Goal: Task Accomplishment & Management: Complete application form

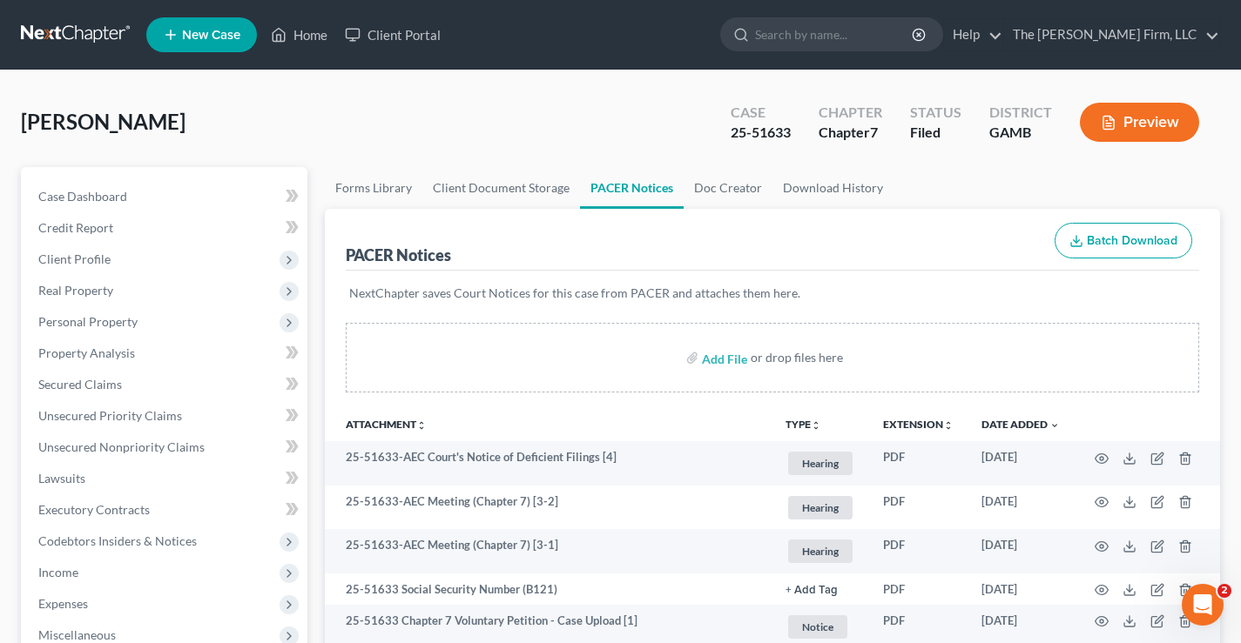
click at [59, 30] on link at bounding box center [76, 34] width 111 height 31
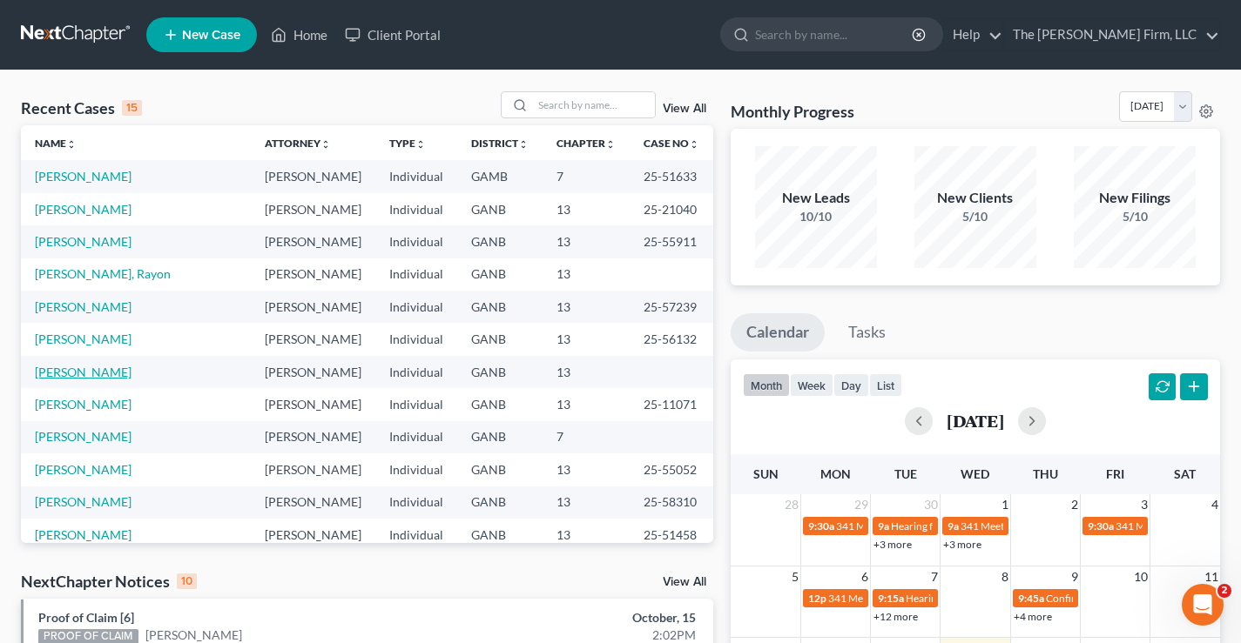
click at [65, 376] on link "Harris, Derrick" at bounding box center [83, 372] width 97 height 15
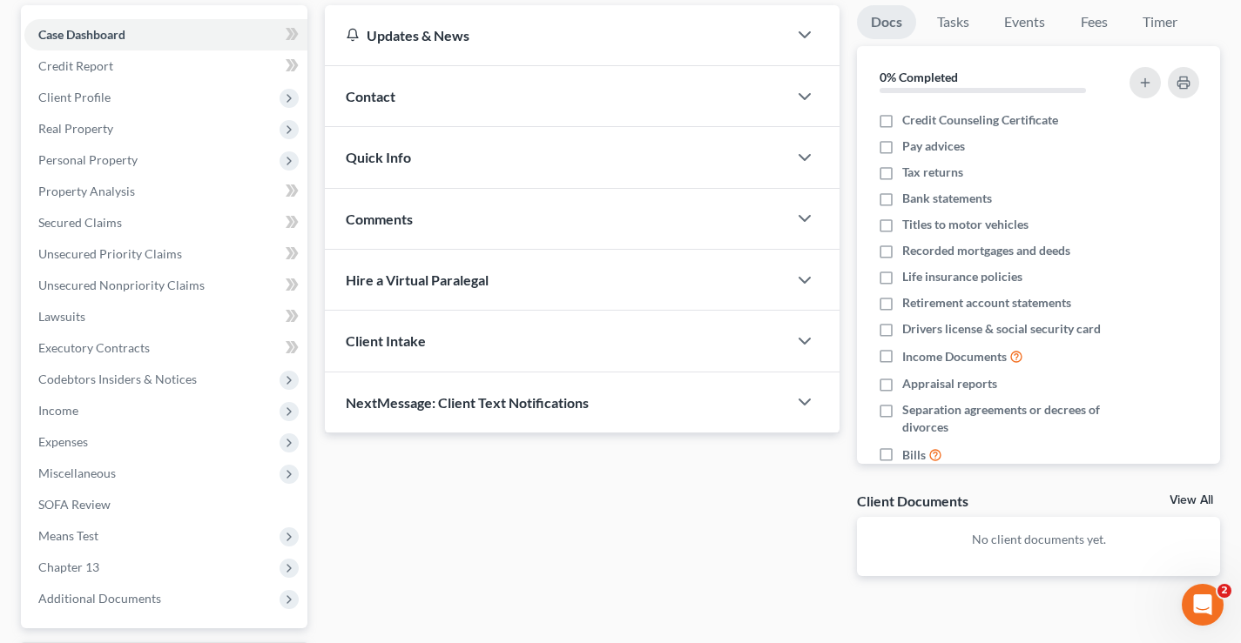
scroll to position [52, 0]
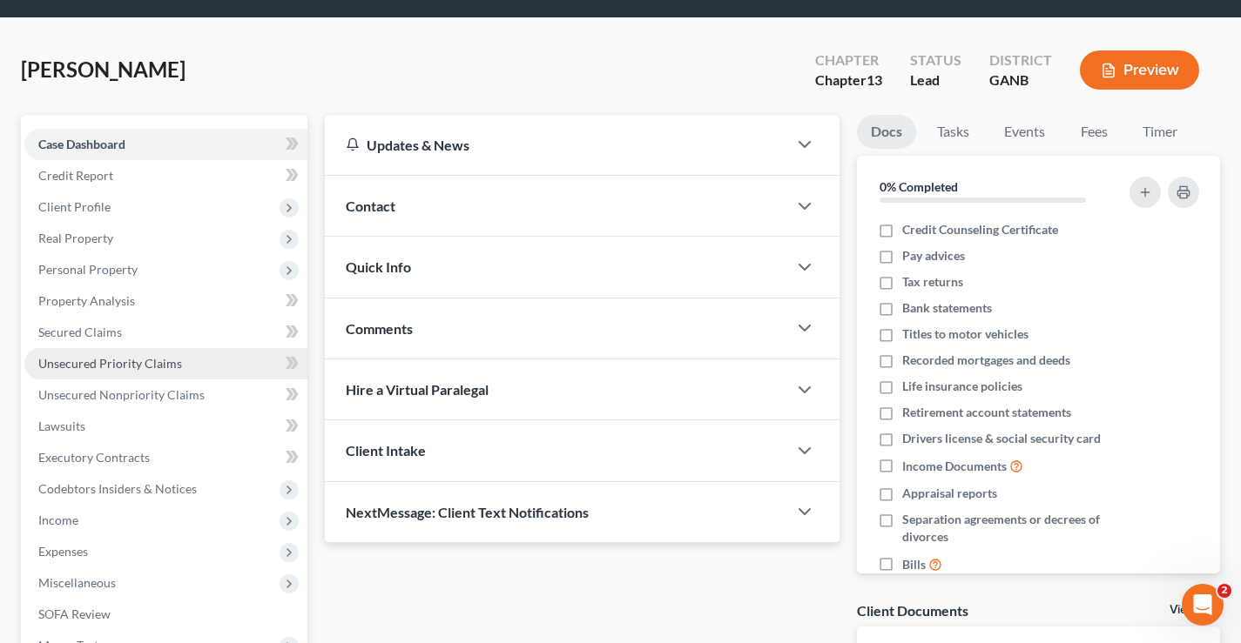
click at [72, 361] on span "Unsecured Priority Claims" at bounding box center [110, 363] width 144 height 15
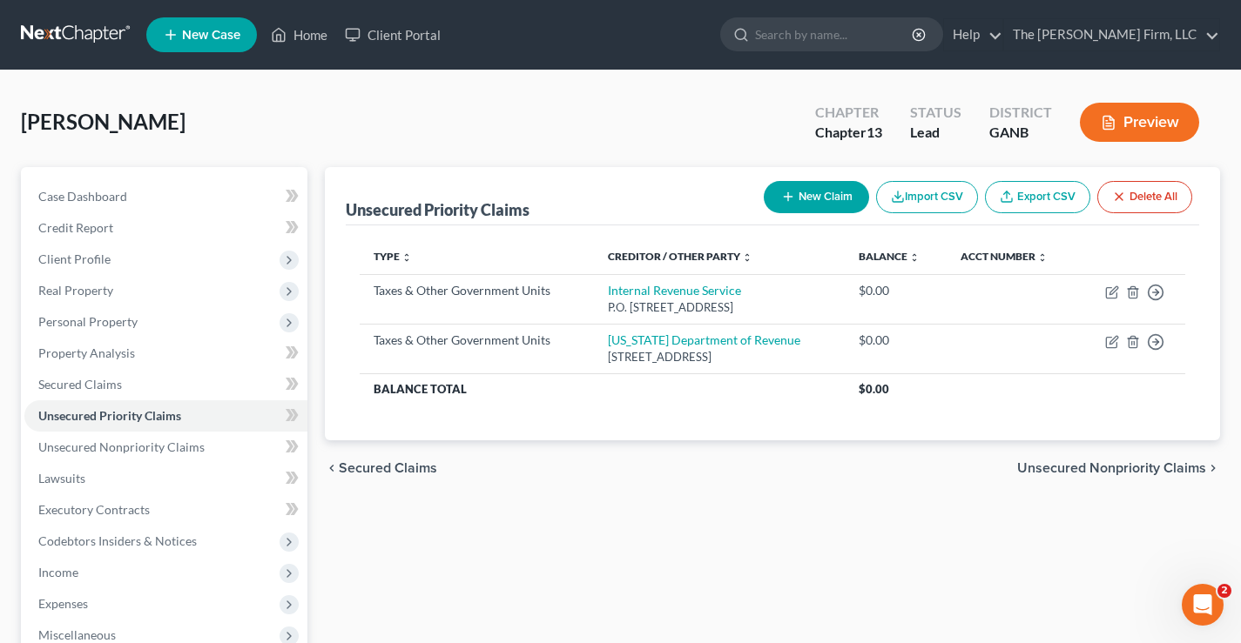
click at [789, 192] on icon "button" at bounding box center [788, 197] width 14 height 14
select select "0"
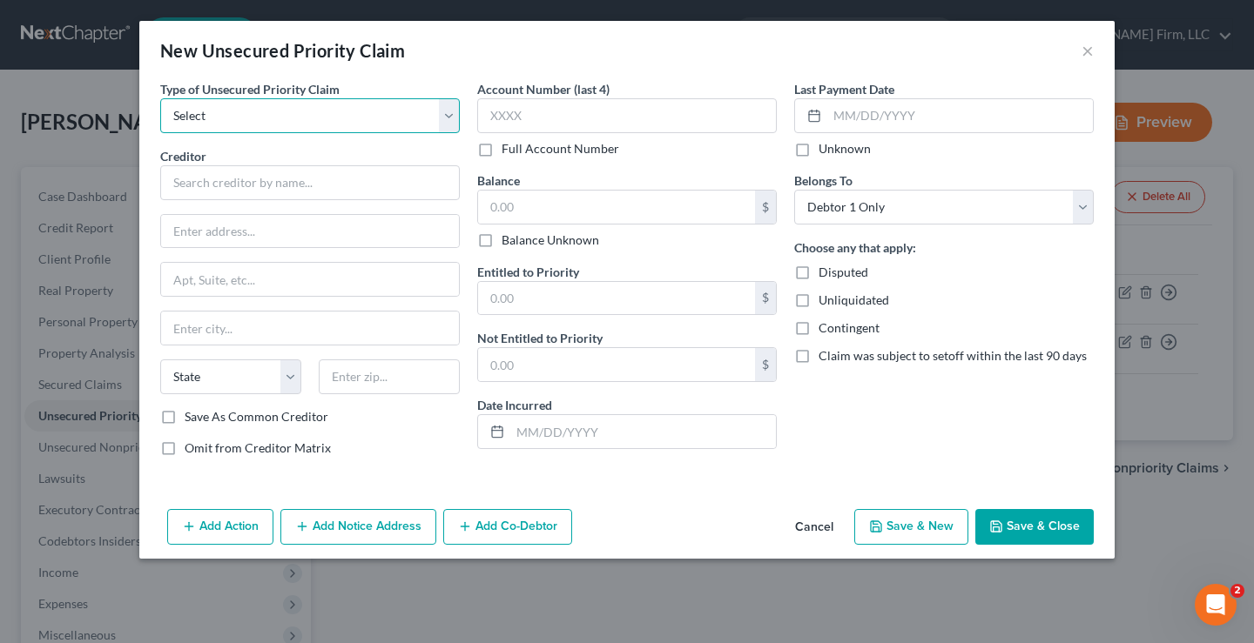
click at [203, 114] on select "Select Taxes & Other Government Units Domestic Support Obligations Extensions o…" at bounding box center [310, 115] width 300 height 35
select select "1"
click at [160, 98] on select "Select Taxes & Other Government Units Domestic Support Obligations Extensions o…" at bounding box center [310, 115] width 300 height 35
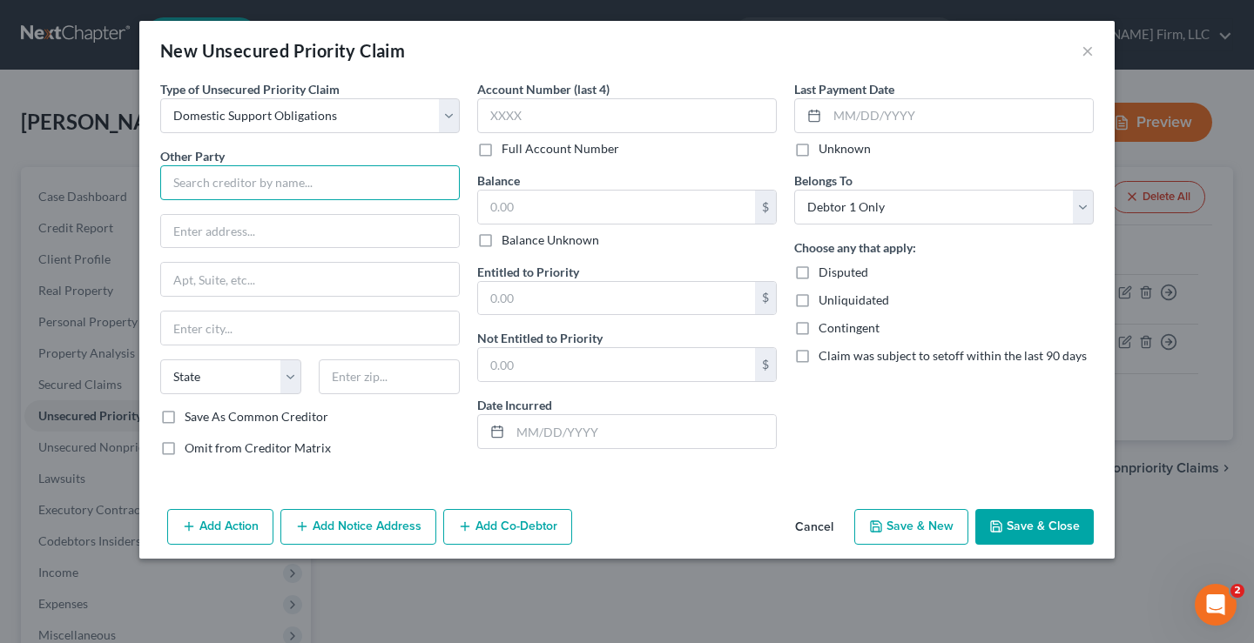
click at [170, 183] on input "text" at bounding box center [310, 182] width 300 height 35
type input "Jaquise Madison"
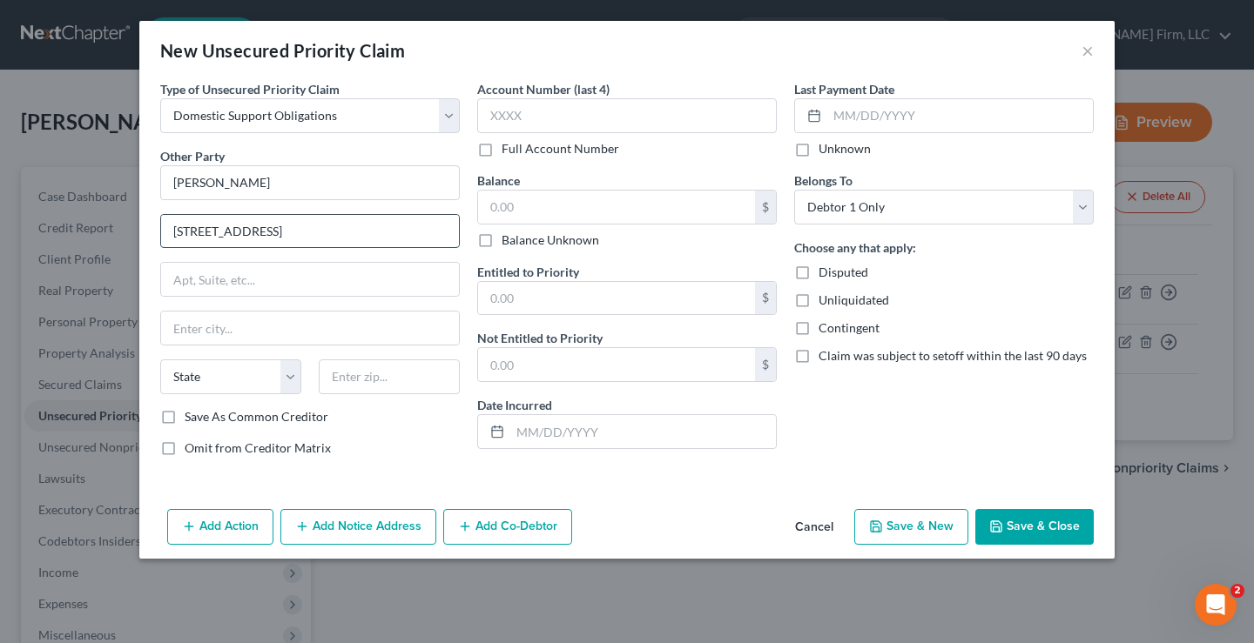
click at [231, 233] on input "3903 Audobon Rd." at bounding box center [310, 231] width 298 height 33
drag, startPoint x: 277, startPoint y: 228, endPoint x: 136, endPoint y: 224, distance: 141.1
click at [136, 224] on div "New Unsecured Priority Claim × Type of Unsecured Priority Claim * Select Taxes …" at bounding box center [627, 321] width 1254 height 643
type input "3903 Audubon Rd."
click at [339, 388] on input "text" at bounding box center [389, 377] width 141 height 35
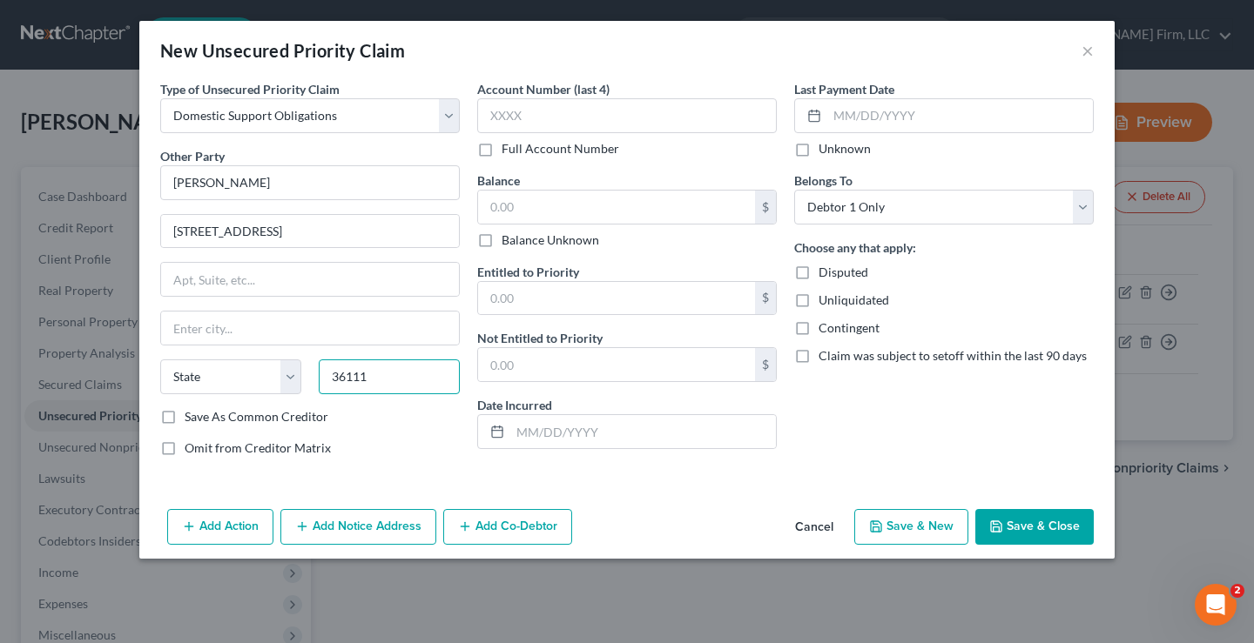
type input "36111"
type input "Montgomery"
select select "0"
click at [185, 418] on label "Save As Common Creditor" at bounding box center [257, 416] width 144 height 17
click at [192, 418] on input "Save As Common Creditor" at bounding box center [197, 413] width 11 height 11
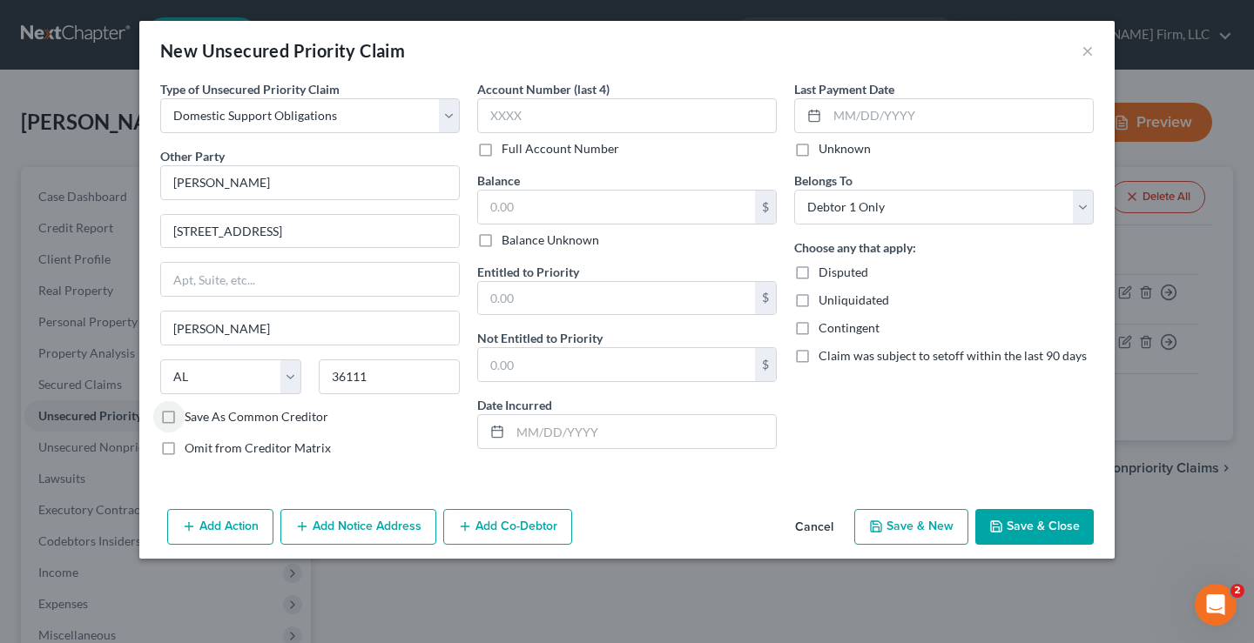
checkbox input "true"
click at [504, 205] on input "text" at bounding box center [616, 207] width 277 height 33
type input "0"
click at [1027, 525] on button "Save & Close" at bounding box center [1034, 527] width 118 height 37
checkbox input "false"
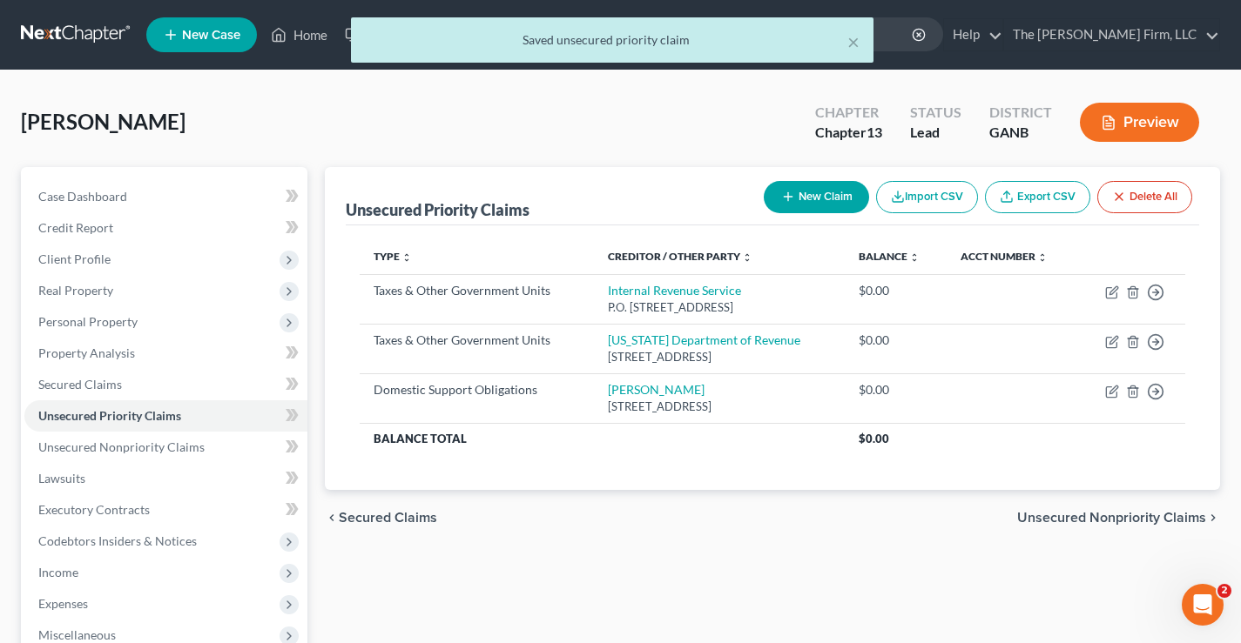
click at [817, 192] on button "New Claim" at bounding box center [816, 197] width 105 height 32
select select "0"
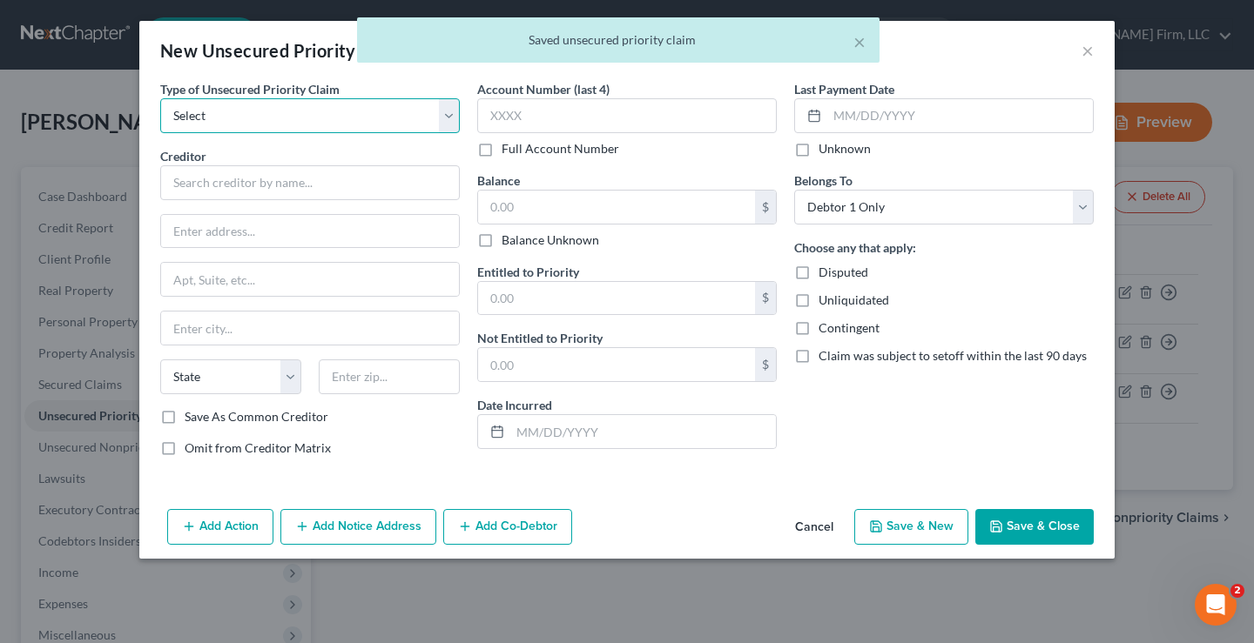
click at [294, 114] on select "Select Taxes & Other Government Units Domestic Support Obligations Extensions o…" at bounding box center [310, 115] width 300 height 35
select select "1"
click at [160, 98] on select "Select Taxes & Other Government Units Domestic Support Obligations Extensions o…" at bounding box center [310, 115] width 300 height 35
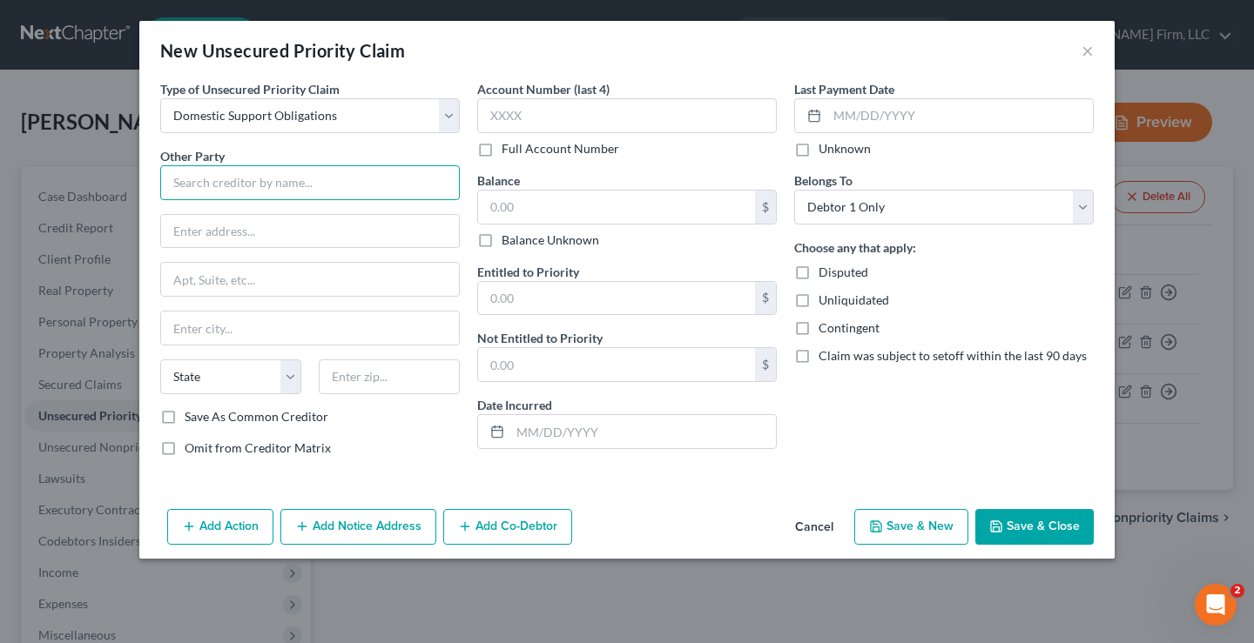
click at [182, 182] on input "text" at bounding box center [310, 182] width 300 height 35
type input "Jaime Smiley"
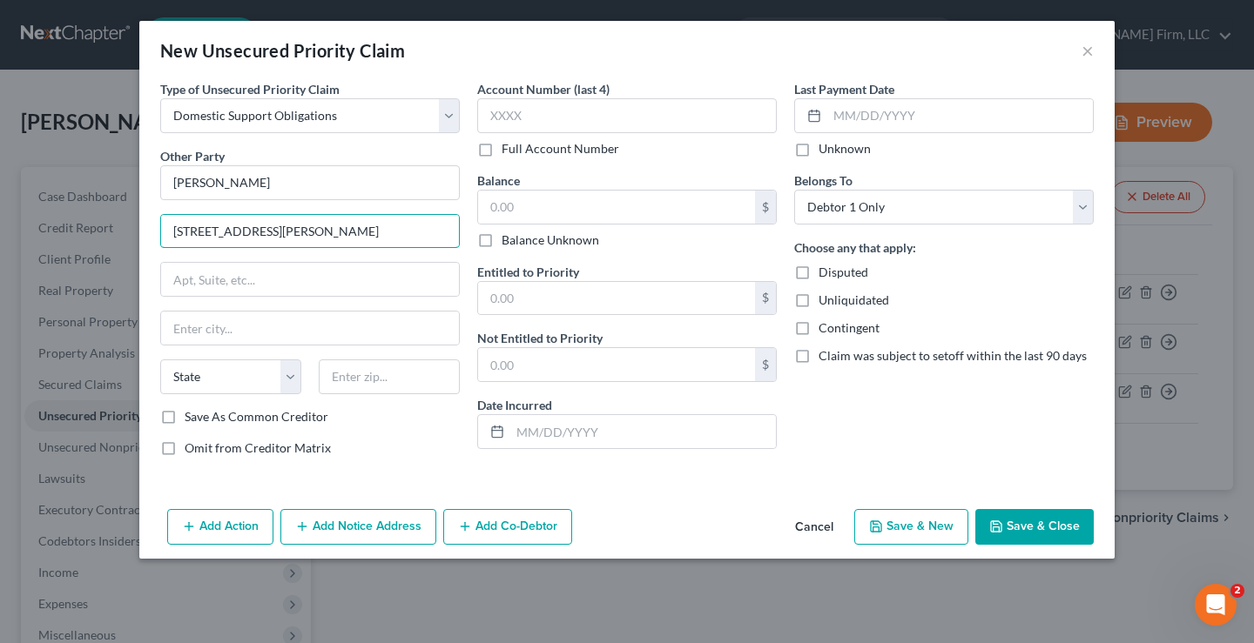
type input "107 Thorton Dr."
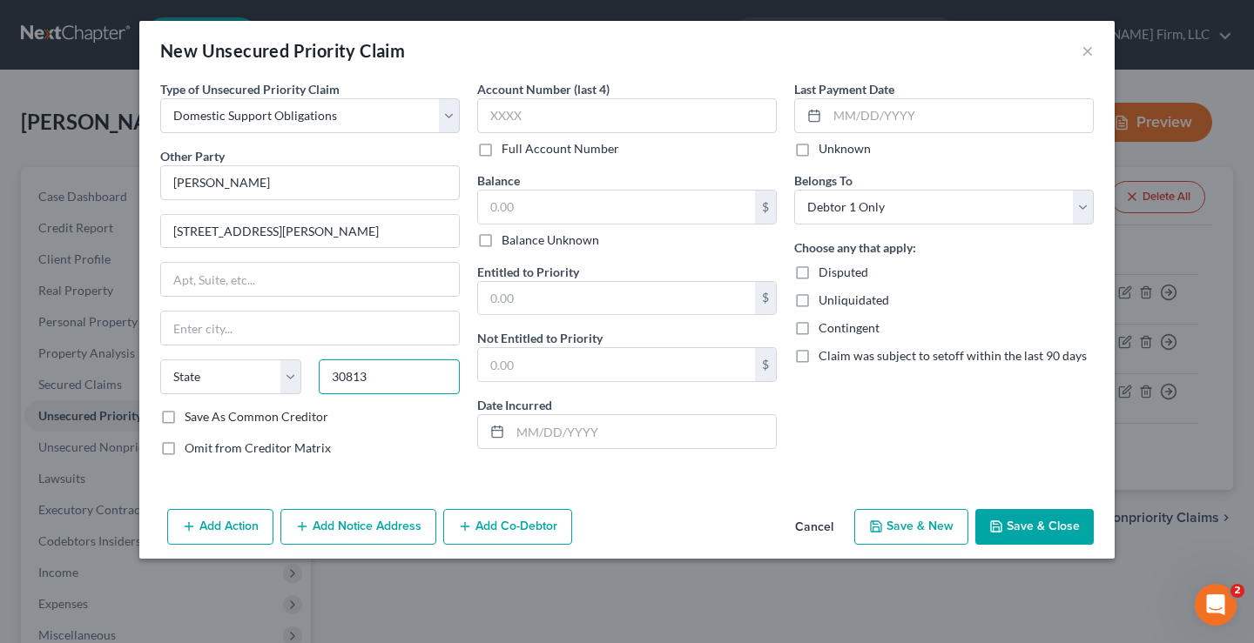
type input "30813"
type input "Grovetown"
select select "10"
drag, startPoint x: 170, startPoint y: 421, endPoint x: 325, endPoint y: 367, distance: 164.4
click at [185, 421] on label "Save As Common Creditor" at bounding box center [257, 416] width 144 height 17
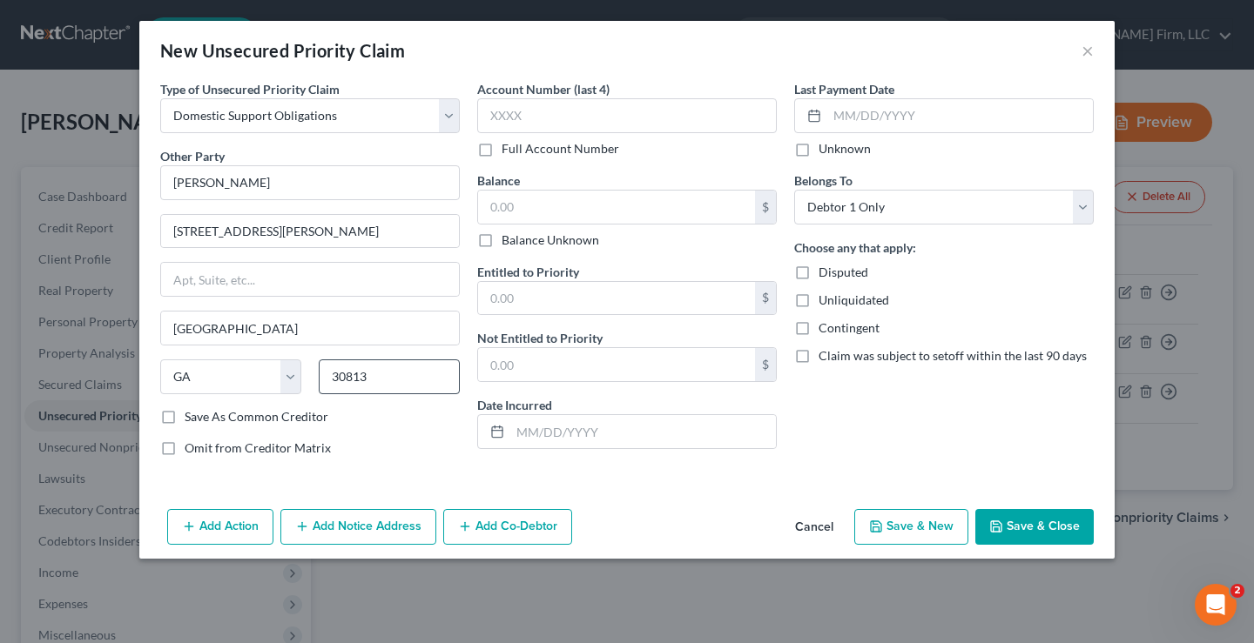
click at [192, 420] on input "Save As Common Creditor" at bounding box center [197, 413] width 11 height 11
checkbox input "true"
click at [506, 212] on input "text" at bounding box center [616, 207] width 277 height 33
type input "0"
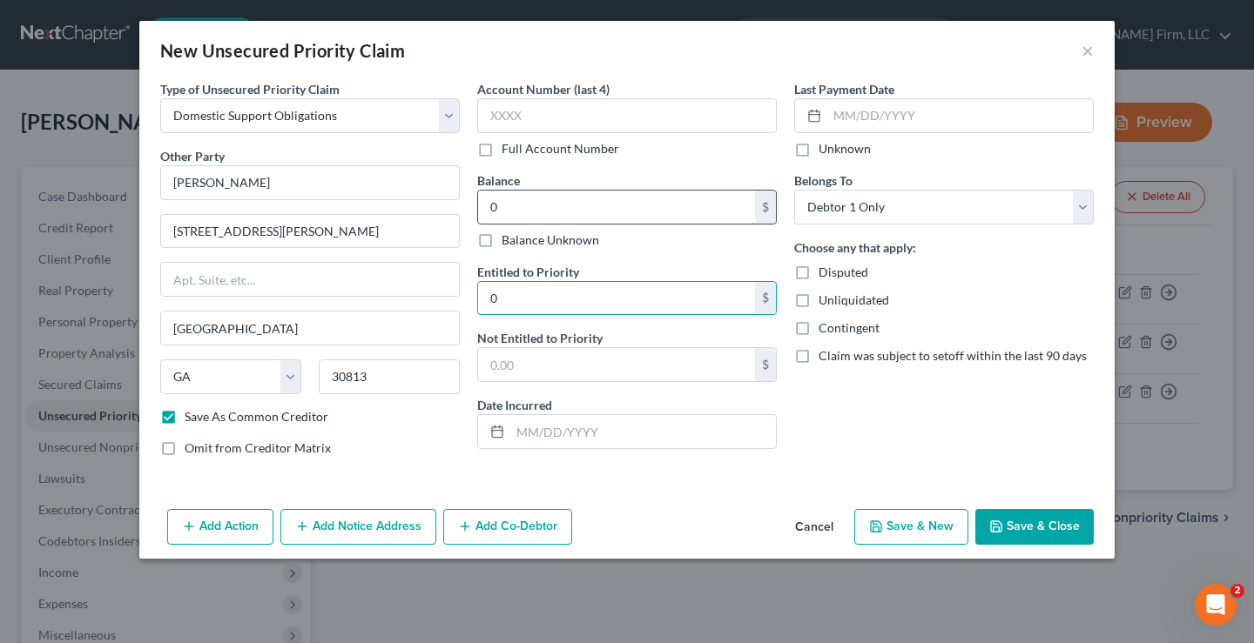
type input "0"
click at [1047, 527] on button "Save & Close" at bounding box center [1034, 527] width 118 height 37
checkbox input "false"
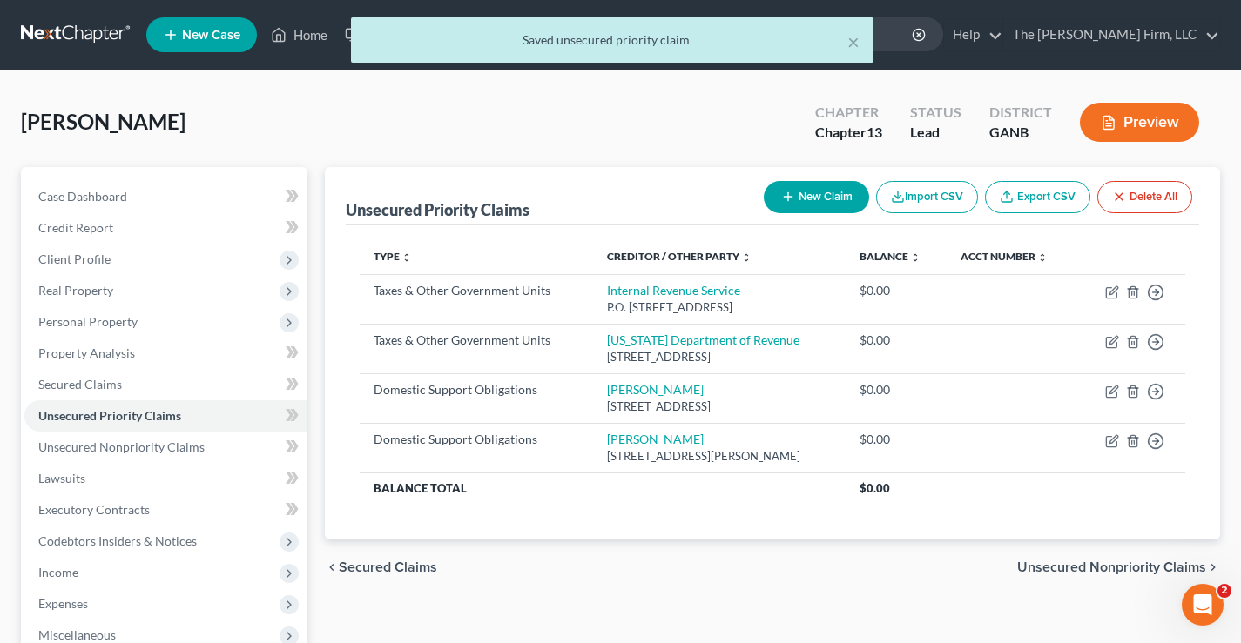
click at [846, 197] on button "New Claim" at bounding box center [816, 197] width 105 height 32
select select "0"
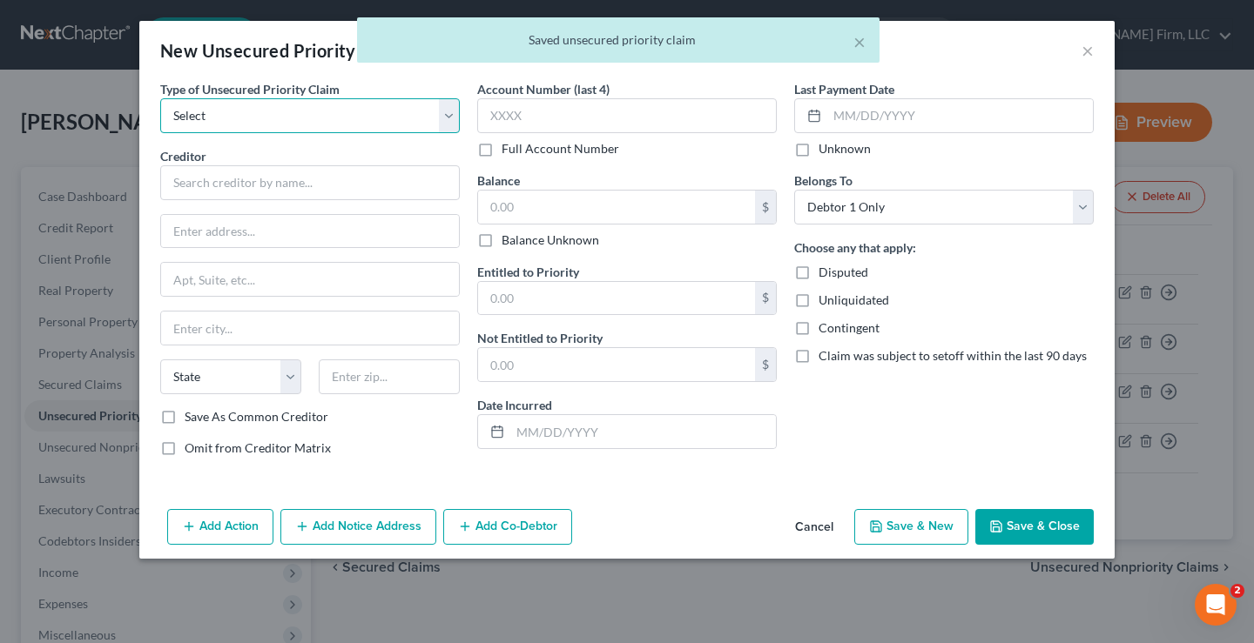
click at [223, 119] on select "Select Taxes & Other Government Units Domestic Support Obligations Extensions o…" at bounding box center [310, 115] width 300 height 35
select select "1"
click at [160, 98] on select "Select Taxes & Other Government Units Domestic Support Obligations Extensions o…" at bounding box center [310, 115] width 300 height 35
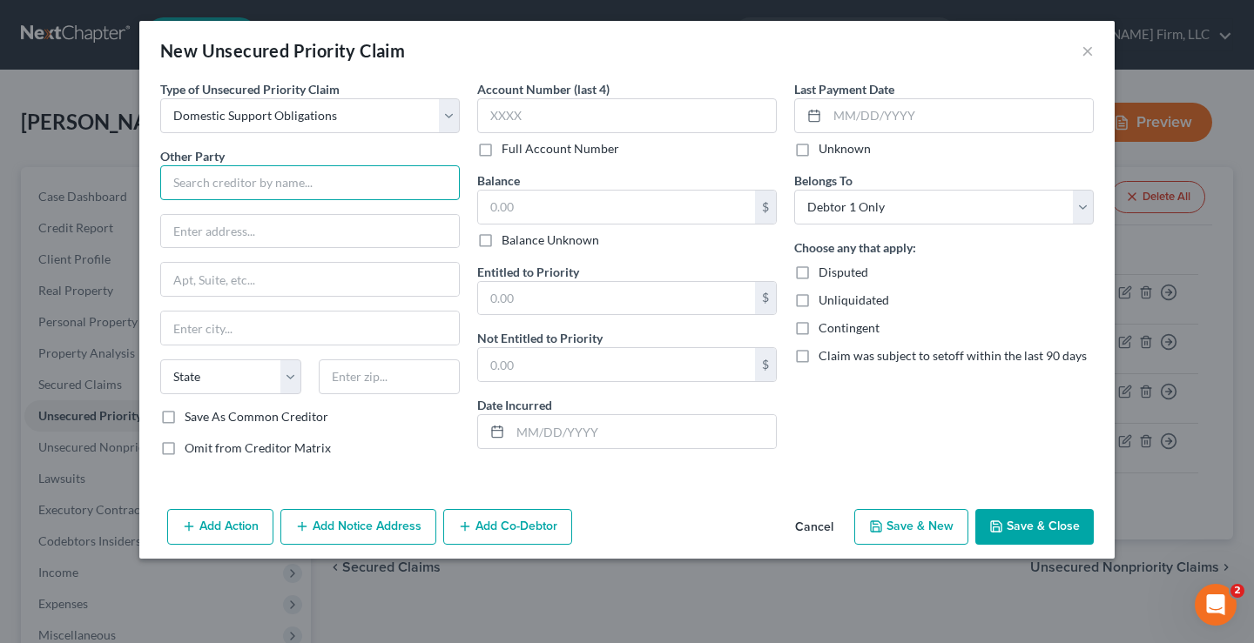
click at [183, 187] on input "text" at bounding box center [310, 182] width 300 height 35
type input "Akasha Wedges"
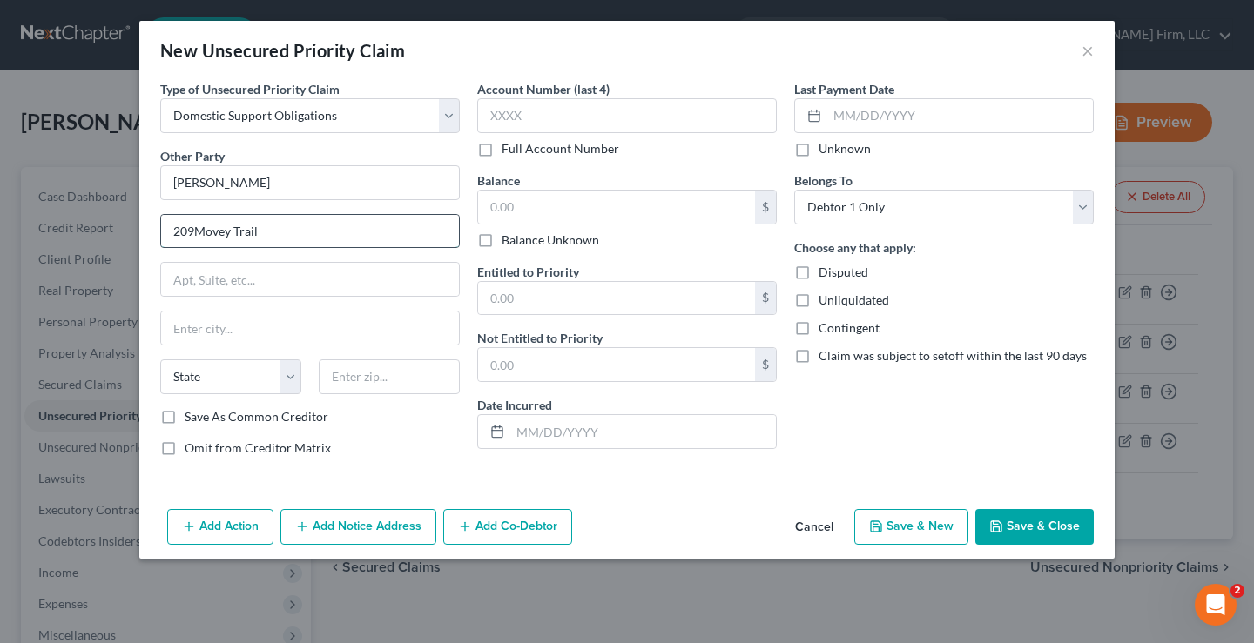
click at [195, 232] on input "209Movey Trail" at bounding box center [310, 231] width 298 height 33
drag, startPoint x: 278, startPoint y: 228, endPoint x: 110, endPoint y: 232, distance: 168.1
click at [110, 232] on div "New Unsecured Priority Claim × Type of Unsecured Priority Claim * Select Taxes …" at bounding box center [627, 321] width 1254 height 643
click at [286, 226] on input "209 Movey Trail" at bounding box center [310, 231] width 298 height 33
click at [208, 233] on input "209 Movey Trail" at bounding box center [310, 231] width 298 height 33
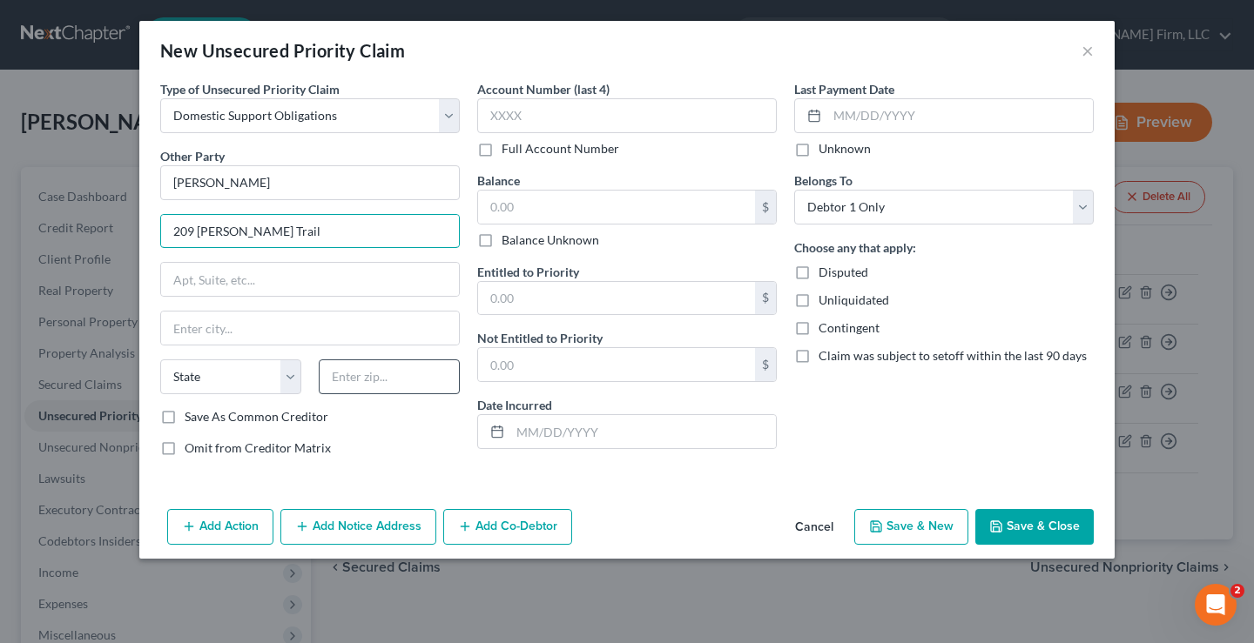
type input "209 Mcvey Trail"
click at [361, 379] on input "text" at bounding box center [389, 377] width 141 height 35
click at [392, 380] on input "311026" at bounding box center [389, 377] width 141 height 35
drag, startPoint x: 346, startPoint y: 375, endPoint x: 495, endPoint y: 375, distance: 149.8
click at [495, 375] on div "Type of Unsecured Priority Claim * Select Taxes & Other Government Units Domest…" at bounding box center [626, 275] width 951 height 391
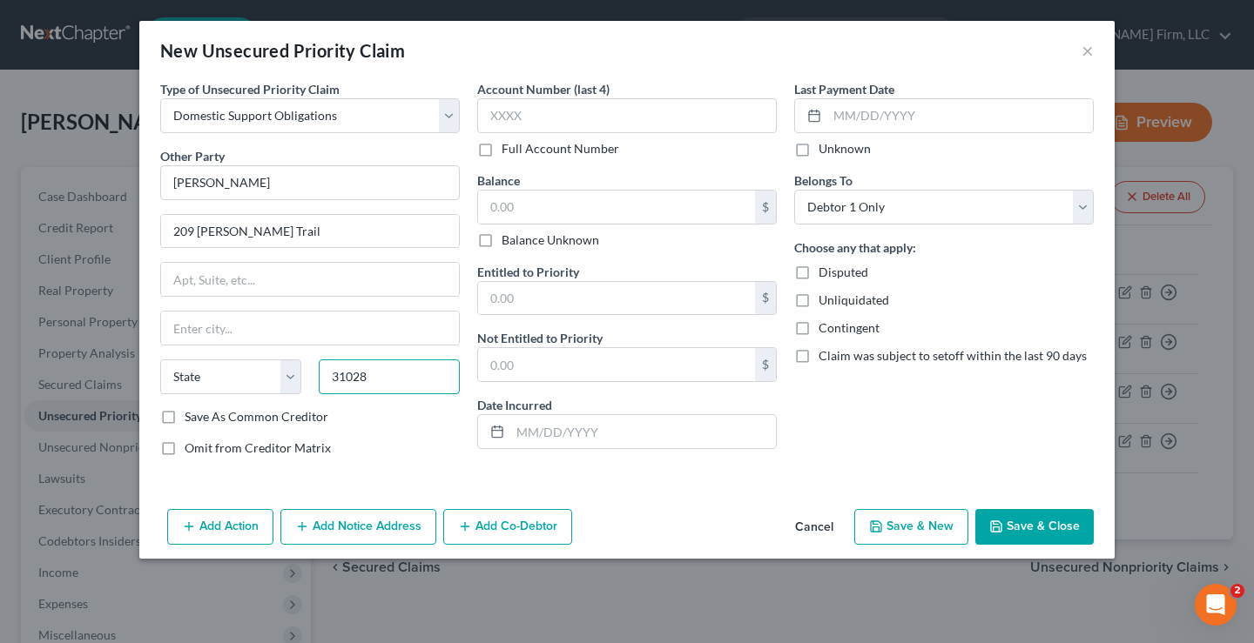
type input "31028"
type input "Centerville"
select select "10"
click at [185, 418] on label "Save As Common Creditor" at bounding box center [257, 416] width 144 height 17
click at [192, 418] on input "Save As Common Creditor" at bounding box center [197, 413] width 11 height 11
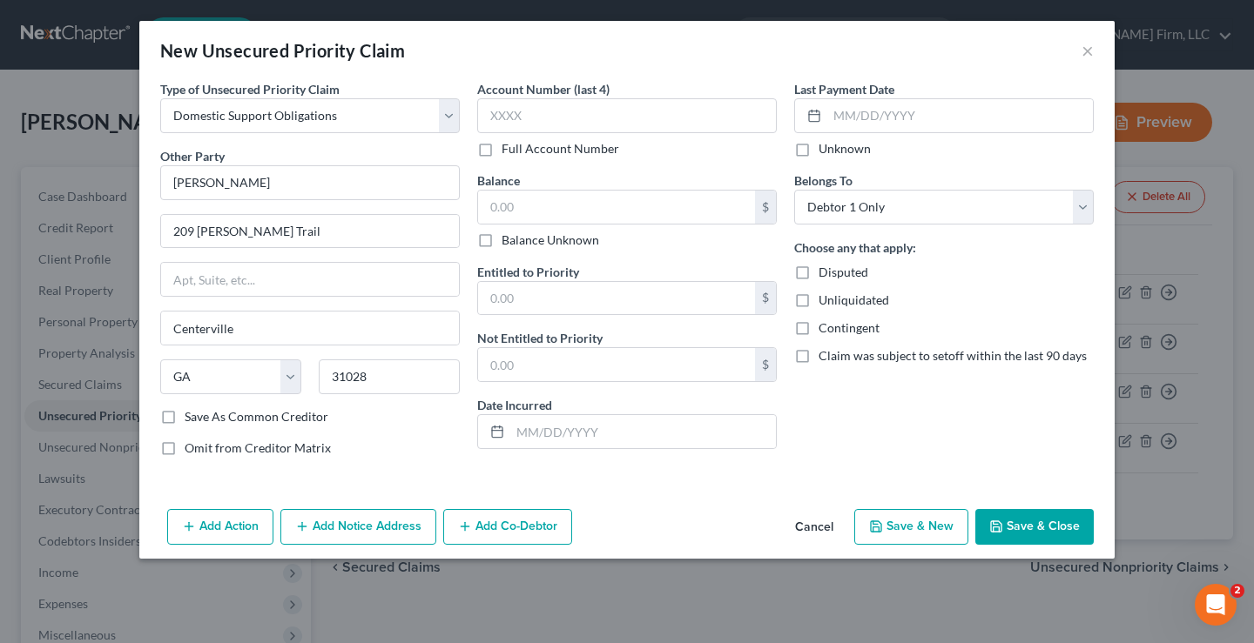
checkbox input "true"
click at [501, 210] on input "text" at bounding box center [616, 207] width 277 height 33
type input "0"
click at [1027, 535] on button "Save & Close" at bounding box center [1034, 527] width 118 height 37
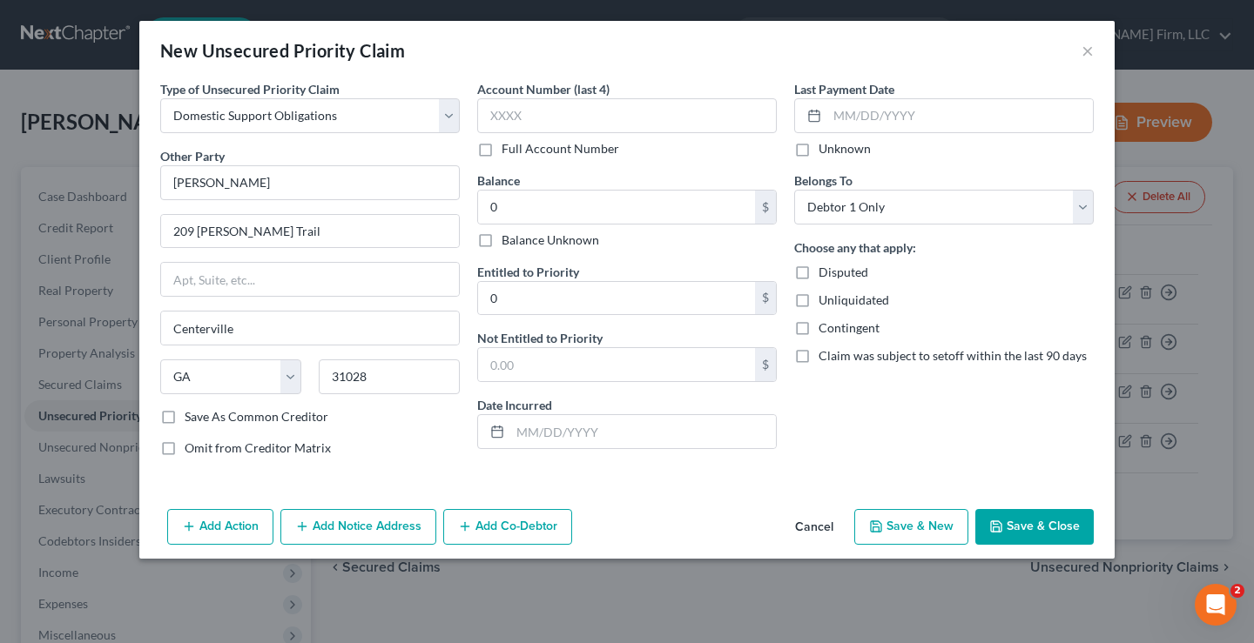
checkbox input "false"
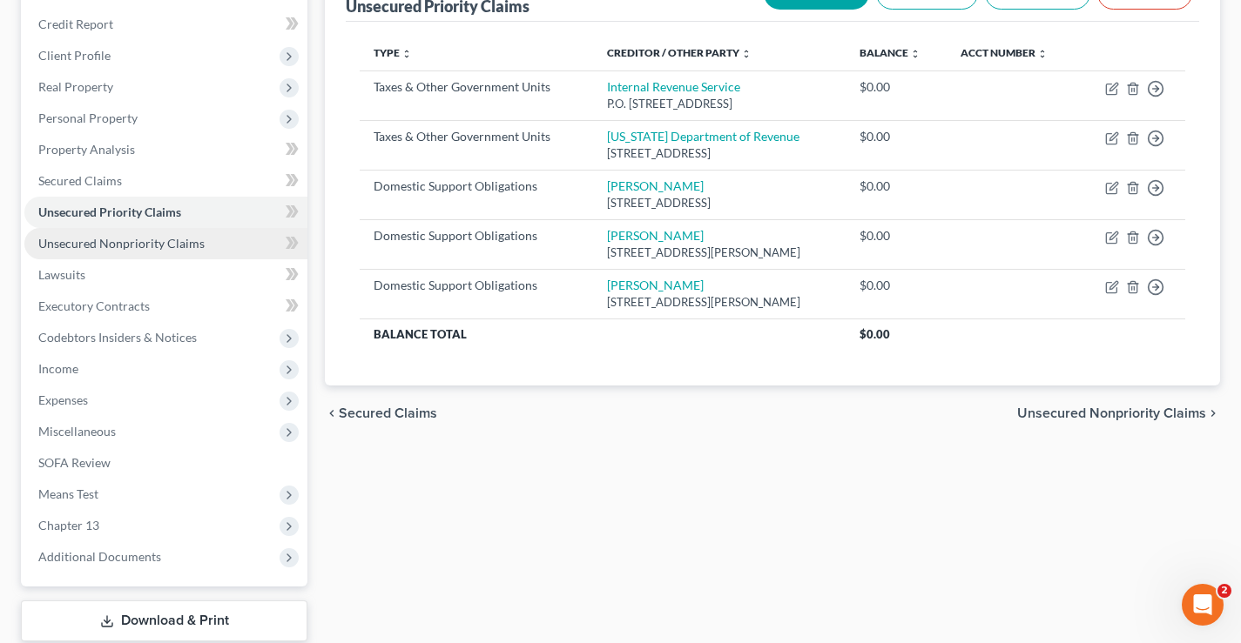
scroll to position [313, 0]
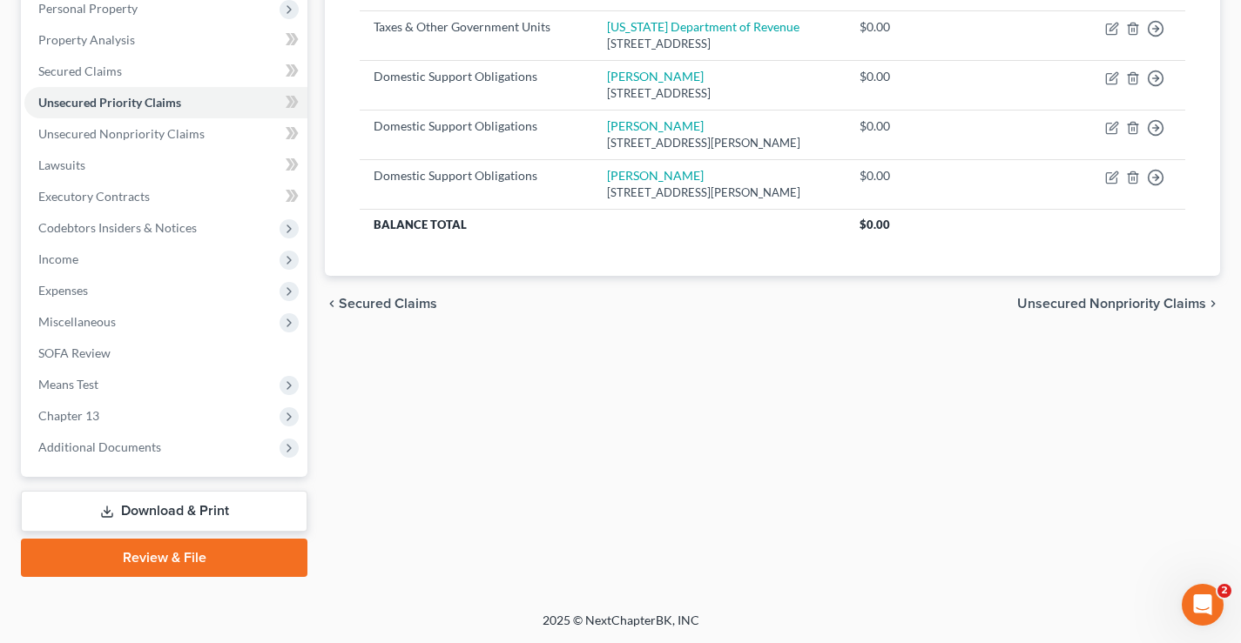
drag, startPoint x: 419, startPoint y: 427, endPoint x: 114, endPoint y: 318, distance: 323.6
click at [414, 427] on div "Unsecured Priority Claims New Claim Import CSV Export CSV Delete All Type expan…" at bounding box center [772, 216] width 912 height 724
click at [71, 414] on span "Chapter 13" at bounding box center [68, 415] width 61 height 15
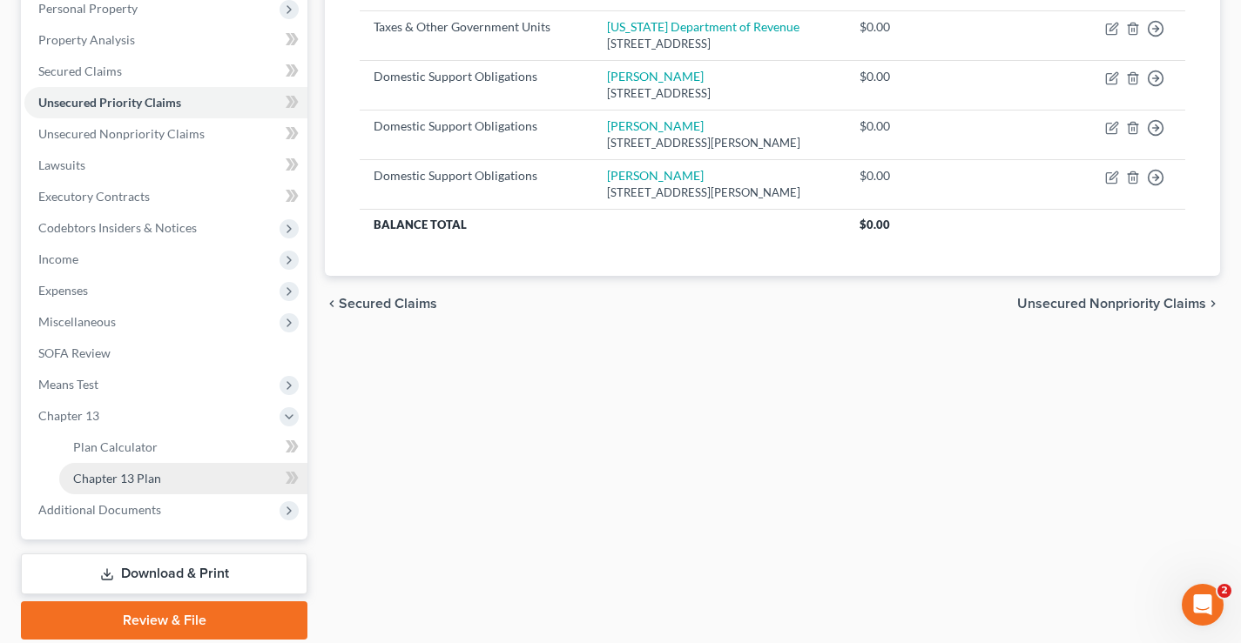
click at [90, 475] on span "Chapter 13 Plan" at bounding box center [117, 478] width 88 height 15
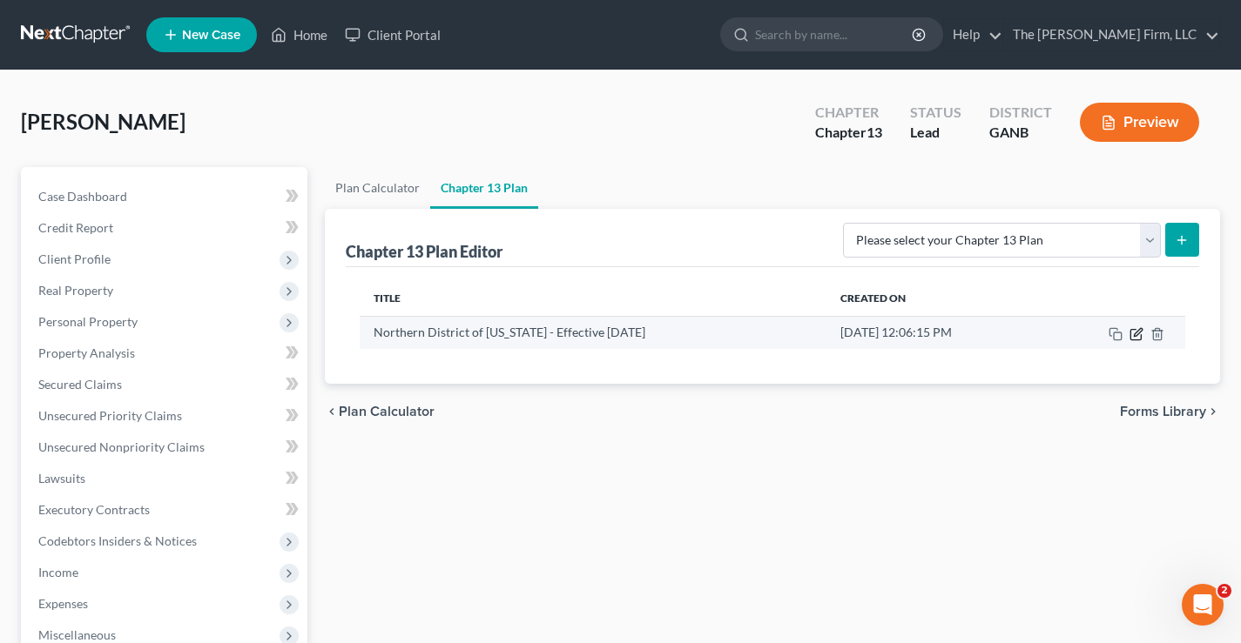
click at [1131, 336] on icon "button" at bounding box center [1135, 334] width 10 height 10
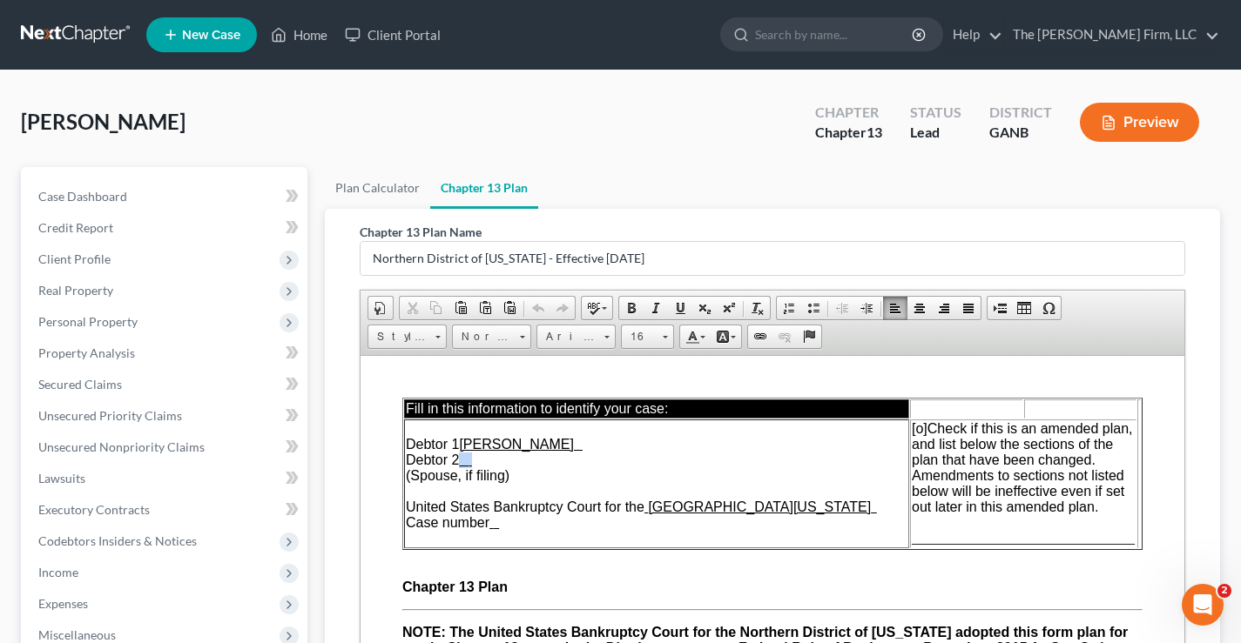
drag, startPoint x: 473, startPoint y: 462, endPoint x: 491, endPoint y: 462, distance: 18.3
click at [491, 462] on td "Debtor 1 Derrick Donnell Harris Debtor 2 (Spouse, if filing) United States Bank…" at bounding box center [656, 483] width 505 height 129
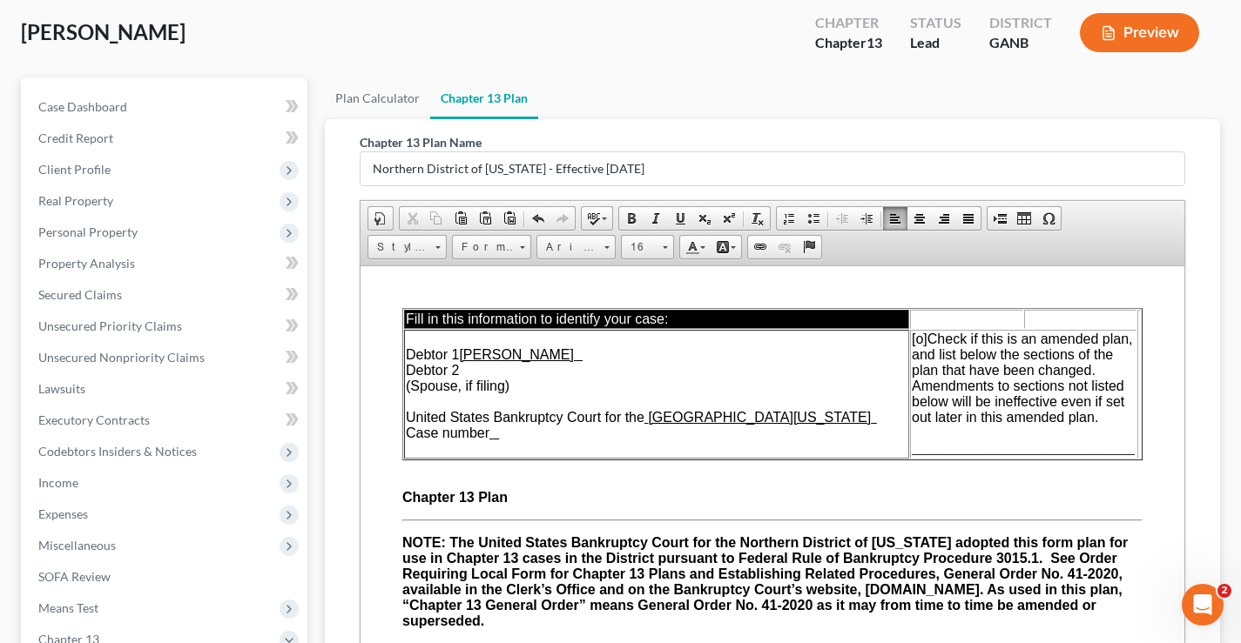
scroll to position [165, 0]
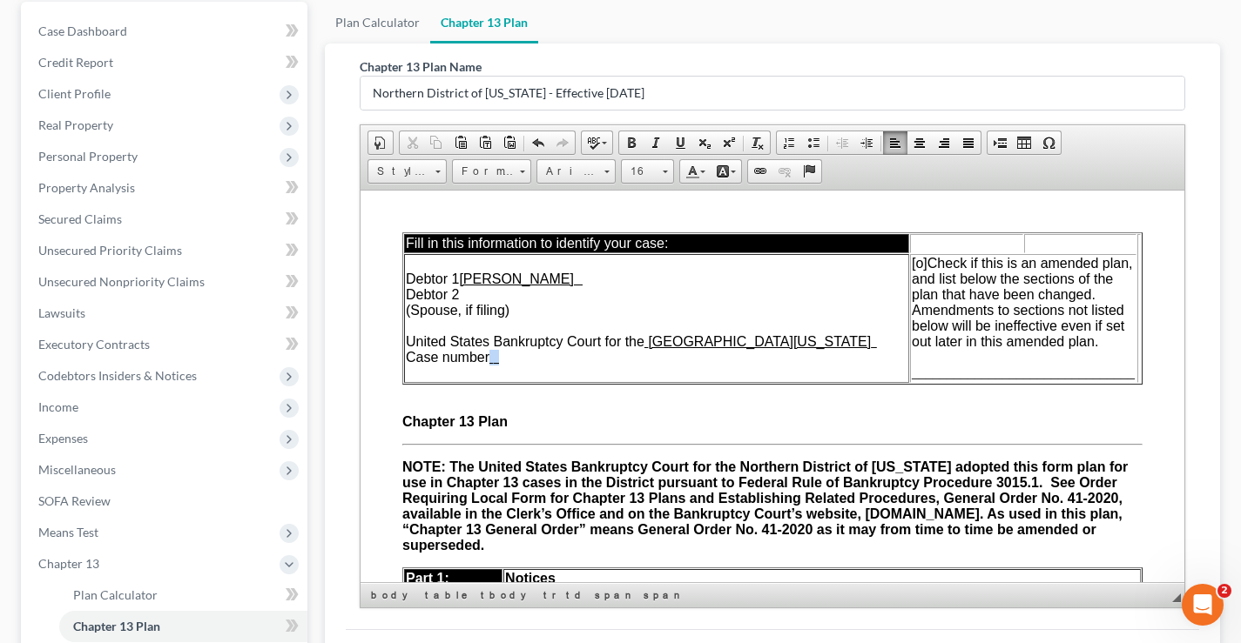
drag, startPoint x: 493, startPoint y: 358, endPoint x: 513, endPoint y: 360, distance: 20.1
click at [513, 360] on td "Debtor 1 Derrick Donnell Harris Debtor 2 (Spouse, if filing) United States Bank…" at bounding box center [656, 317] width 505 height 129
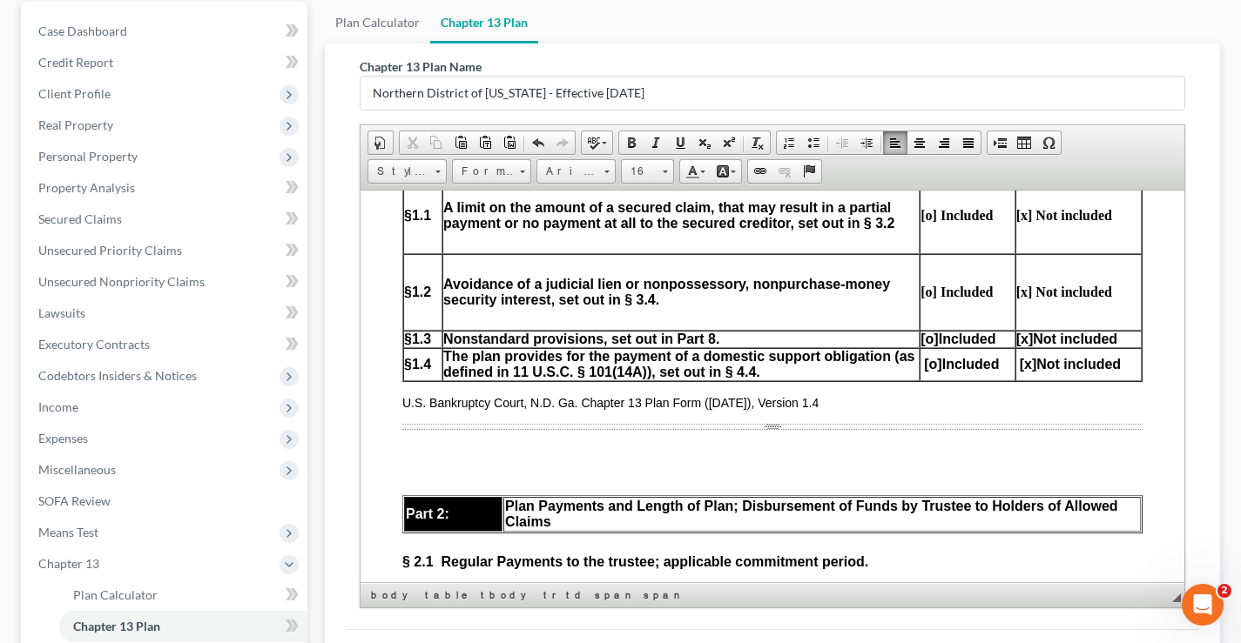
scroll to position [958, 0]
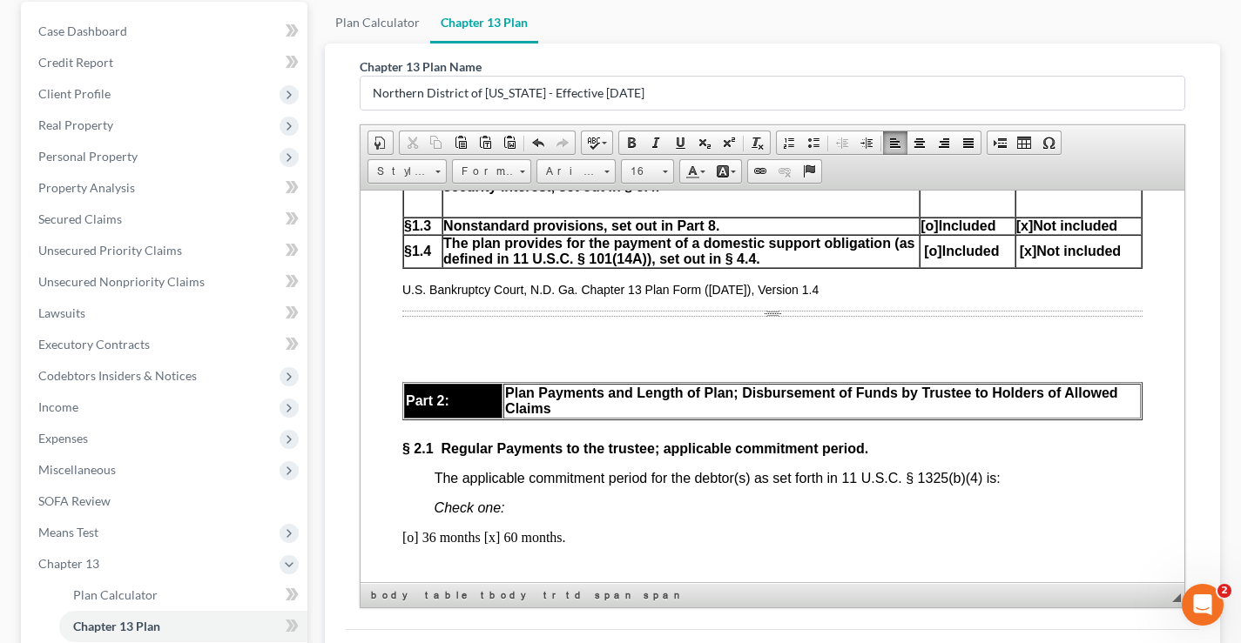
click at [473, 257] on td "The plan provides for the payment of a domestic support obligation (as defined …" at bounding box center [680, 250] width 477 height 33
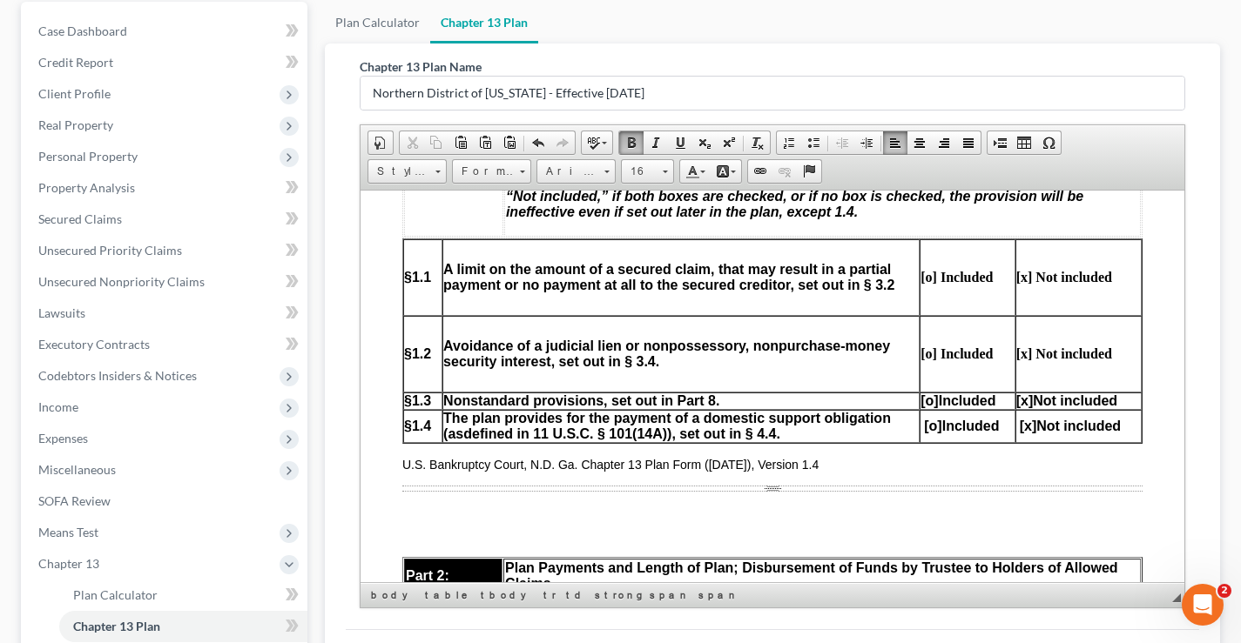
scroll to position [784, 0]
click at [924, 426] on span "[o]" at bounding box center [932, 424] width 17 height 15
click at [1020, 426] on span "[x]" at bounding box center [1028, 424] width 17 height 15
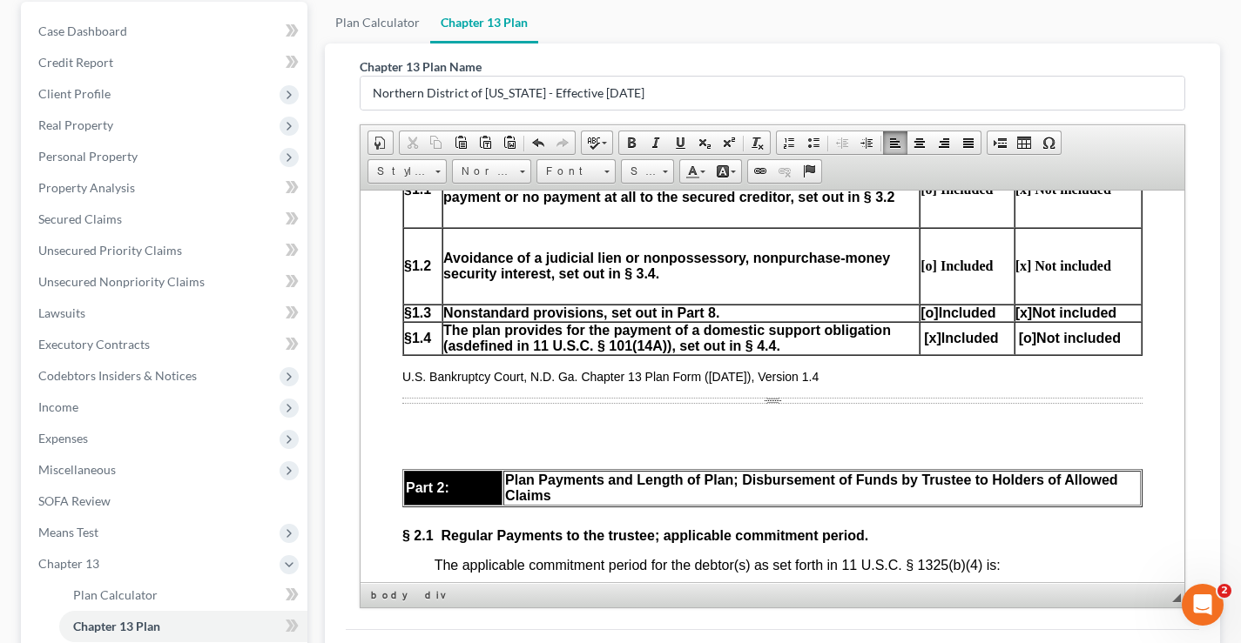
scroll to position [0, 0]
click at [815, 453] on span "Remove Div" at bounding box center [825, 453] width 92 height 22
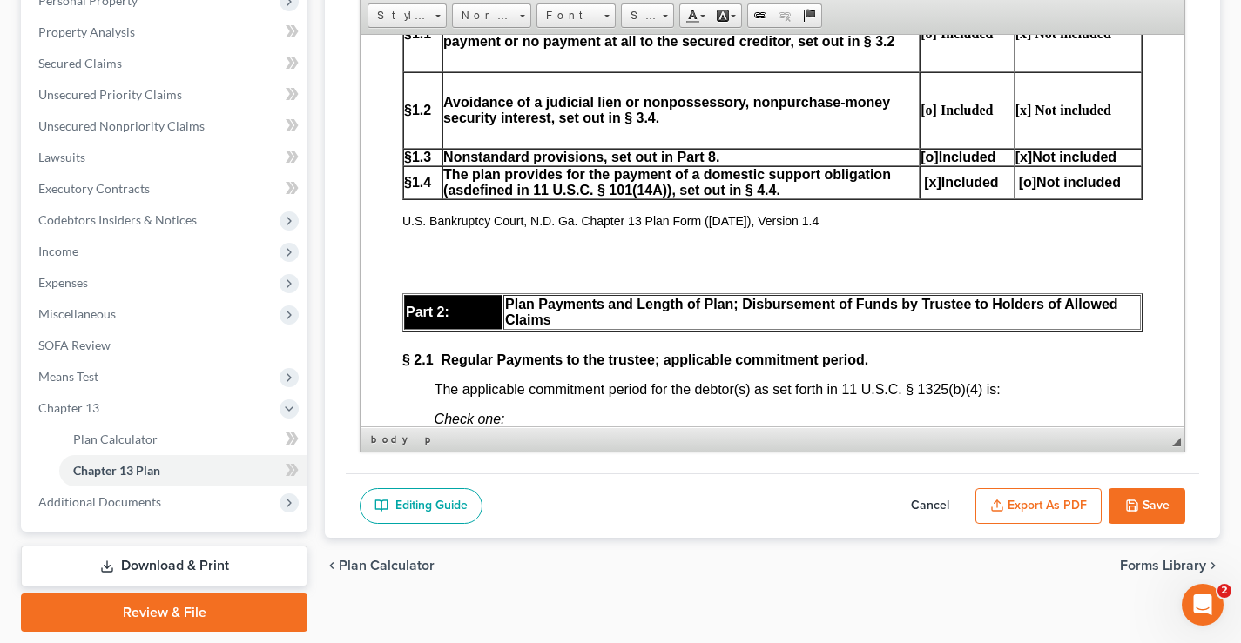
scroll to position [334, 0]
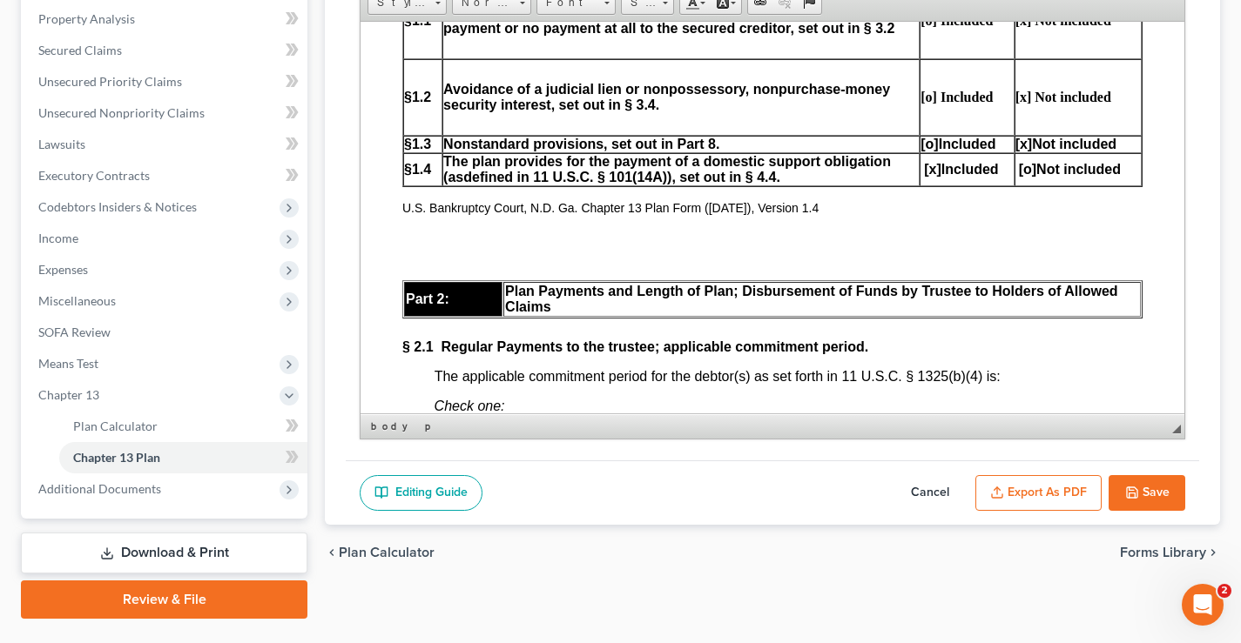
click at [1144, 495] on button "Save" at bounding box center [1146, 493] width 77 height 37
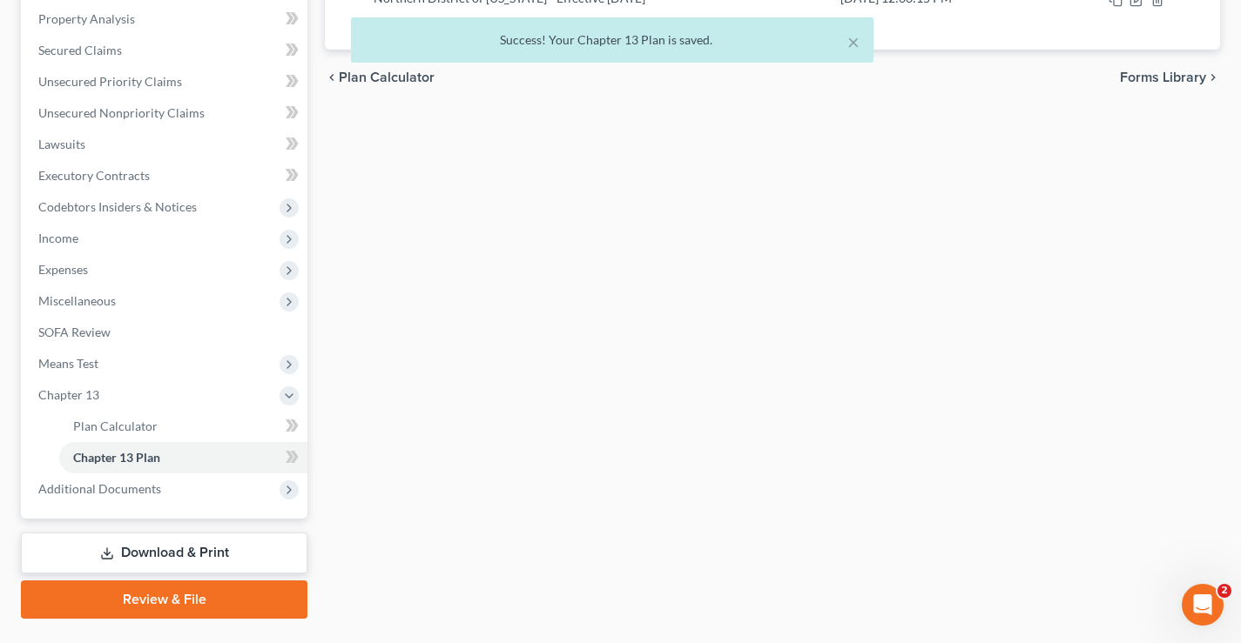
scroll to position [0, 0]
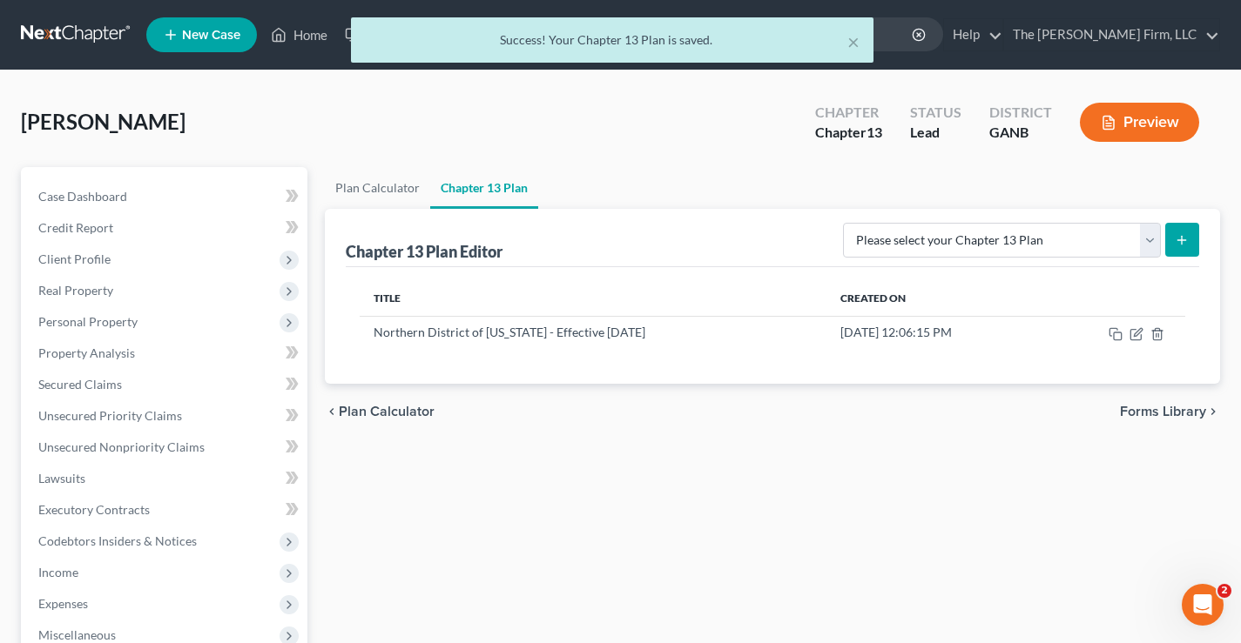
click at [266, 128] on div "Harris, Derrick Upgraded Chapter Chapter 13 Status Lead District GANB Preview" at bounding box center [620, 129] width 1199 height 76
click at [63, 34] on div "× Success! Your Chapter 13 Plan is saved." at bounding box center [611, 44] width 1241 height 54
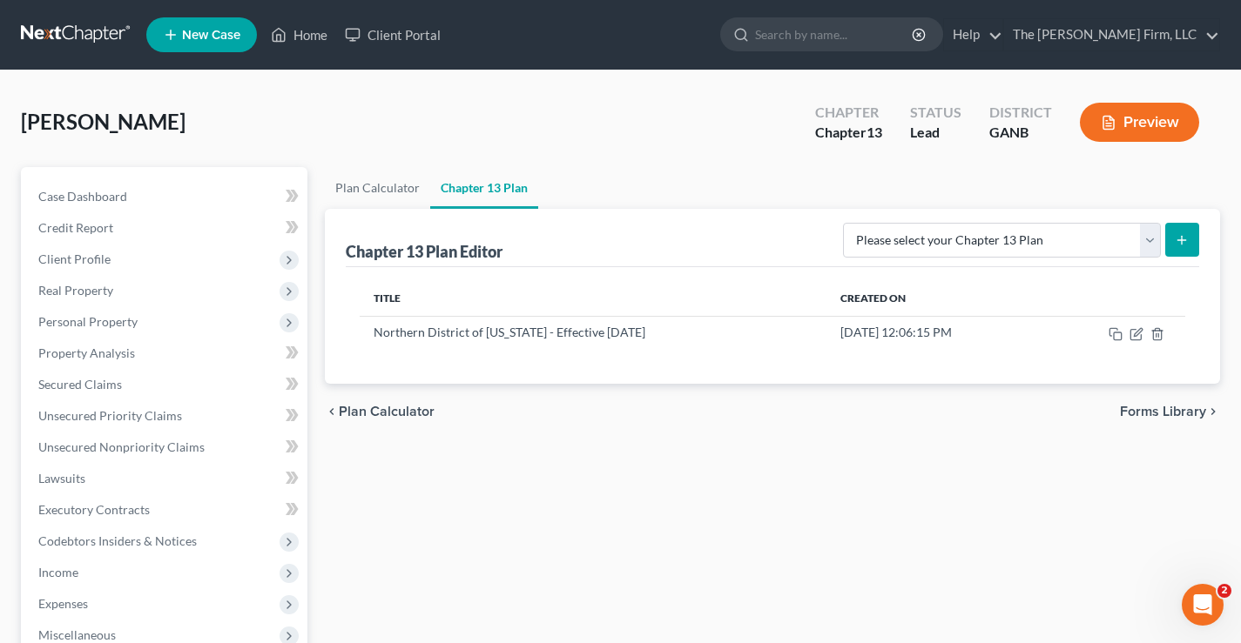
click at [71, 29] on link at bounding box center [76, 34] width 111 height 31
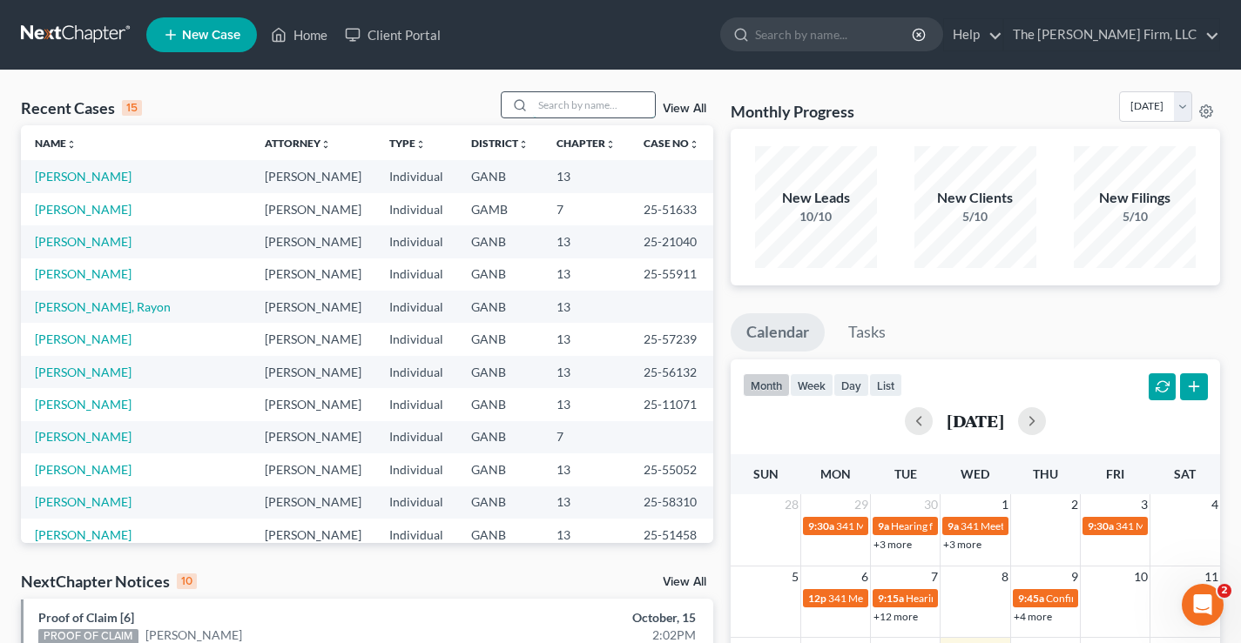
click at [591, 108] on input "search" at bounding box center [594, 104] width 122 height 25
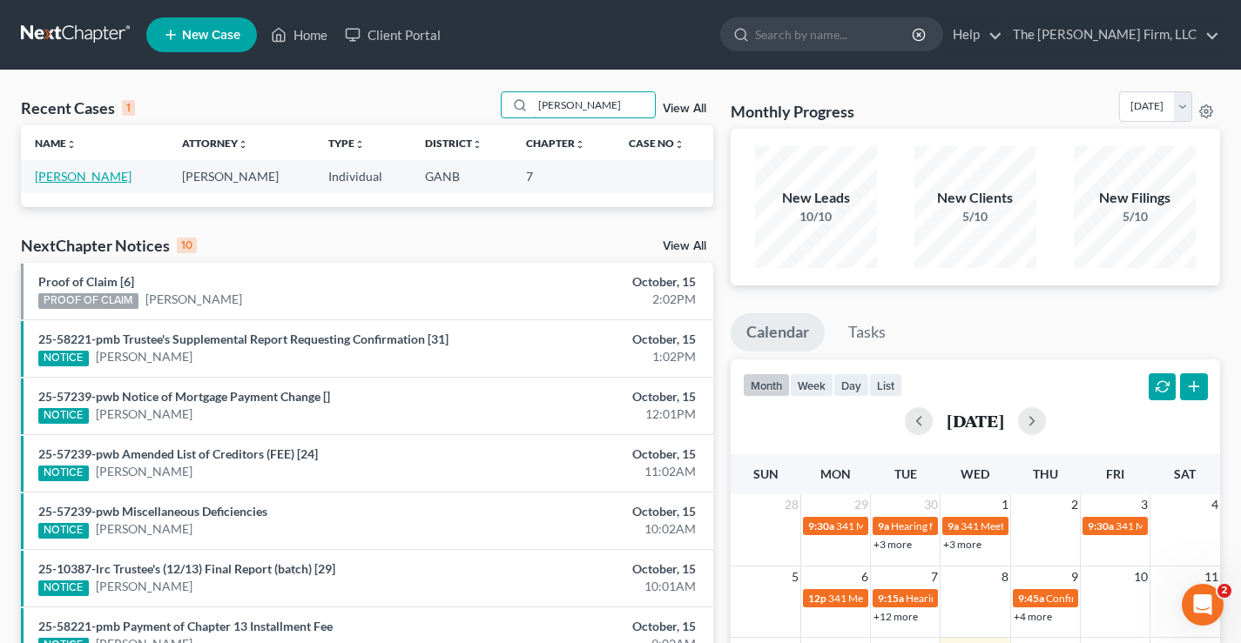
type input "chang"
click at [85, 178] on link "[PERSON_NAME]" at bounding box center [83, 176] width 97 height 15
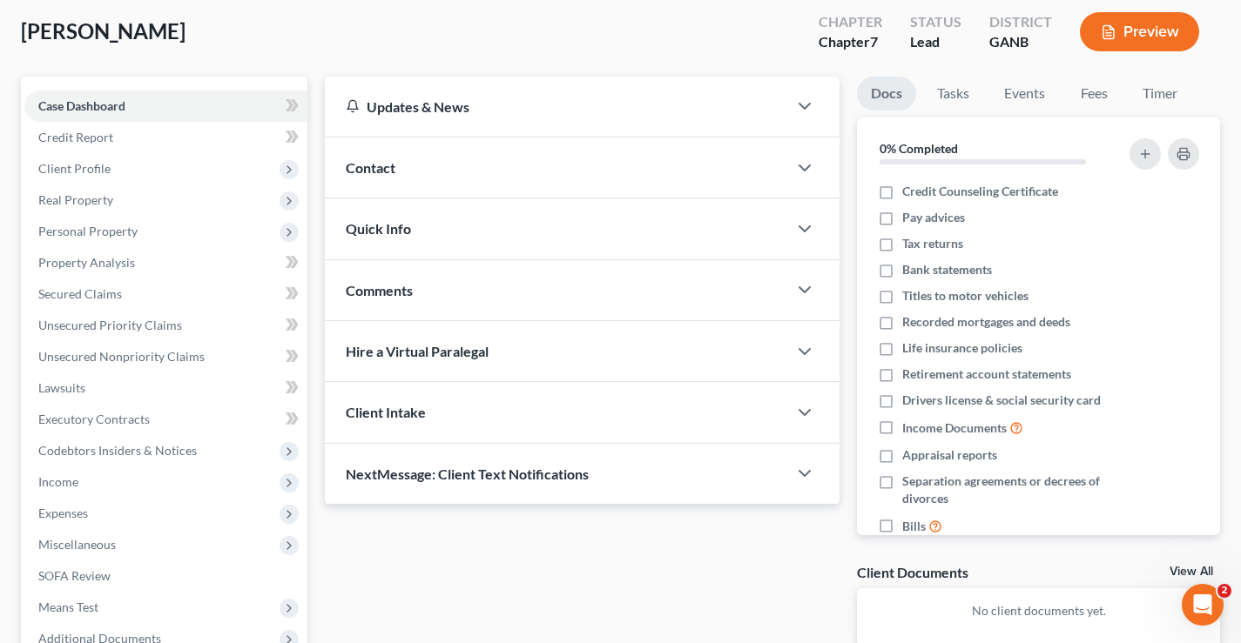
scroll to position [261, 0]
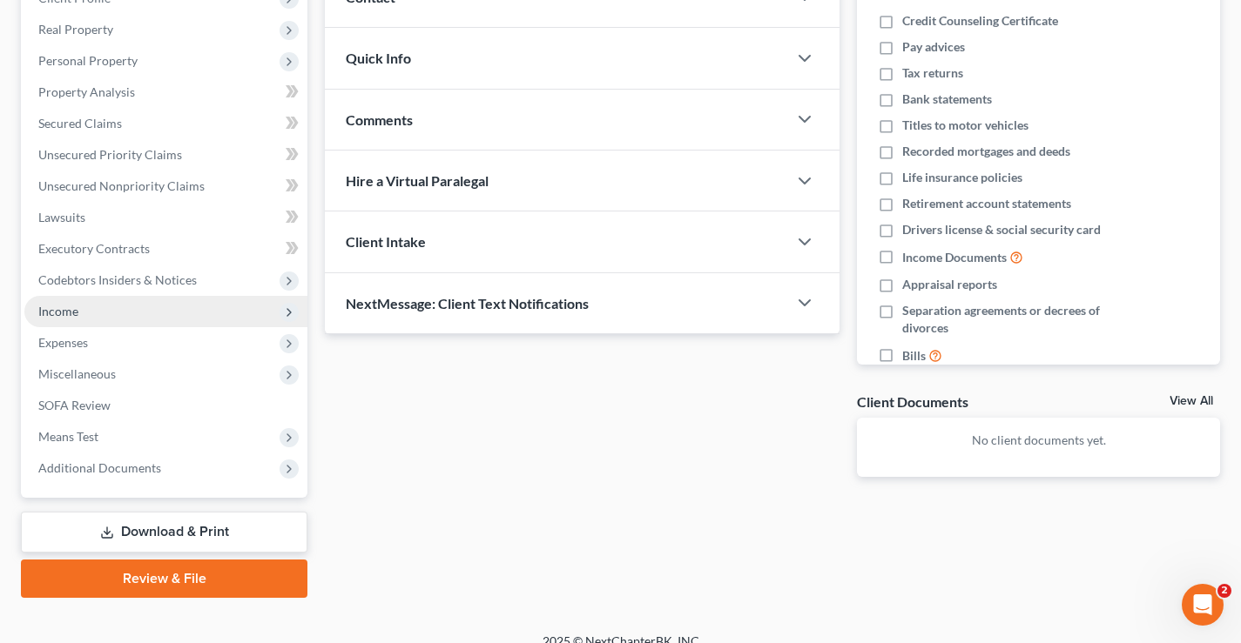
click at [87, 306] on span "Income" at bounding box center [165, 311] width 283 height 31
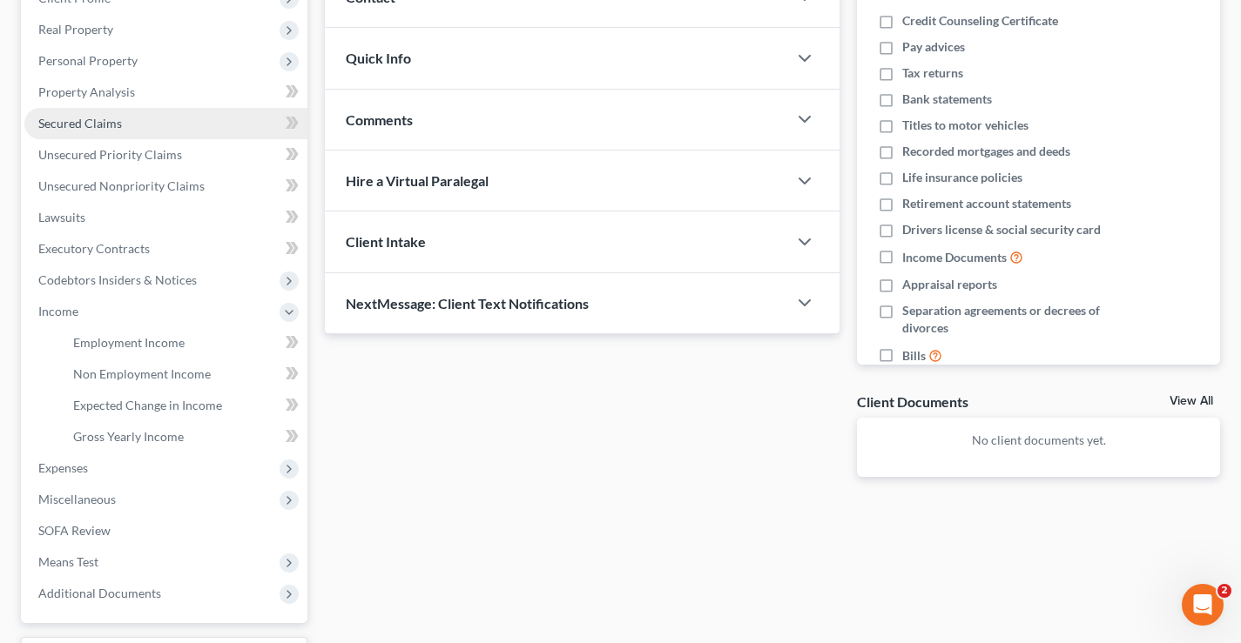
click at [60, 125] on span "Secured Claims" at bounding box center [80, 123] width 84 height 15
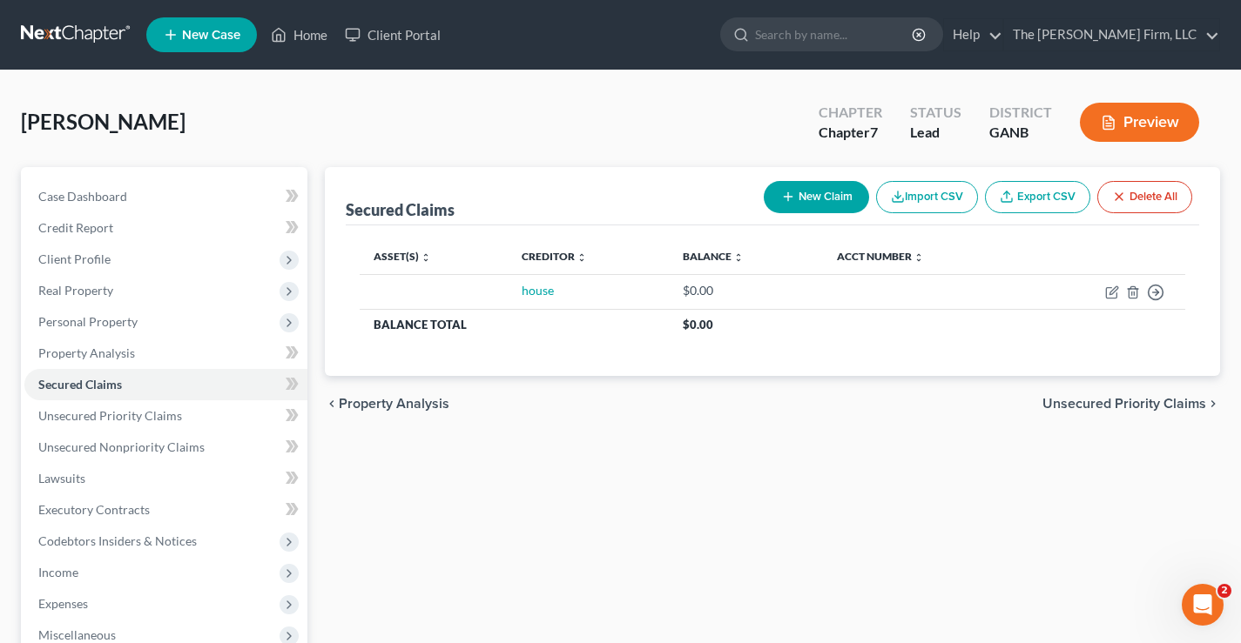
click at [802, 189] on button "New Claim" at bounding box center [816, 197] width 105 height 32
select select "0"
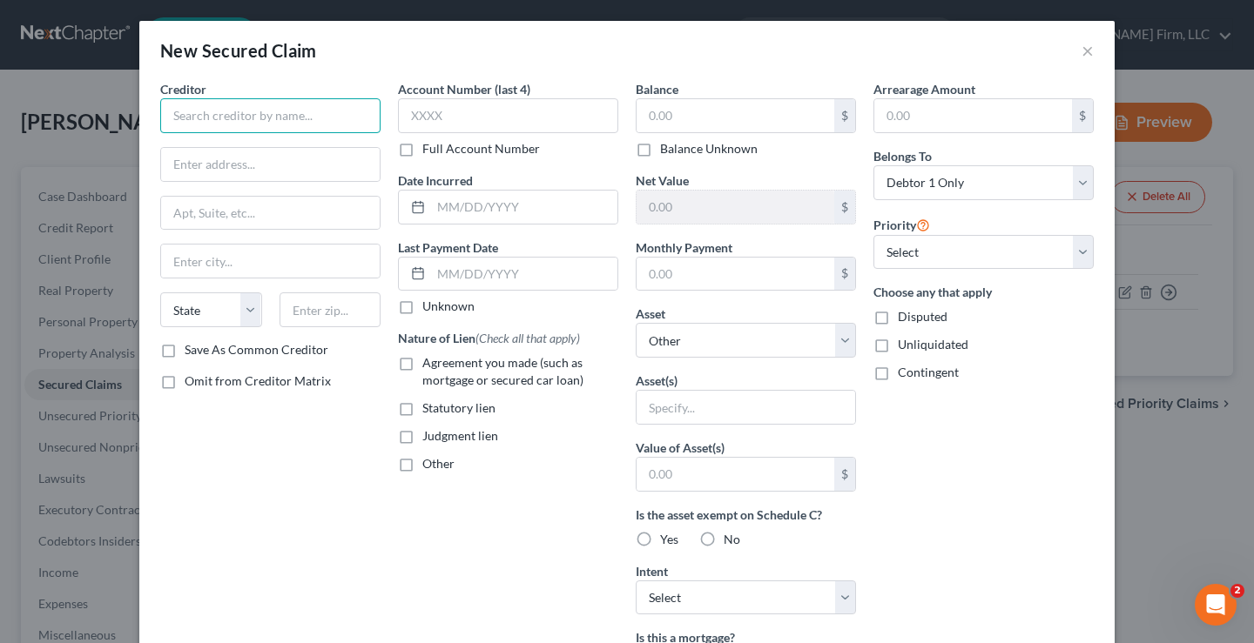
click at [195, 117] on input "text" at bounding box center [270, 115] width 220 height 35
click at [670, 113] on input "text" at bounding box center [735, 115] width 198 height 33
type input "ABC Homes"
type input "6,500"
click at [675, 277] on input "text" at bounding box center [735, 274] width 198 height 33
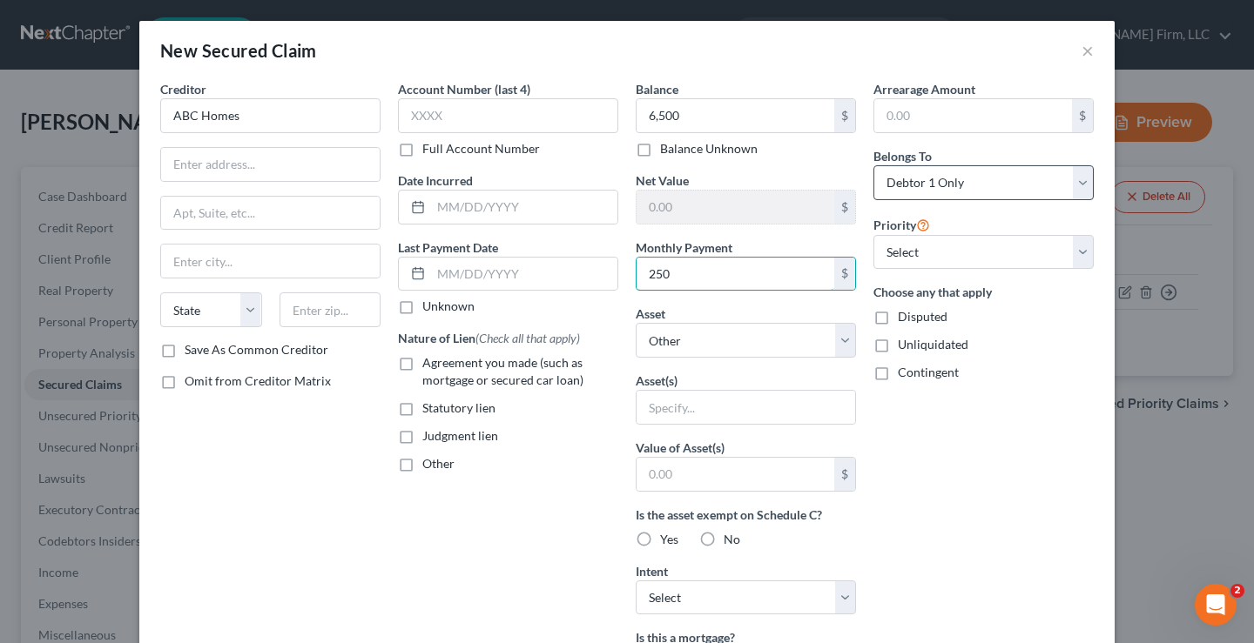
type input "250"
click at [422, 360] on label "Agreement you made (such as mortgage or secured car loan)" at bounding box center [520, 371] width 196 height 35
click at [429, 360] on input "Agreement you made (such as mortgage or secured car loan)" at bounding box center [434, 359] width 11 height 11
checkbox input "true"
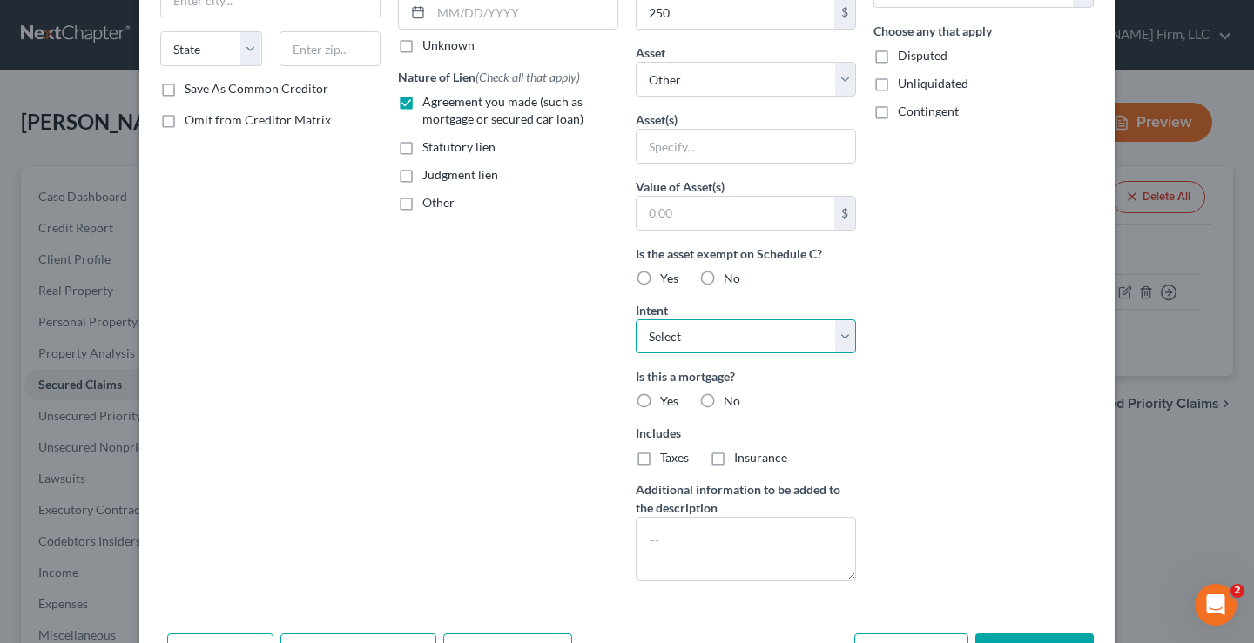
click at [837, 333] on select "Select Surrender Redeem Reaffirm Avoid Other" at bounding box center [746, 337] width 220 height 35
select select "2"
click at [636, 320] on select "Select Surrender Redeem Reaffirm Avoid Other" at bounding box center [746, 337] width 220 height 35
click at [939, 371] on div "Arrearage Amount $ Belongs To * Select Debtor 1 Only Debtor 2 Only Debtor 1 And…" at bounding box center [984, 207] width 238 height 777
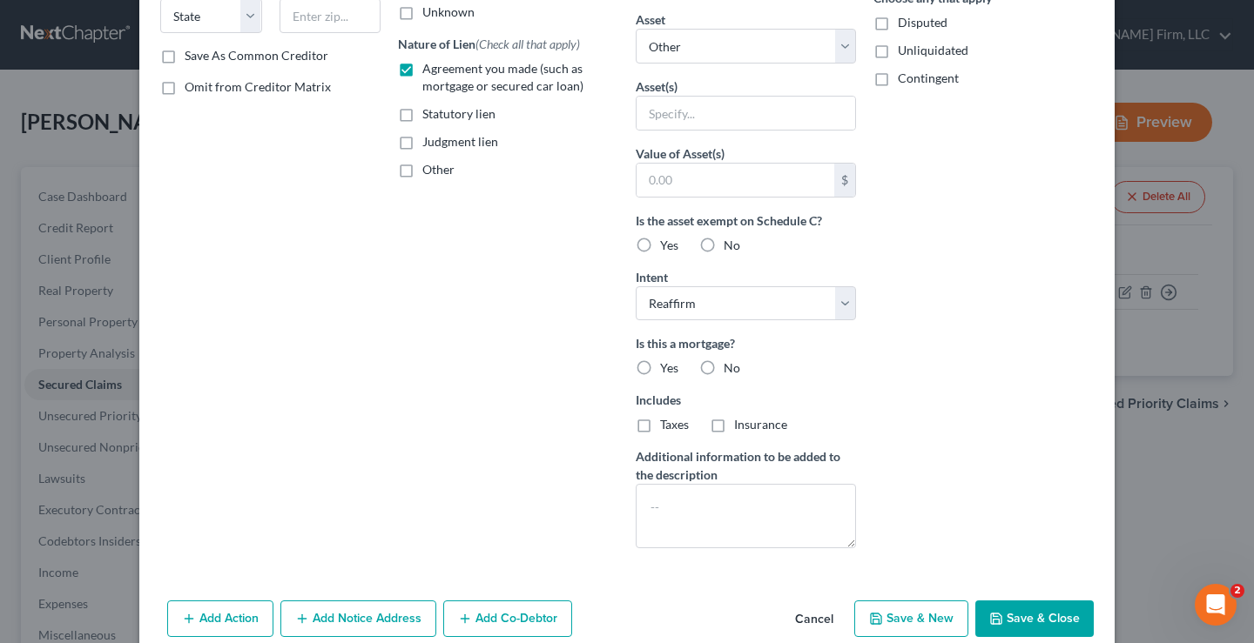
scroll to position [323, 0]
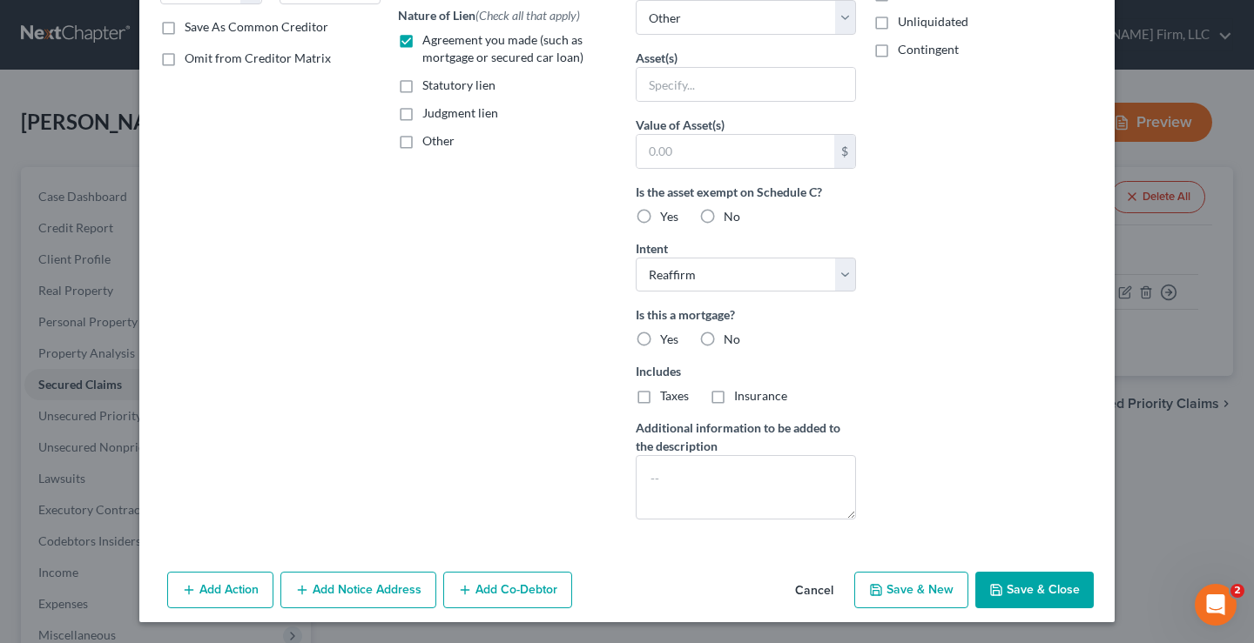
click at [1029, 586] on button "Save & Close" at bounding box center [1034, 590] width 118 height 37
select select
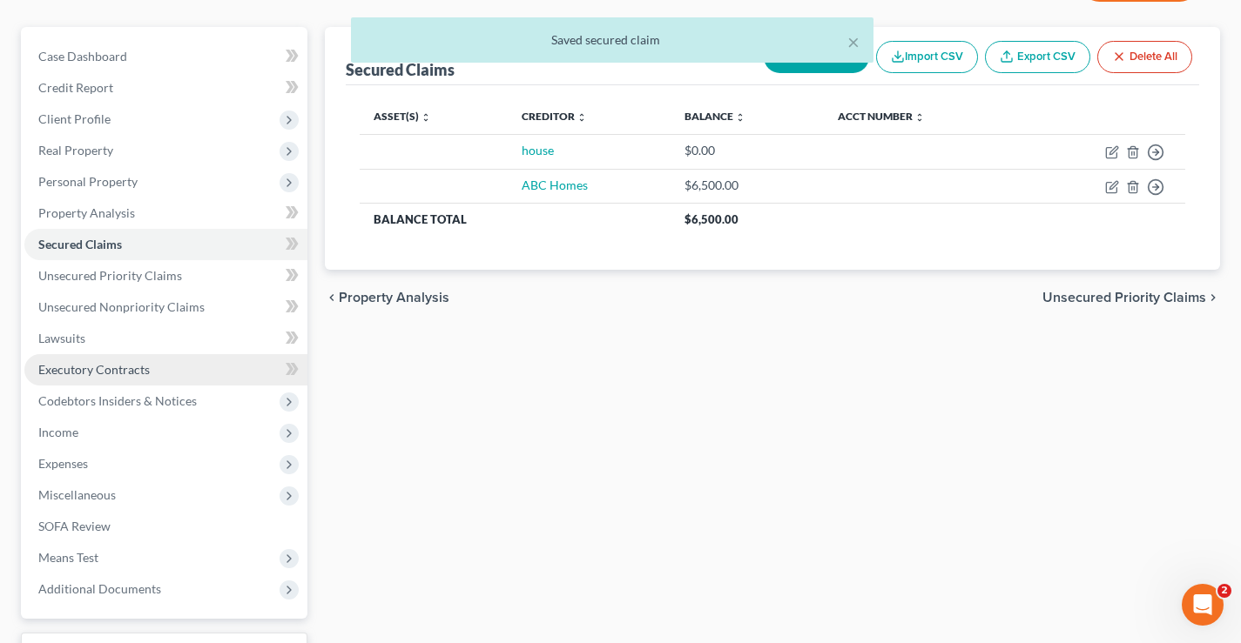
scroll to position [282, 0]
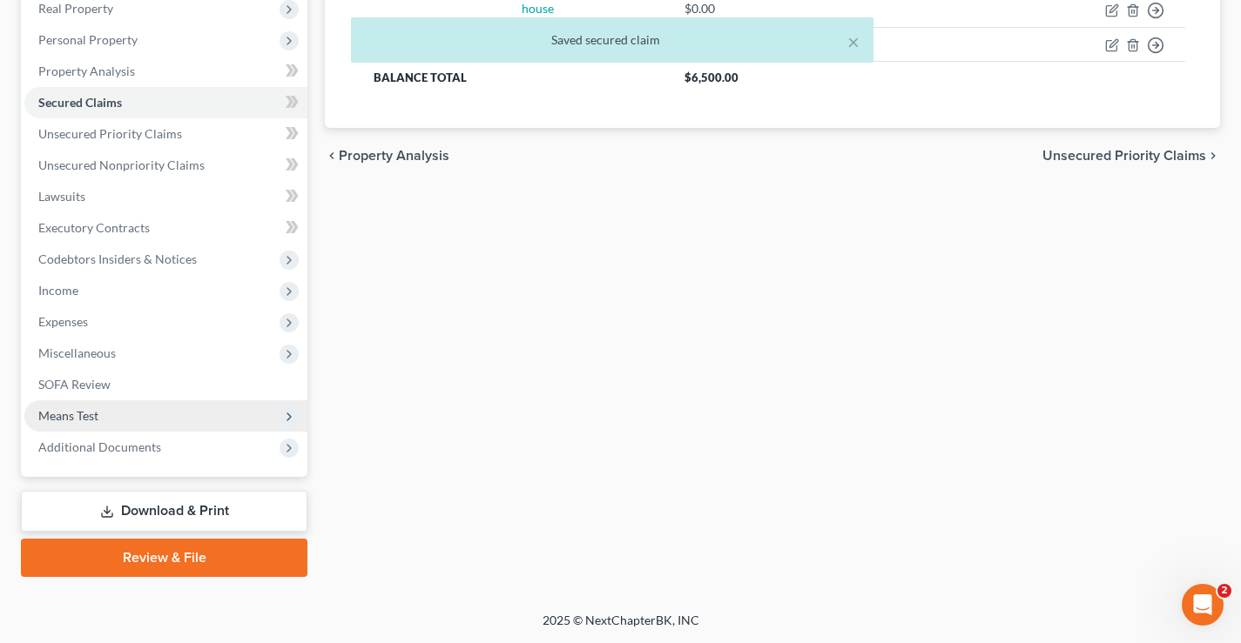
click at [52, 421] on span "Means Test" at bounding box center [68, 415] width 60 height 15
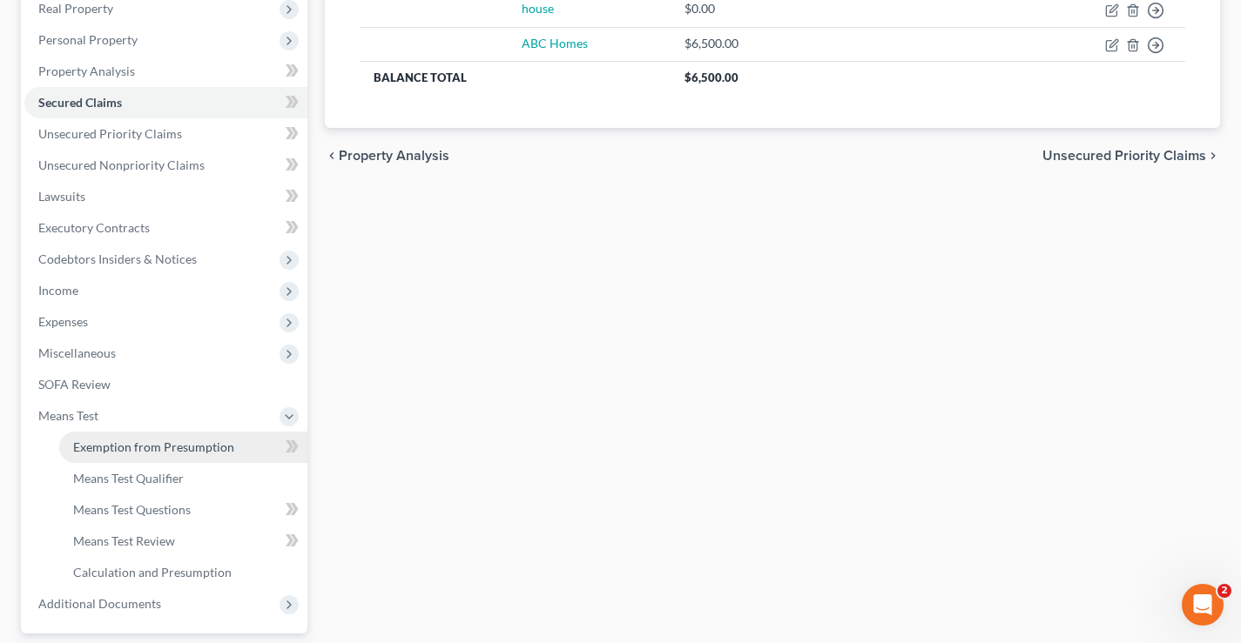
click at [119, 448] on span "Exemption from Presumption" at bounding box center [153, 447] width 161 height 15
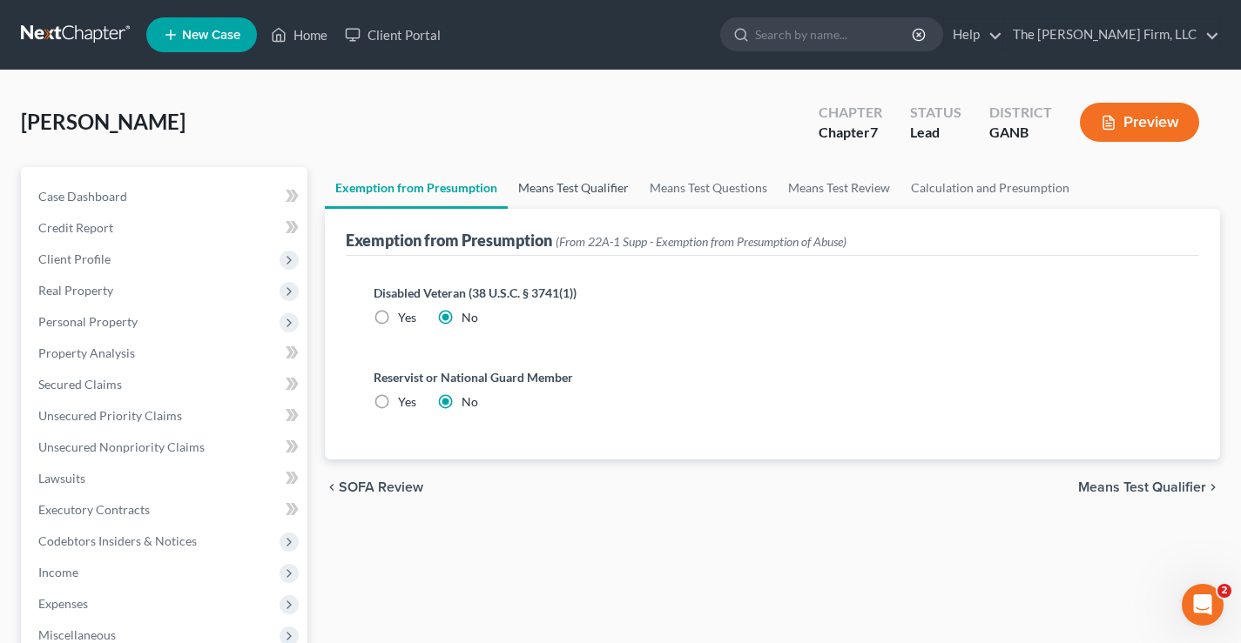
click at [555, 188] on link "Means Test Qualifier" at bounding box center [573, 188] width 131 height 42
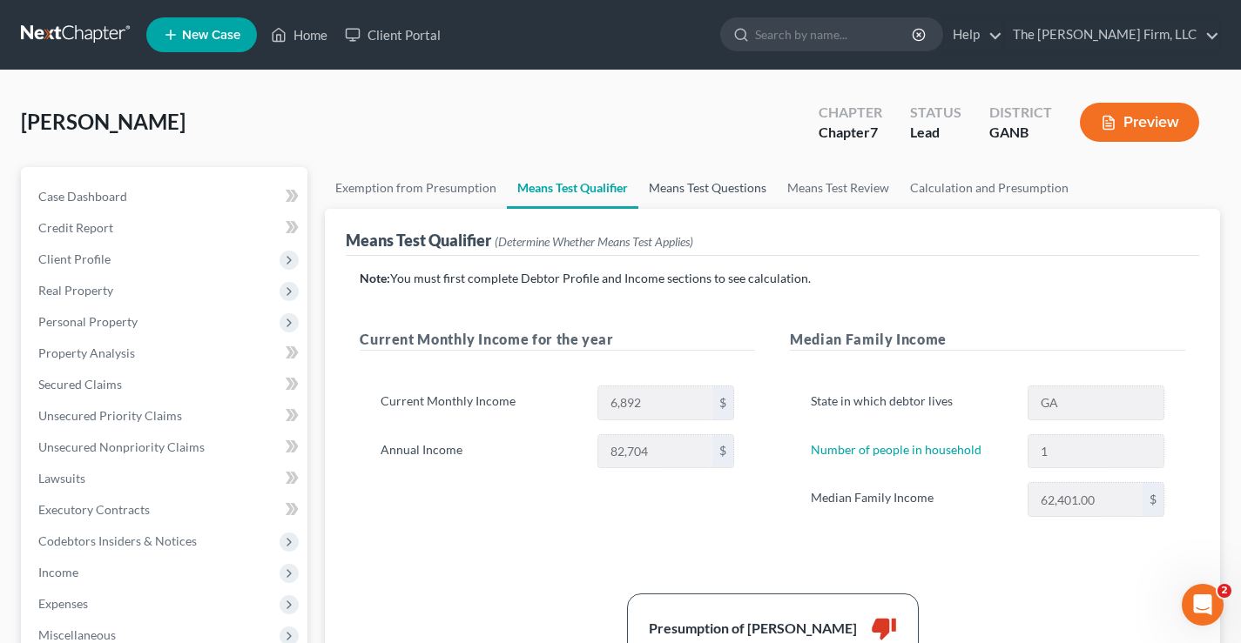
click at [744, 194] on link "Means Test Questions" at bounding box center [707, 188] width 138 height 42
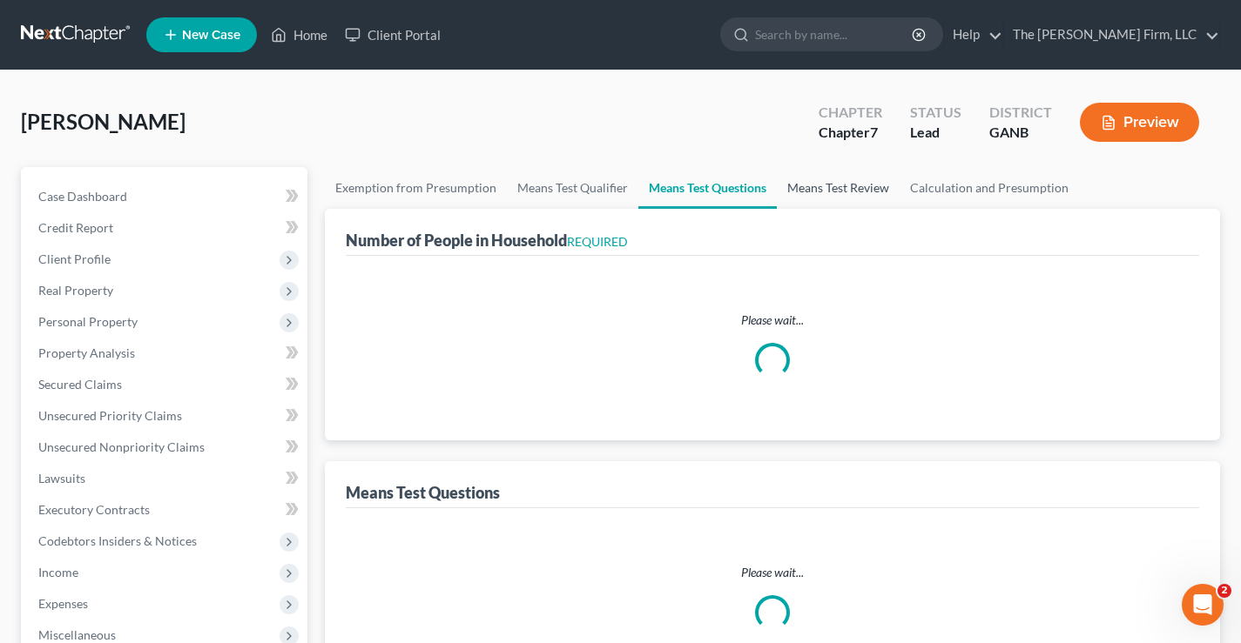
select select "60"
select select "1"
select select "0"
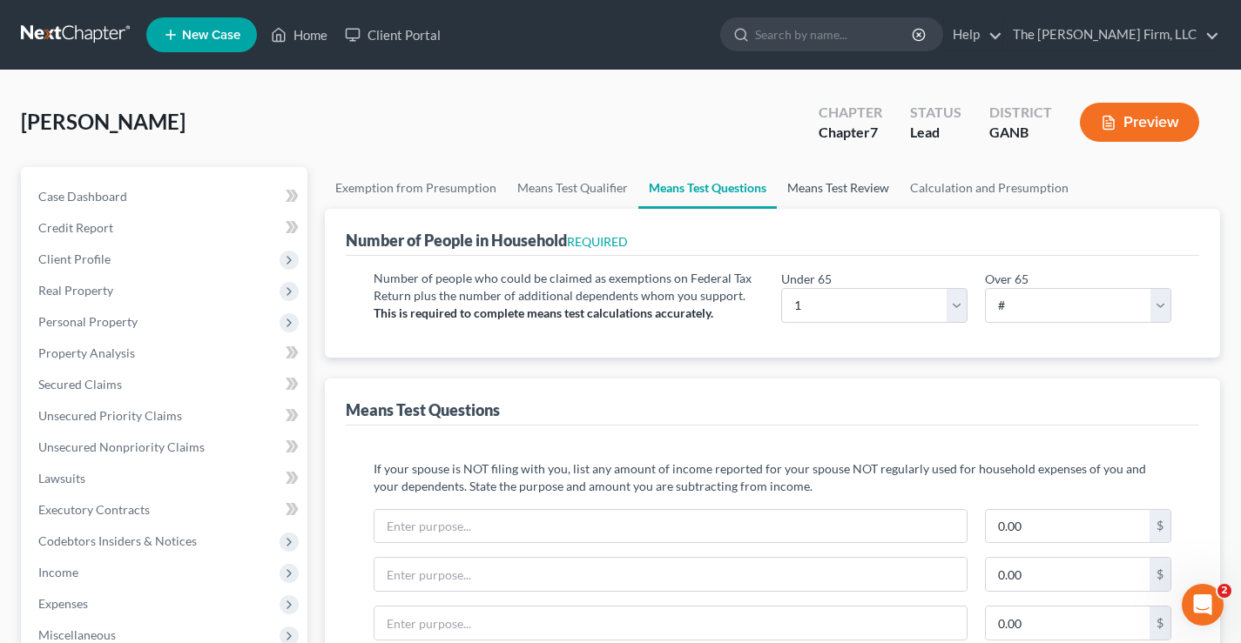
click at [836, 196] on link "Means Test Review" at bounding box center [838, 188] width 123 height 42
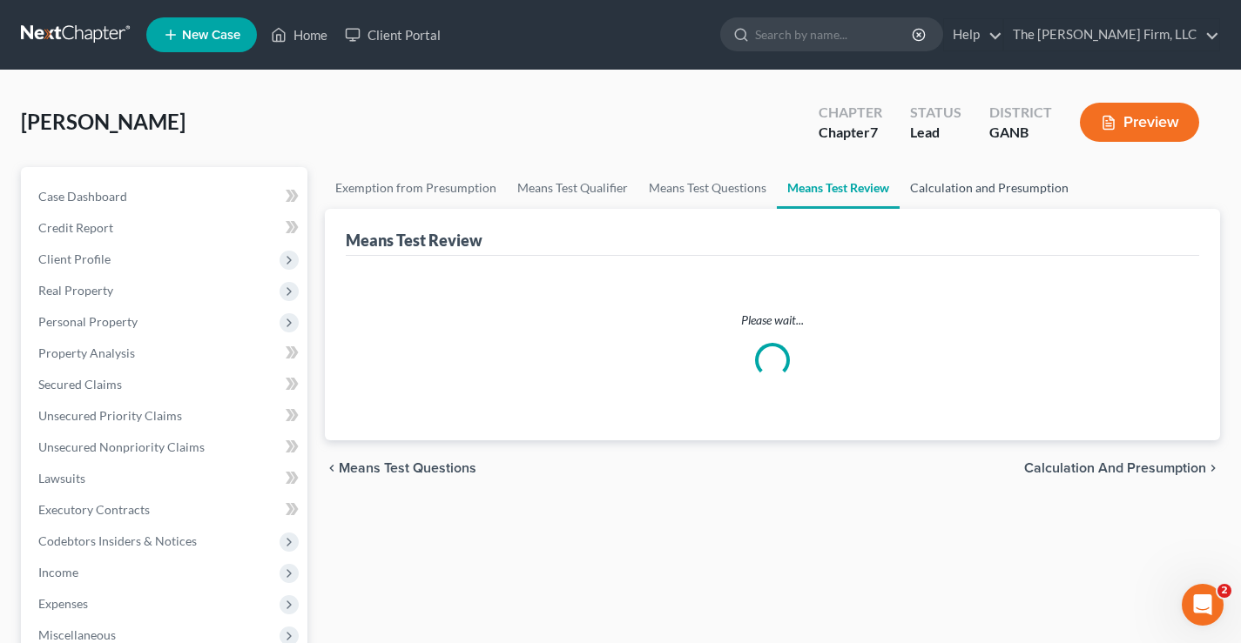
click at [1017, 188] on link "Calculation and Presumption" at bounding box center [988, 188] width 179 height 42
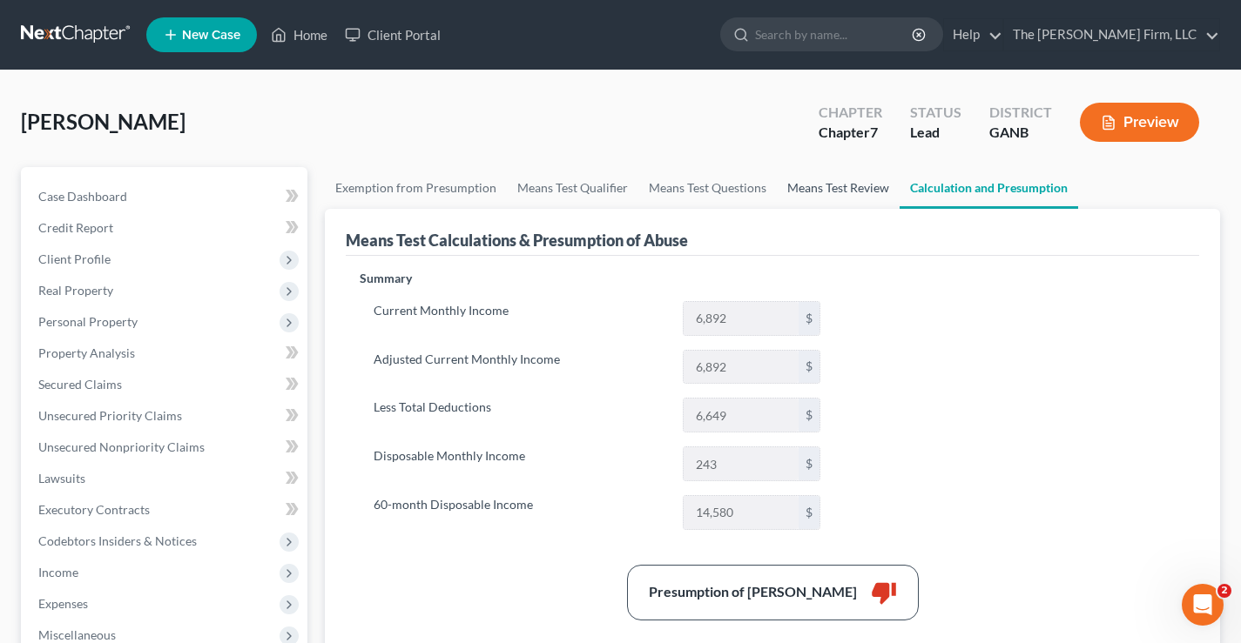
click at [840, 187] on link "Means Test Review" at bounding box center [838, 188] width 123 height 42
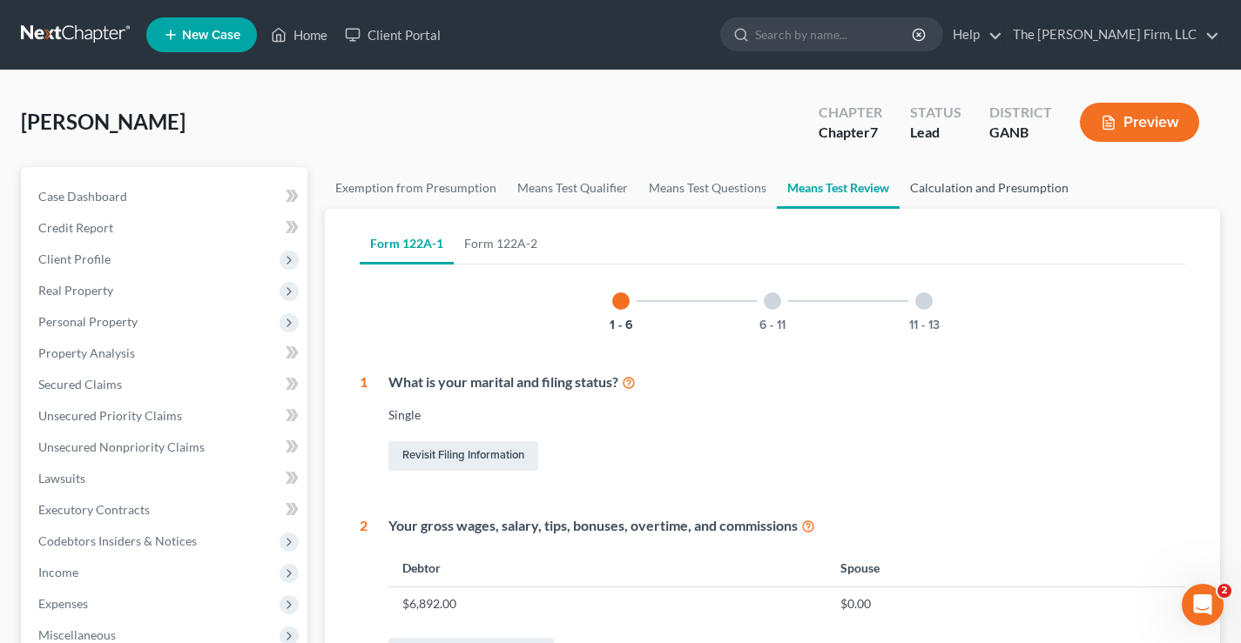
click at [986, 198] on link "Calculation and Presumption" at bounding box center [988, 188] width 179 height 42
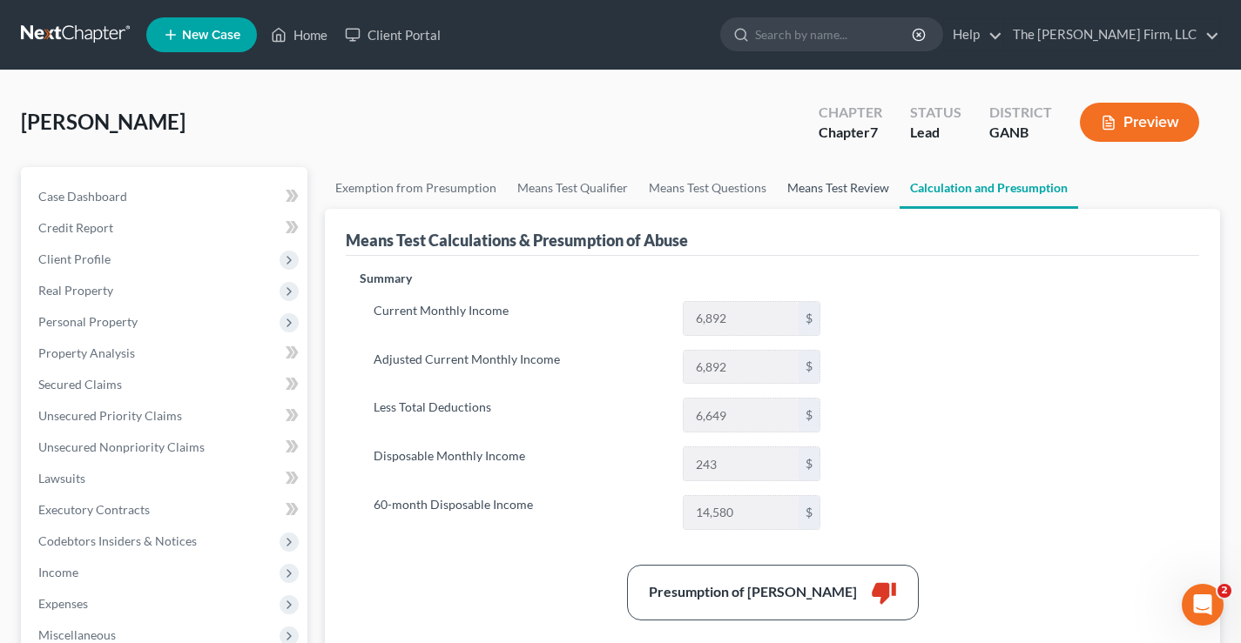
click at [816, 188] on link "Means Test Review" at bounding box center [838, 188] width 123 height 42
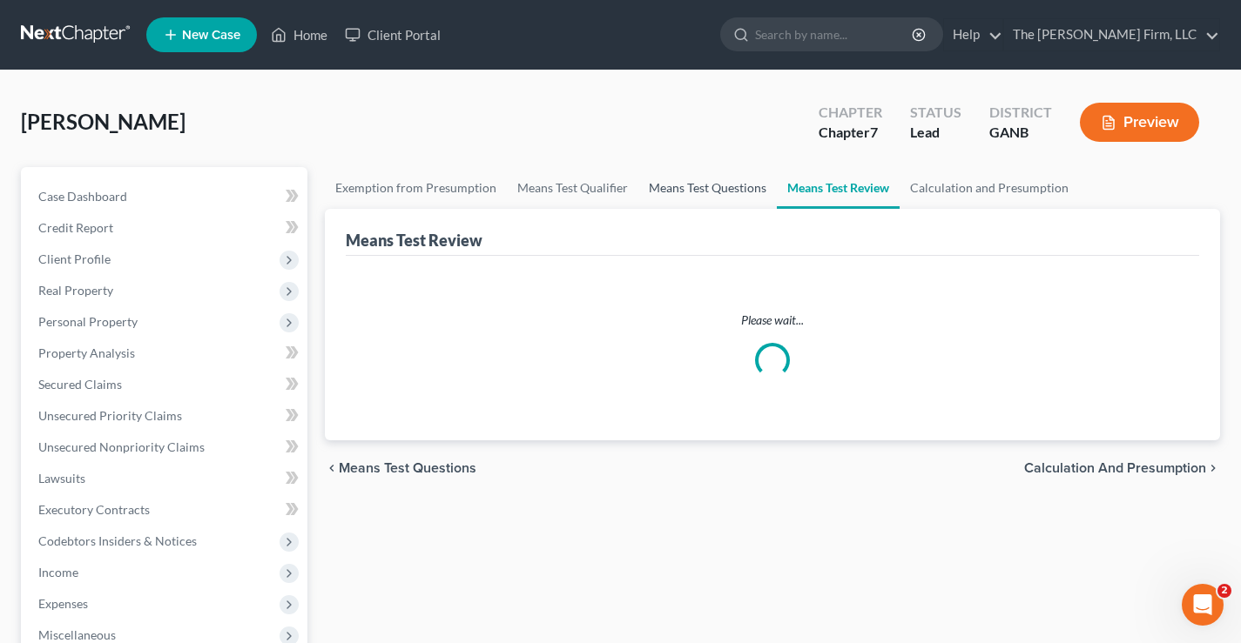
click at [686, 189] on link "Means Test Questions" at bounding box center [707, 188] width 138 height 42
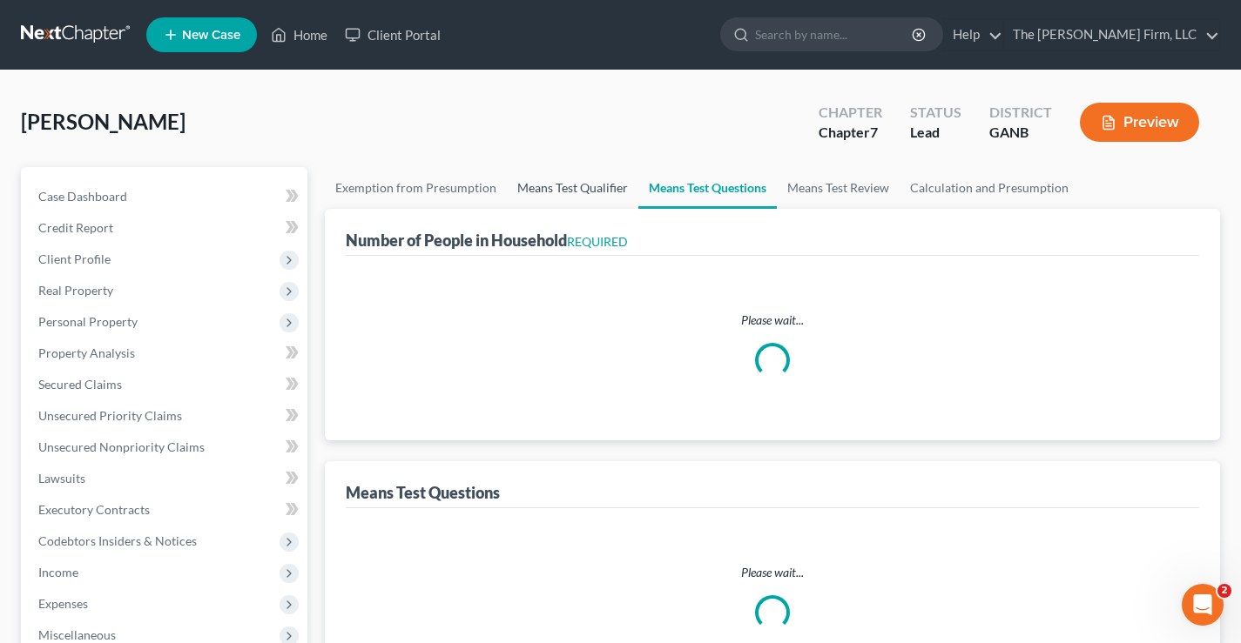
select select "60"
select select "1"
select select "0"
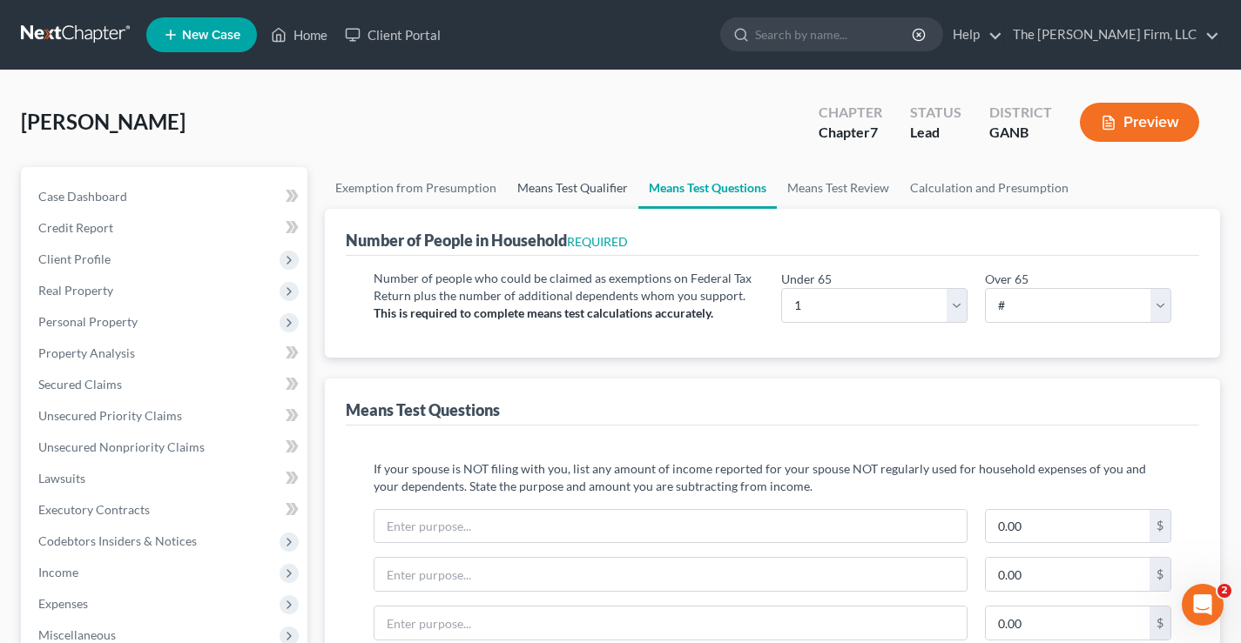
click at [578, 189] on link "Means Test Qualifier" at bounding box center [572, 188] width 131 height 42
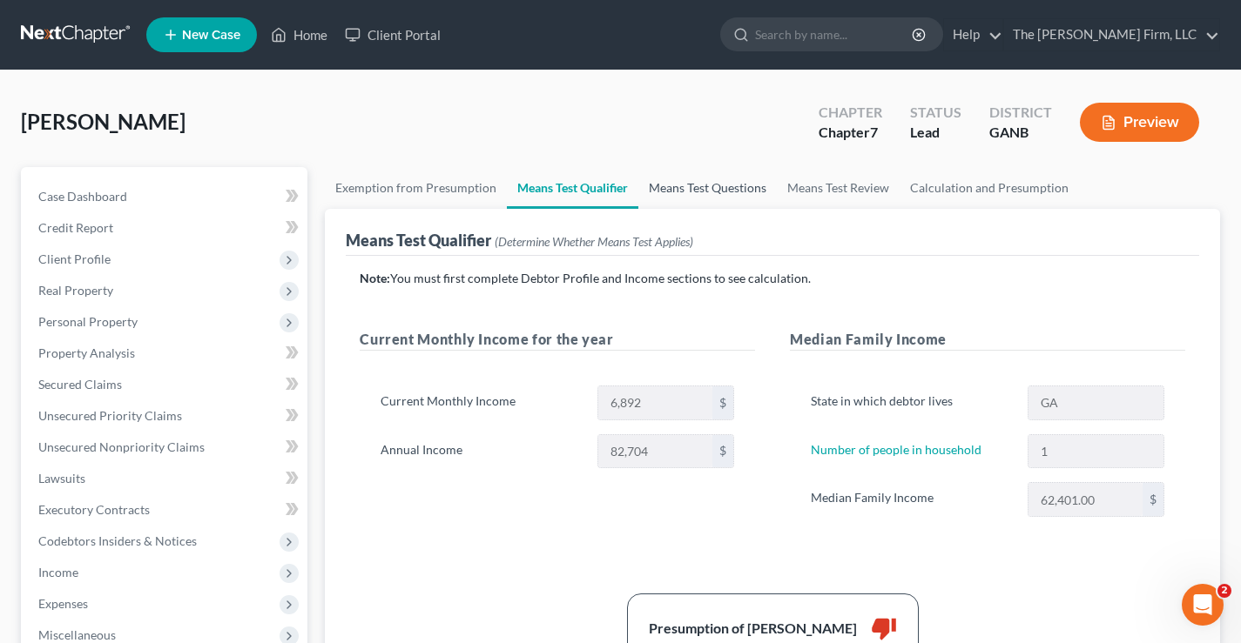
click at [712, 192] on link "Means Test Questions" at bounding box center [707, 188] width 138 height 42
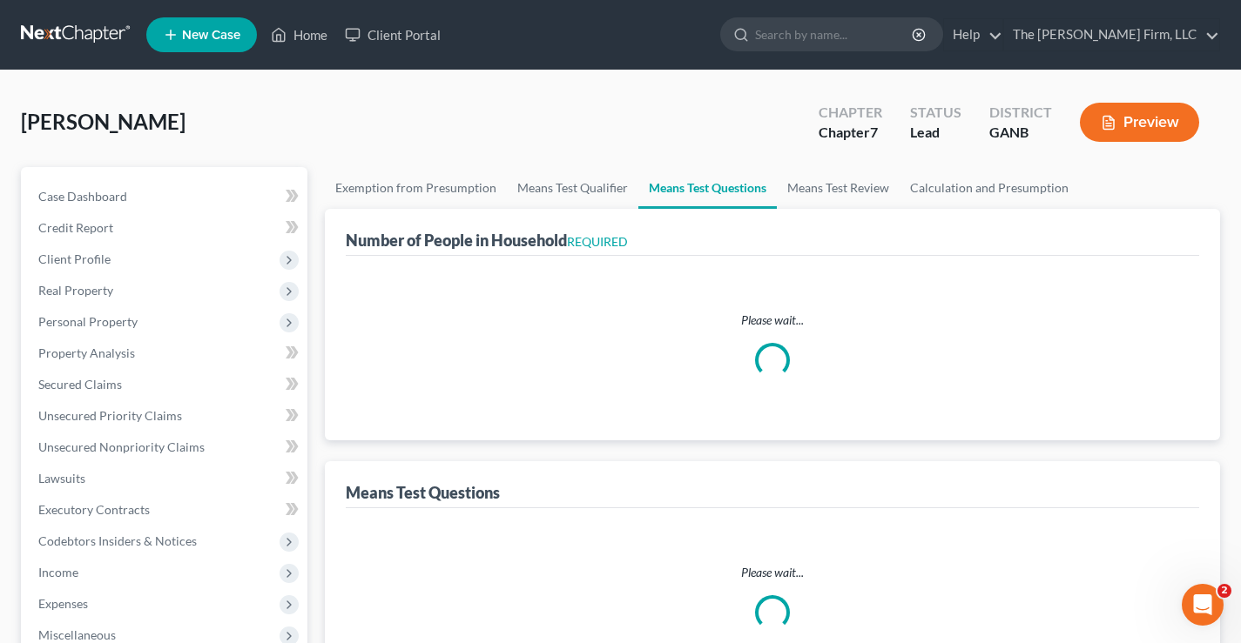
select select "60"
select select "1"
select select "0"
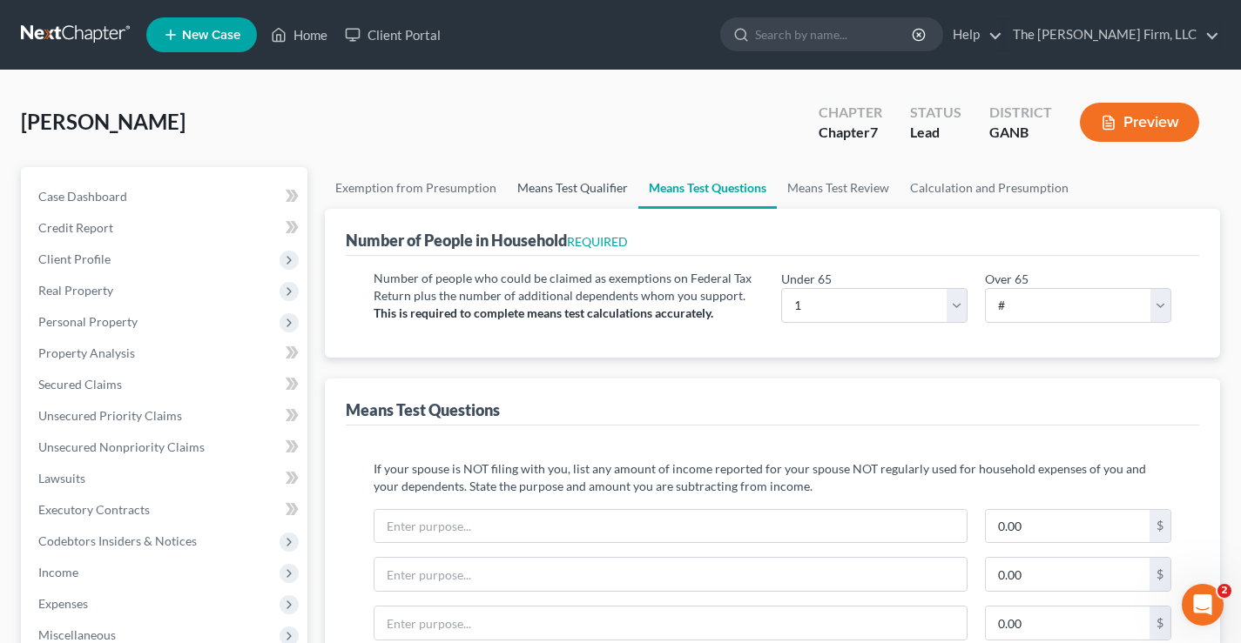
click at [567, 198] on link "Means Test Qualifier" at bounding box center [572, 188] width 131 height 42
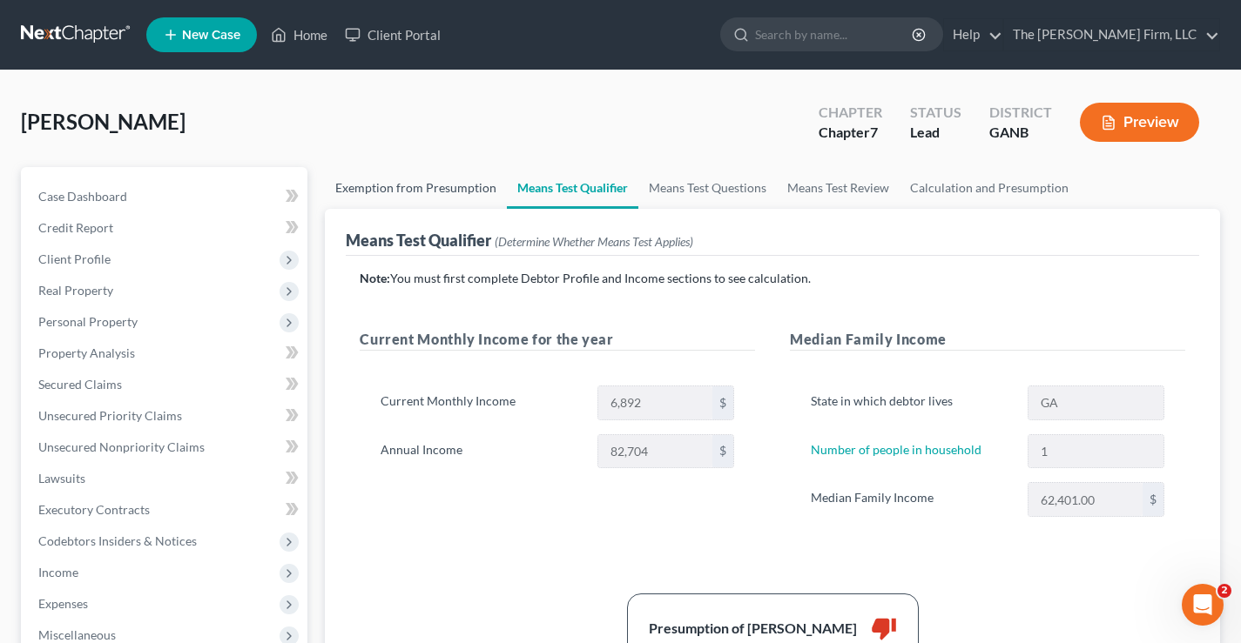
click at [422, 198] on link "Exemption from Presumption" at bounding box center [416, 188] width 182 height 42
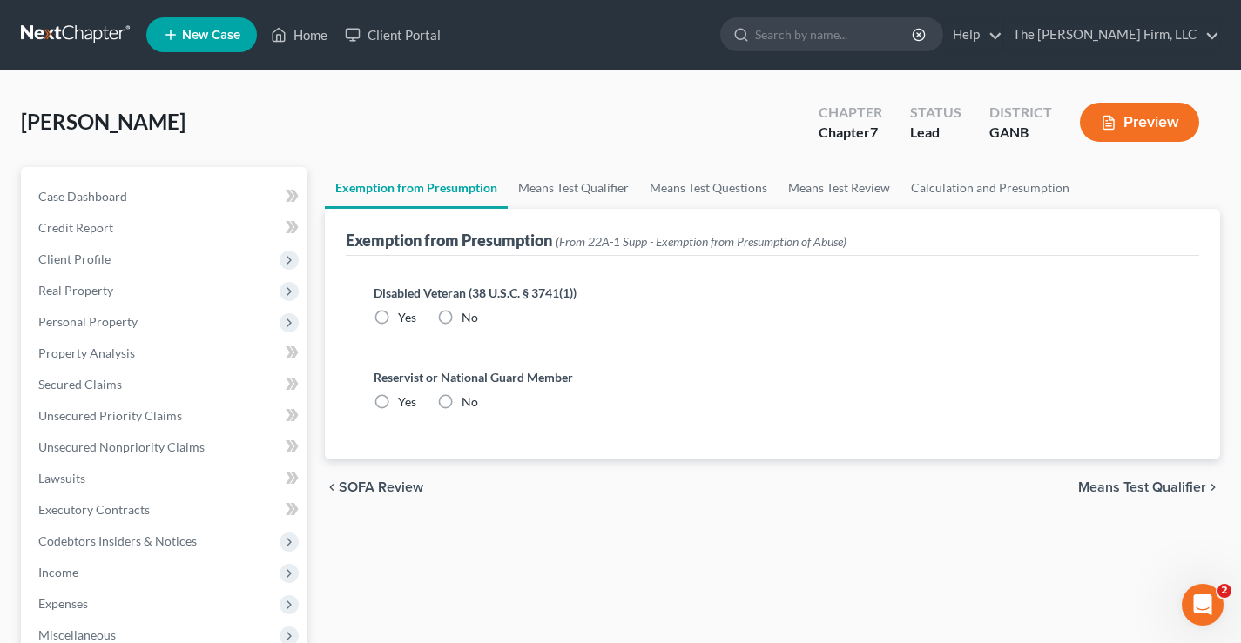
radio input "true"
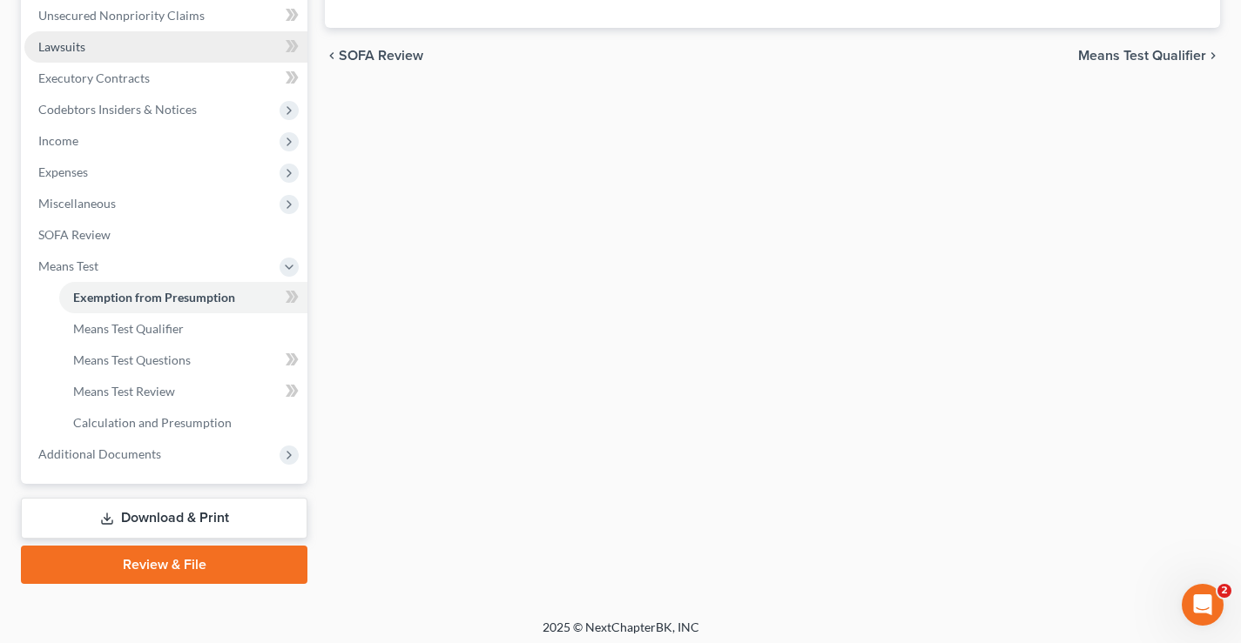
scroll to position [439, 0]
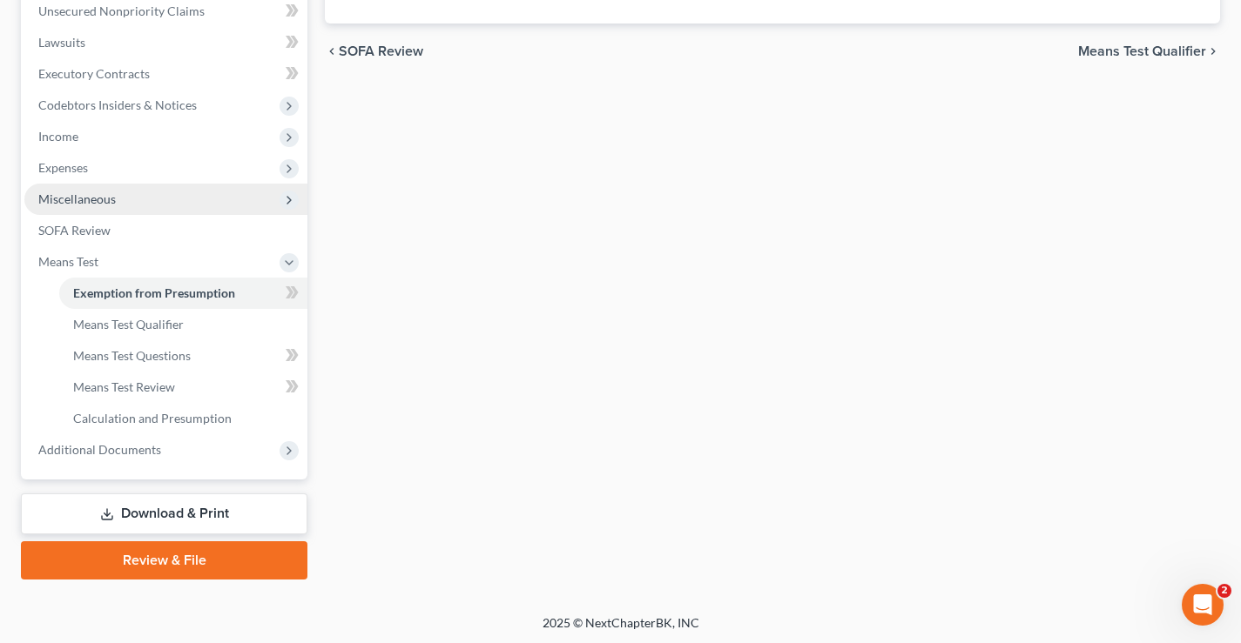
scroll to position [439, 0]
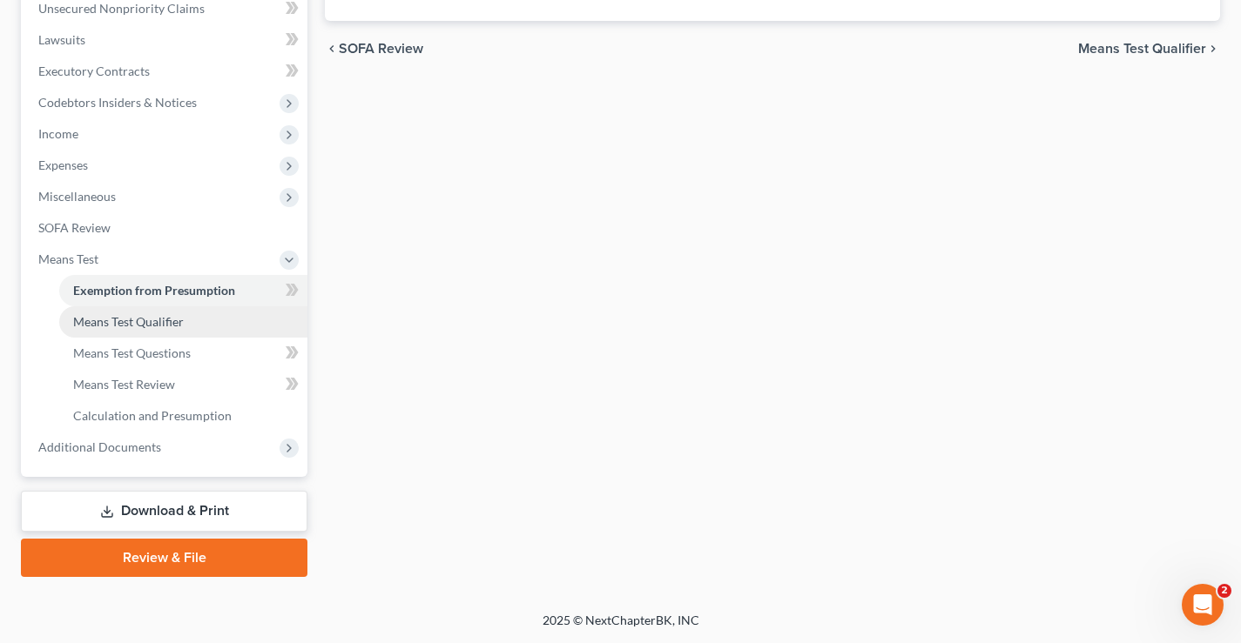
click at [118, 326] on span "Means Test Qualifier" at bounding box center [128, 321] width 111 height 15
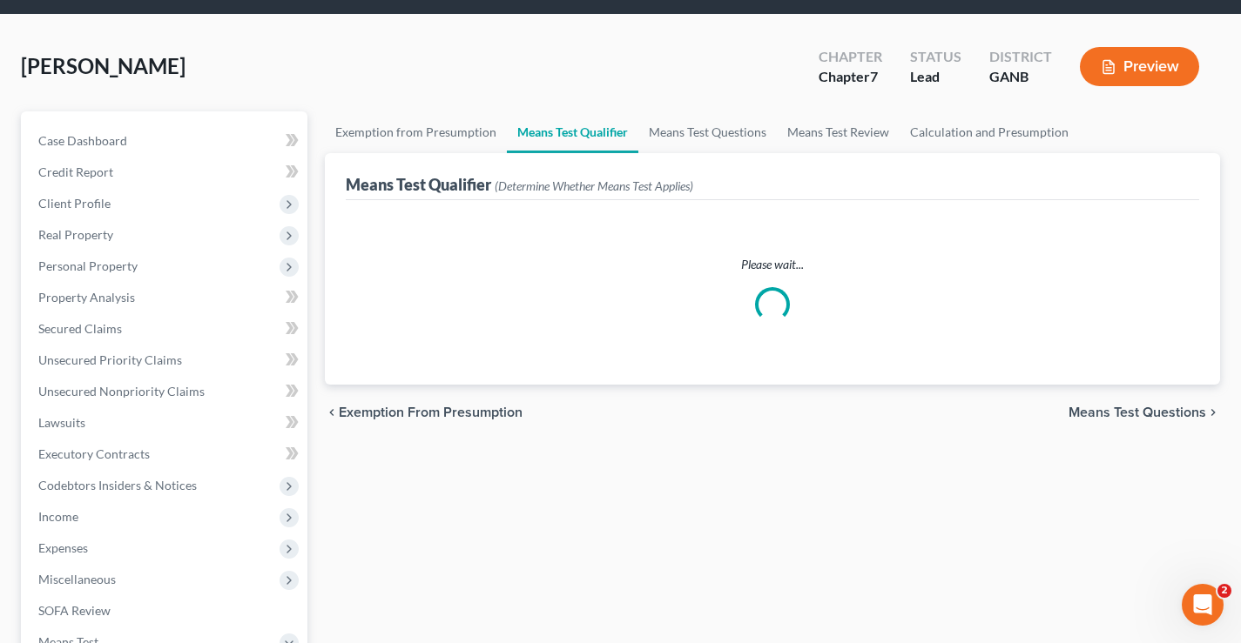
scroll to position [87, 0]
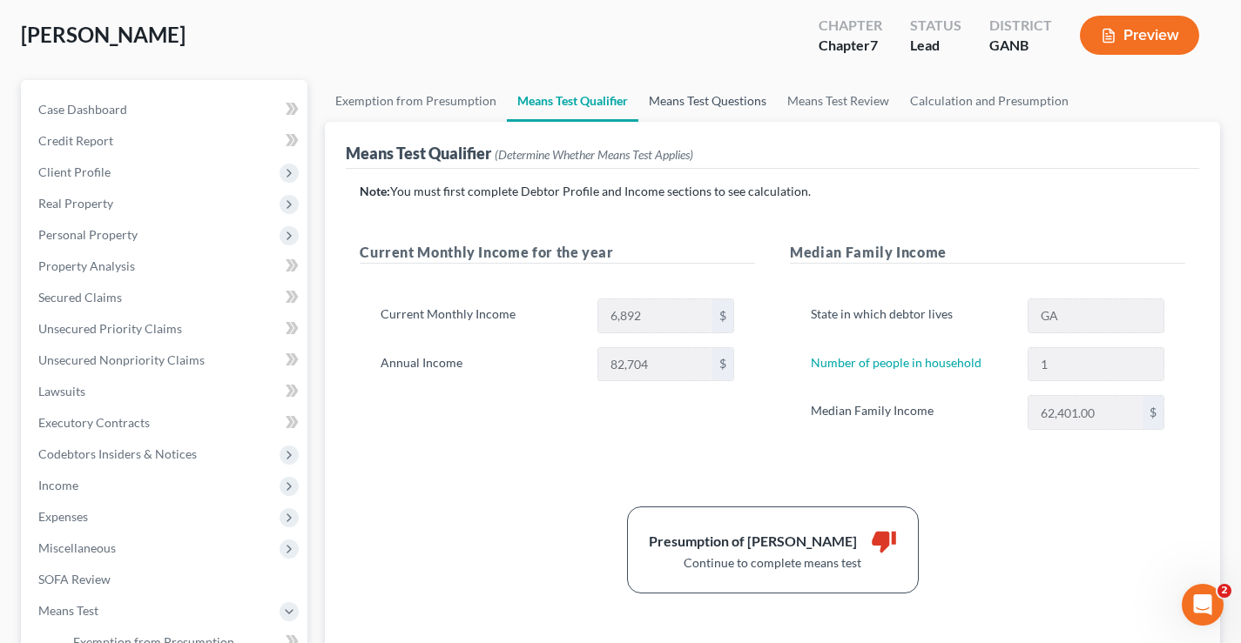
click at [668, 98] on link "Means Test Questions" at bounding box center [707, 101] width 138 height 42
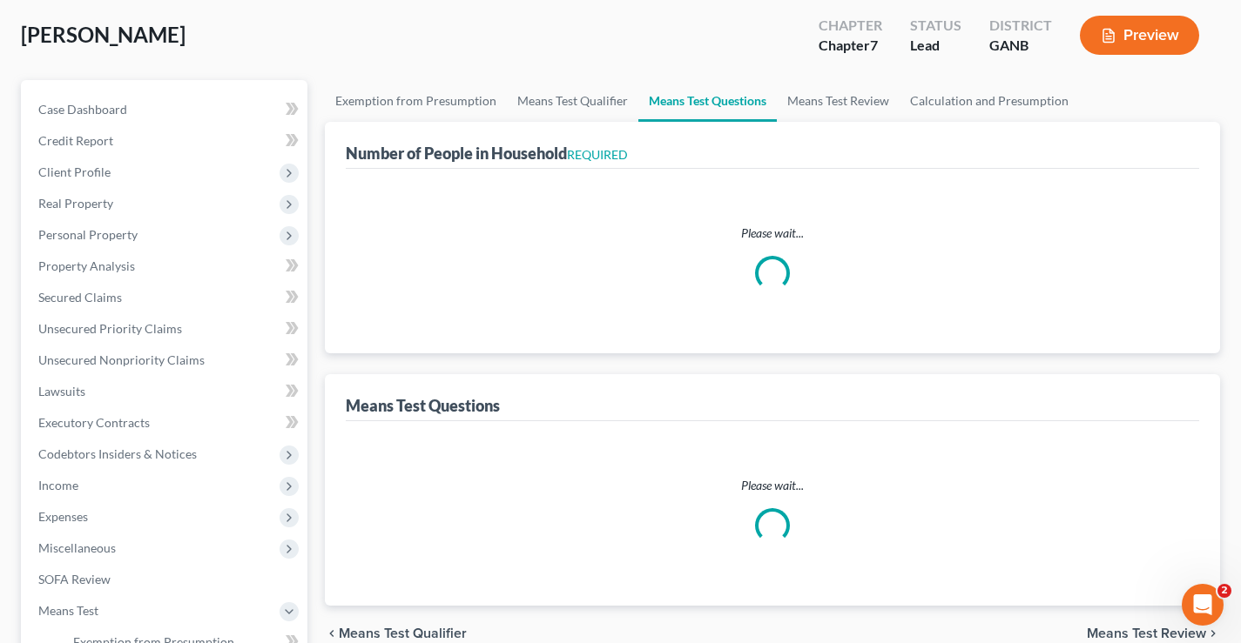
scroll to position [2, 0]
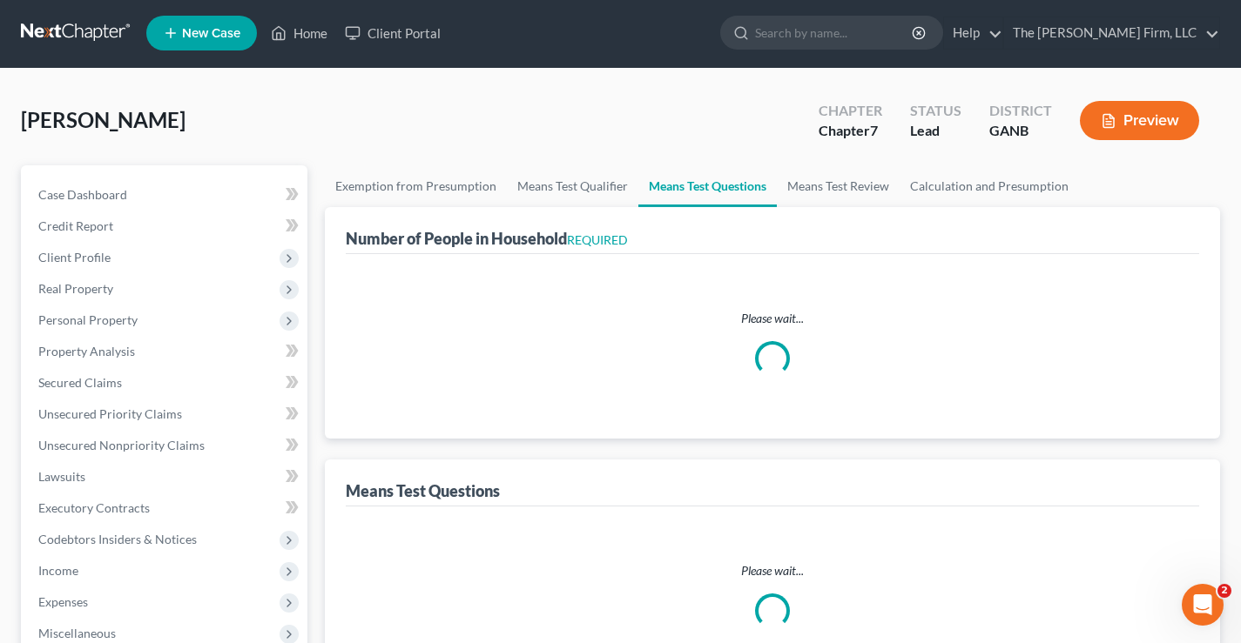
select select "60"
select select "1"
select select "0"
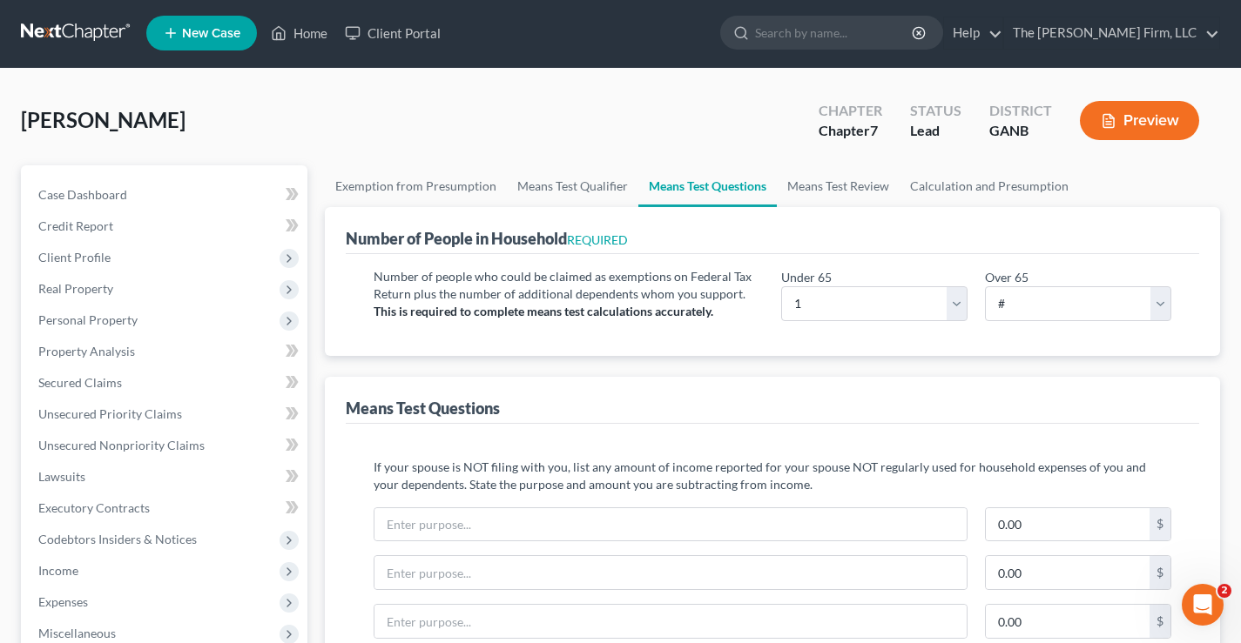
scroll to position [0, 0]
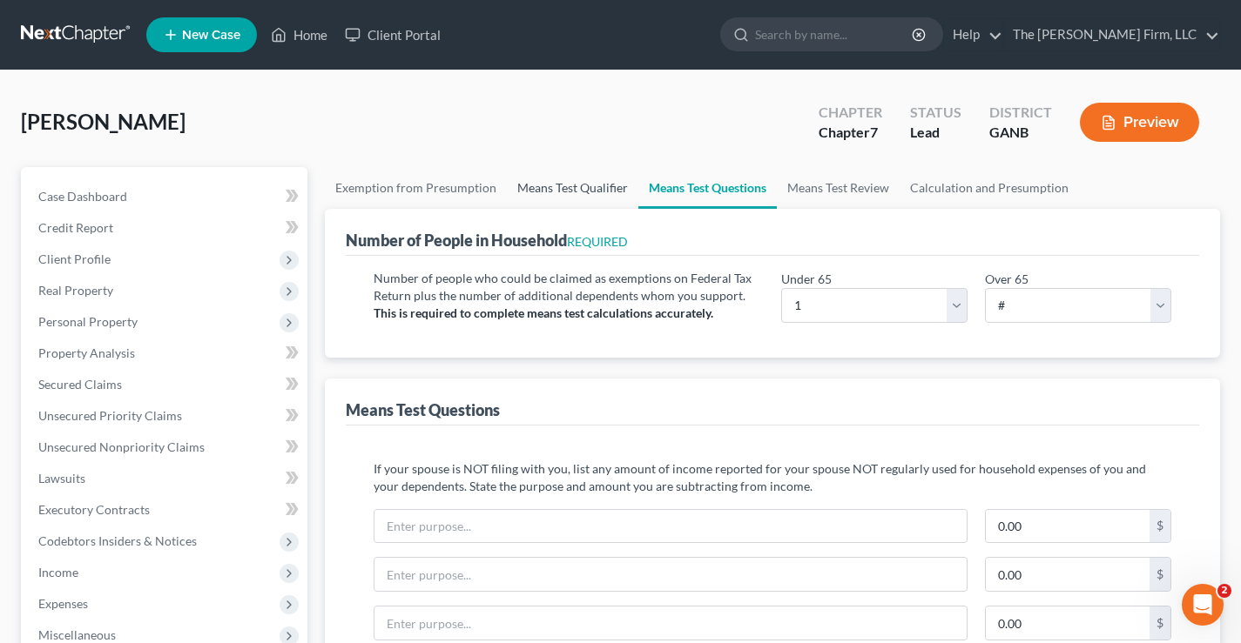
click at [546, 190] on link "Means Test Qualifier" at bounding box center [572, 188] width 131 height 42
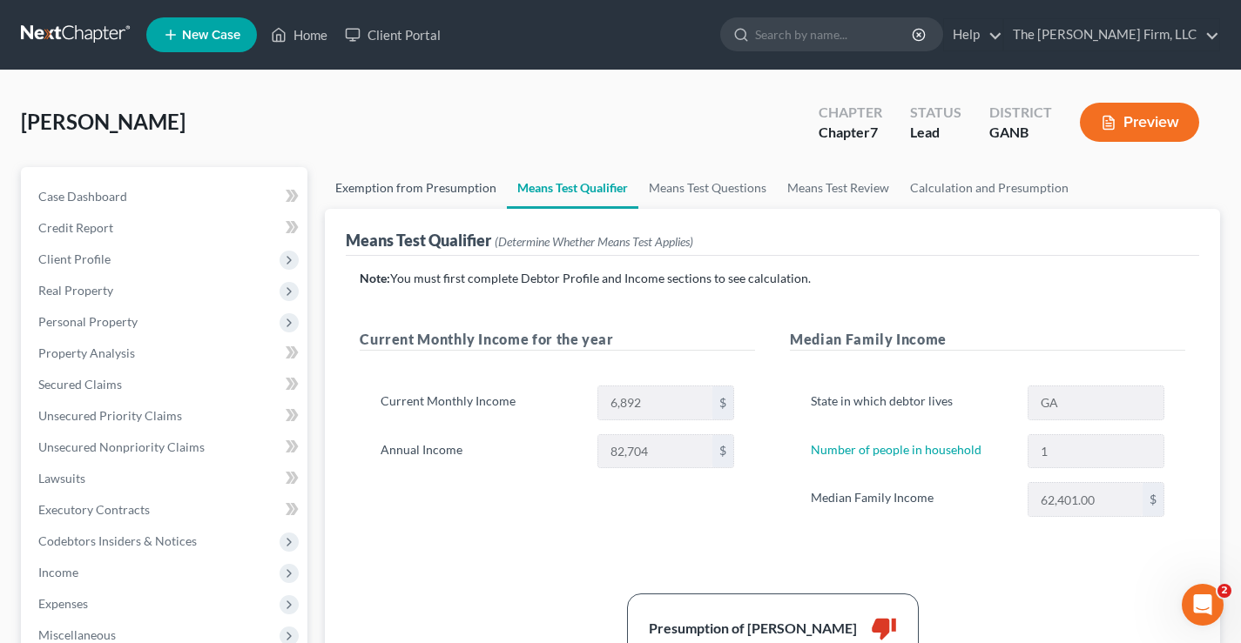
click at [427, 192] on link "Exemption from Presumption" at bounding box center [416, 188] width 182 height 42
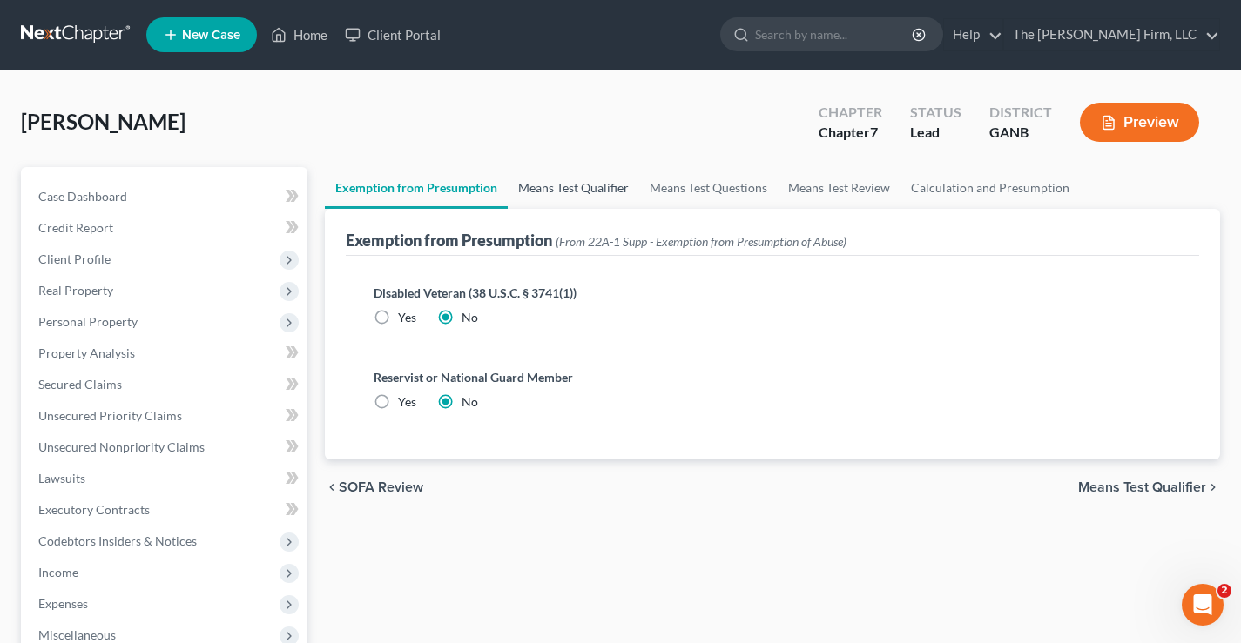
click at [574, 188] on link "Means Test Qualifier" at bounding box center [573, 188] width 131 height 42
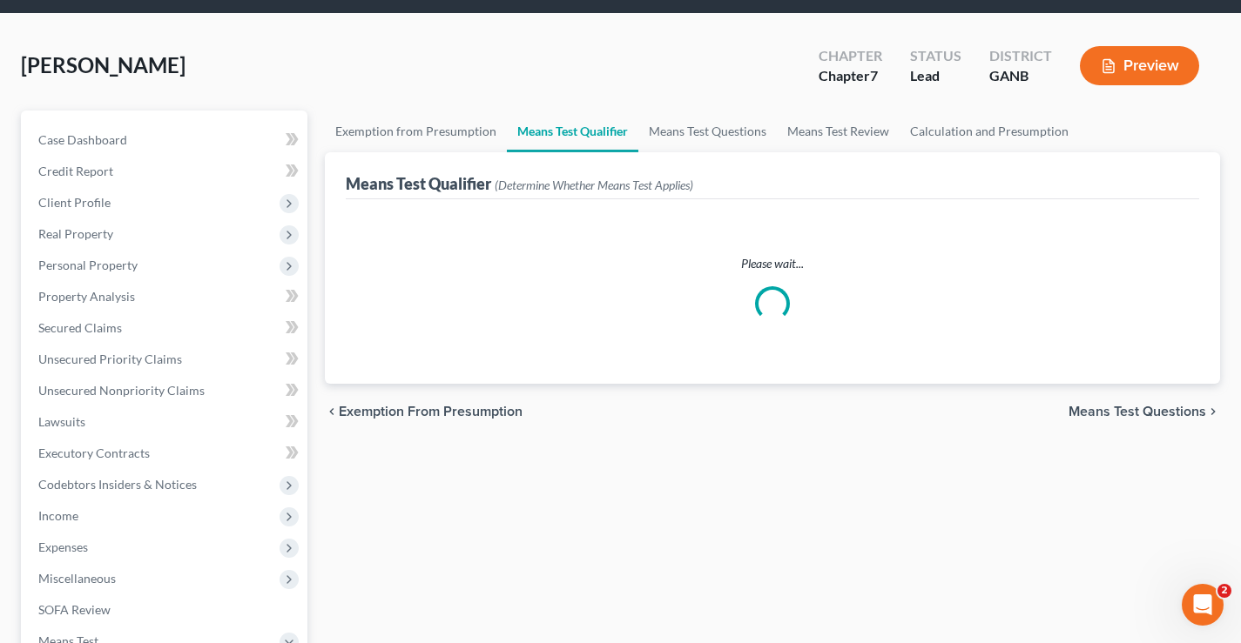
scroll to position [87, 0]
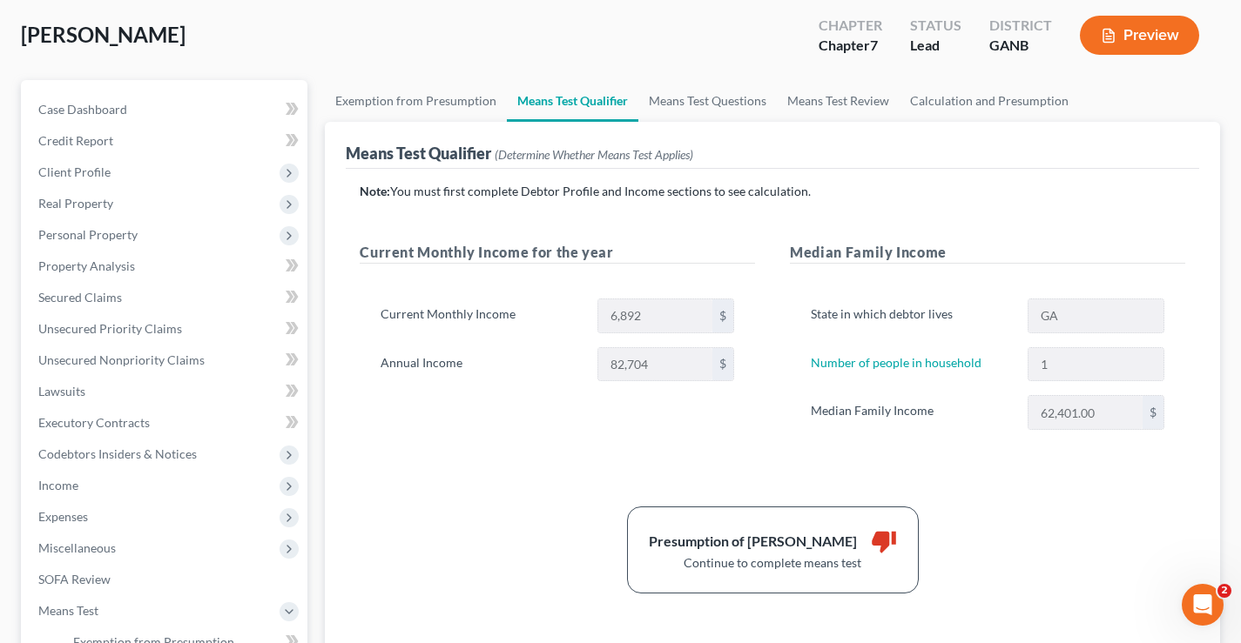
click at [632, 447] on div "Current Monthly Income for the year Current Monthly Income 6,892 $ Annual Incom…" at bounding box center [557, 353] width 430 height 223
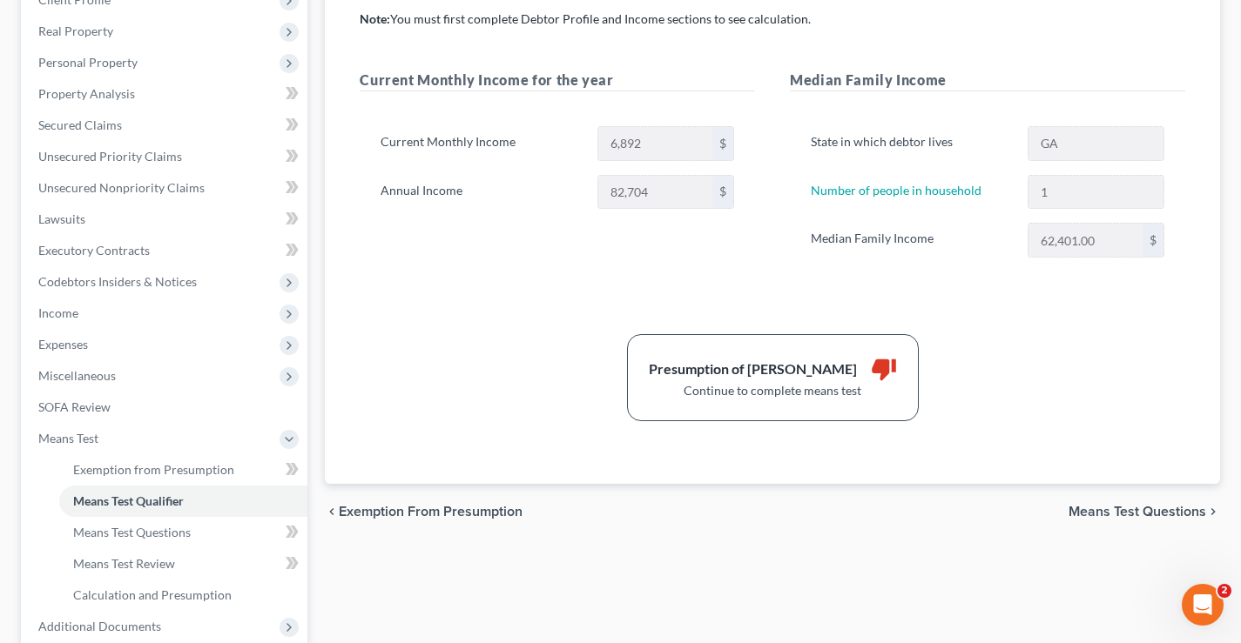
scroll to position [261, 0]
click at [66, 315] on span "Income" at bounding box center [58, 311] width 40 height 15
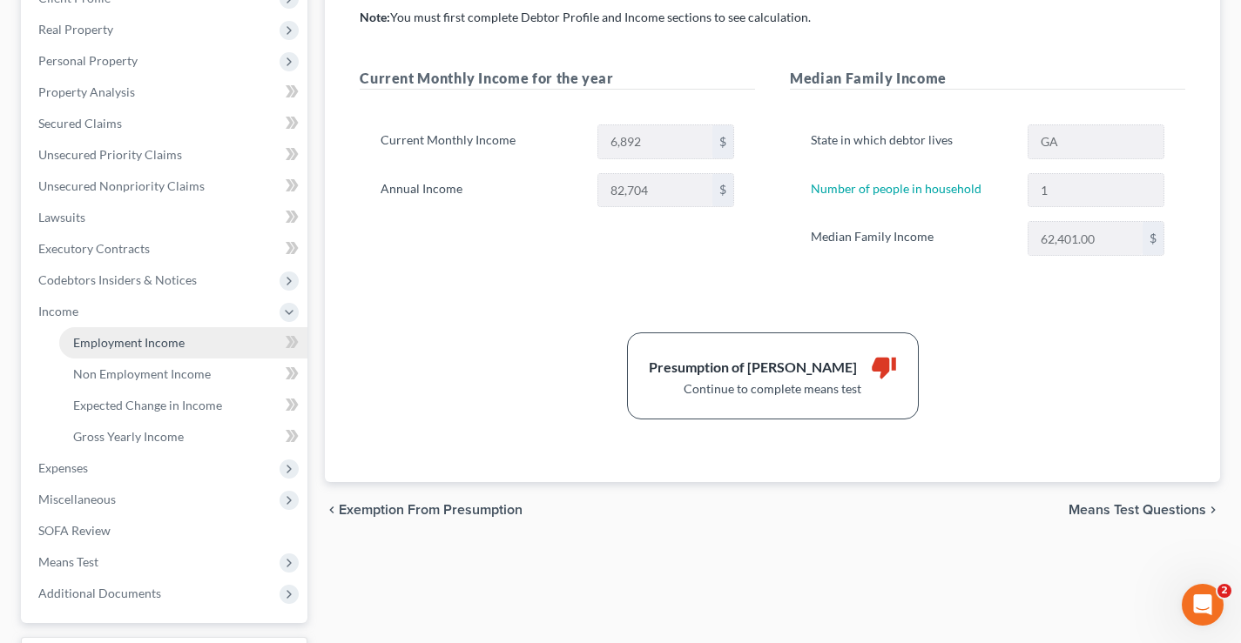
click at [79, 347] on span "Employment Income" at bounding box center [128, 342] width 111 height 15
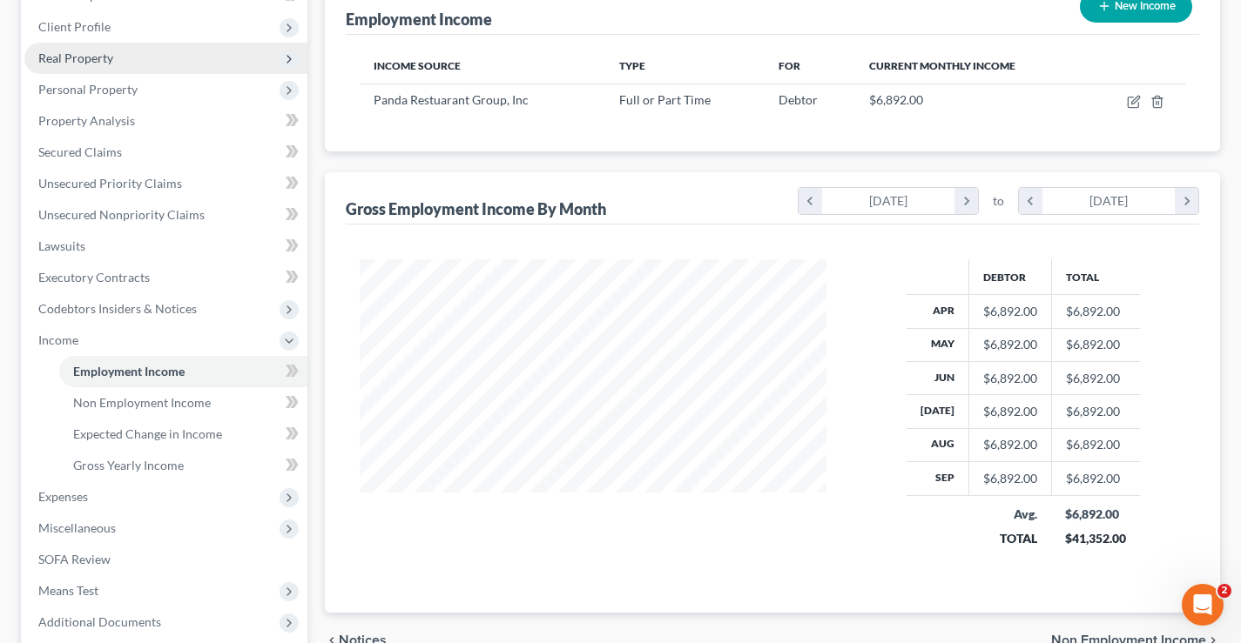
scroll to position [348, 0]
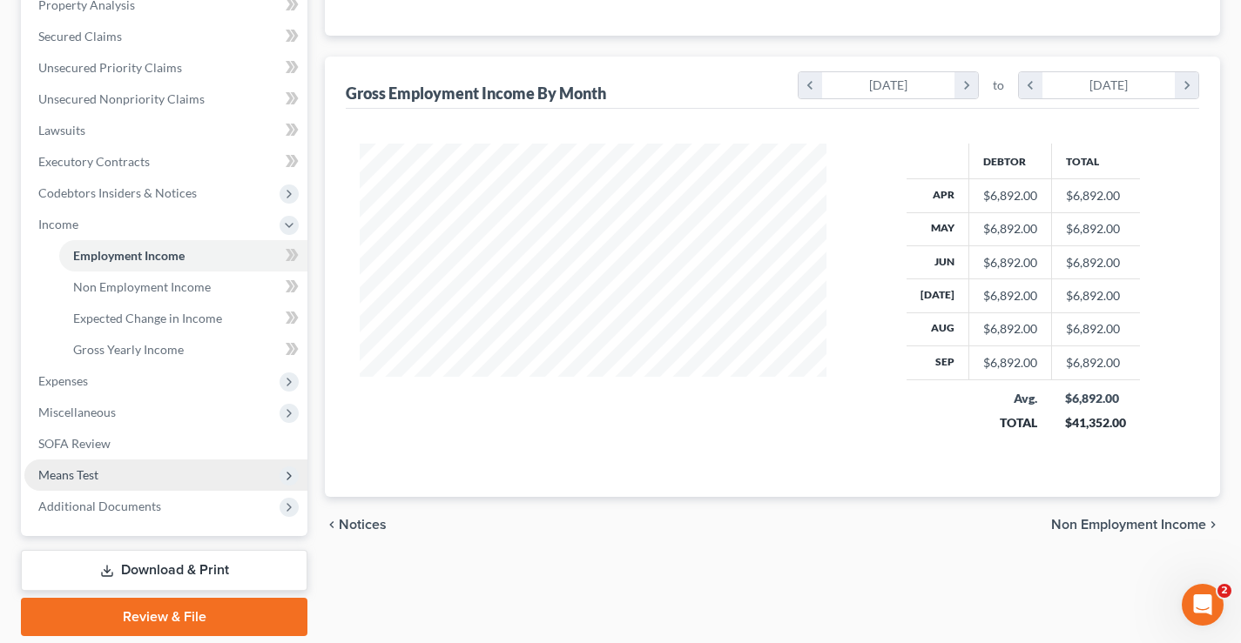
click at [77, 481] on span "Means Test" at bounding box center [68, 475] width 60 height 15
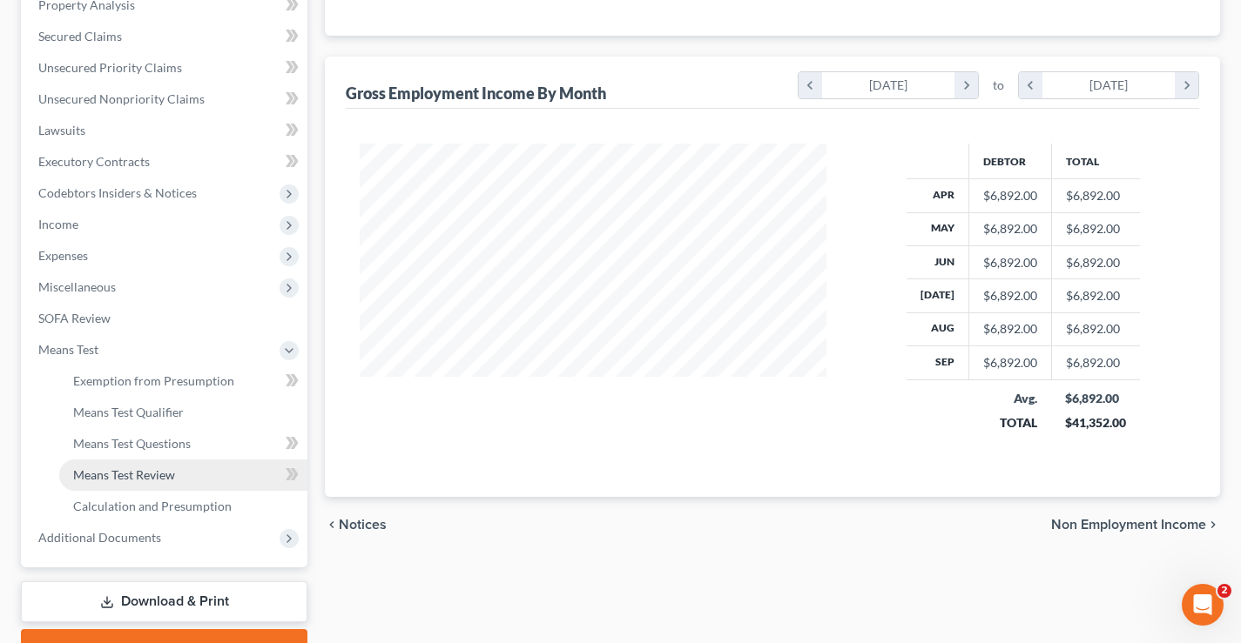
click at [114, 476] on span "Means Test Review" at bounding box center [124, 475] width 102 height 15
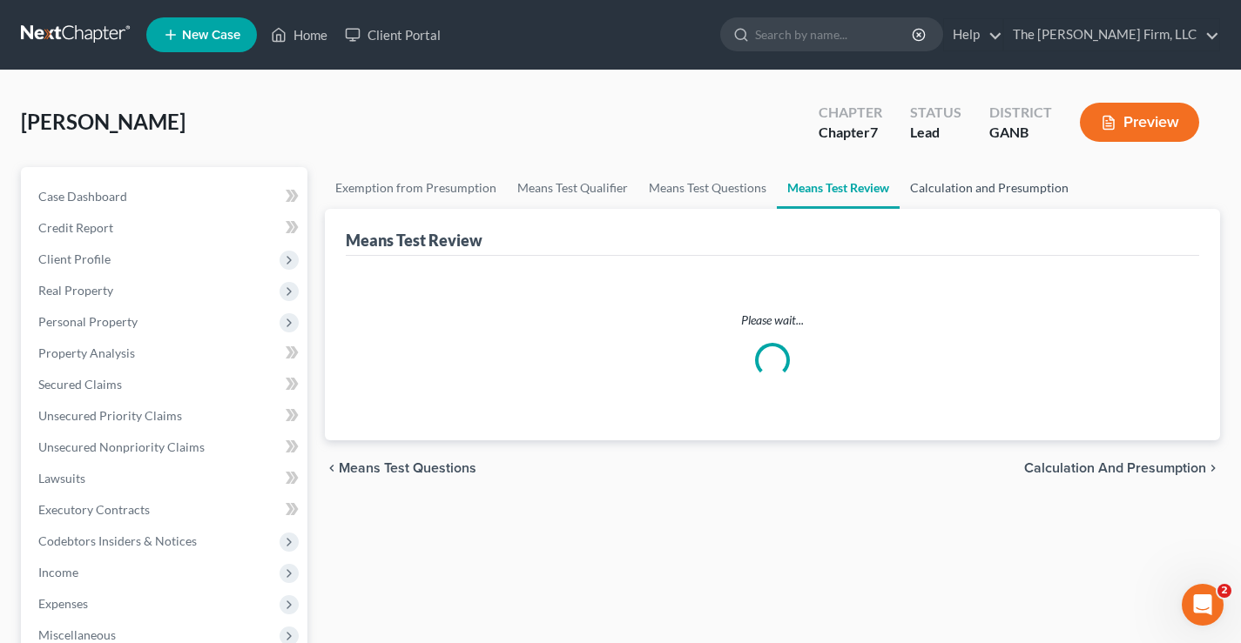
click at [1008, 197] on link "Calculation and Presumption" at bounding box center [988, 188] width 179 height 42
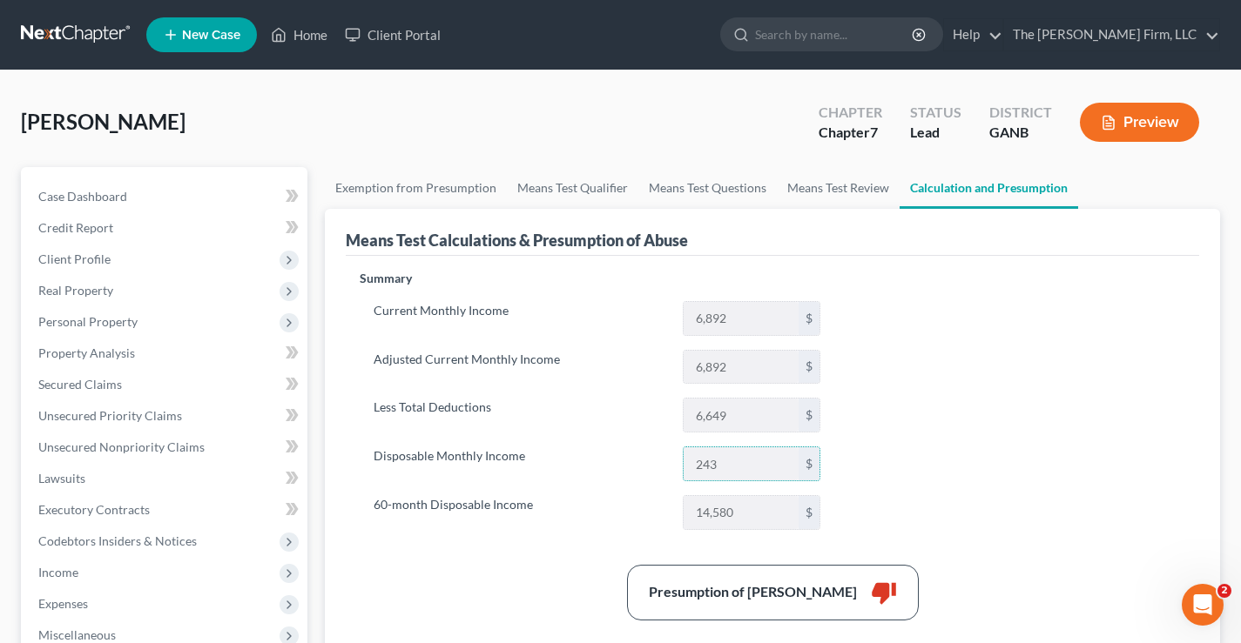
drag, startPoint x: 720, startPoint y: 469, endPoint x: 644, endPoint y: 468, distance: 75.8
click at [644, 468] on div "Disposable Monthly Income 243 $" at bounding box center [597, 464] width 464 height 35
click at [61, 381] on span "Secured Claims" at bounding box center [80, 384] width 84 height 15
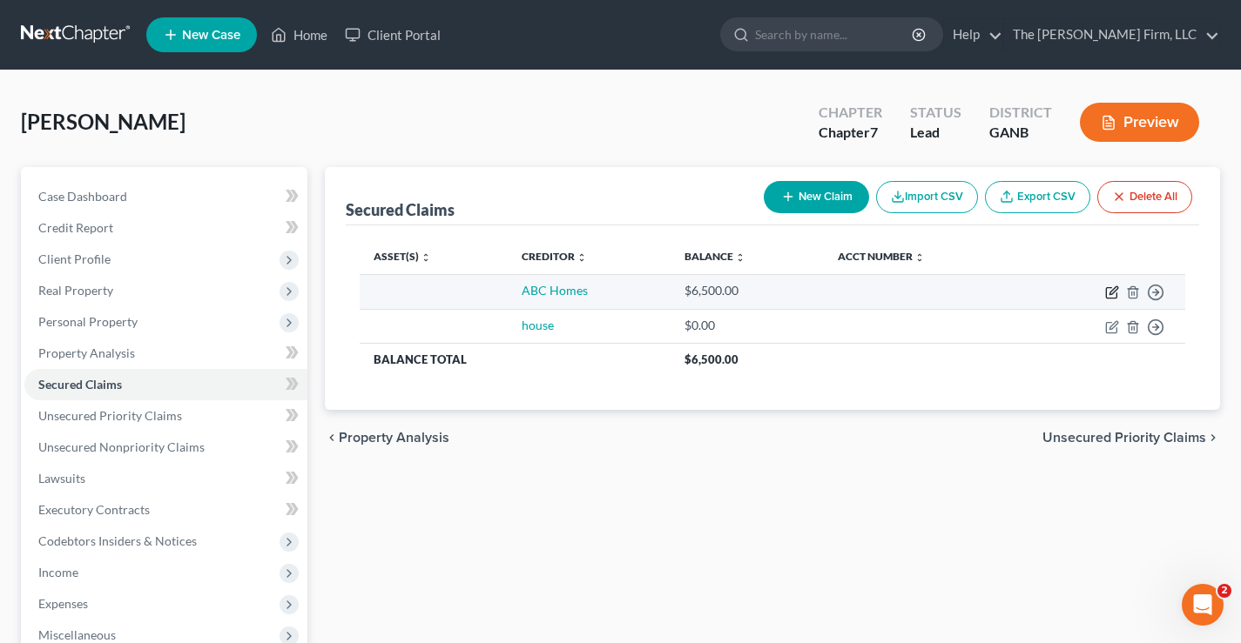
click at [1114, 292] on icon "button" at bounding box center [1113, 290] width 8 height 8
select select "0"
select select "2"
select select "0"
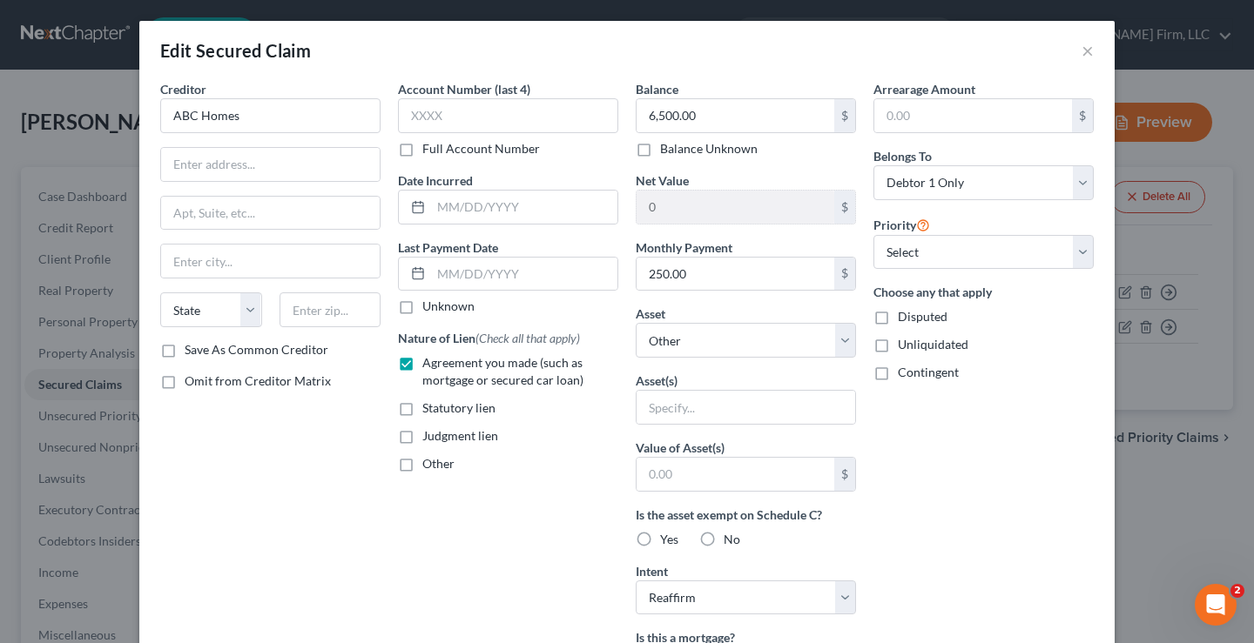
scroll to position [261, 0]
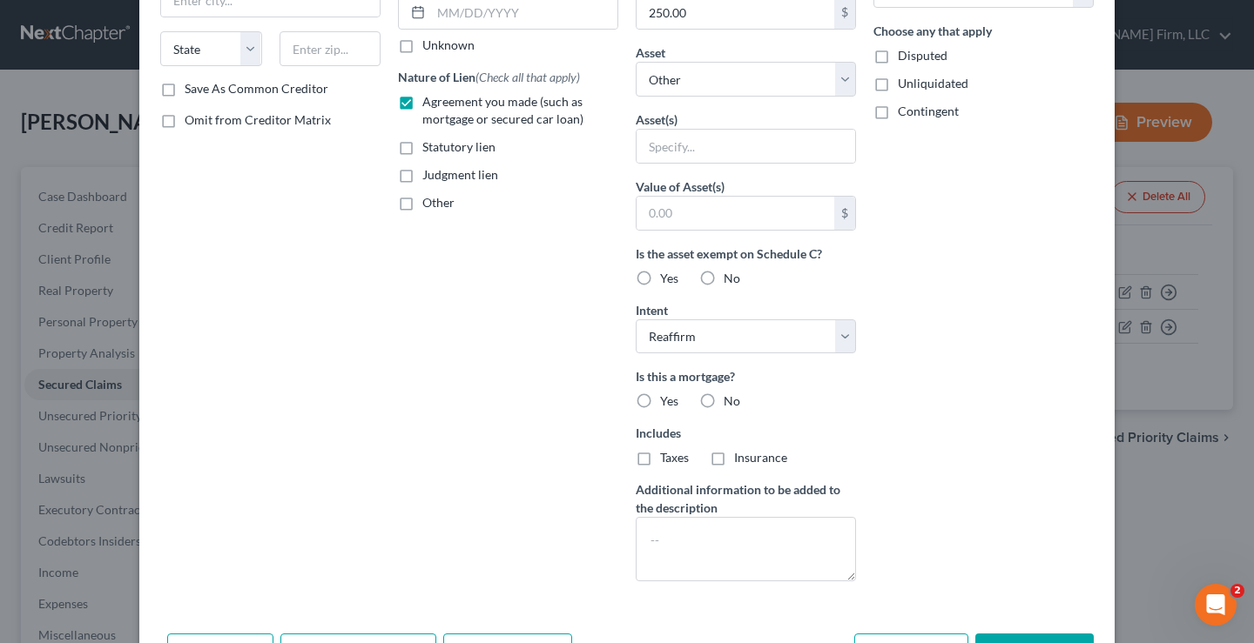
click at [724, 400] on label "No" at bounding box center [732, 401] width 17 height 17
click at [730, 400] on input "No" at bounding box center [735, 398] width 11 height 11
radio input "true"
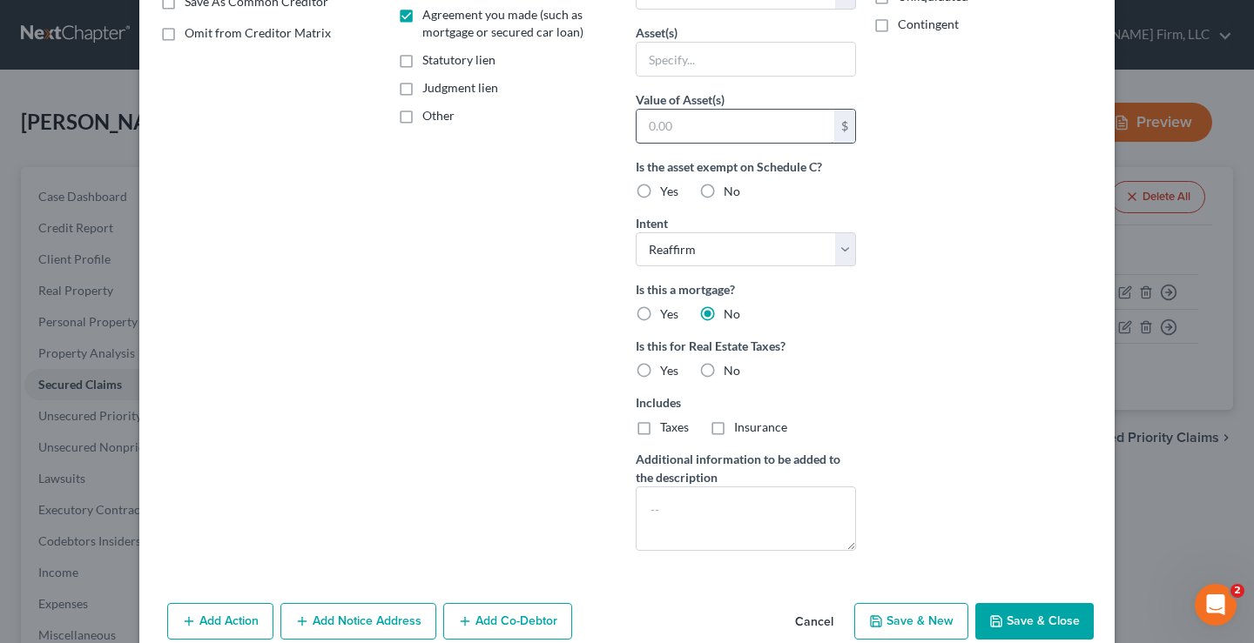
scroll to position [174, 0]
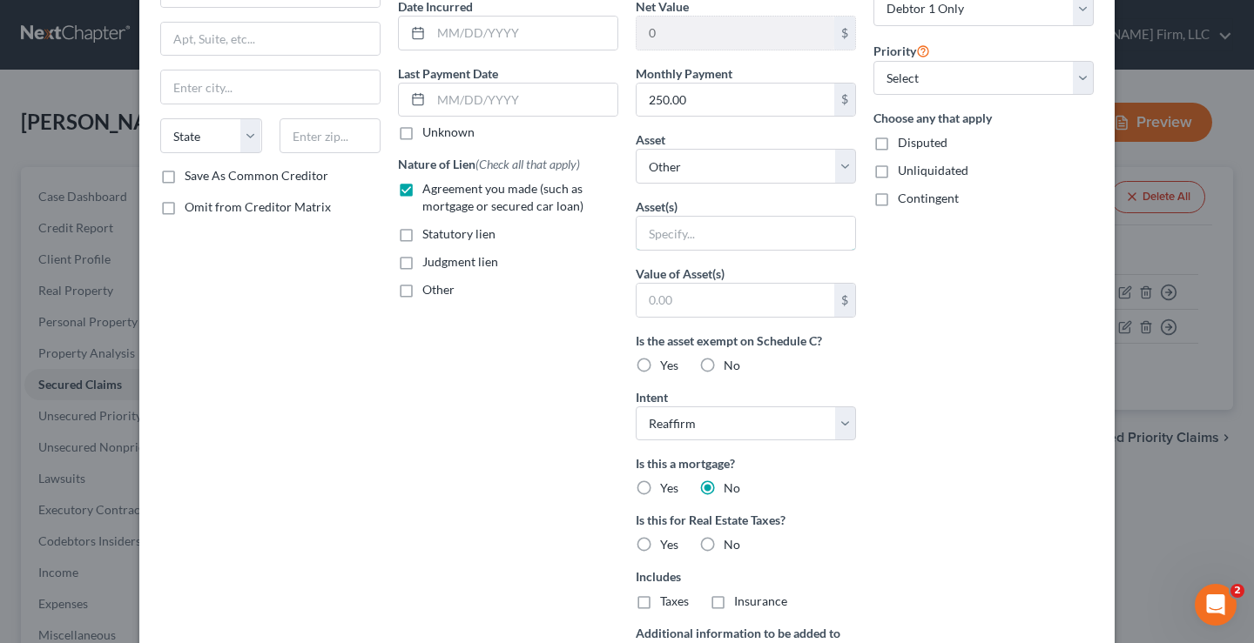
drag, startPoint x: 687, startPoint y: 232, endPoint x: 687, endPoint y: 203, distance: 28.7
click at [687, 228] on input "text" at bounding box center [745, 233] width 219 height 33
type input "HVAC"
click at [953, 328] on div "Arrearage Amount $ Belongs To * Select Debtor 1 Only Debtor 2 Only Debtor 1 And…" at bounding box center [984, 322] width 238 height 833
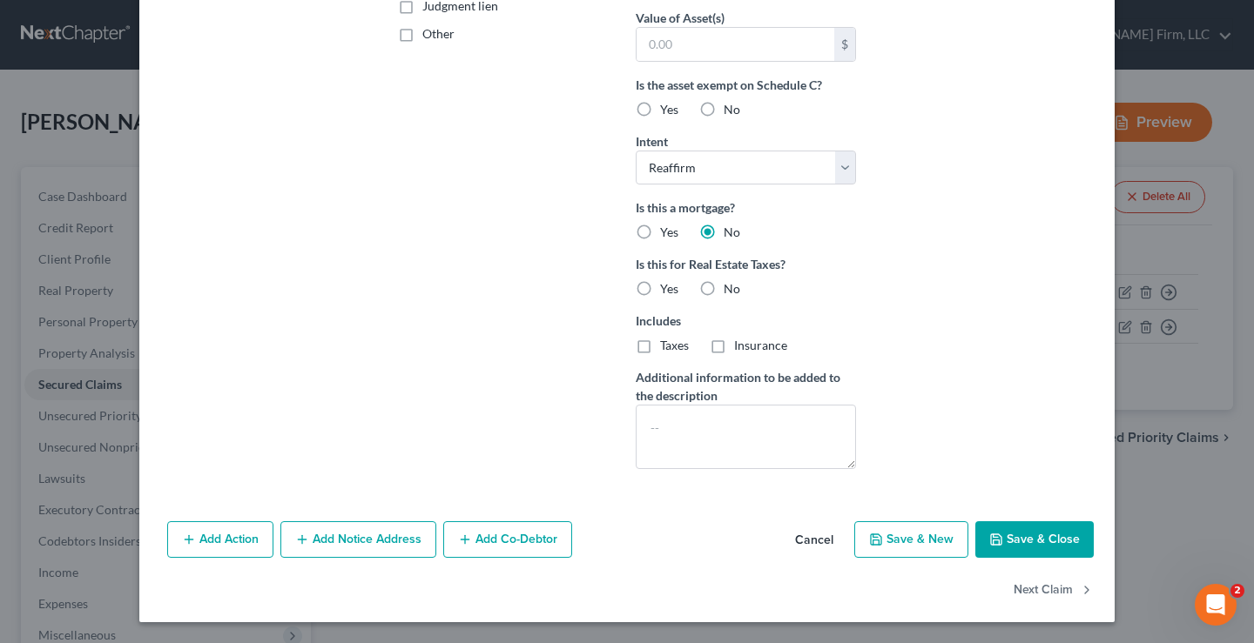
click at [1019, 532] on button "Save & Close" at bounding box center [1034, 540] width 118 height 37
select select
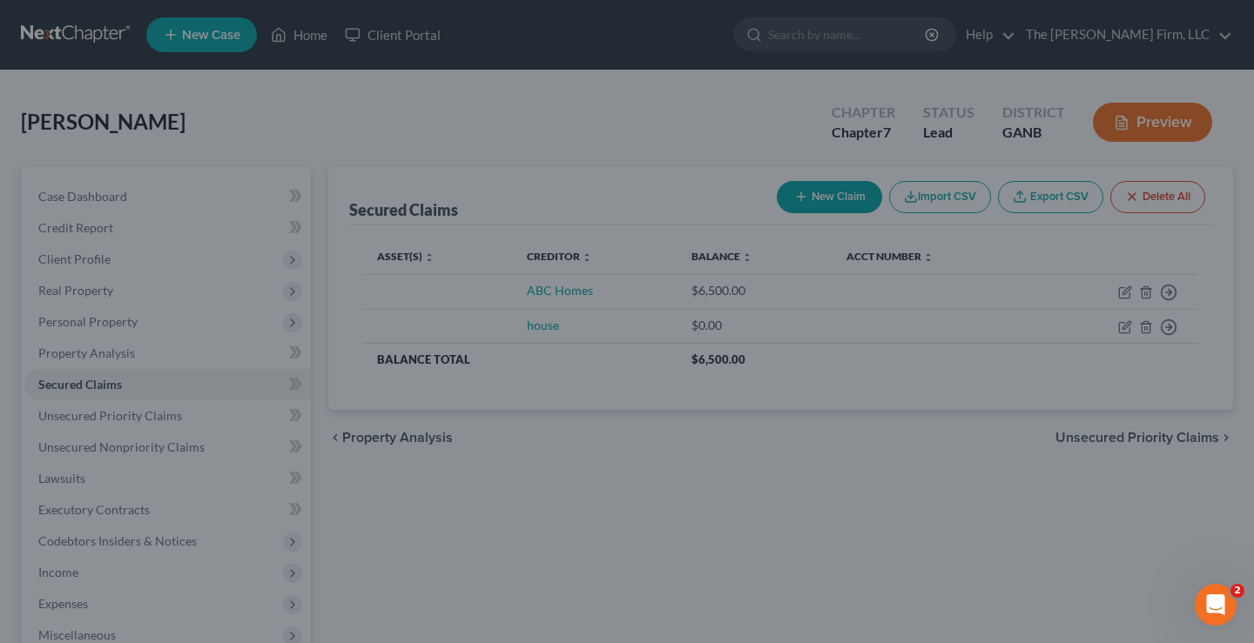
type input "0"
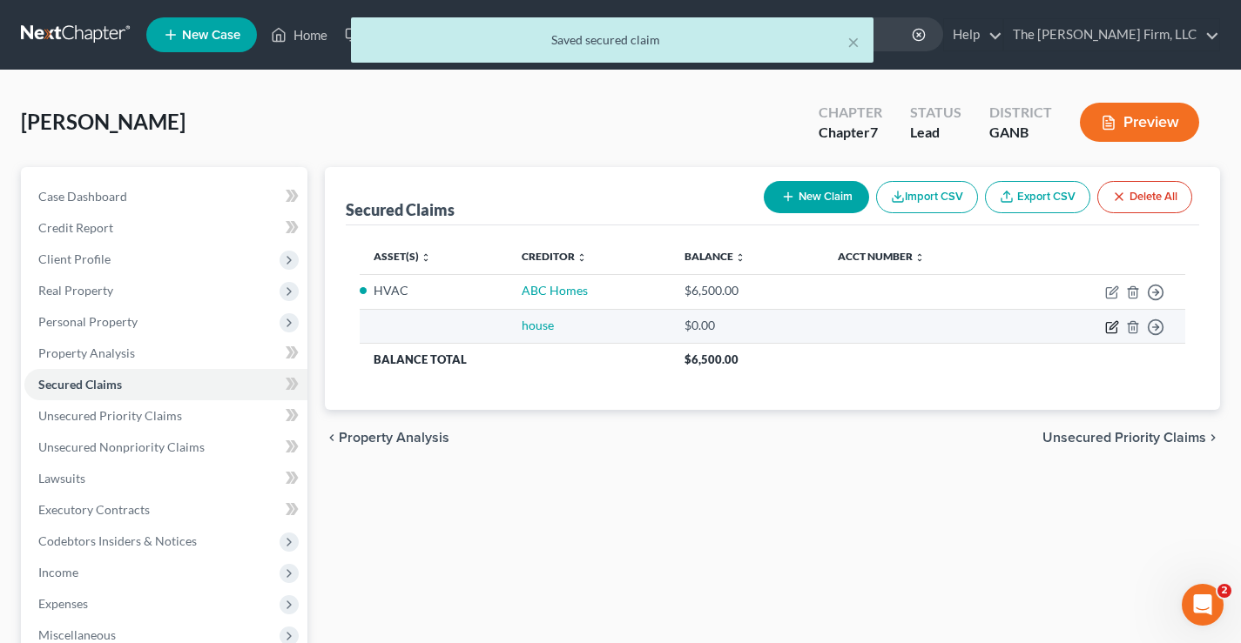
click at [1107, 327] on icon "button" at bounding box center [1111, 327] width 10 height 10
select select "0"
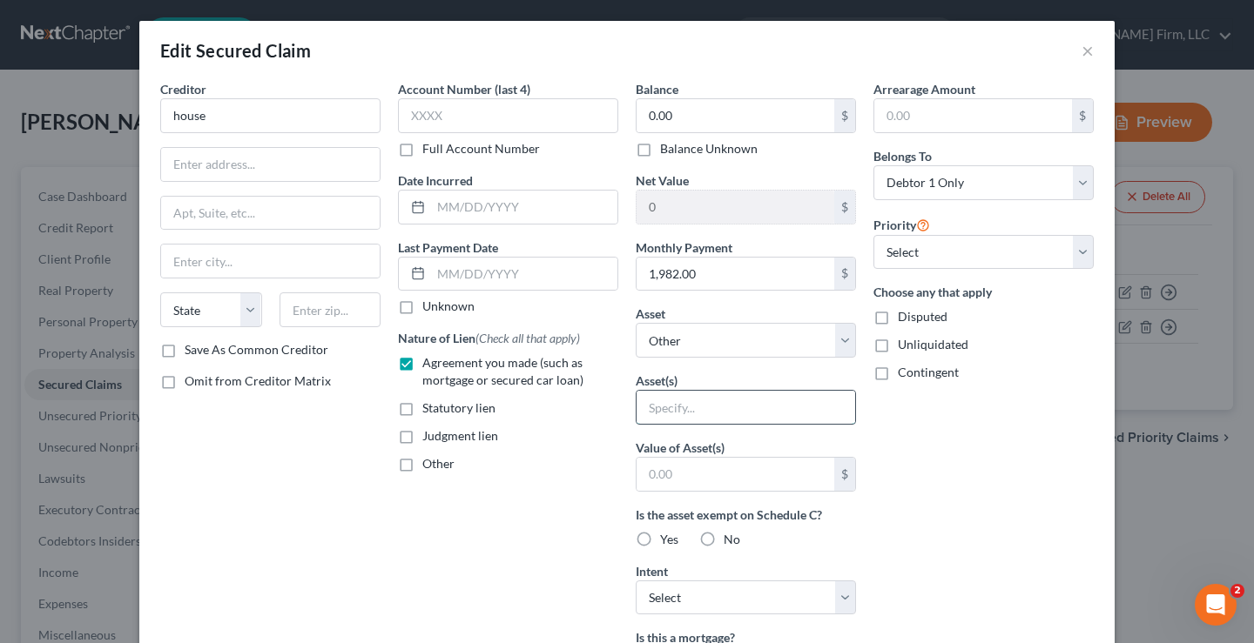
click at [656, 401] on input "text" at bounding box center [745, 407] width 219 height 33
type input "HOUSE"
click at [937, 489] on div "Arrearage Amount $ Belongs To * Select Debtor 1 Only Debtor 2 Only Debtor 1 And…" at bounding box center [984, 468] width 238 height 777
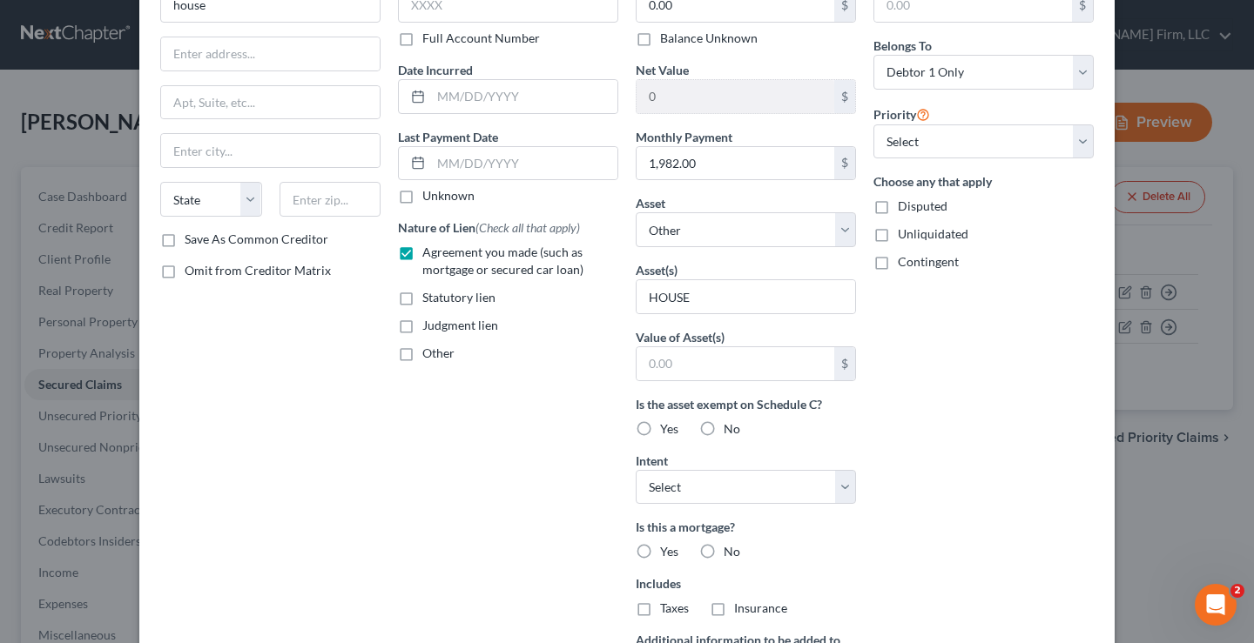
scroll to position [261, 0]
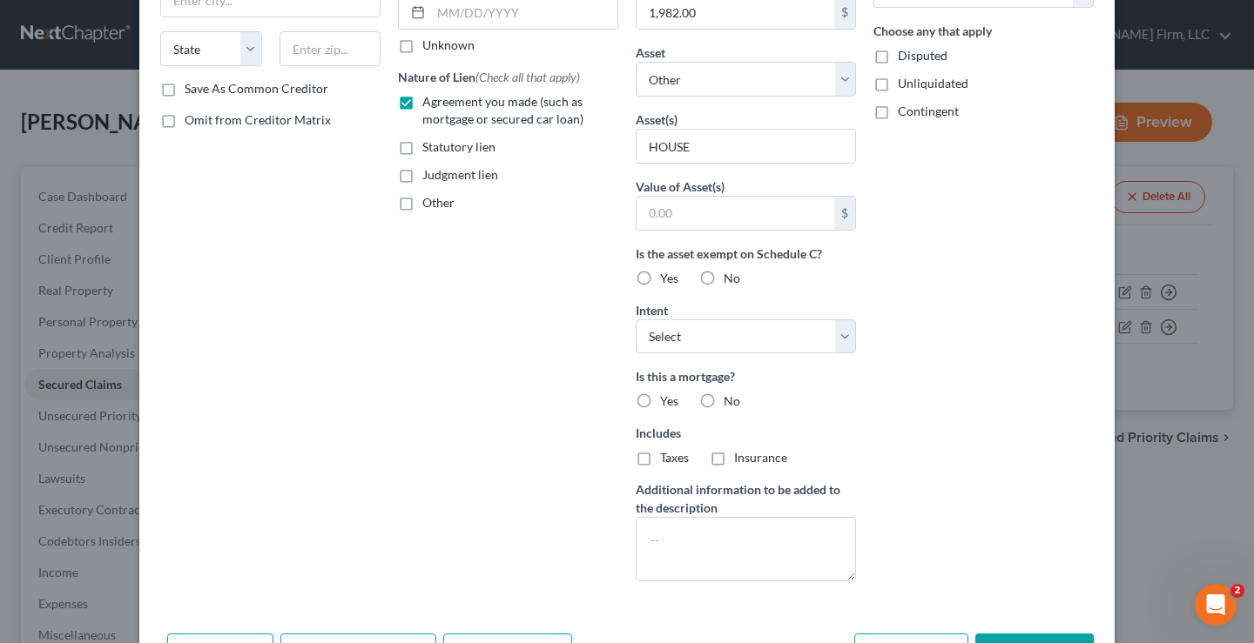
click at [660, 403] on label "Yes" at bounding box center [669, 401] width 18 height 17
click at [667, 403] on input "Yes" at bounding box center [672, 398] width 11 height 11
radio input "true"
drag, startPoint x: 635, startPoint y: 454, endPoint x: 695, endPoint y: 463, distance: 60.7
click at [660, 455] on label "Taxes" at bounding box center [674, 457] width 29 height 17
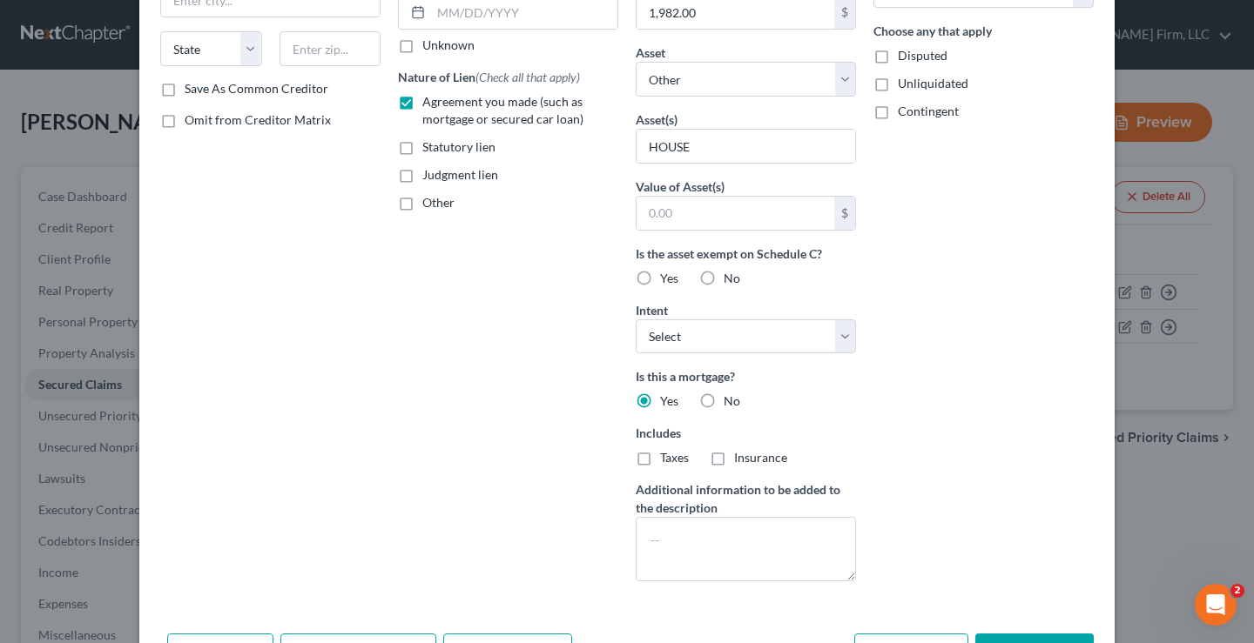
click at [667, 455] on input "Taxes" at bounding box center [672, 454] width 11 height 11
checkbox input "true"
click at [734, 458] on label "Insurance" at bounding box center [760, 457] width 53 height 17
click at [741, 458] on input "Insurance" at bounding box center [746, 454] width 11 height 11
checkbox input "true"
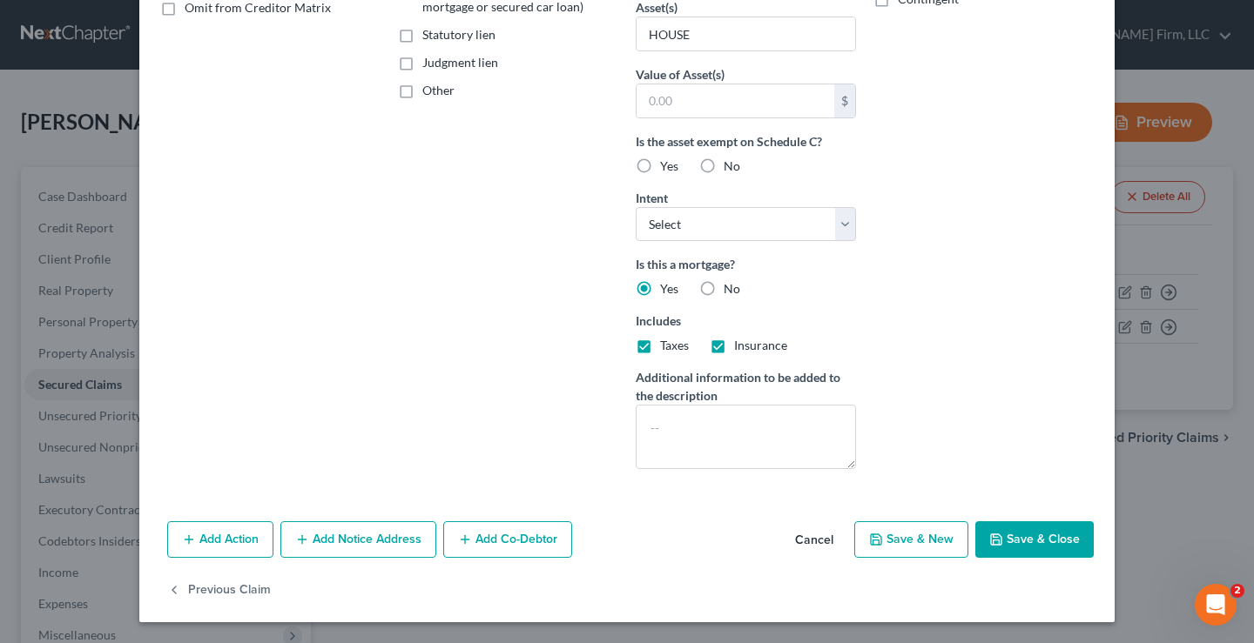
click at [1033, 536] on button "Save & Close" at bounding box center [1034, 540] width 118 height 37
select select
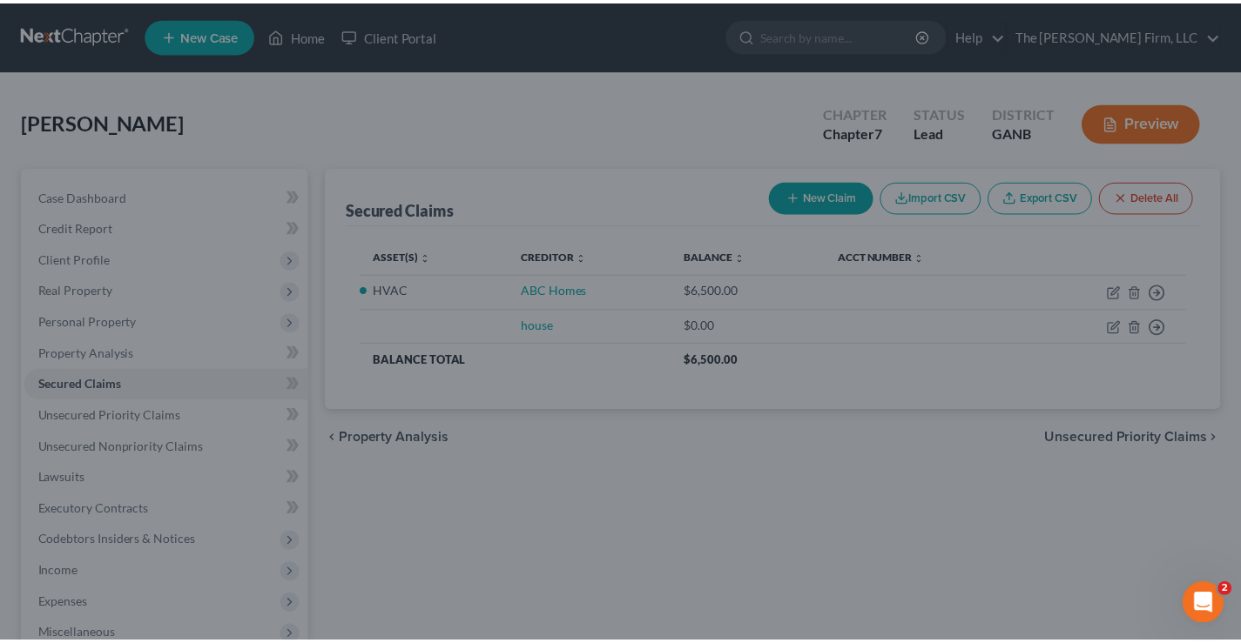
scroll to position [183, 0]
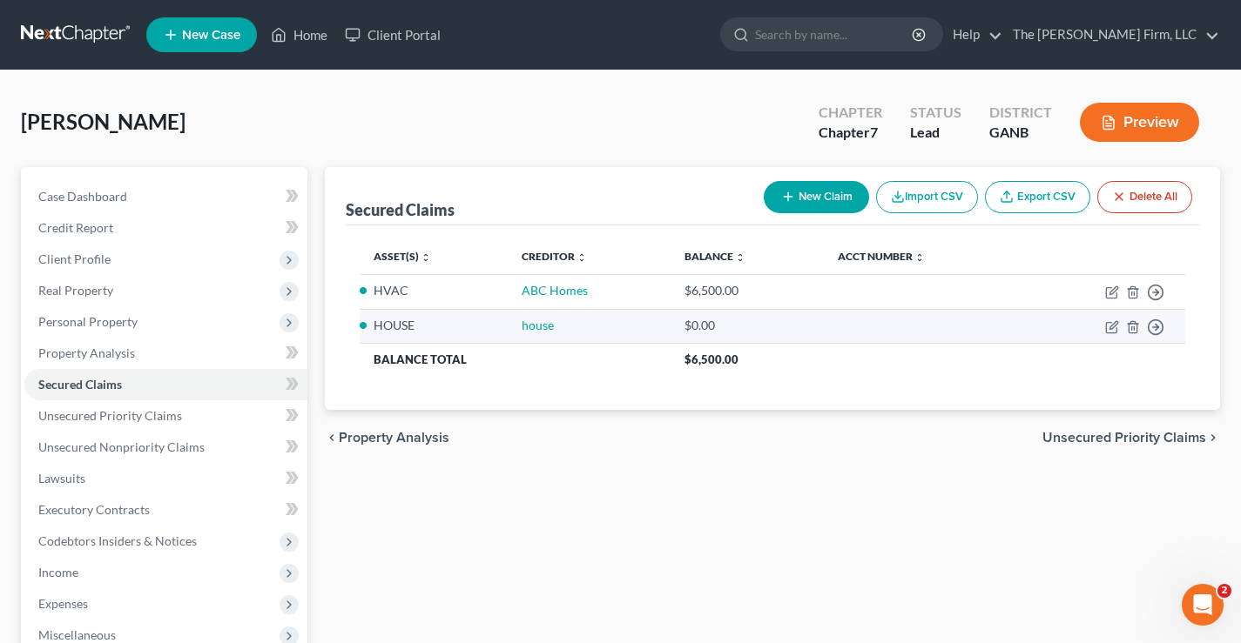
scroll to position [282, 0]
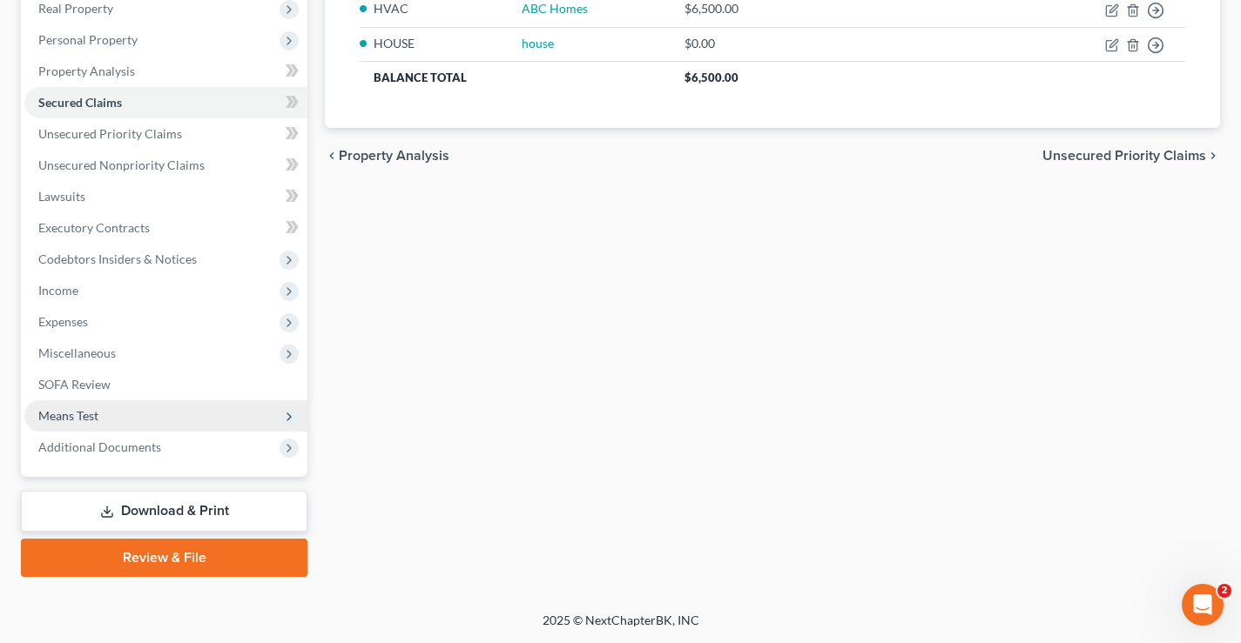
click at [88, 415] on span "Means Test" at bounding box center [68, 415] width 60 height 15
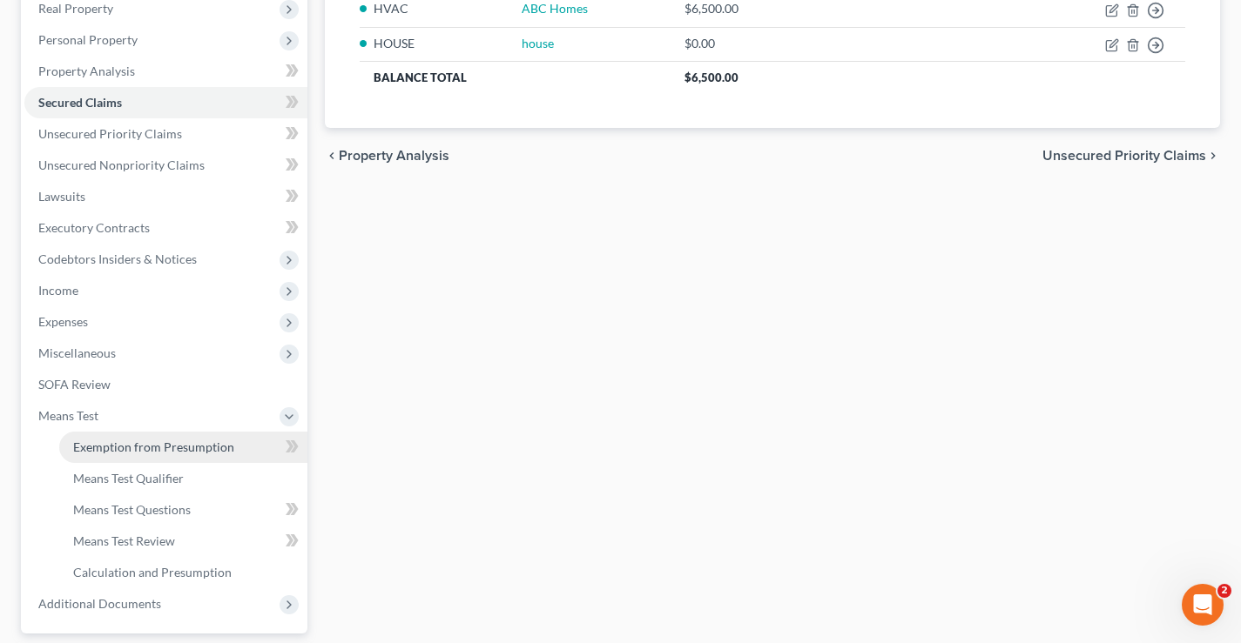
click at [141, 456] on link "Exemption from Presumption" at bounding box center [183, 447] width 248 height 31
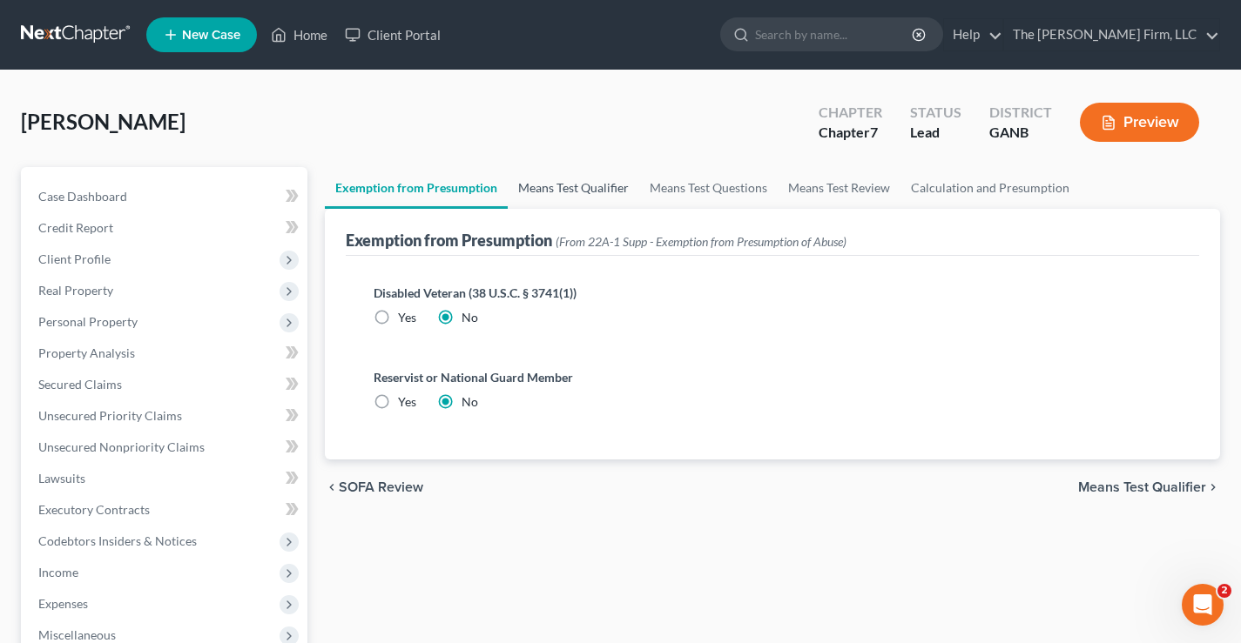
click at [569, 192] on link "Means Test Qualifier" at bounding box center [573, 188] width 131 height 42
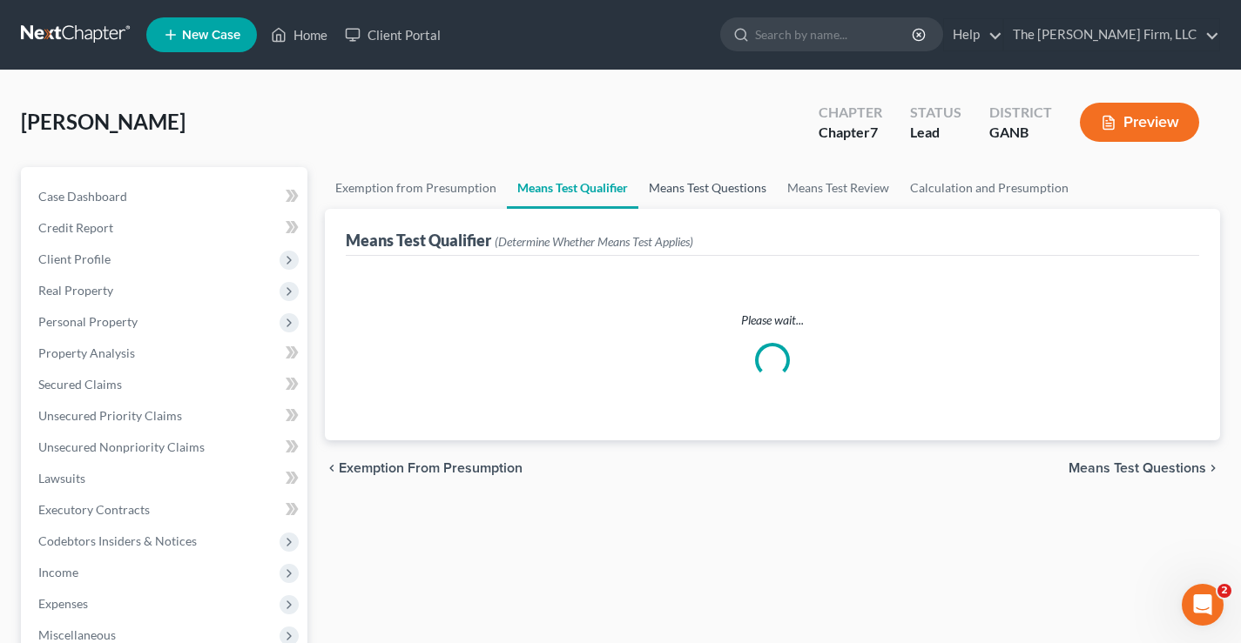
click at [721, 189] on link "Means Test Questions" at bounding box center [707, 188] width 138 height 42
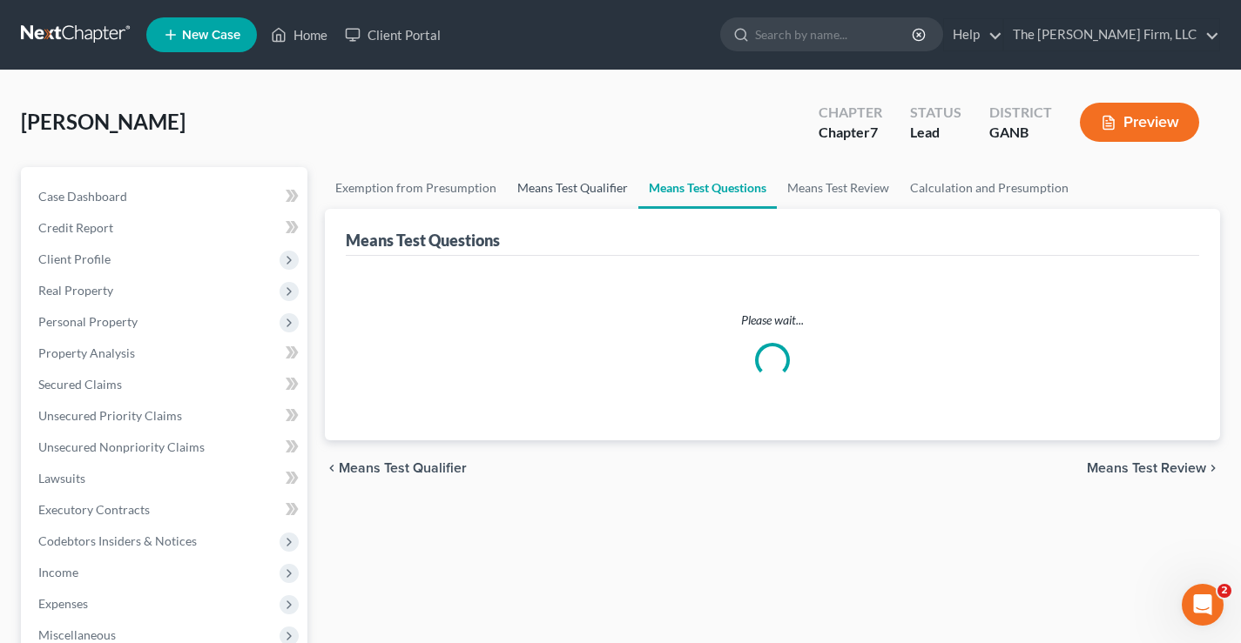
click at [581, 195] on link "Means Test Qualifier" at bounding box center [572, 188] width 131 height 42
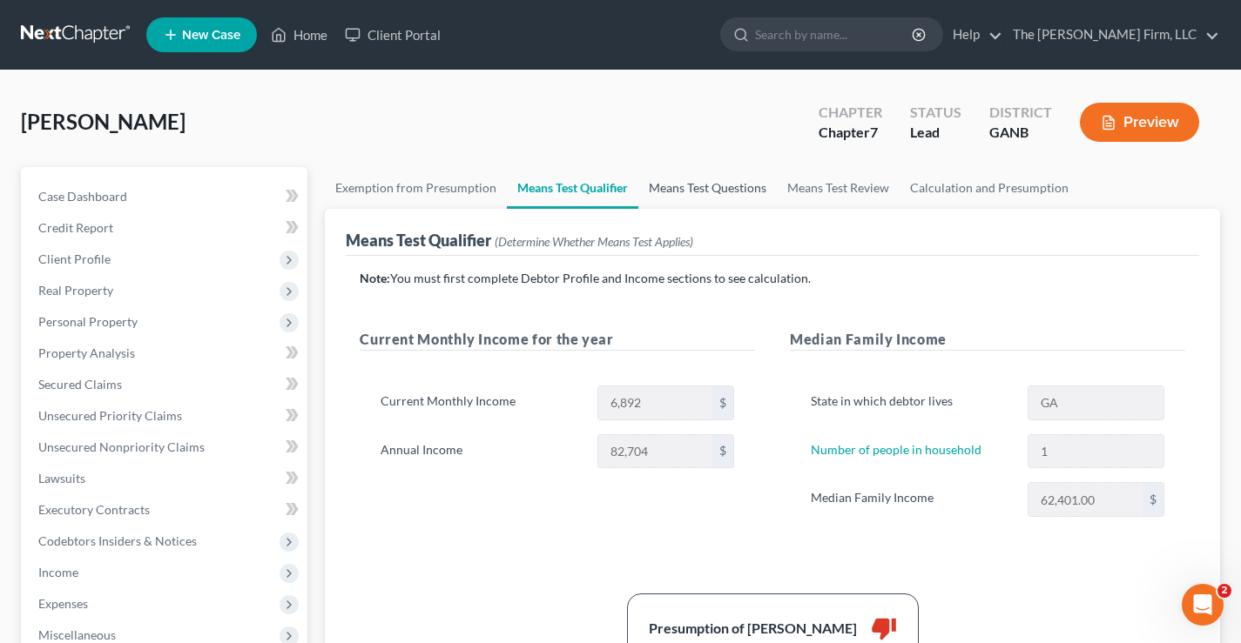
click at [727, 179] on link "Means Test Questions" at bounding box center [707, 188] width 138 height 42
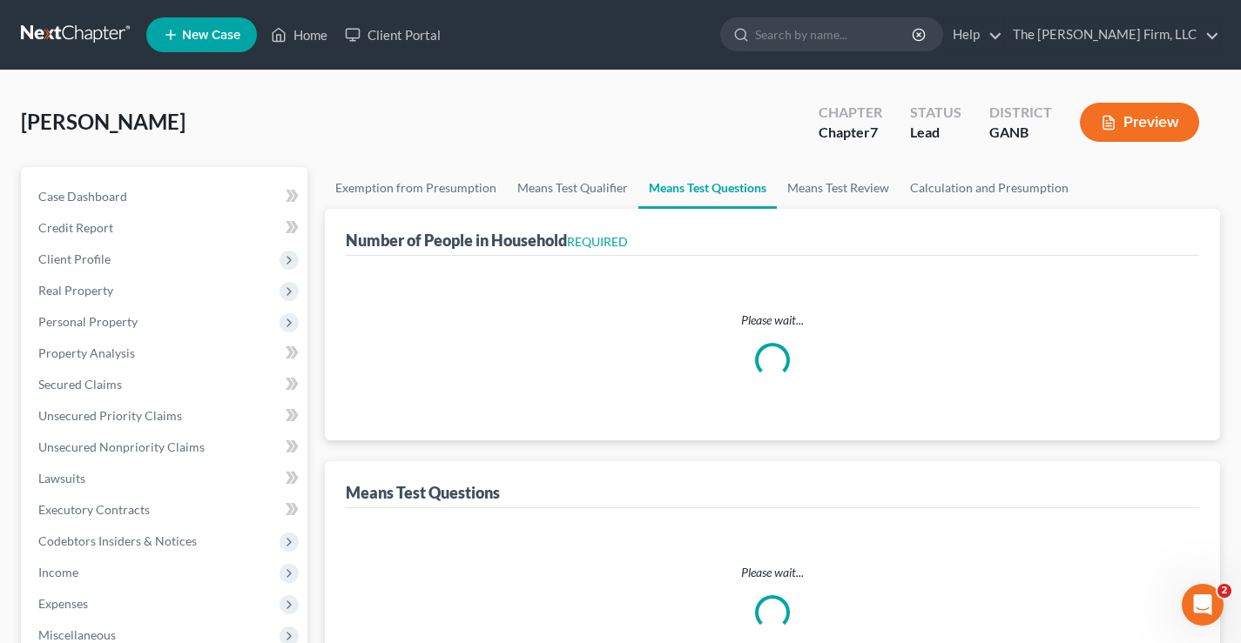
select select "60"
select select "1"
select select "0"
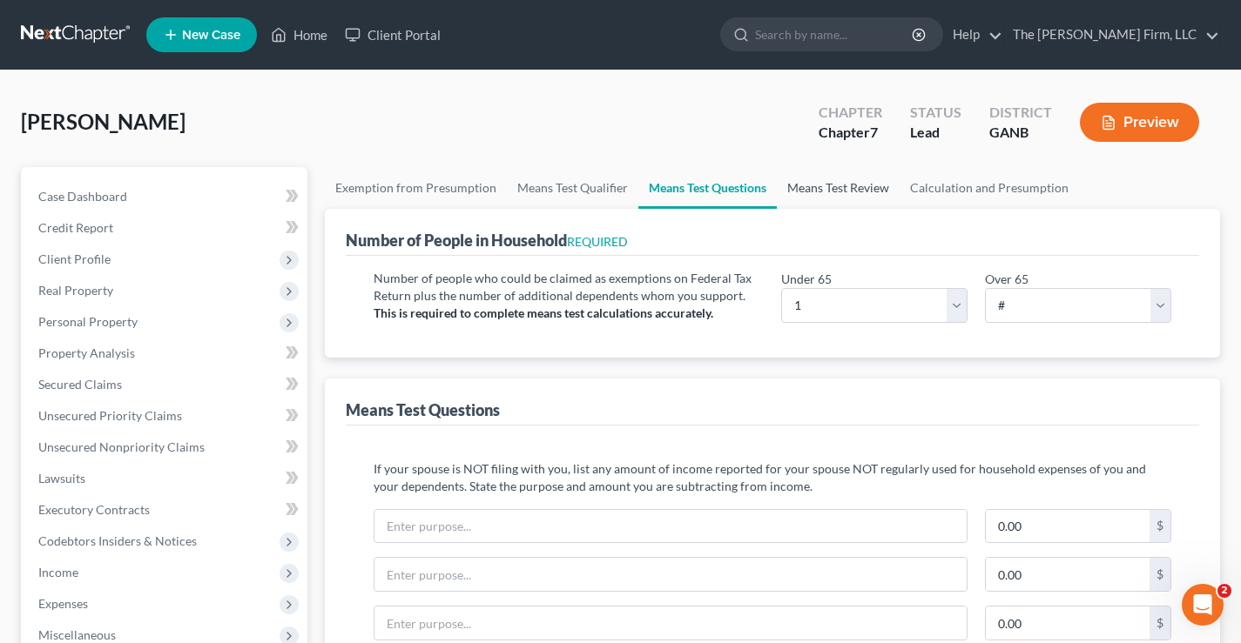
click at [853, 190] on link "Means Test Review" at bounding box center [838, 188] width 123 height 42
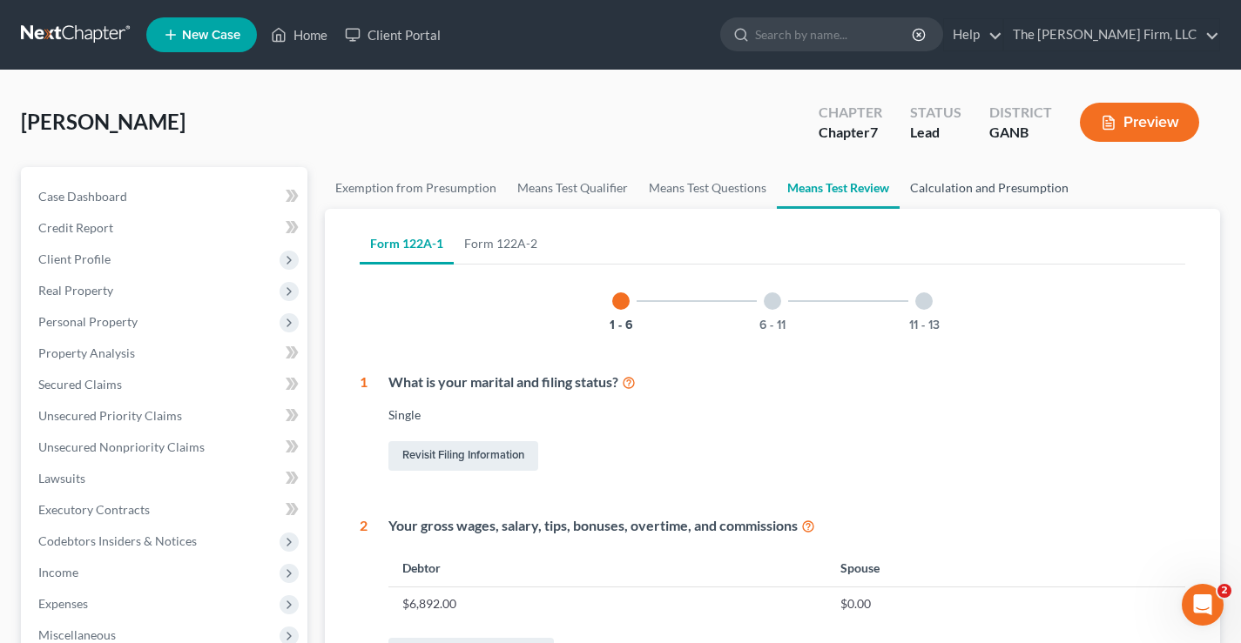
click at [995, 189] on link "Calculation and Presumption" at bounding box center [988, 188] width 179 height 42
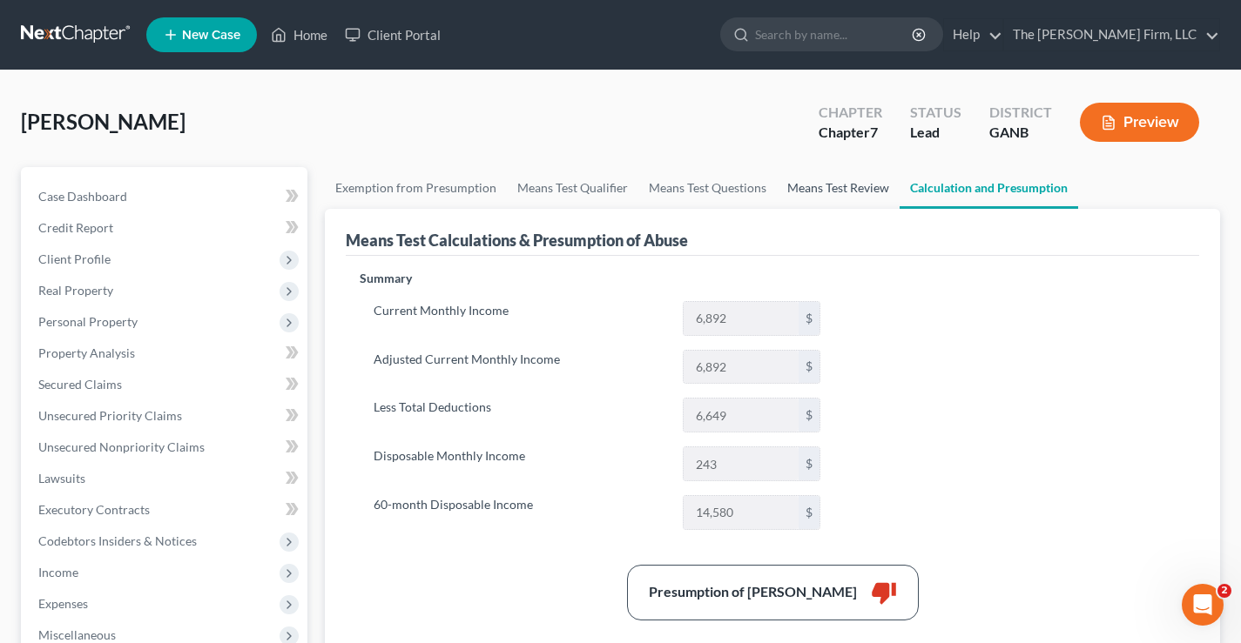
click at [831, 192] on link "Means Test Review" at bounding box center [838, 188] width 123 height 42
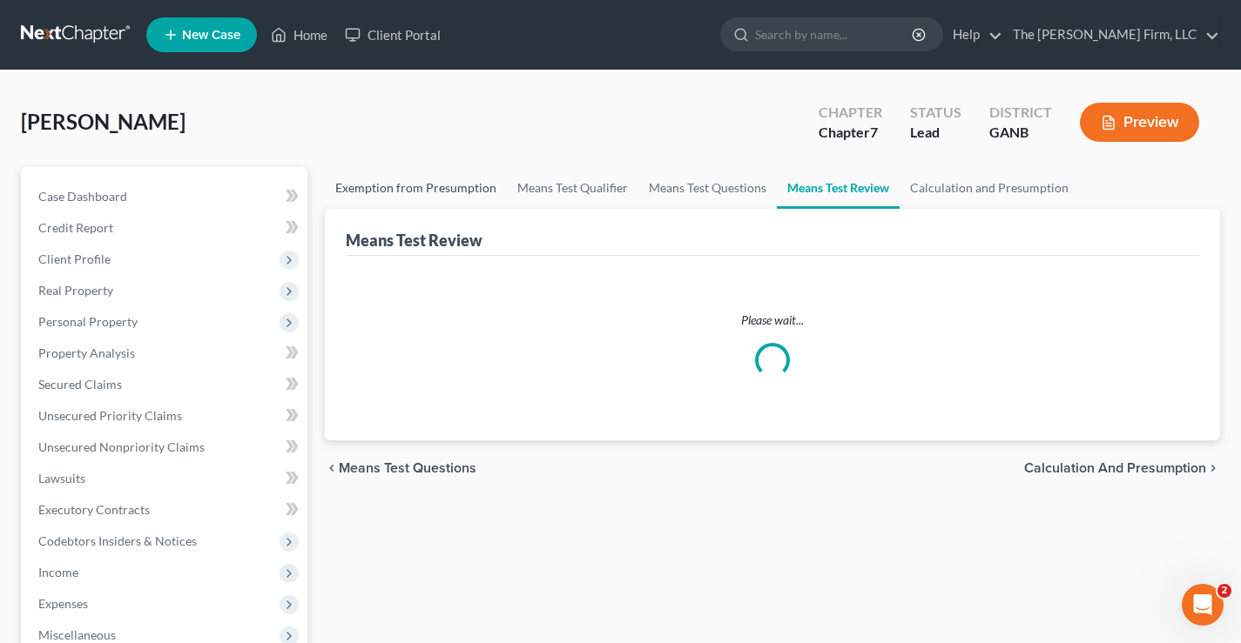
click at [422, 180] on link "Exemption from Presumption" at bounding box center [416, 188] width 182 height 42
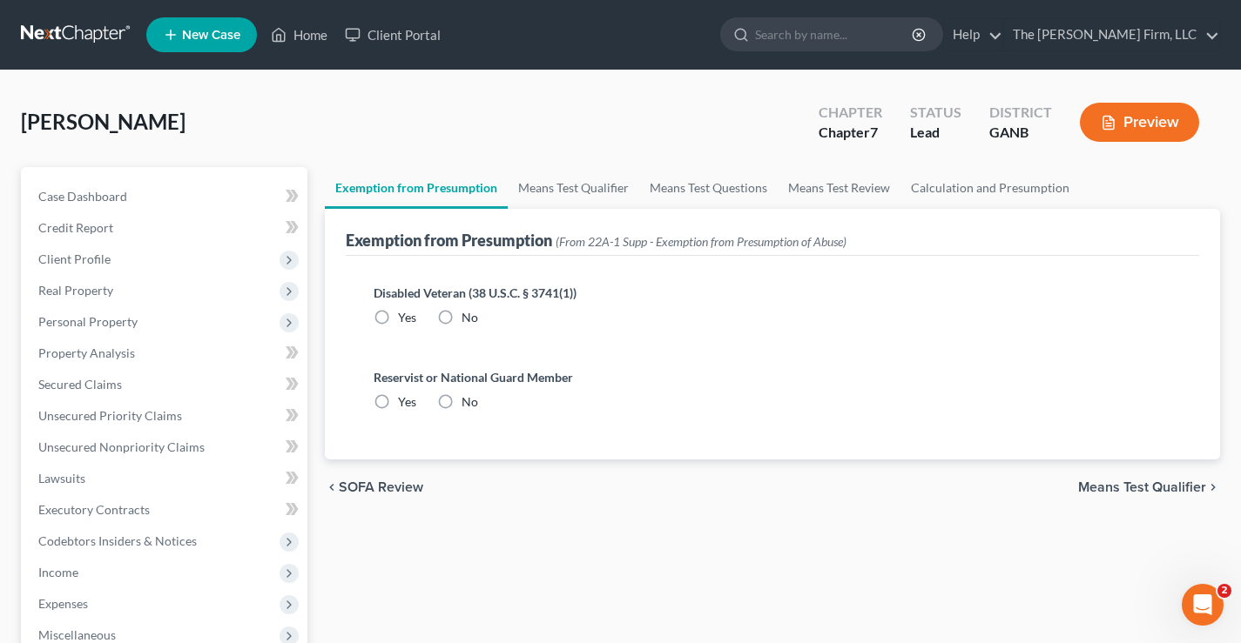
radio input "true"
click at [564, 189] on link "Means Test Qualifier" at bounding box center [573, 188] width 131 height 42
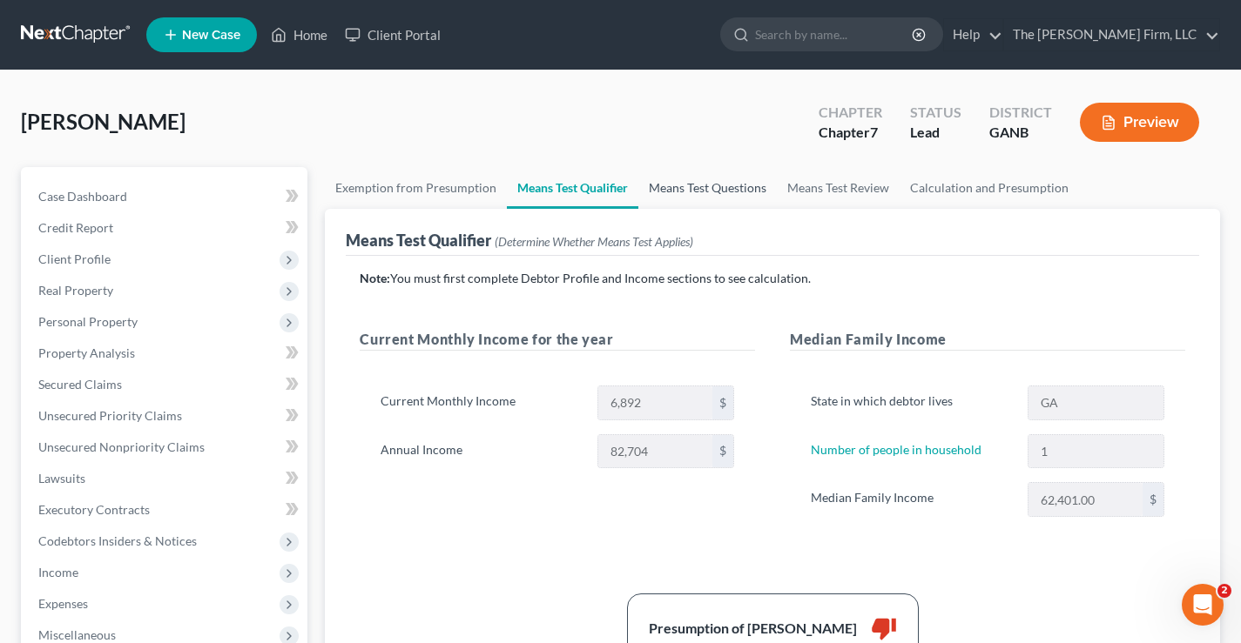
click at [726, 186] on link "Means Test Questions" at bounding box center [707, 188] width 138 height 42
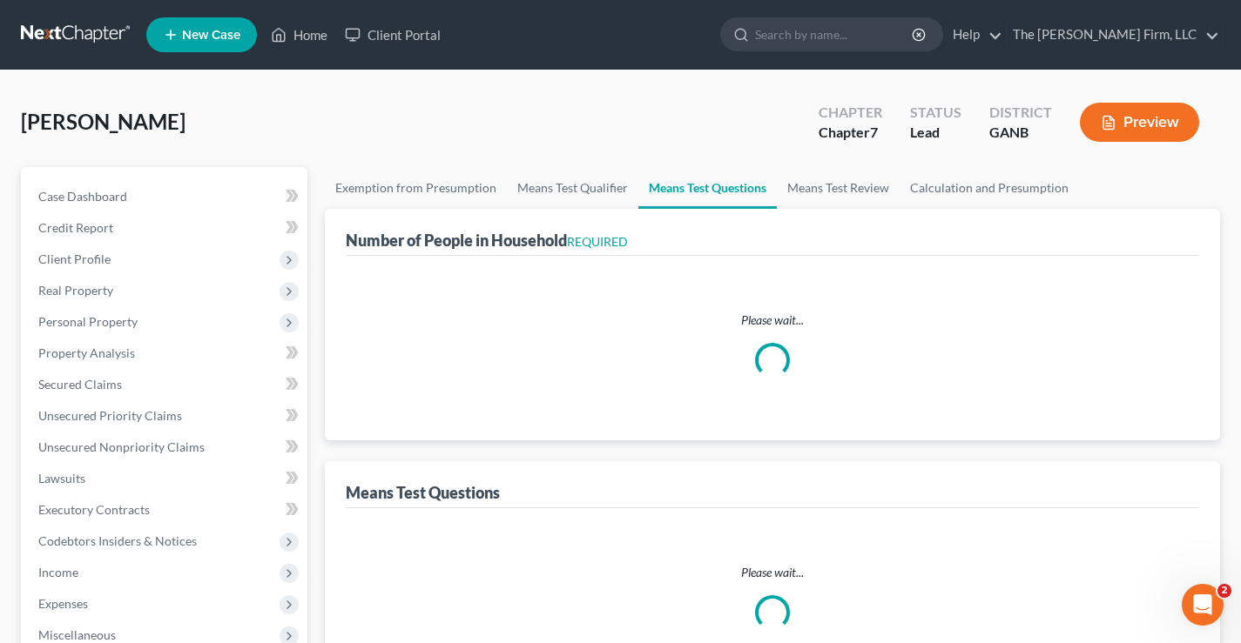
select select "60"
select select "1"
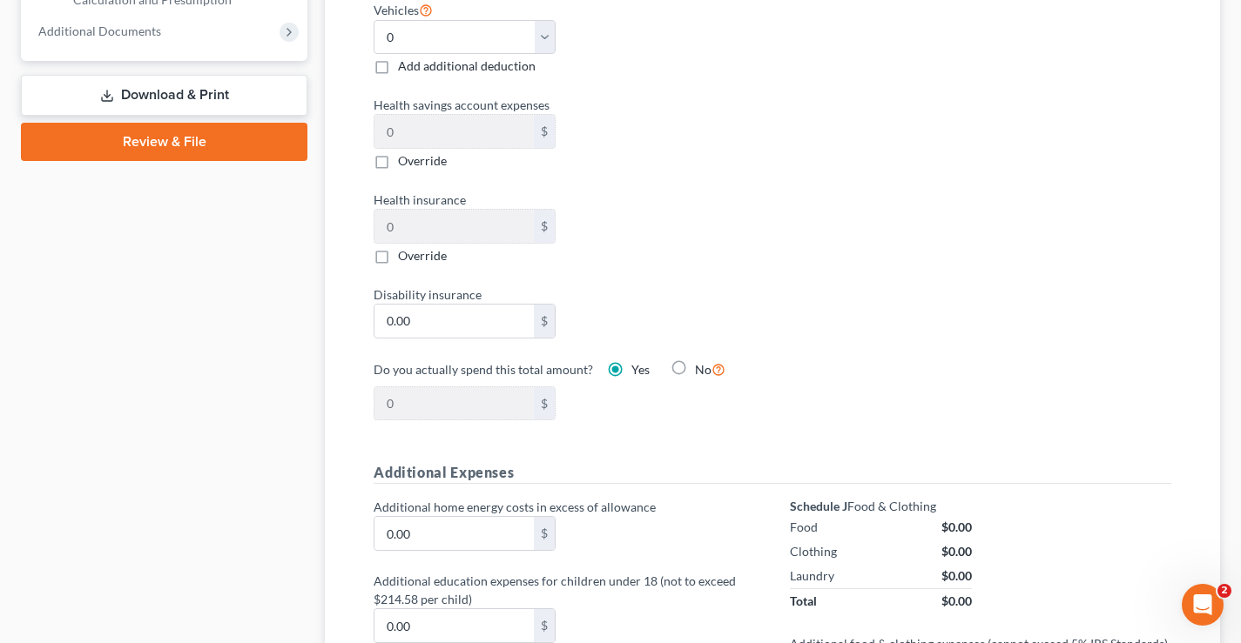
scroll to position [697, 0]
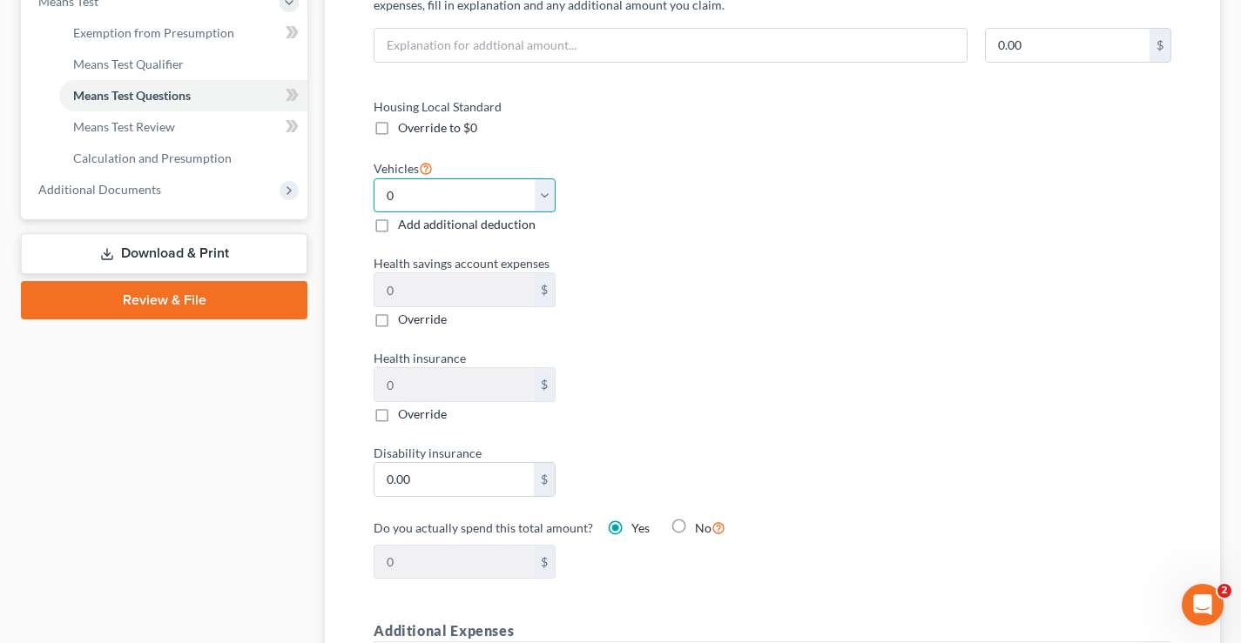
click at [543, 196] on select "Select 0 1 2 3 4 5" at bounding box center [465, 195] width 182 height 35
select select "1"
click at [374, 178] on select "Select 0 1 2 3 4 5" at bounding box center [465, 195] width 182 height 35
click at [716, 237] on div "Housing Local Standard Override to $0 Vehicles Select 0 1 2 3 4 5 Add additiona…" at bounding box center [564, 349] width 416 height 503
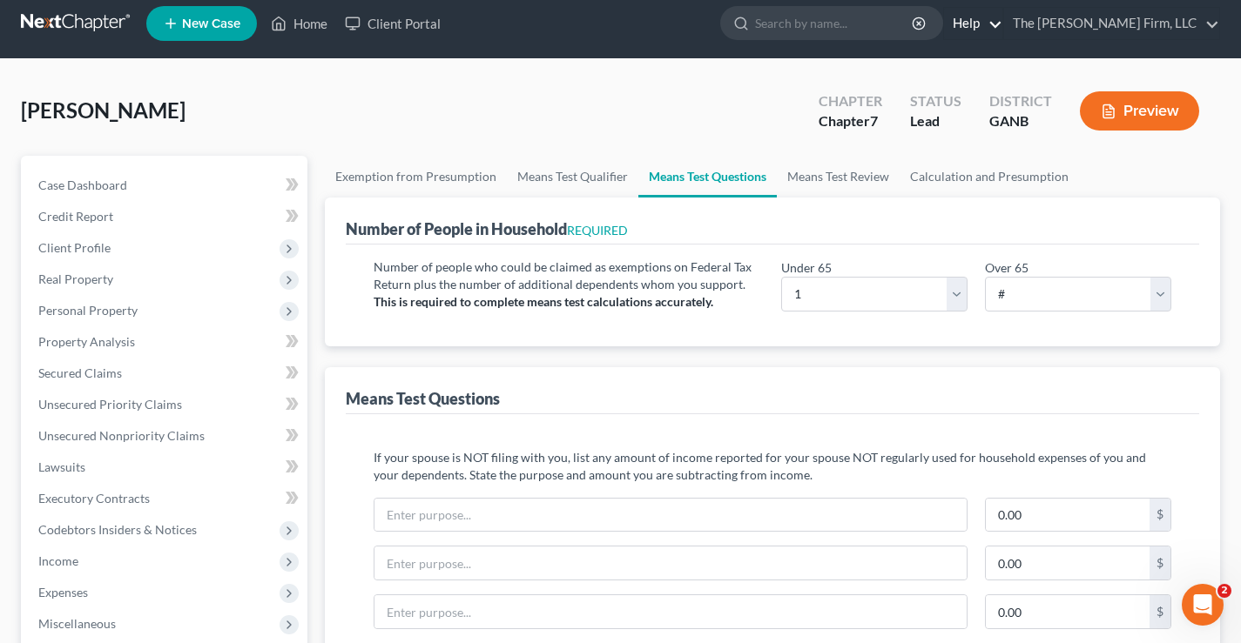
scroll to position [0, 0]
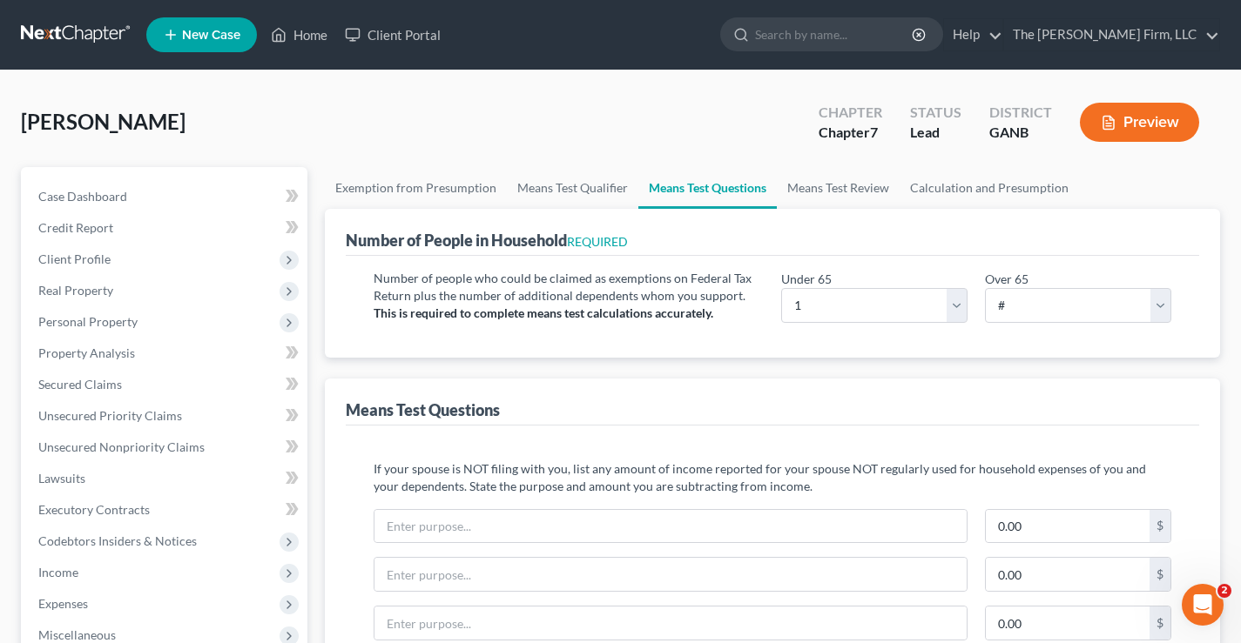
click at [205, 107] on div "[PERSON_NAME] Upgraded Chapter Chapter 7 Status Lead District GANB Preview" at bounding box center [620, 129] width 1199 height 76
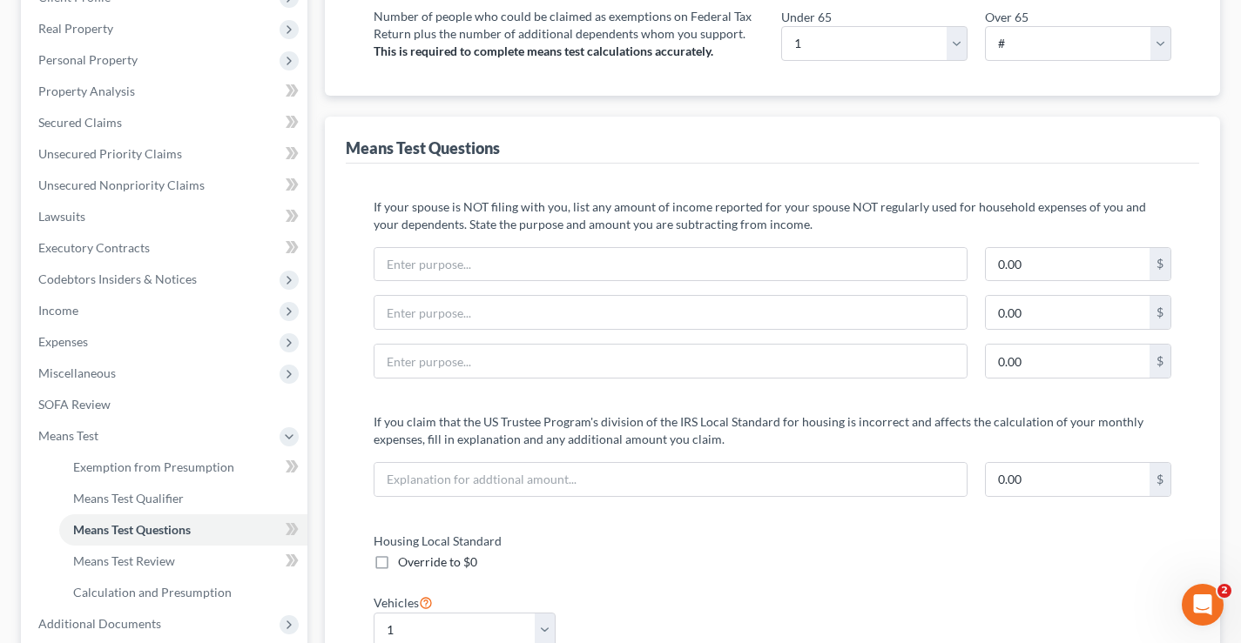
scroll to position [435, 0]
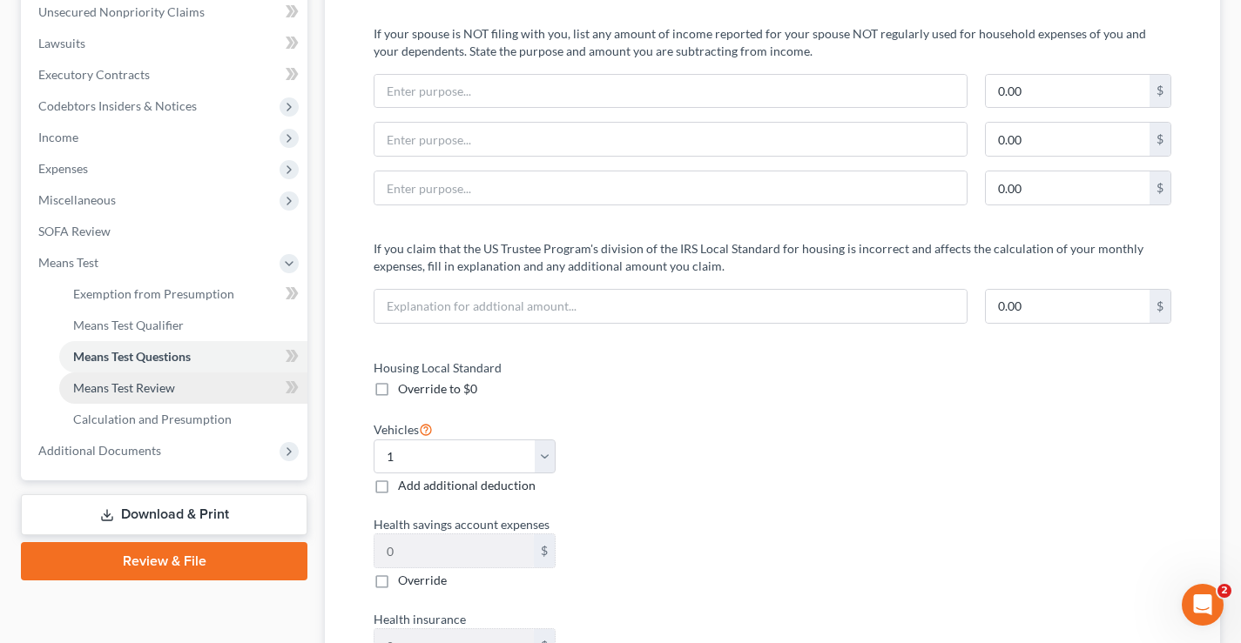
click at [139, 387] on span "Means Test Review" at bounding box center [124, 387] width 102 height 15
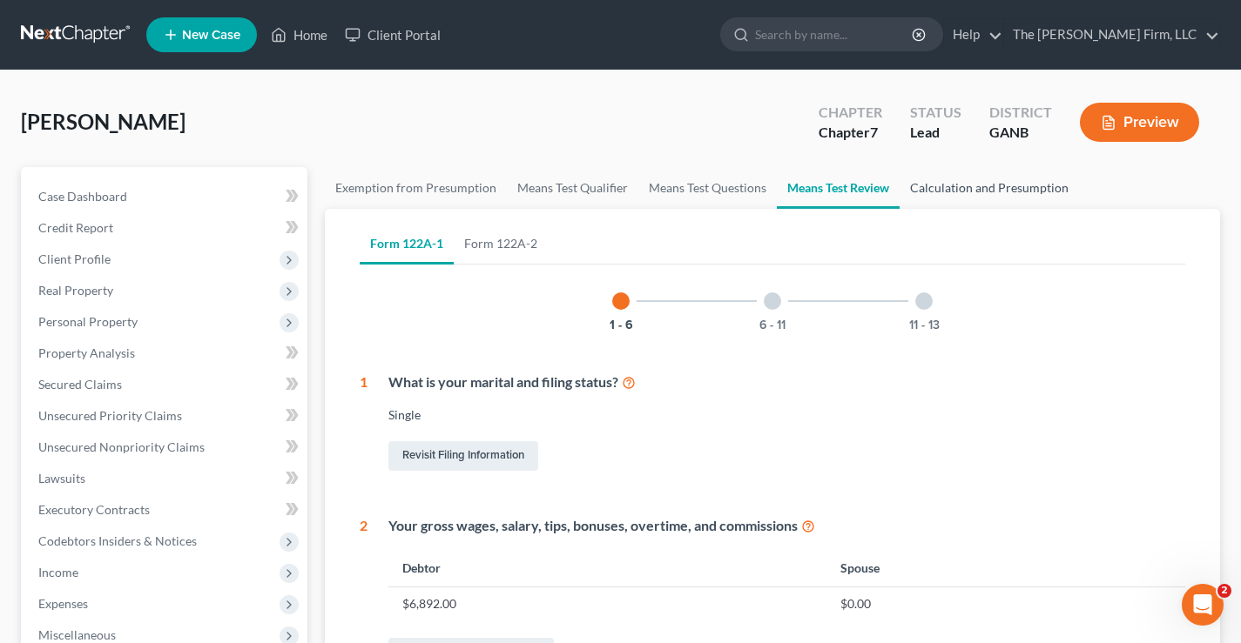
click at [977, 192] on link "Calculation and Presumption" at bounding box center [988, 188] width 179 height 42
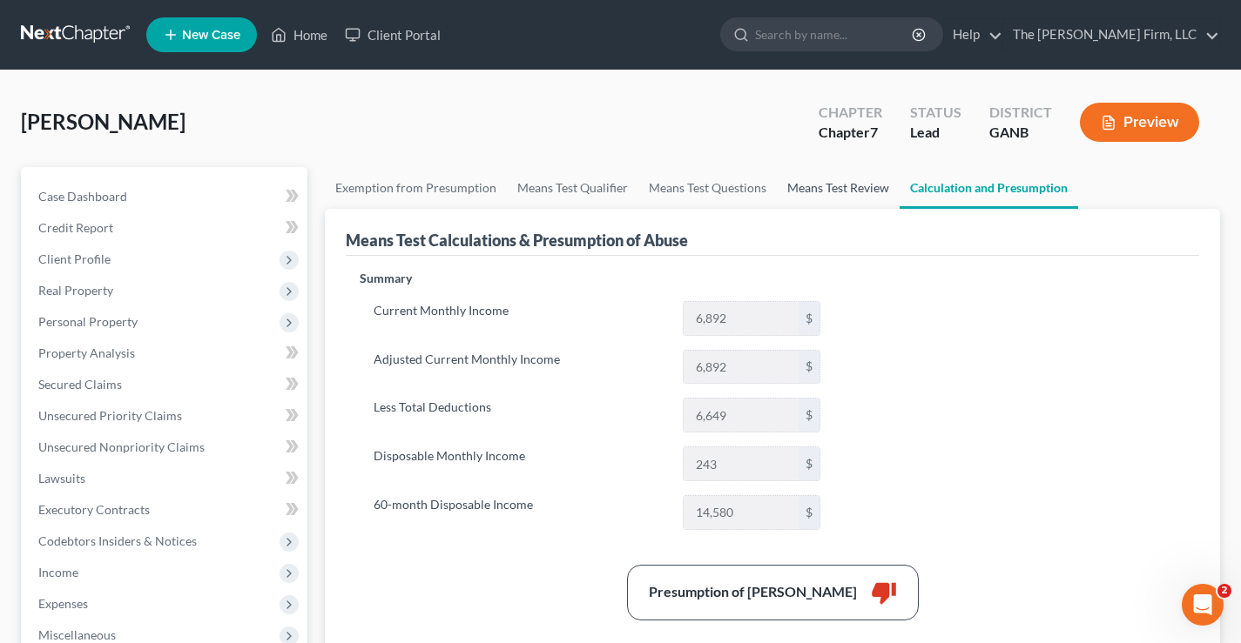
click at [833, 195] on link "Means Test Review" at bounding box center [838, 188] width 123 height 42
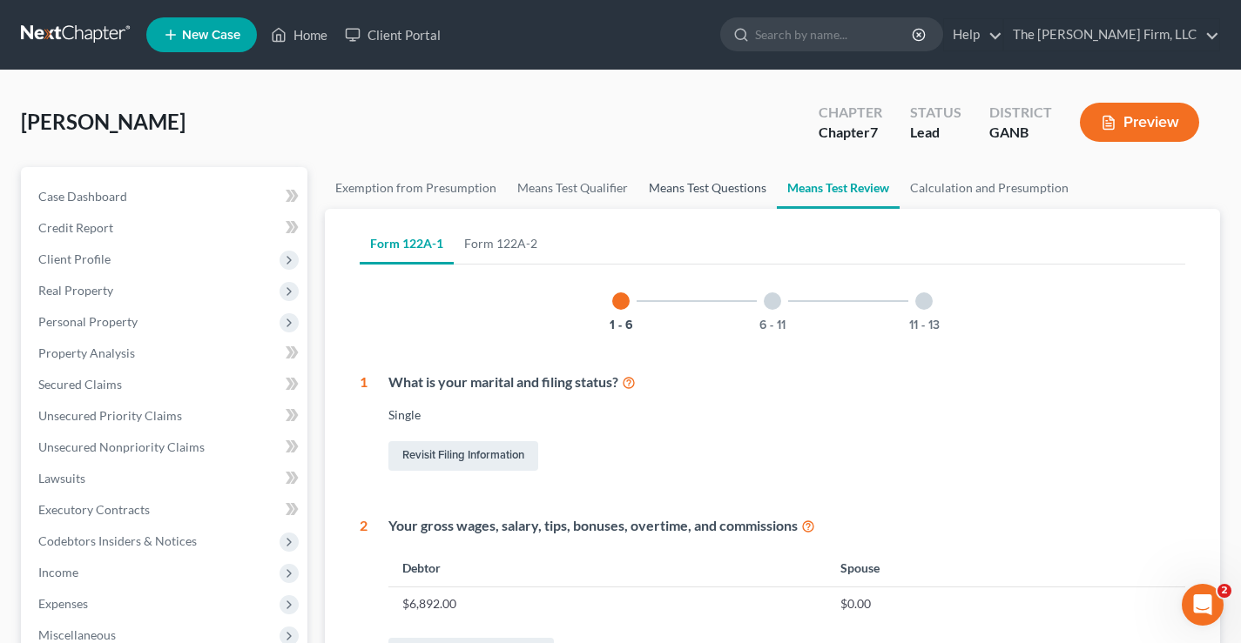
click at [719, 196] on link "Means Test Questions" at bounding box center [707, 188] width 138 height 42
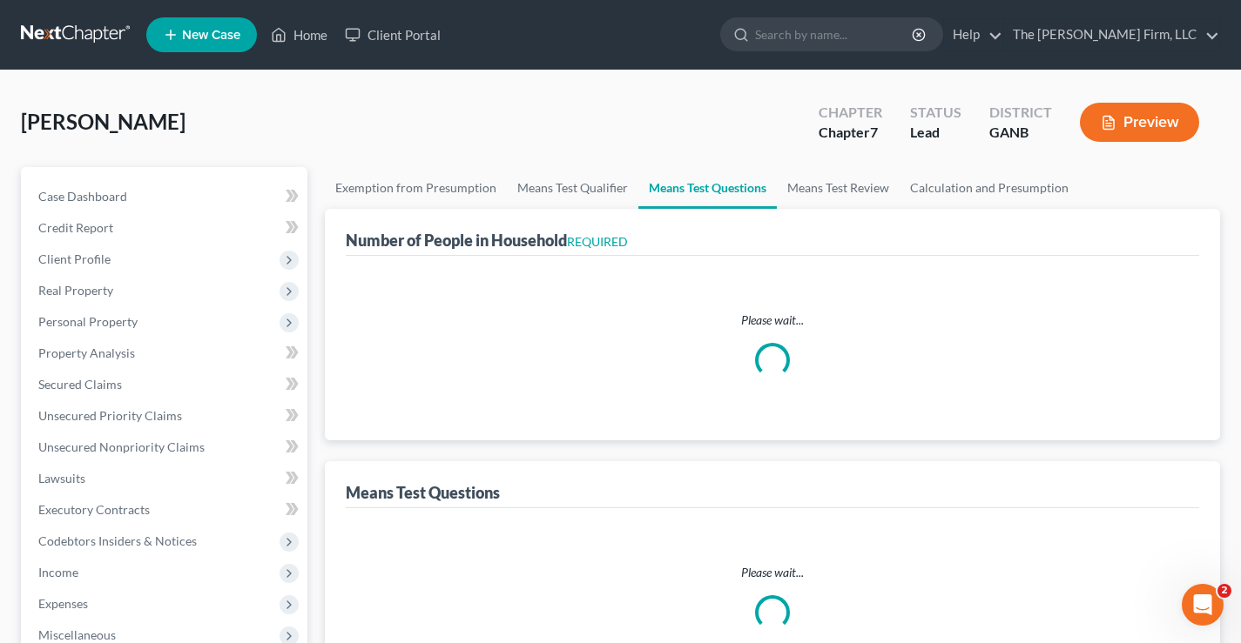
select select "60"
select select "1"
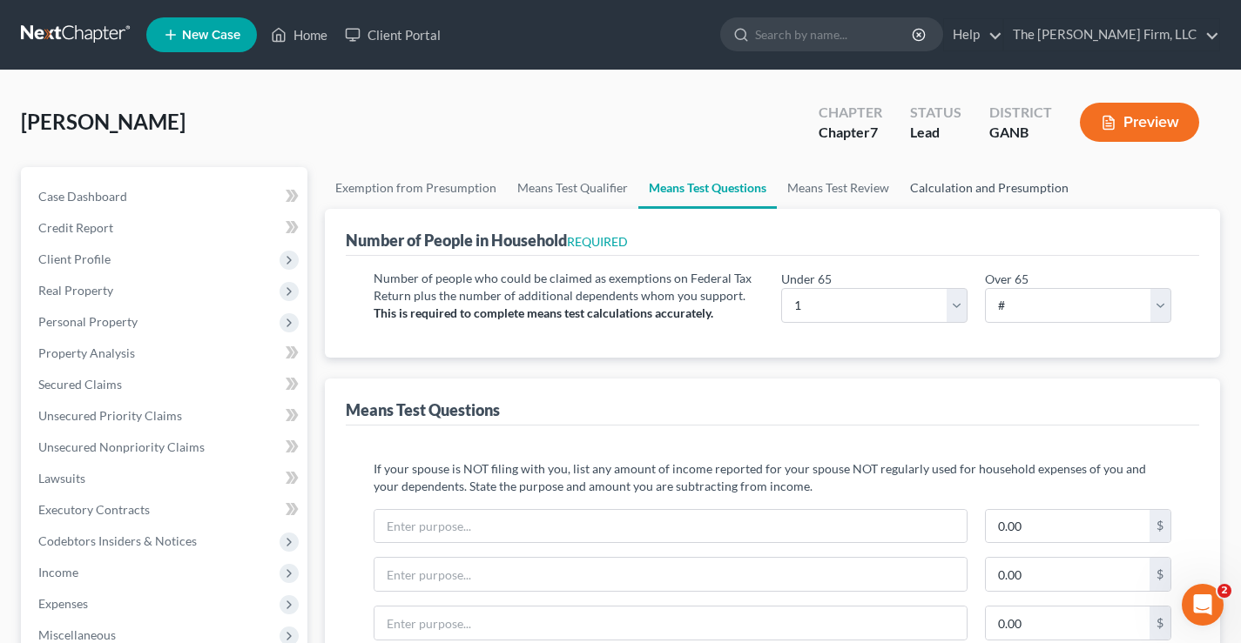
click at [1027, 190] on link "Calculation and Presumption" at bounding box center [988, 188] width 179 height 42
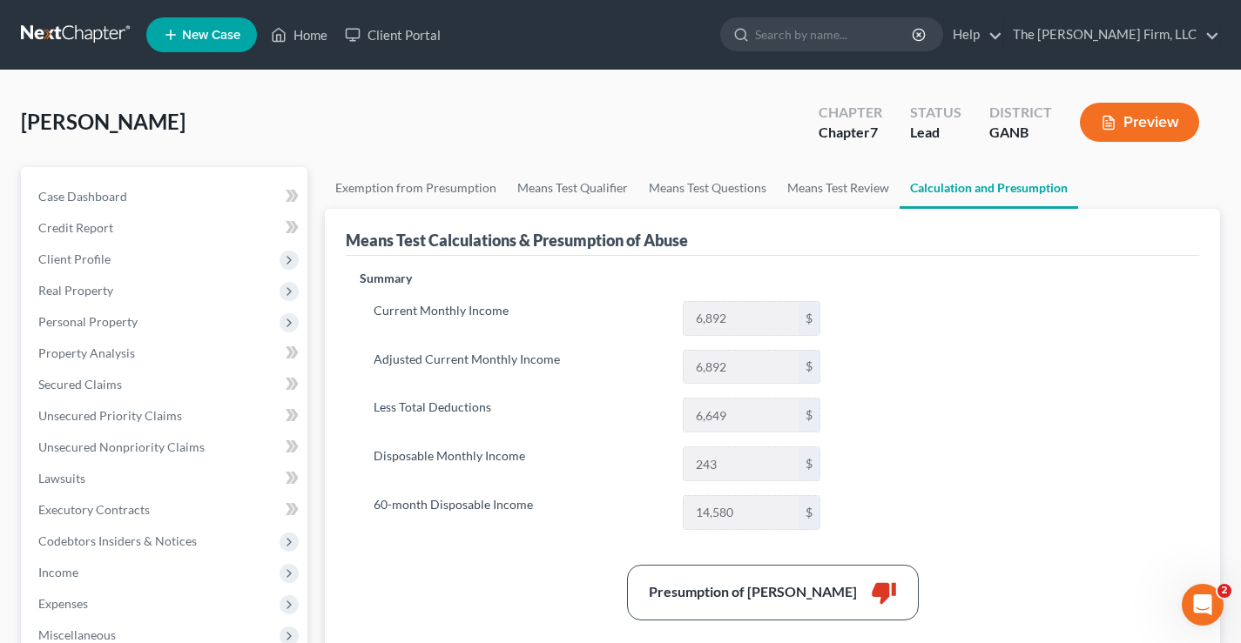
click at [68, 37] on link at bounding box center [76, 34] width 111 height 31
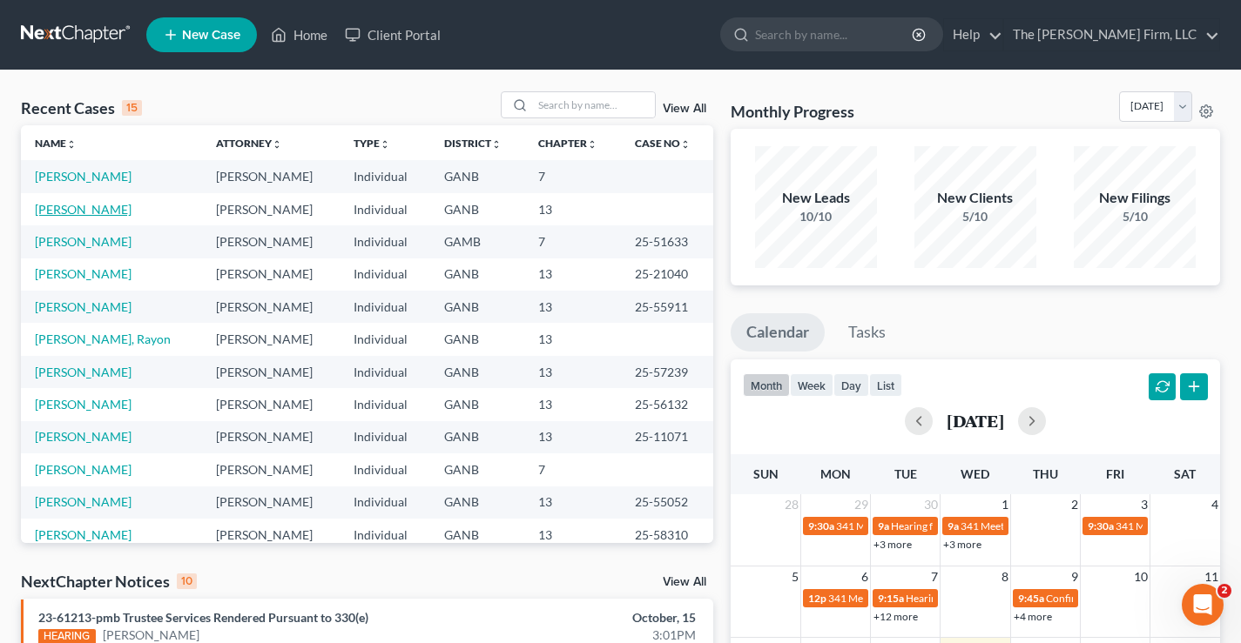
click at [50, 212] on link "[PERSON_NAME]" at bounding box center [83, 209] width 97 height 15
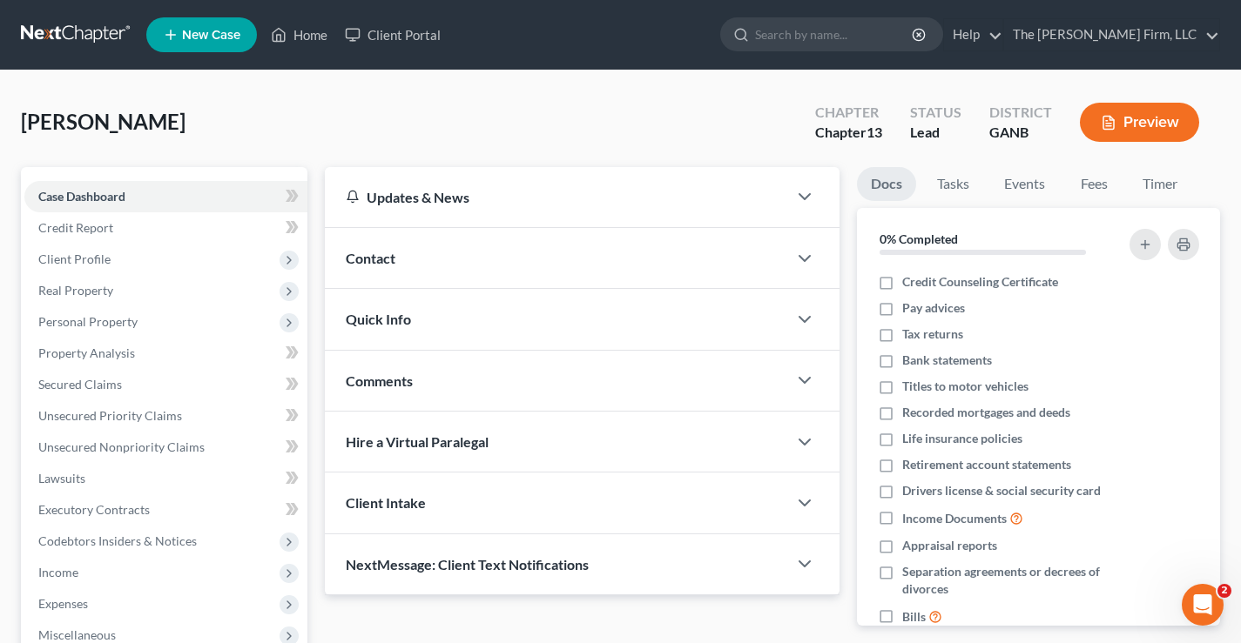
click at [77, 31] on link at bounding box center [76, 34] width 111 height 31
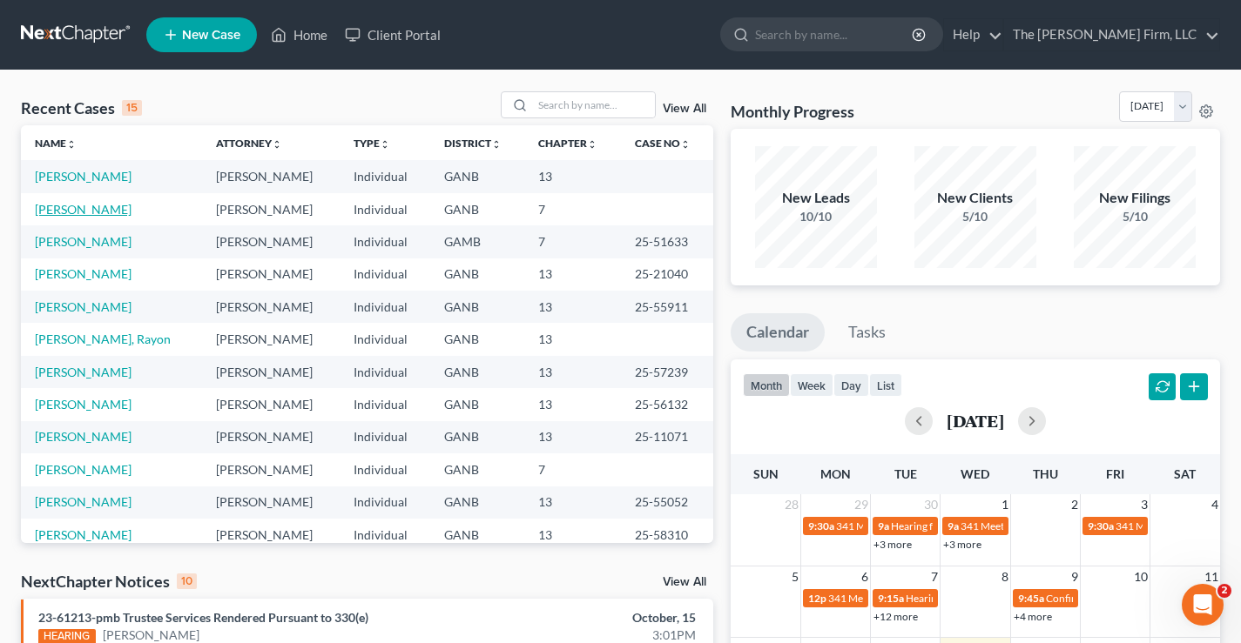
click at [55, 205] on link "[PERSON_NAME]" at bounding box center [83, 209] width 97 height 15
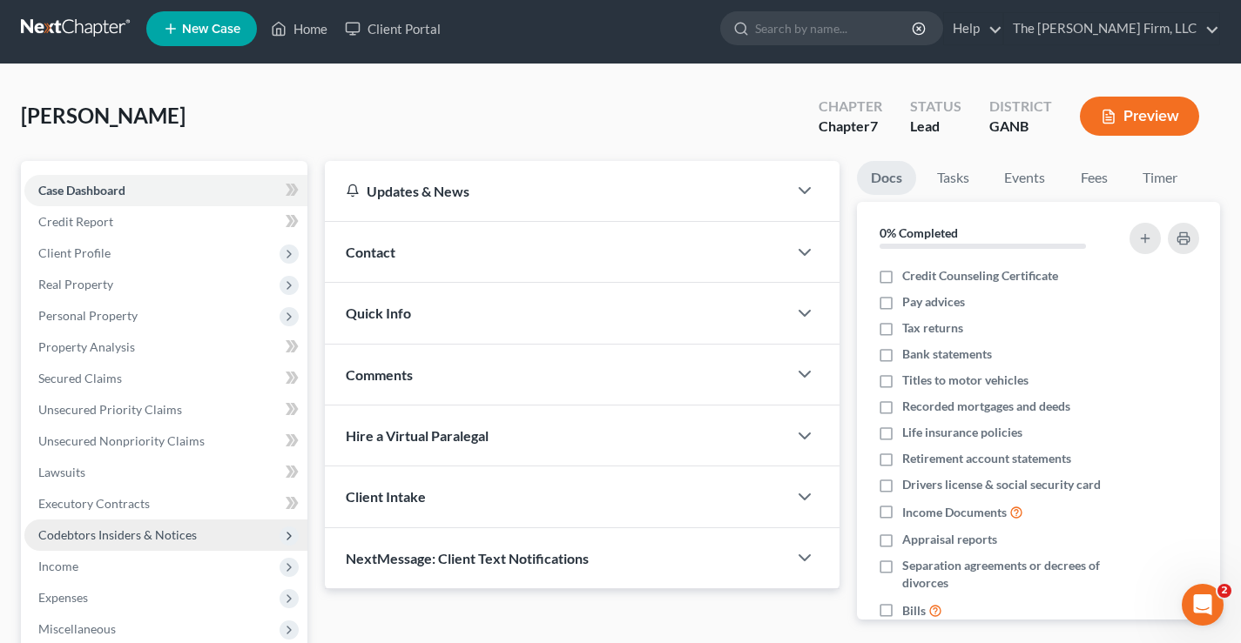
scroll to position [282, 0]
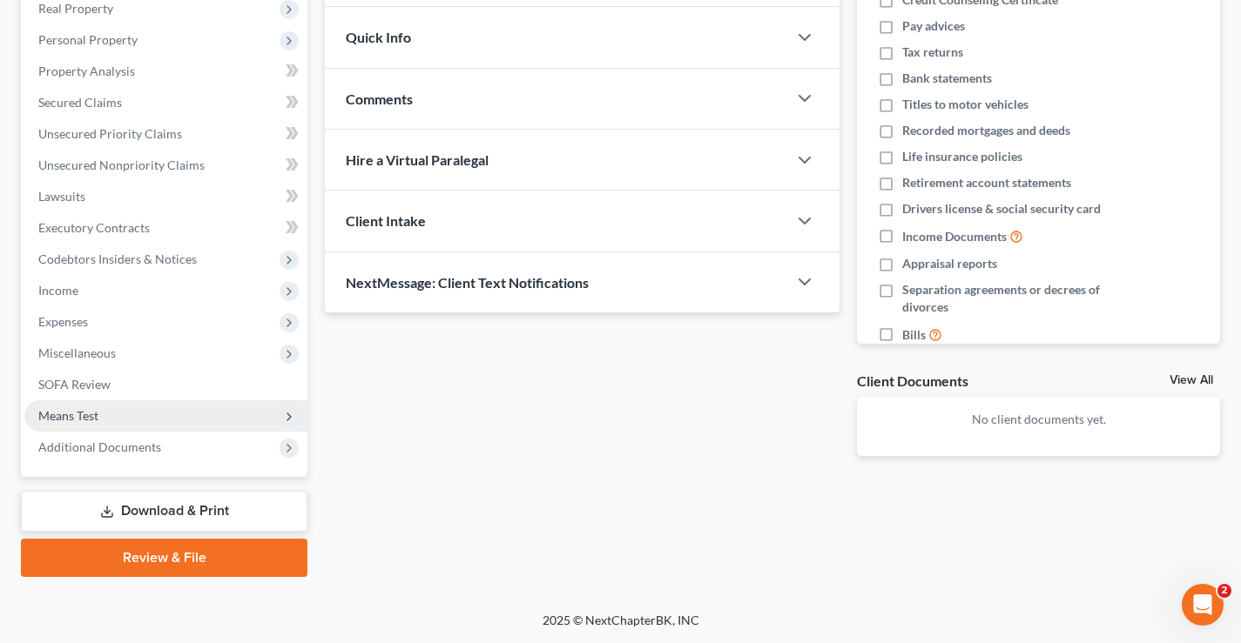
click at [65, 414] on span "Means Test" at bounding box center [68, 415] width 60 height 15
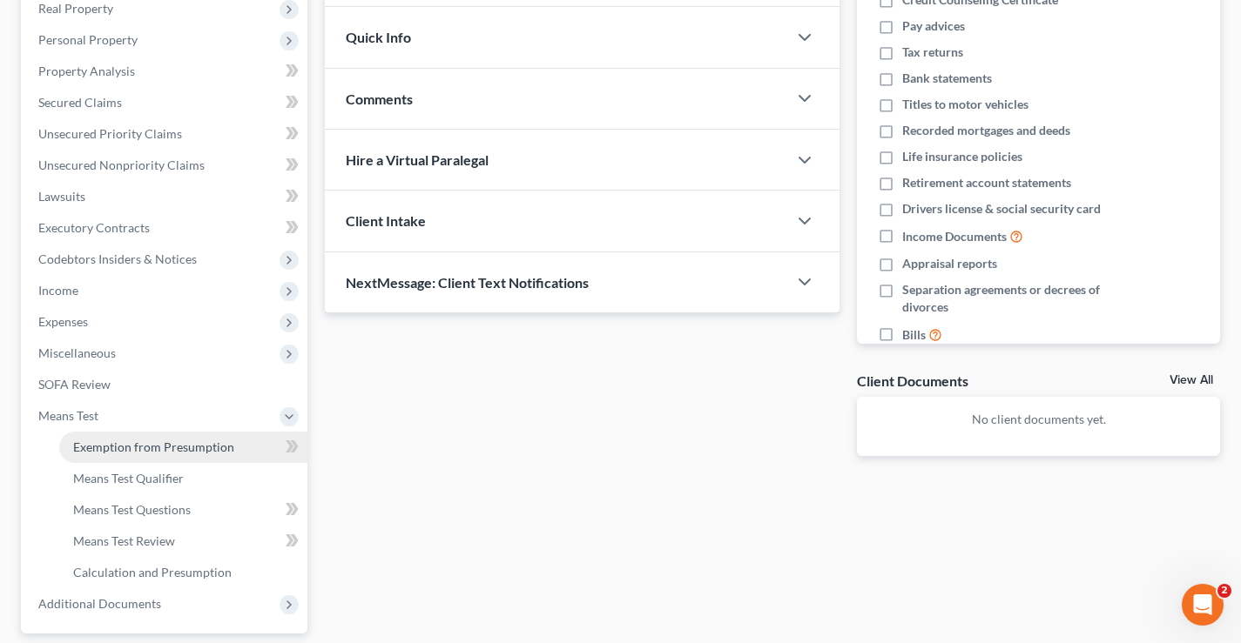
click at [104, 440] on span "Exemption from Presumption" at bounding box center [153, 447] width 161 height 15
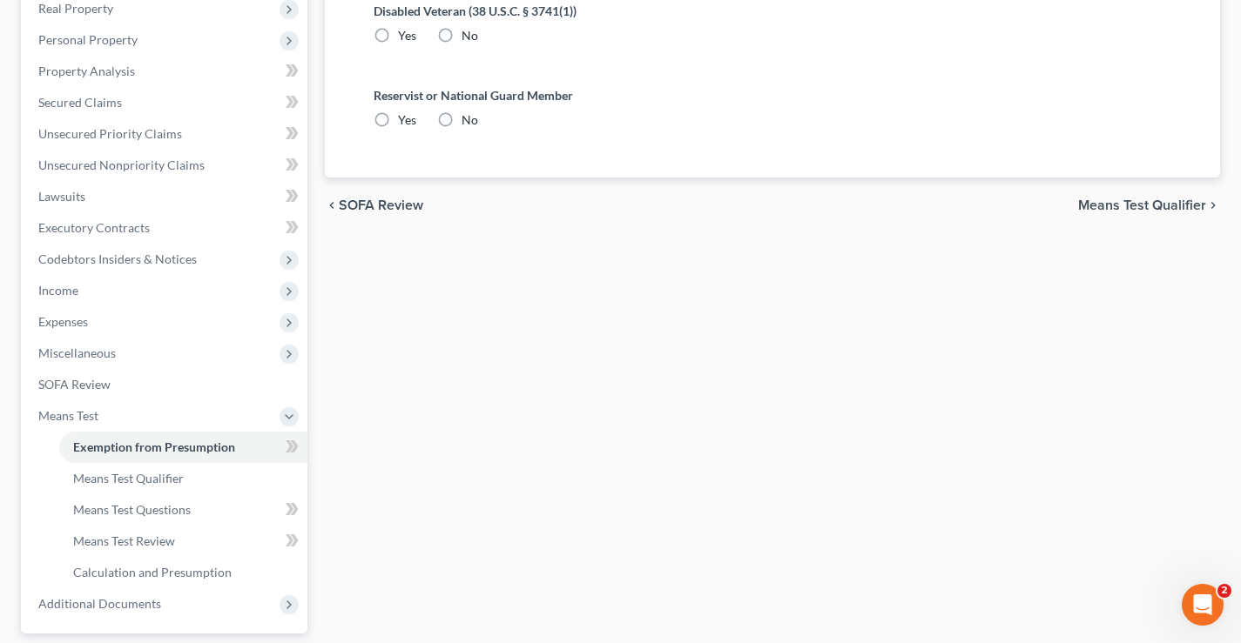
scroll to position [72, 0]
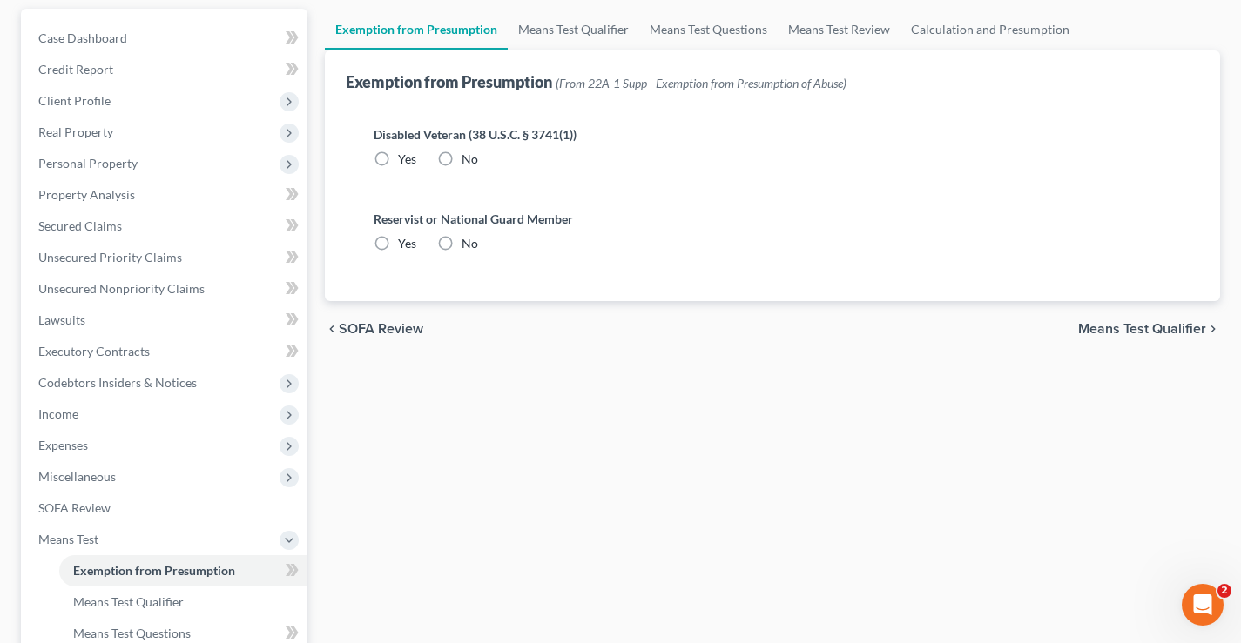
radio input "true"
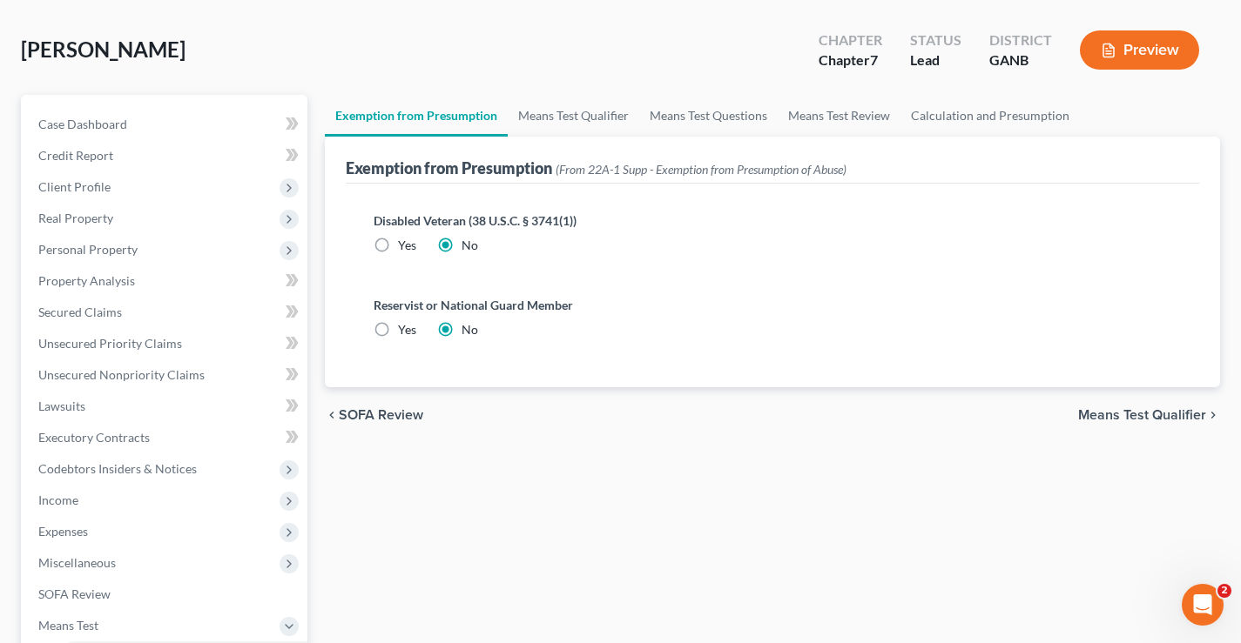
scroll to position [0, 0]
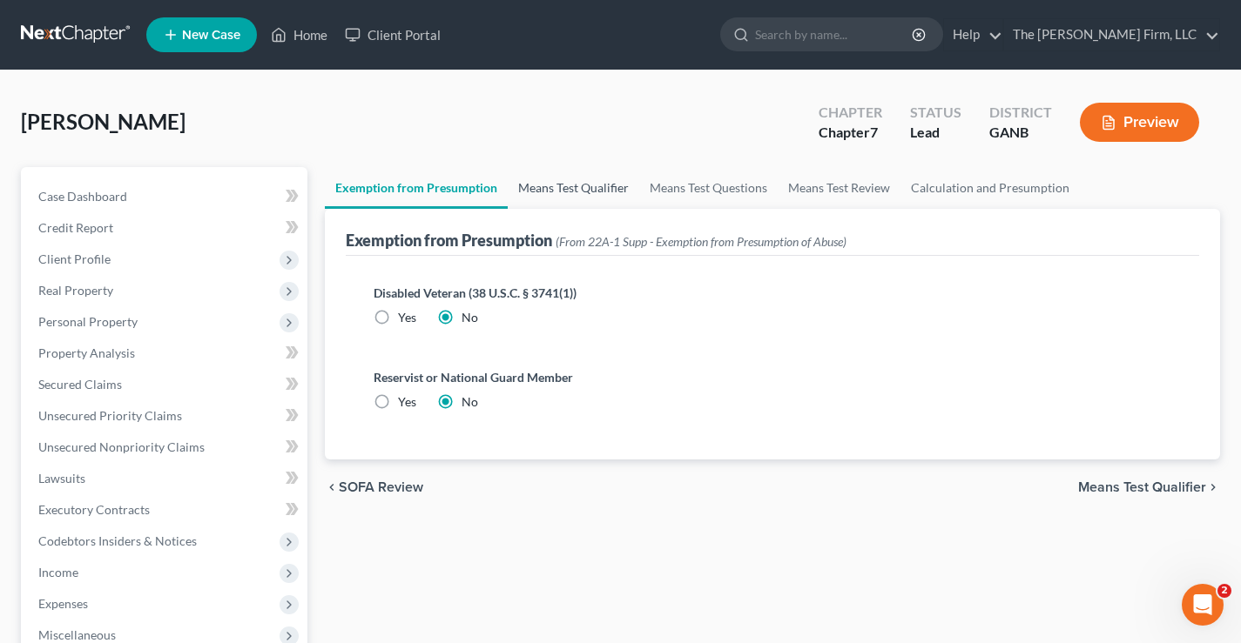
click at [570, 170] on link "Means Test Qualifier" at bounding box center [573, 188] width 131 height 42
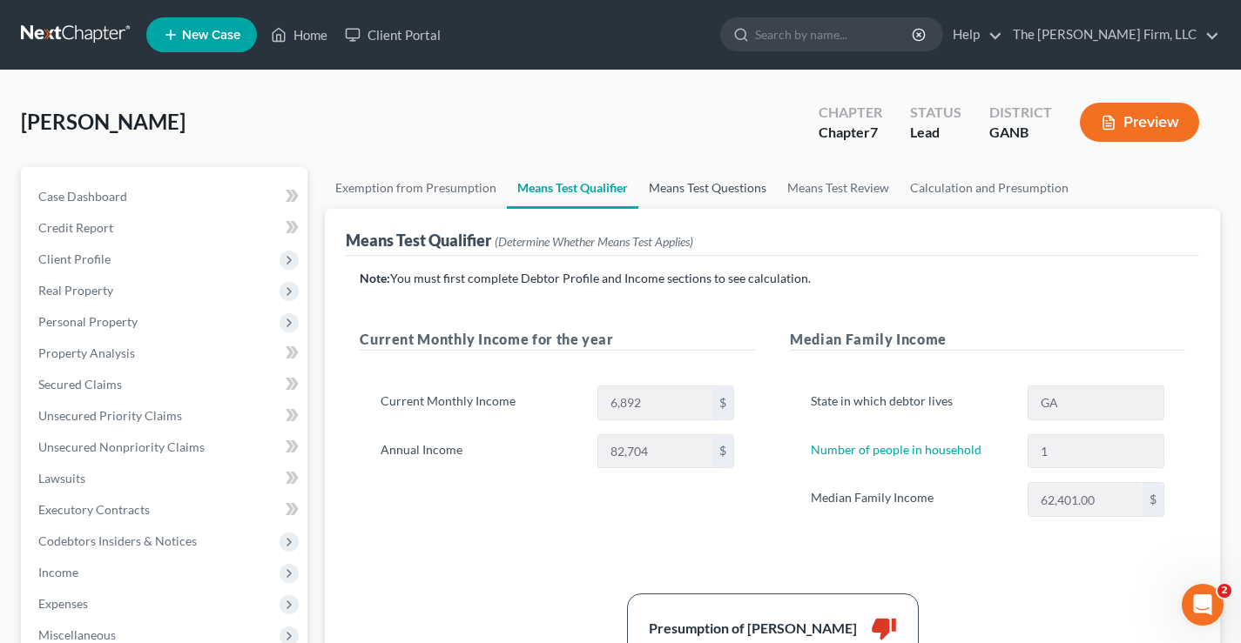
click at [722, 195] on link "Means Test Questions" at bounding box center [707, 188] width 138 height 42
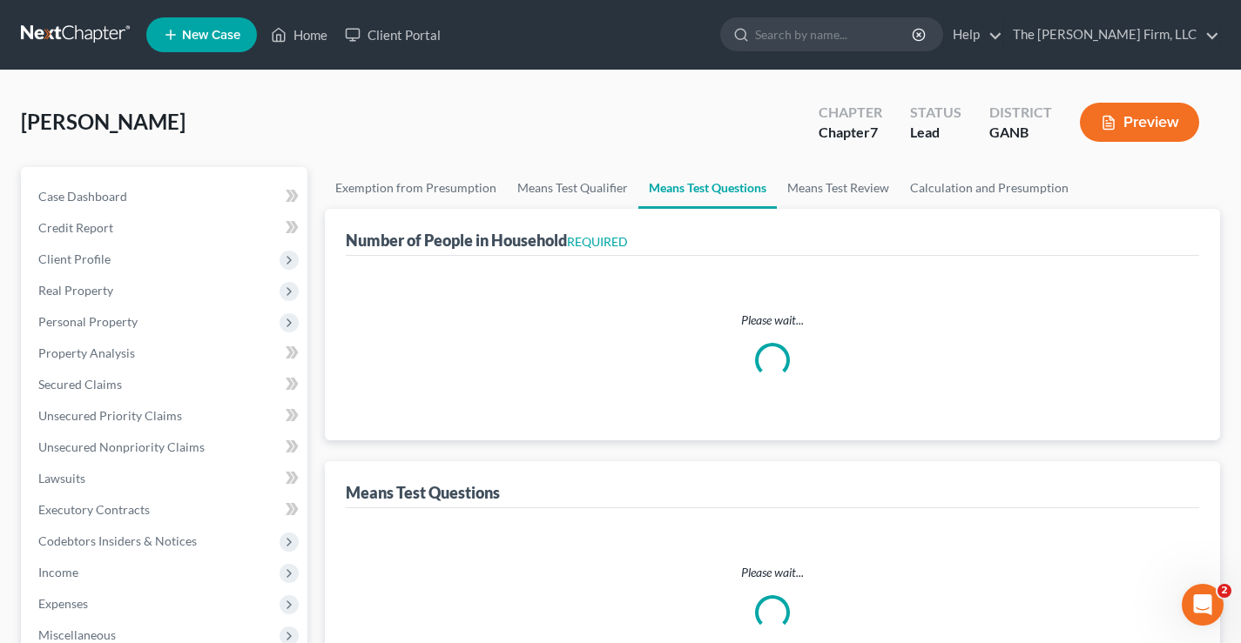
select select "60"
select select "1"
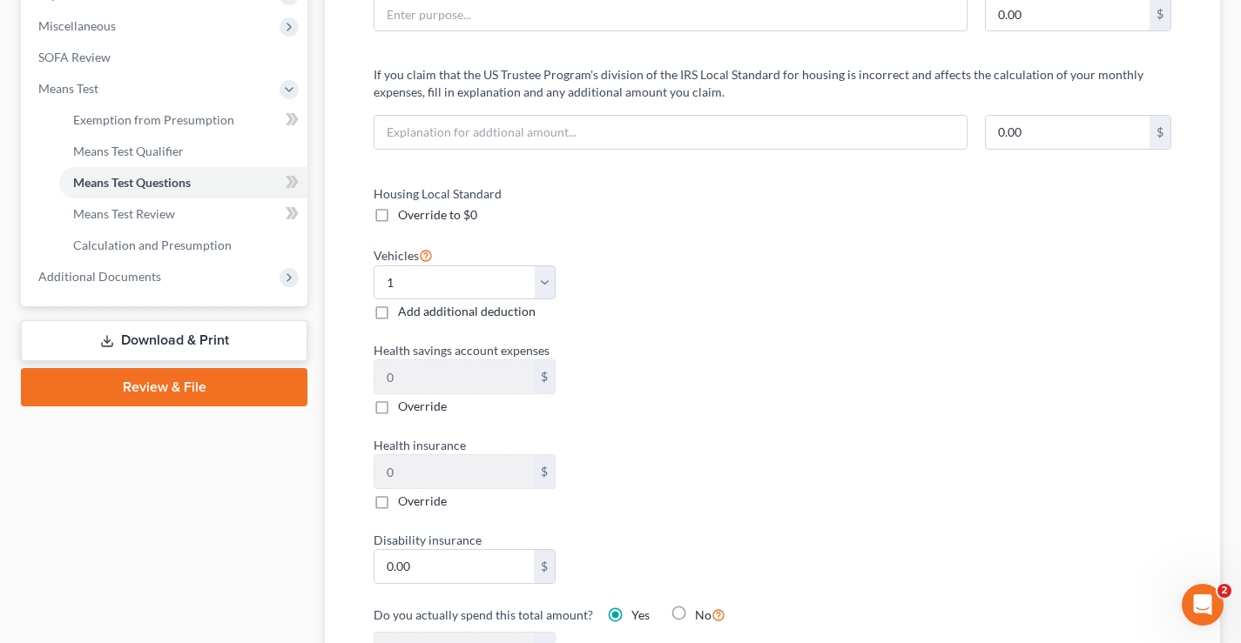
scroll to position [87, 0]
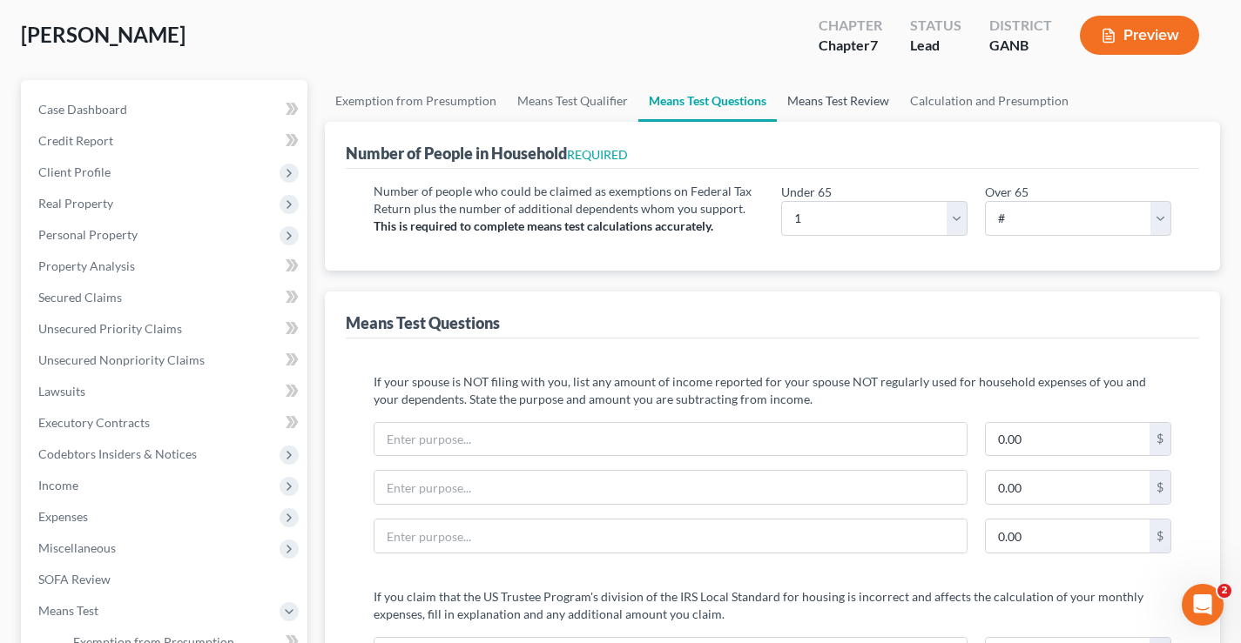
click at [823, 104] on link "Means Test Review" at bounding box center [838, 101] width 123 height 42
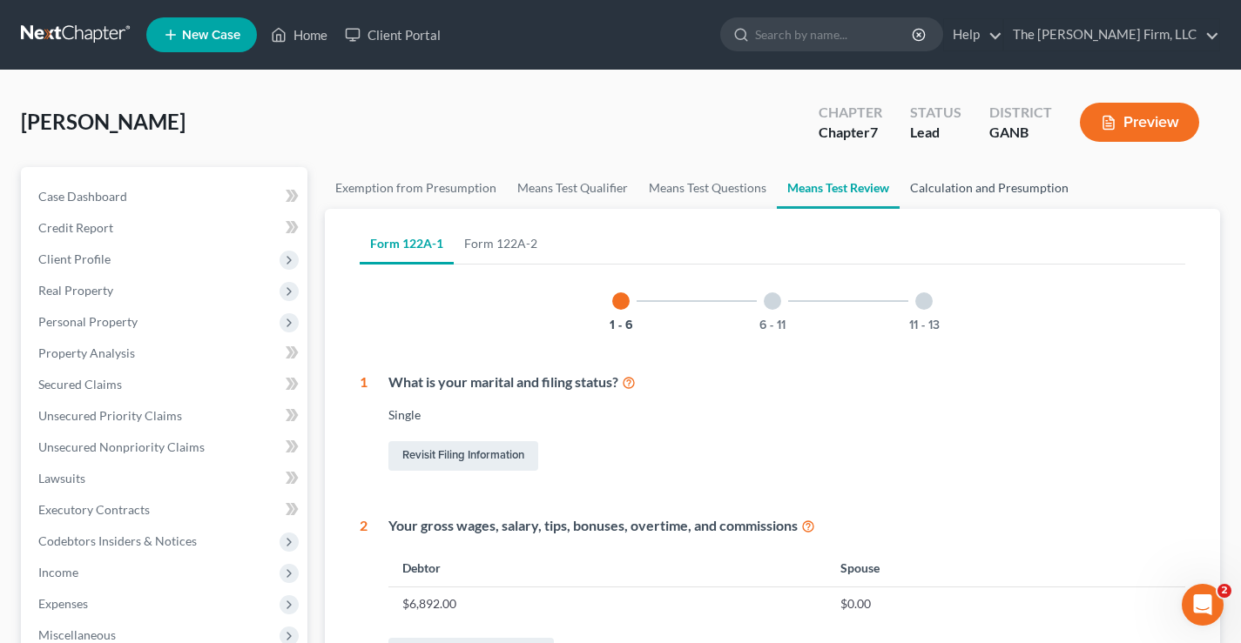
click at [980, 187] on link "Calculation and Presumption" at bounding box center [988, 188] width 179 height 42
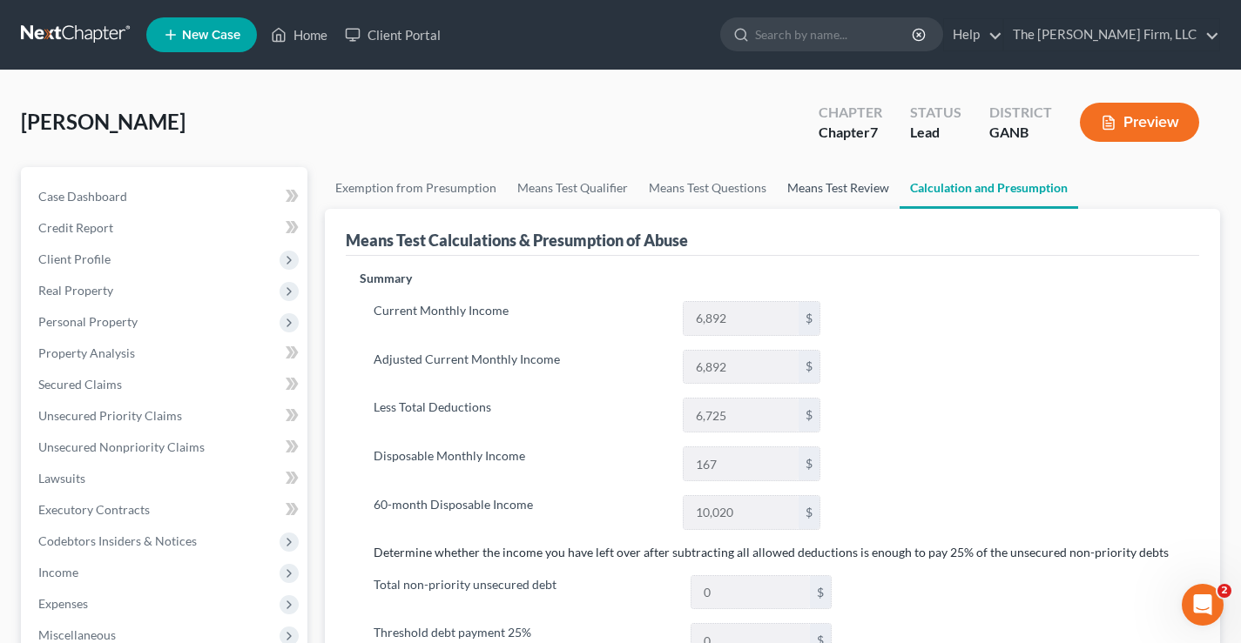
click at [838, 191] on link "Means Test Review" at bounding box center [838, 188] width 123 height 42
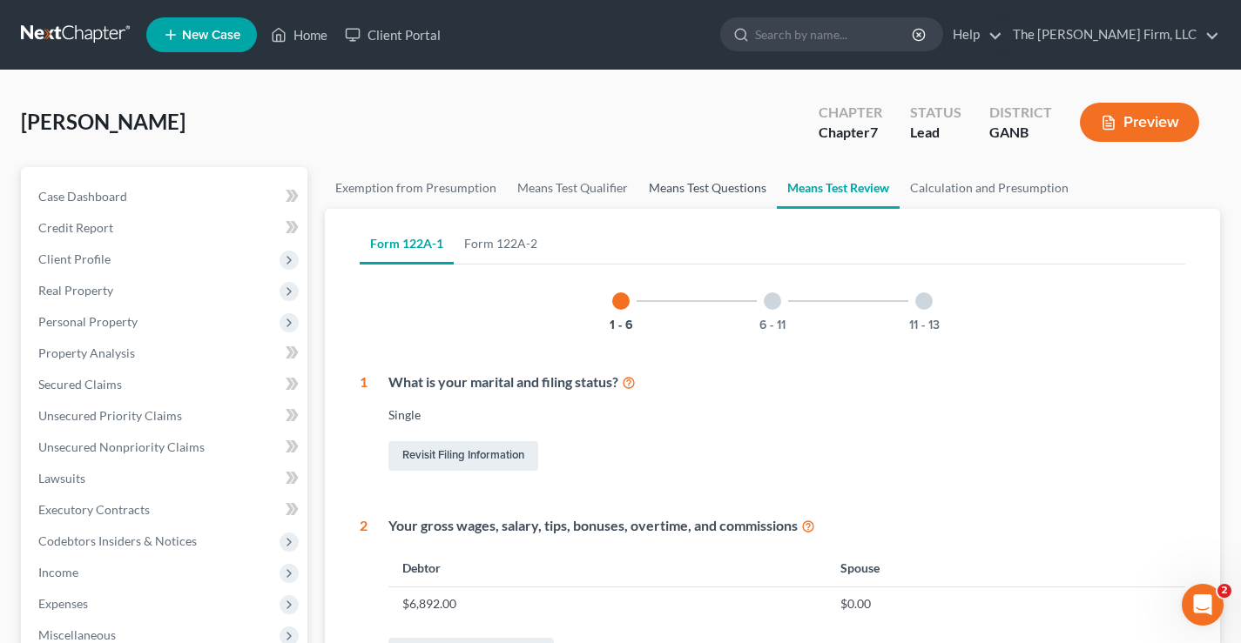
click at [717, 189] on link "Means Test Questions" at bounding box center [707, 188] width 138 height 42
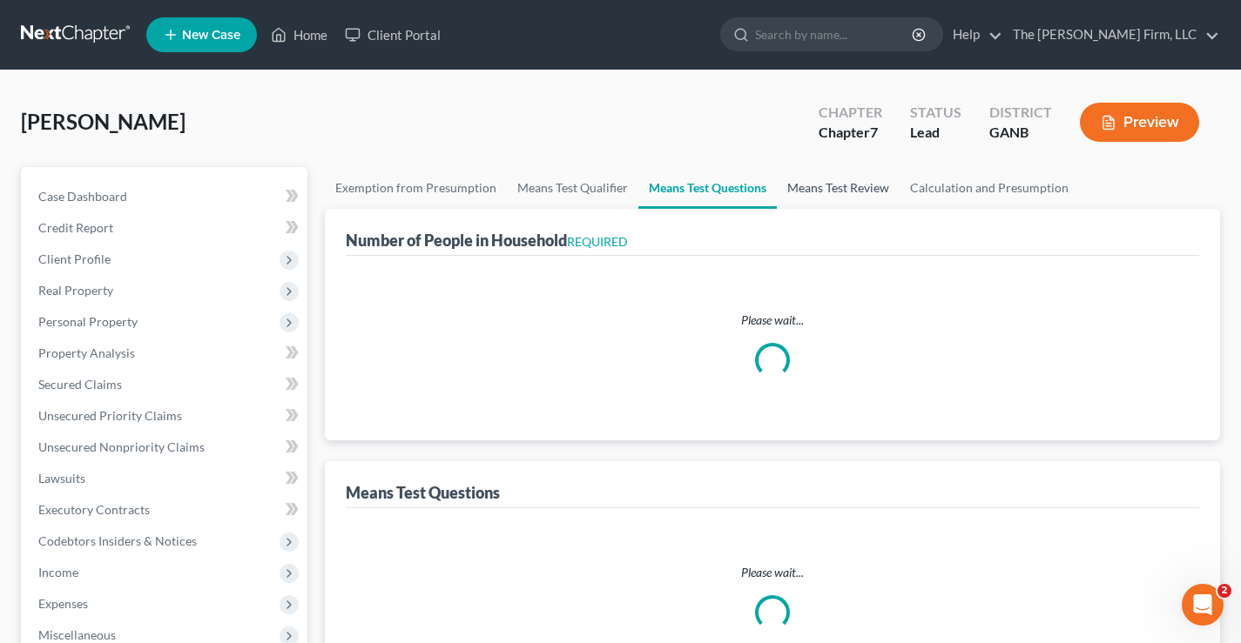
select select "60"
select select "1"
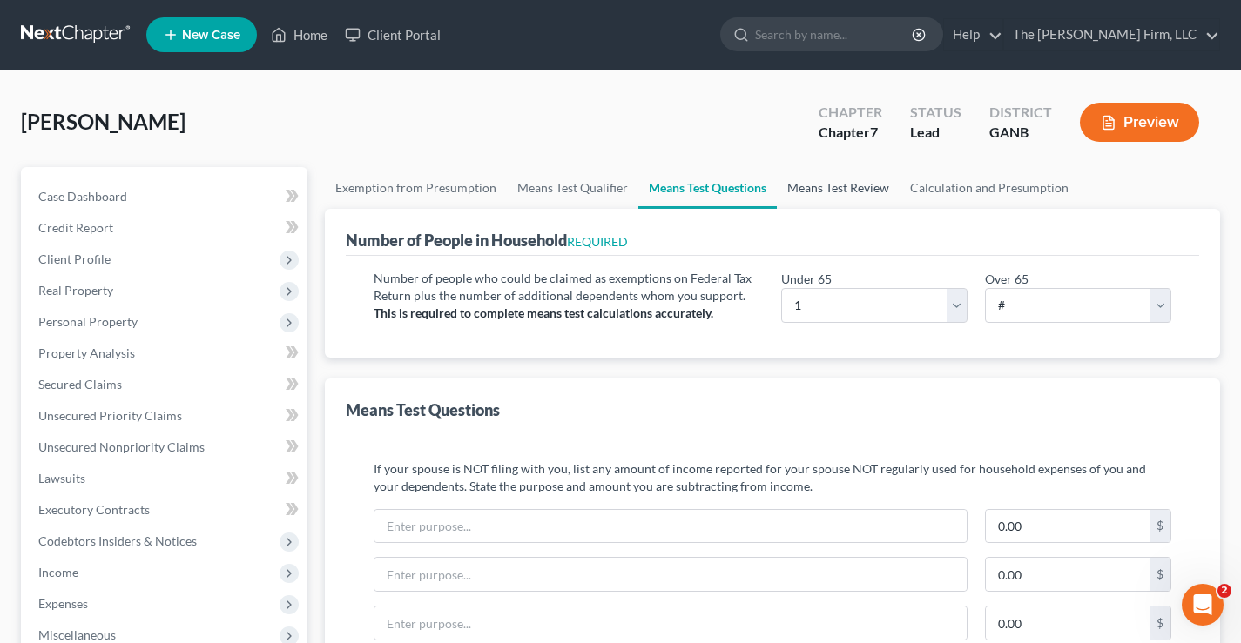
click at [842, 189] on link "Means Test Review" at bounding box center [838, 188] width 123 height 42
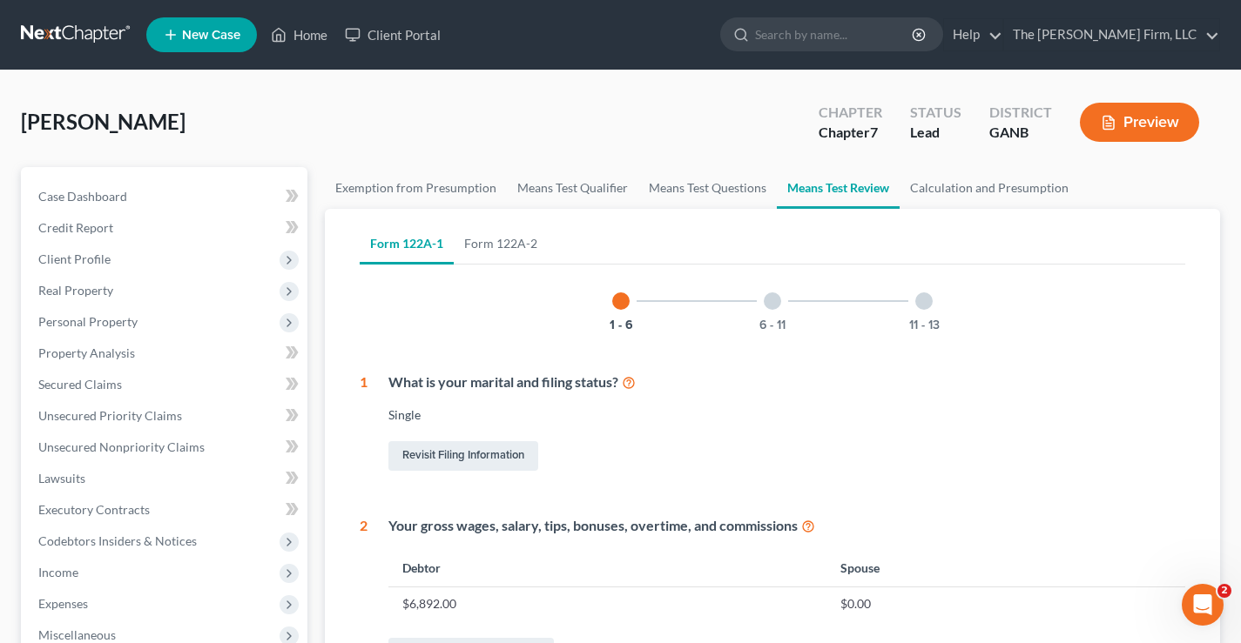
click at [773, 301] on div at bounding box center [772, 301] width 17 height 17
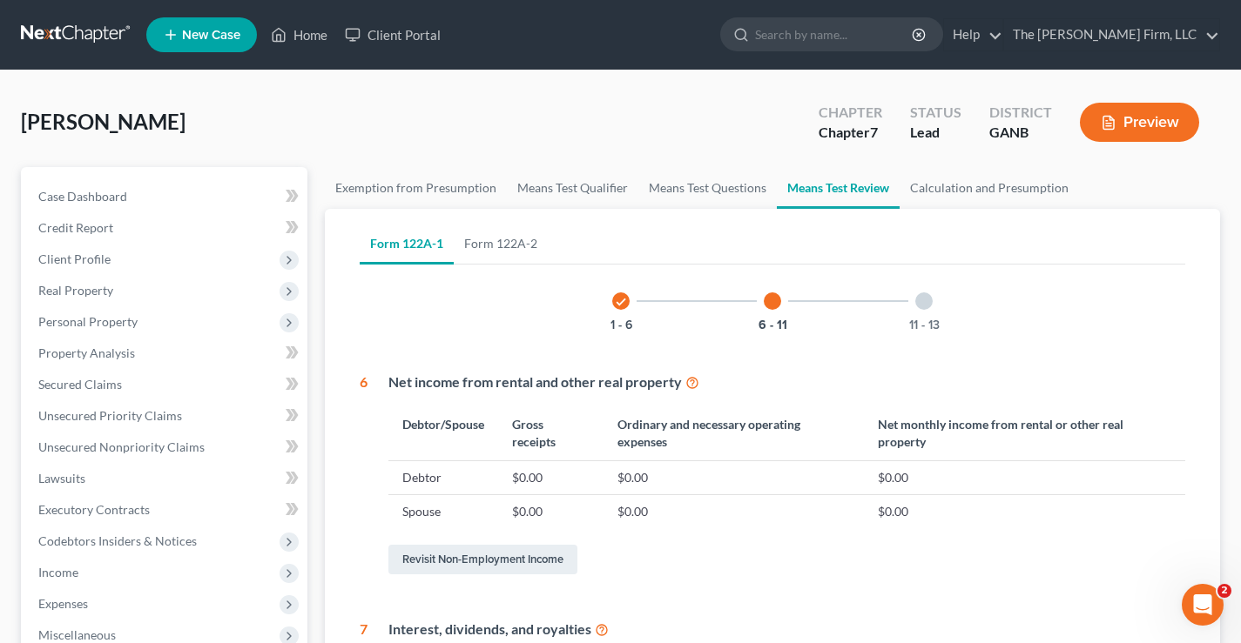
click at [919, 300] on div at bounding box center [923, 301] width 17 height 17
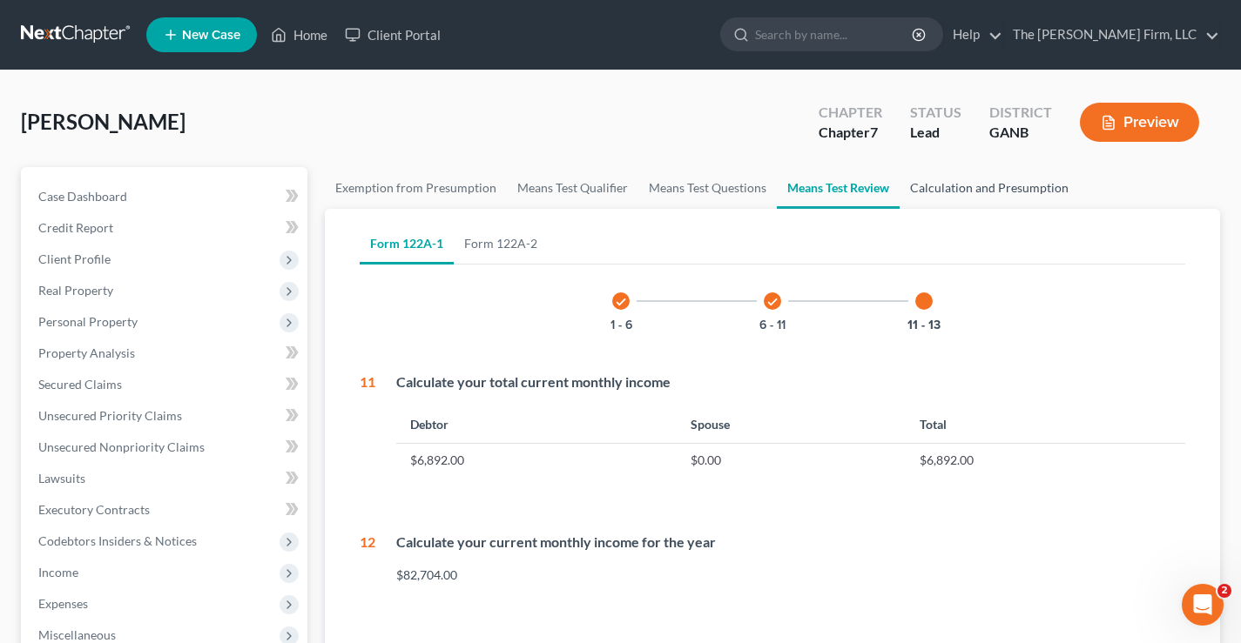
click at [994, 192] on link "Calculation and Presumption" at bounding box center [988, 188] width 179 height 42
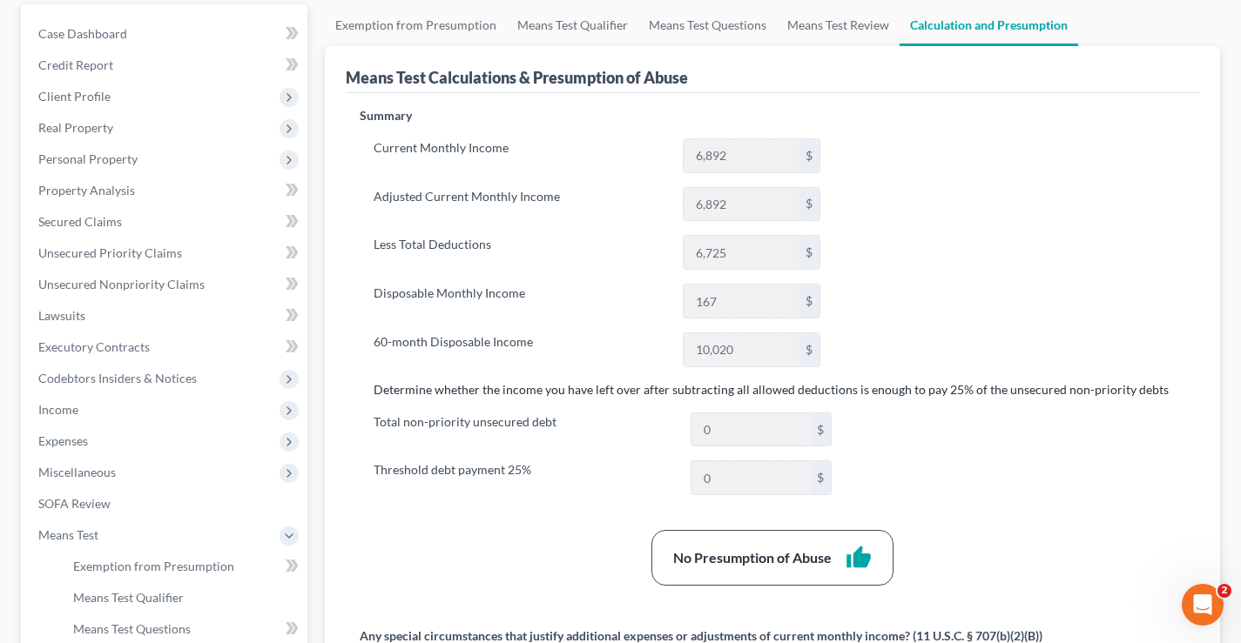
scroll to position [174, 0]
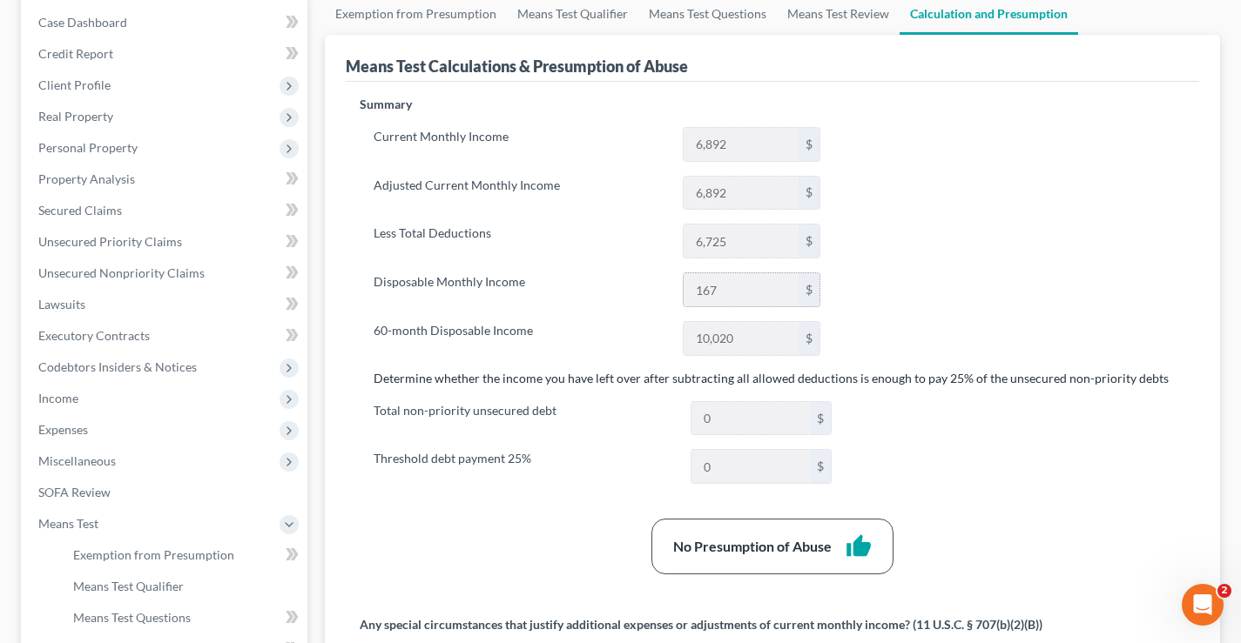
click at [743, 284] on input "167" at bounding box center [740, 289] width 115 height 33
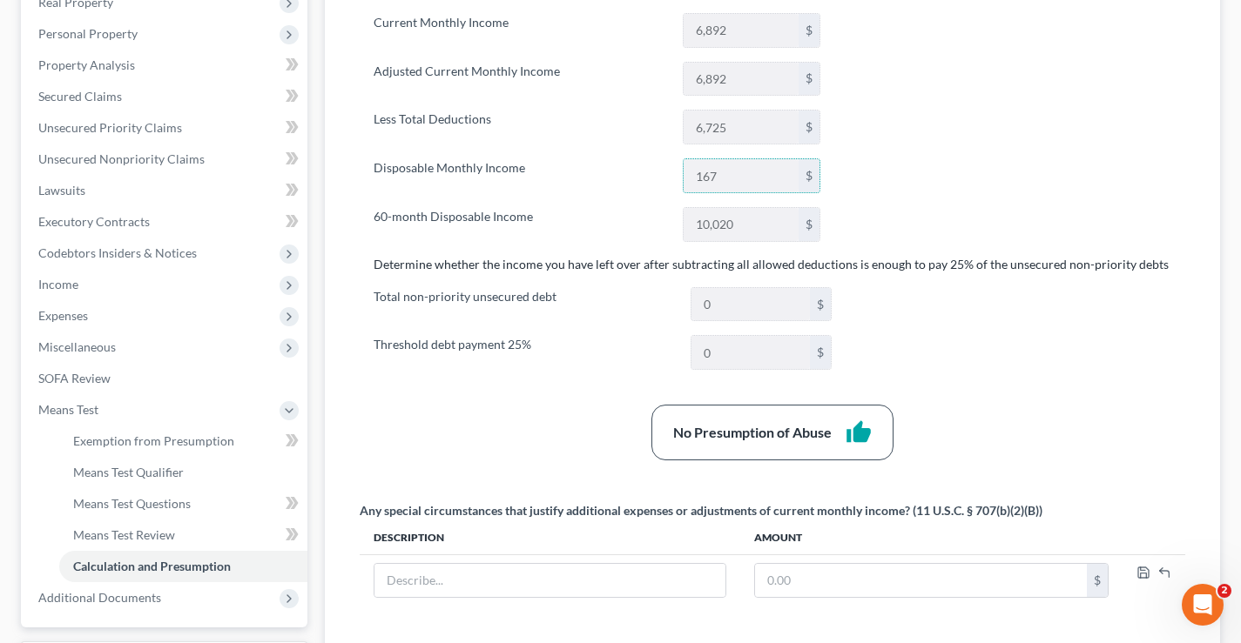
scroll to position [0, 0]
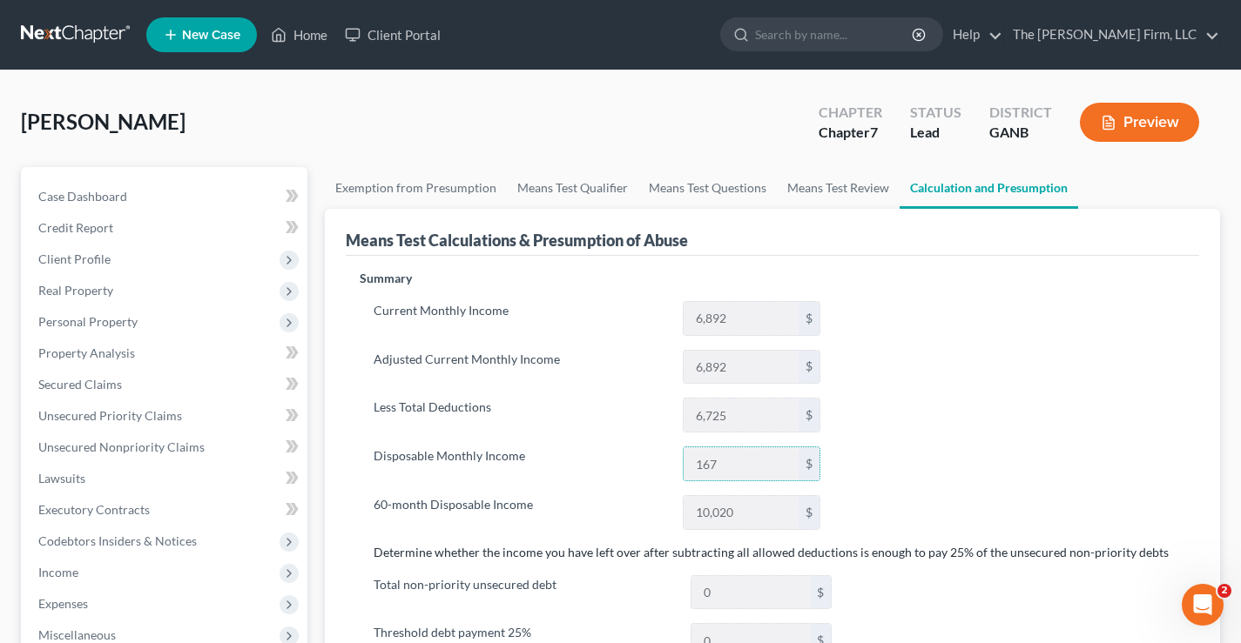
drag, startPoint x: 410, startPoint y: 111, endPoint x: 422, endPoint y: 86, distance: 27.3
click at [412, 111] on div "[PERSON_NAME] Upgraded Chapter Chapter 7 Status Lead District GANB Preview" at bounding box center [620, 129] width 1199 height 76
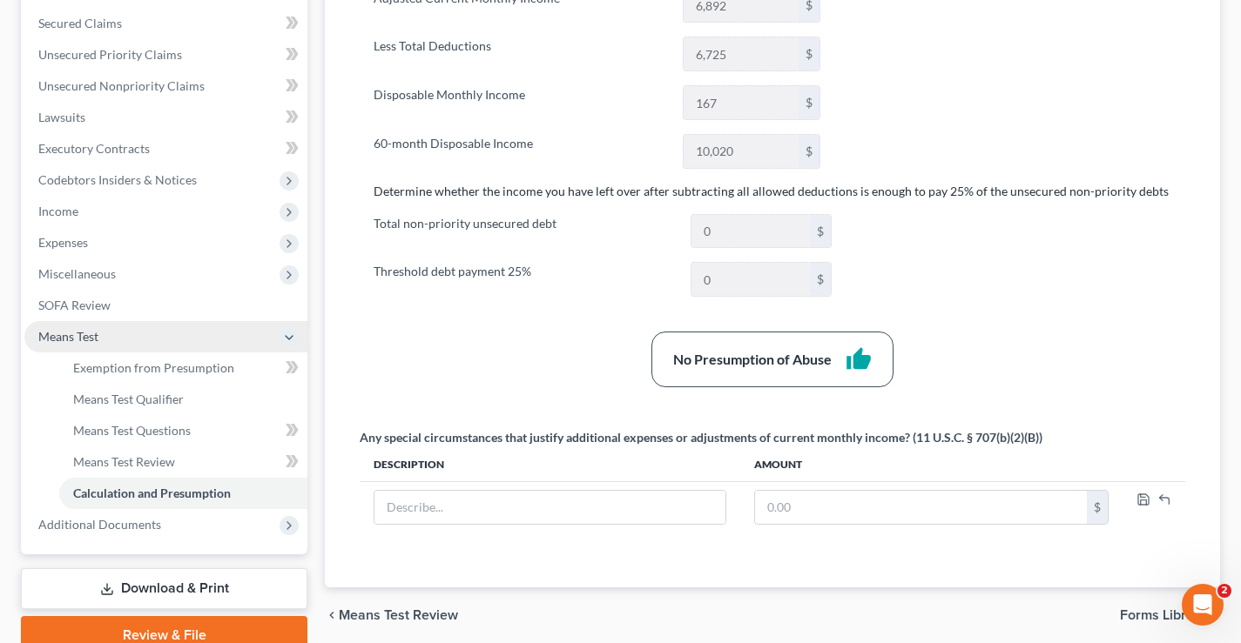
scroll to position [439, 0]
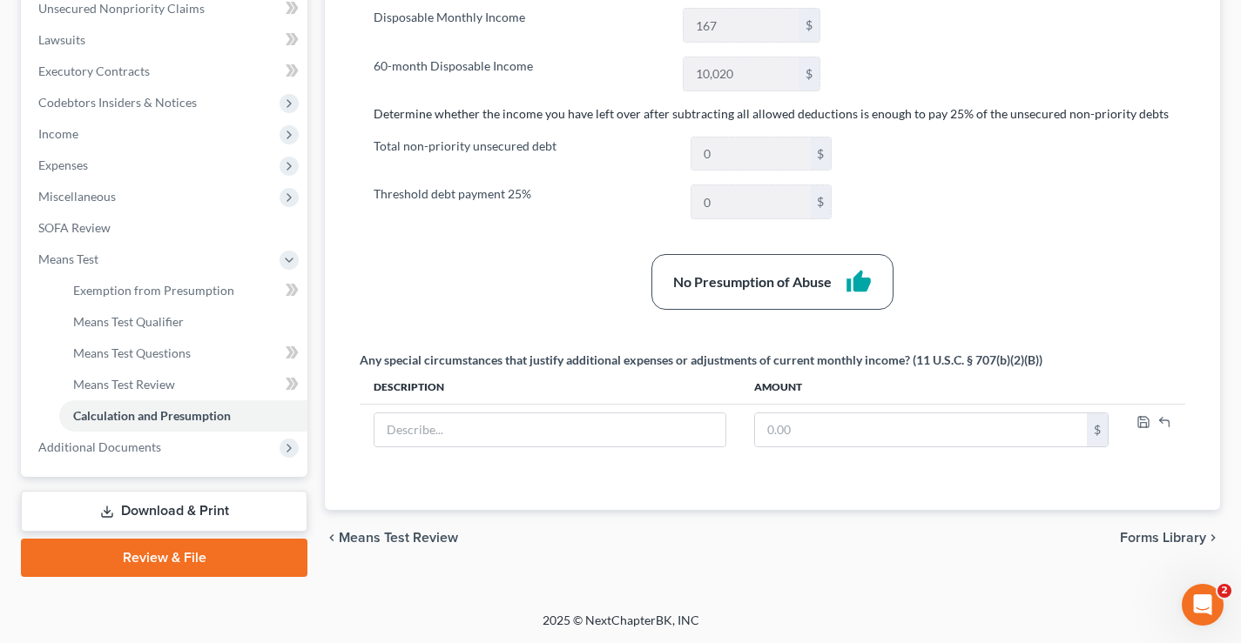
click at [152, 504] on link "Download & Print" at bounding box center [164, 511] width 286 height 41
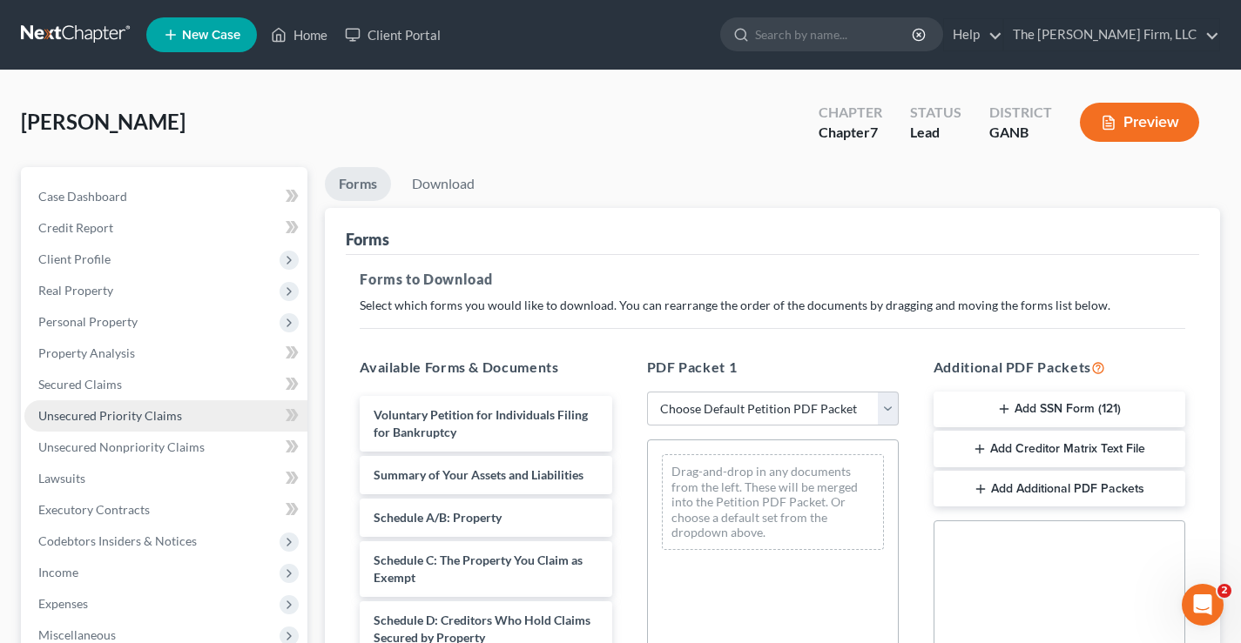
scroll to position [432, 0]
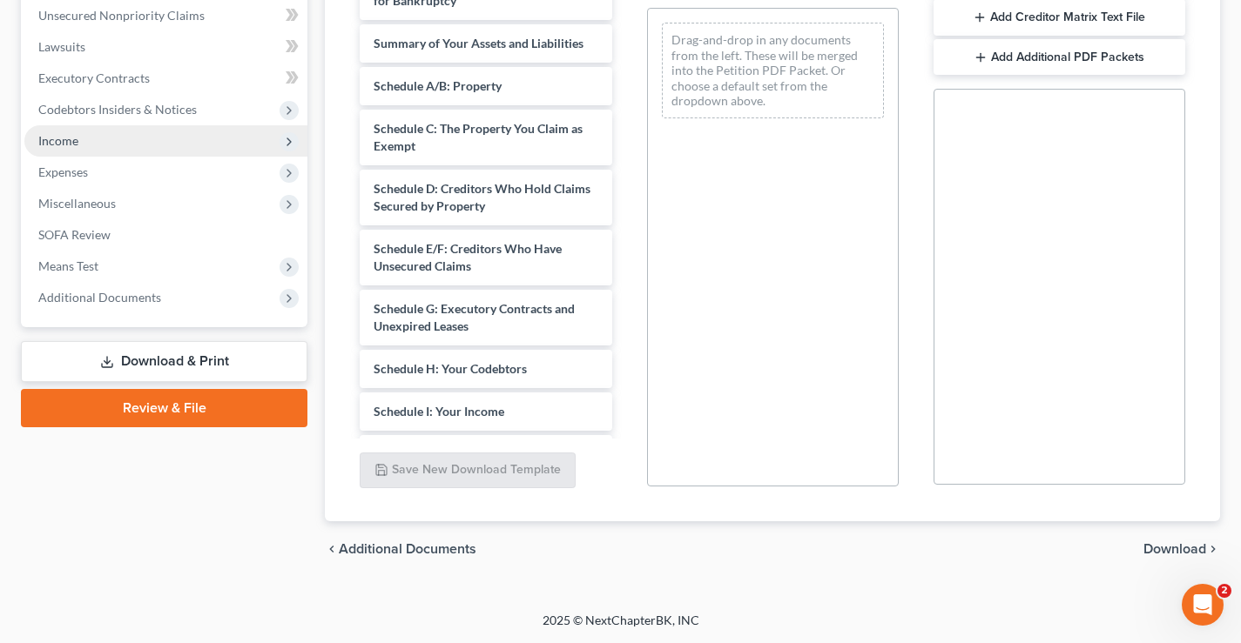
click at [131, 134] on span "Income" at bounding box center [165, 140] width 283 height 31
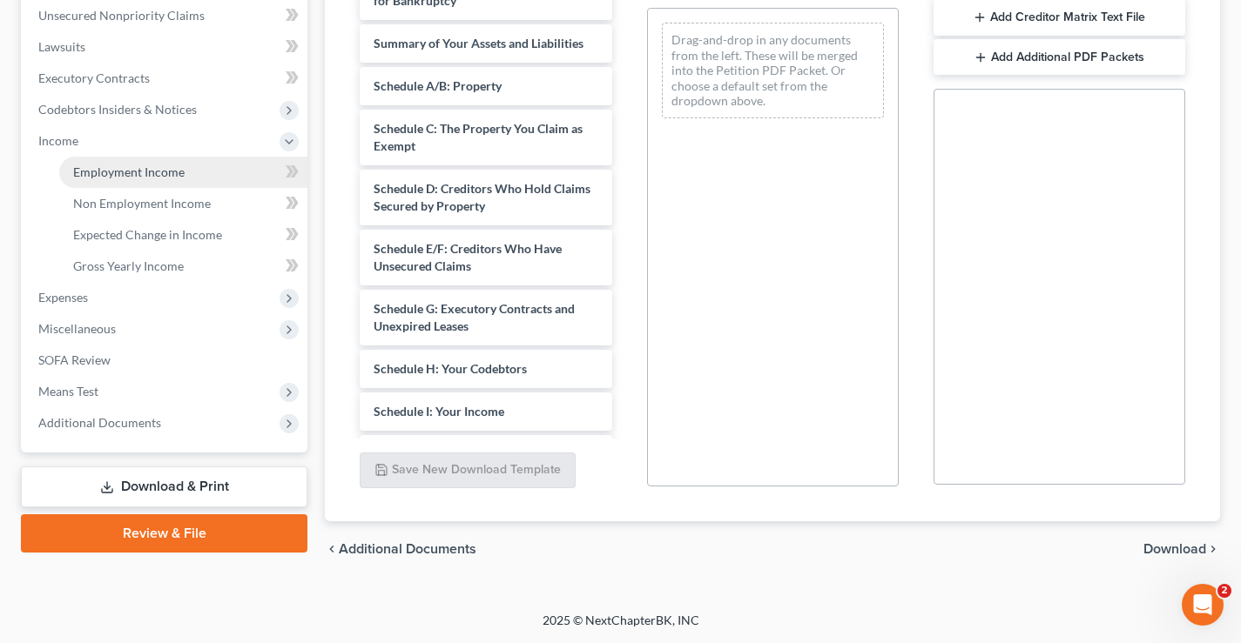
click at [145, 180] on link "Employment Income" at bounding box center [183, 172] width 248 height 31
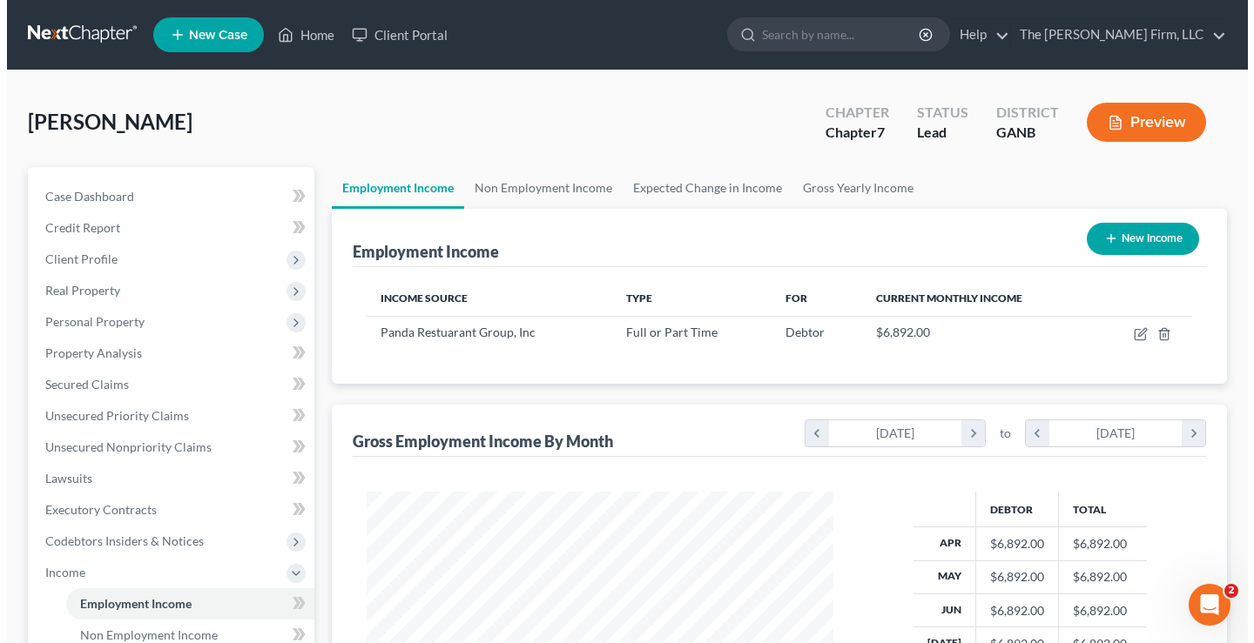
scroll to position [313, 502]
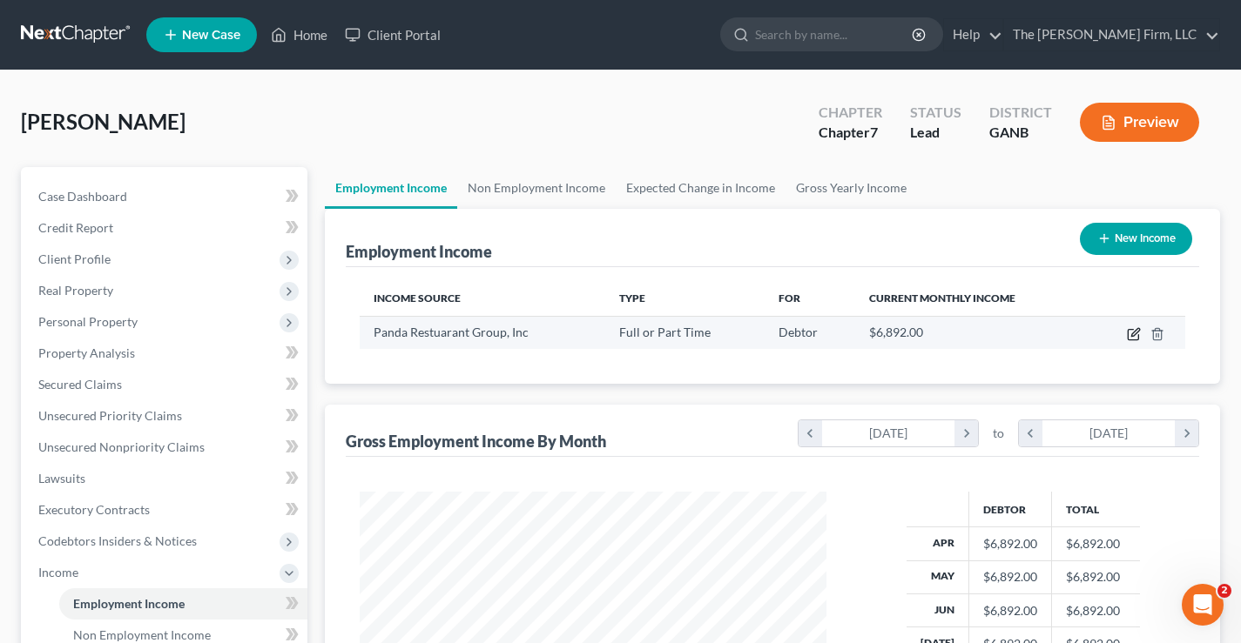
click at [1134, 336] on icon "button" at bounding box center [1135, 332] width 8 height 8
select select "0"
select select "4"
select select "0"
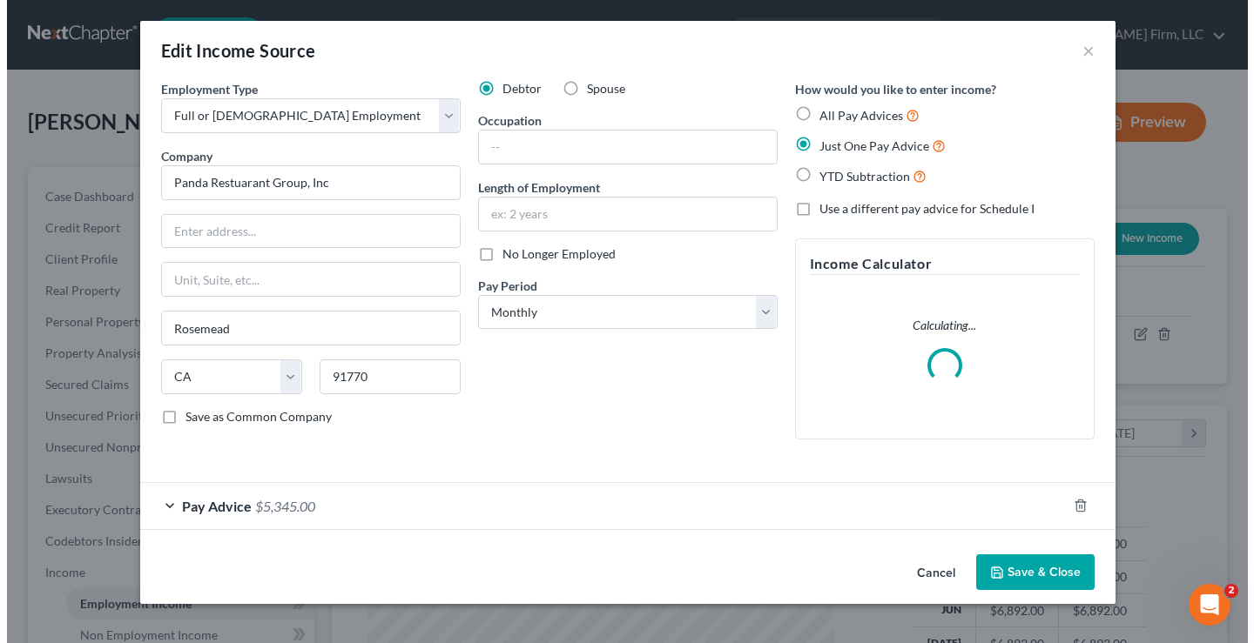
scroll to position [313, 508]
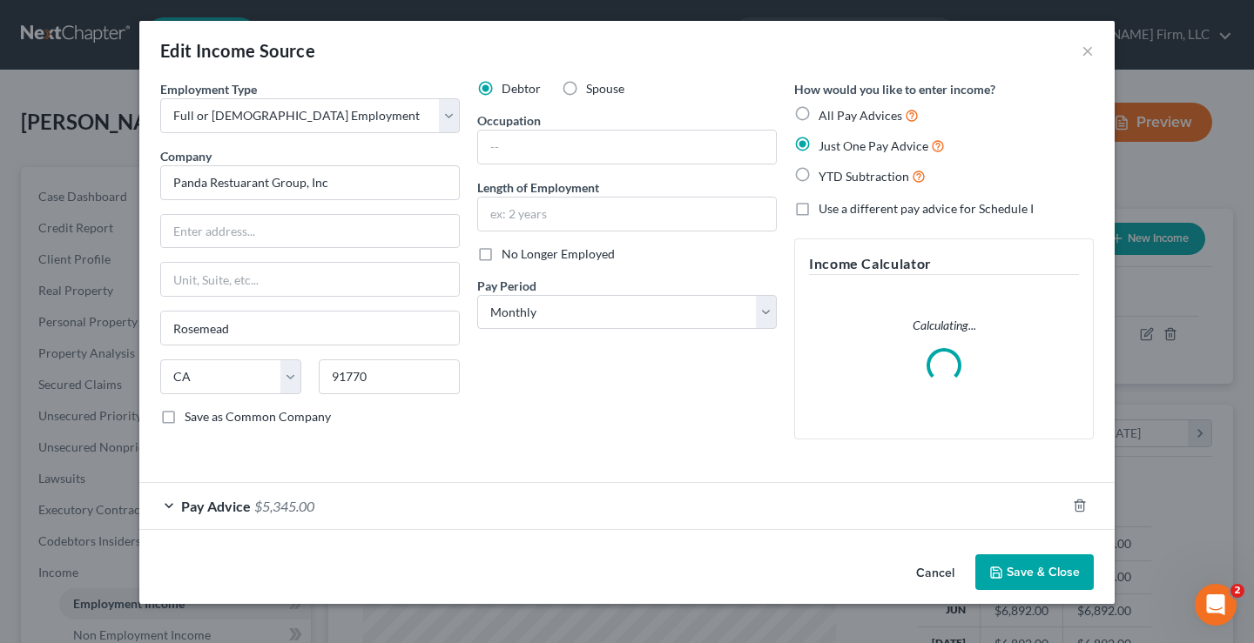
click at [242, 503] on span "Pay Advice" at bounding box center [216, 506] width 70 height 17
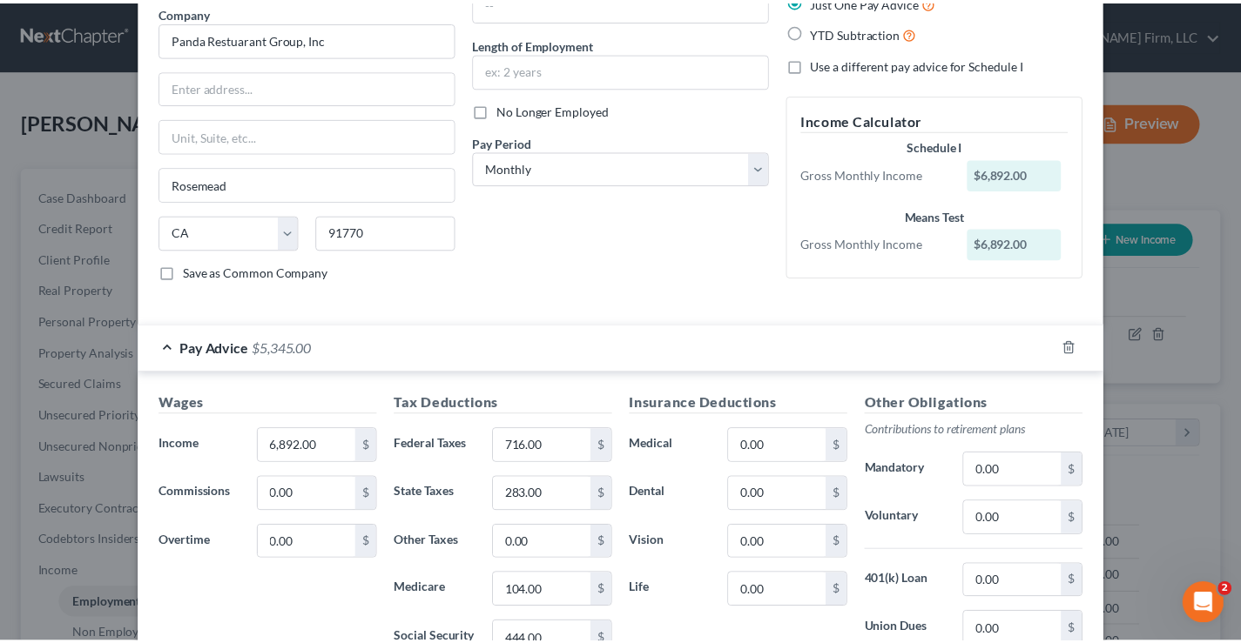
scroll to position [0, 0]
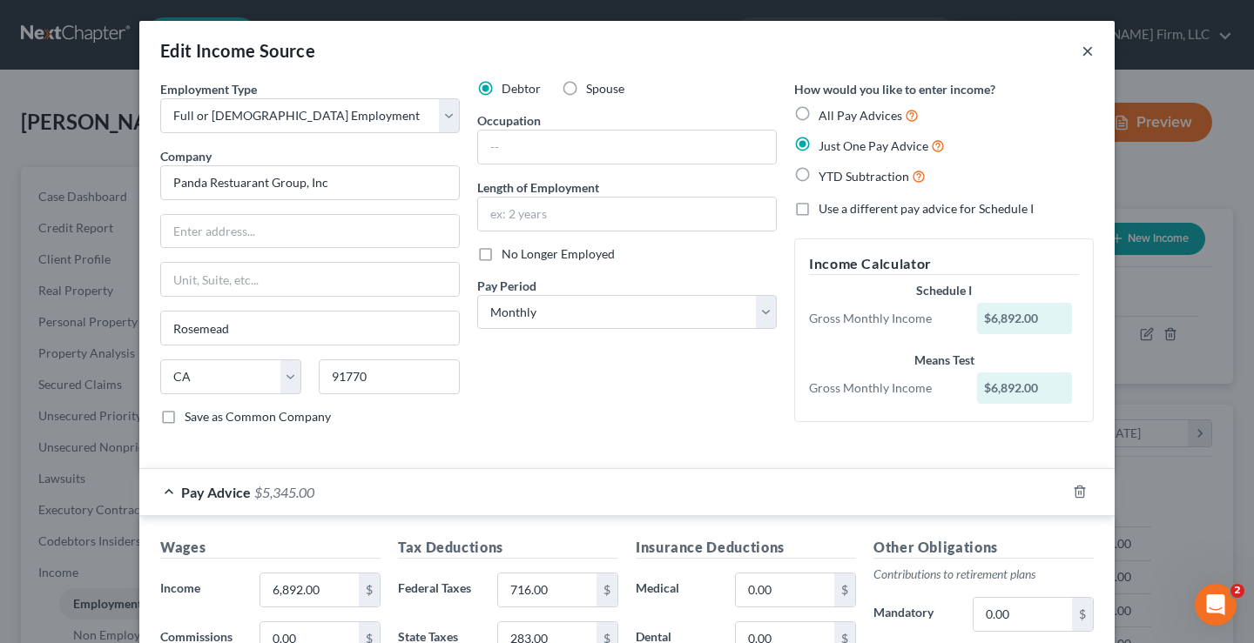
click at [1081, 56] on button "×" at bounding box center [1087, 50] width 12 height 21
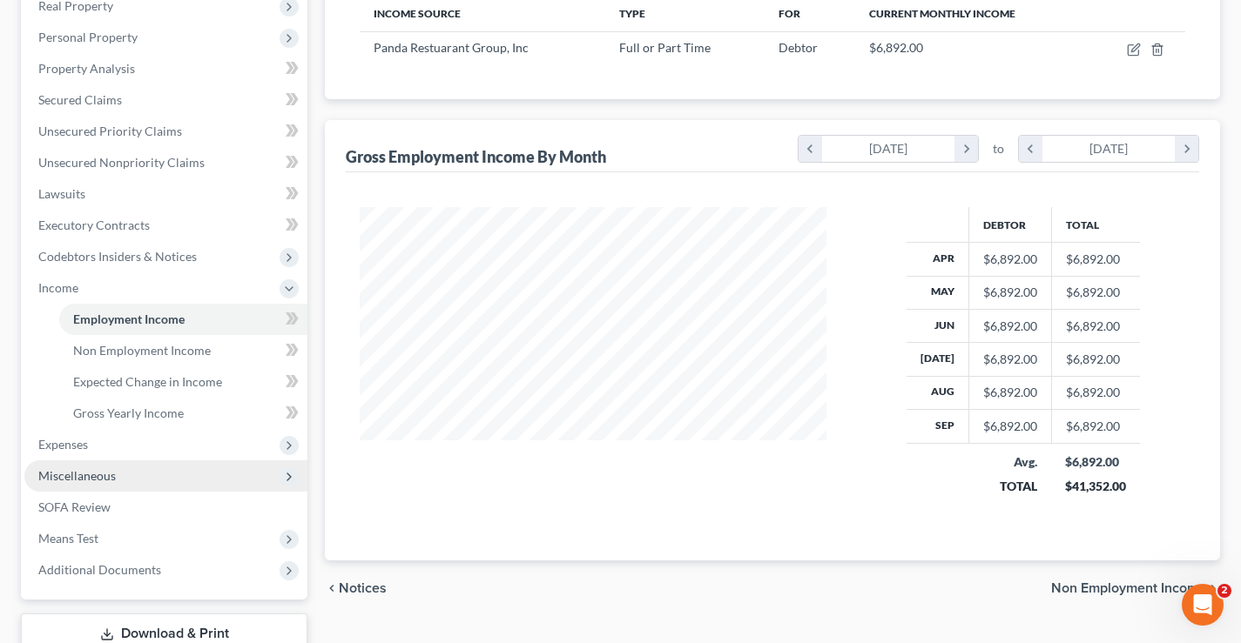
scroll to position [407, 0]
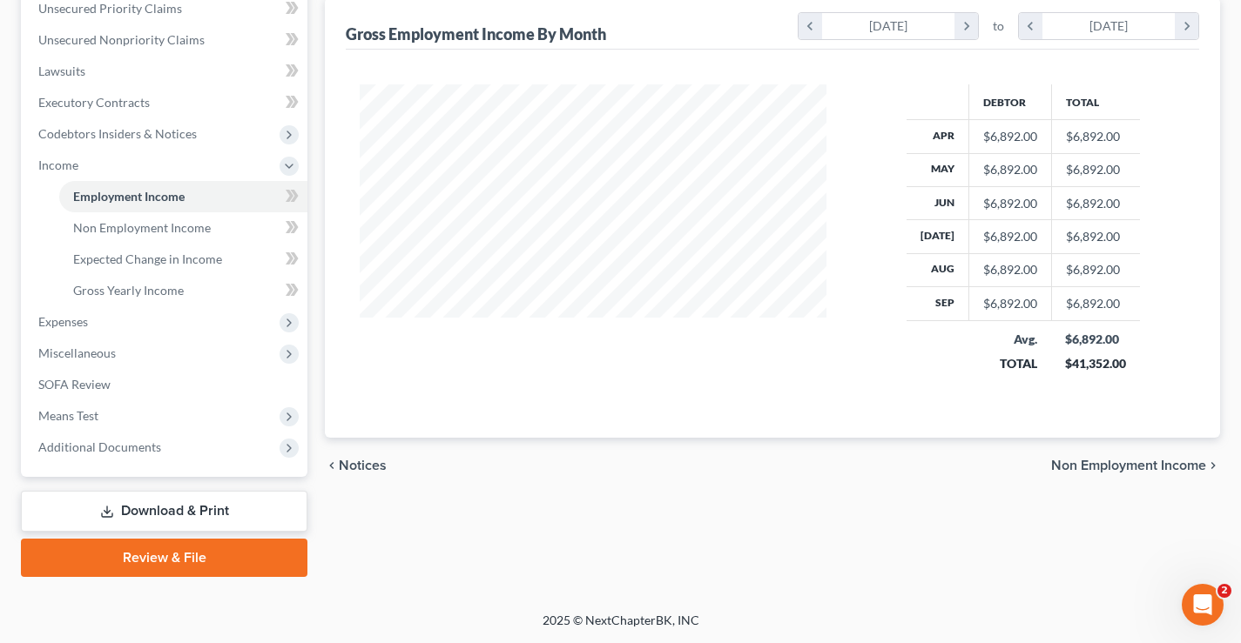
click at [145, 511] on link "Download & Print" at bounding box center [164, 511] width 286 height 41
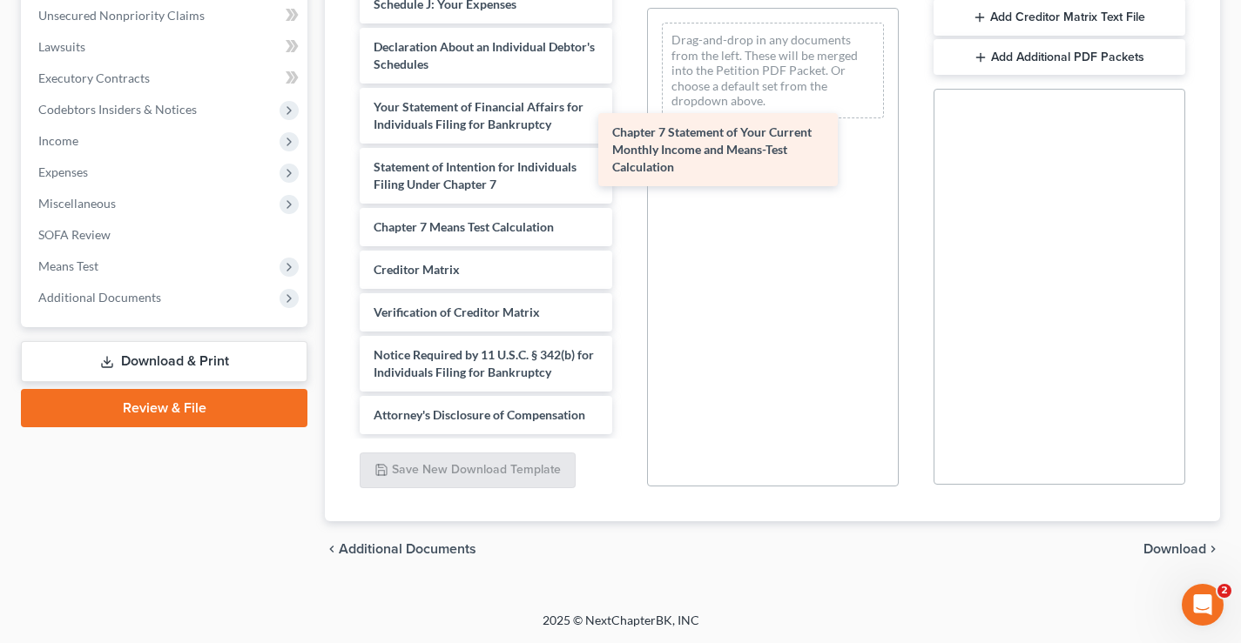
scroll to position [468, 0]
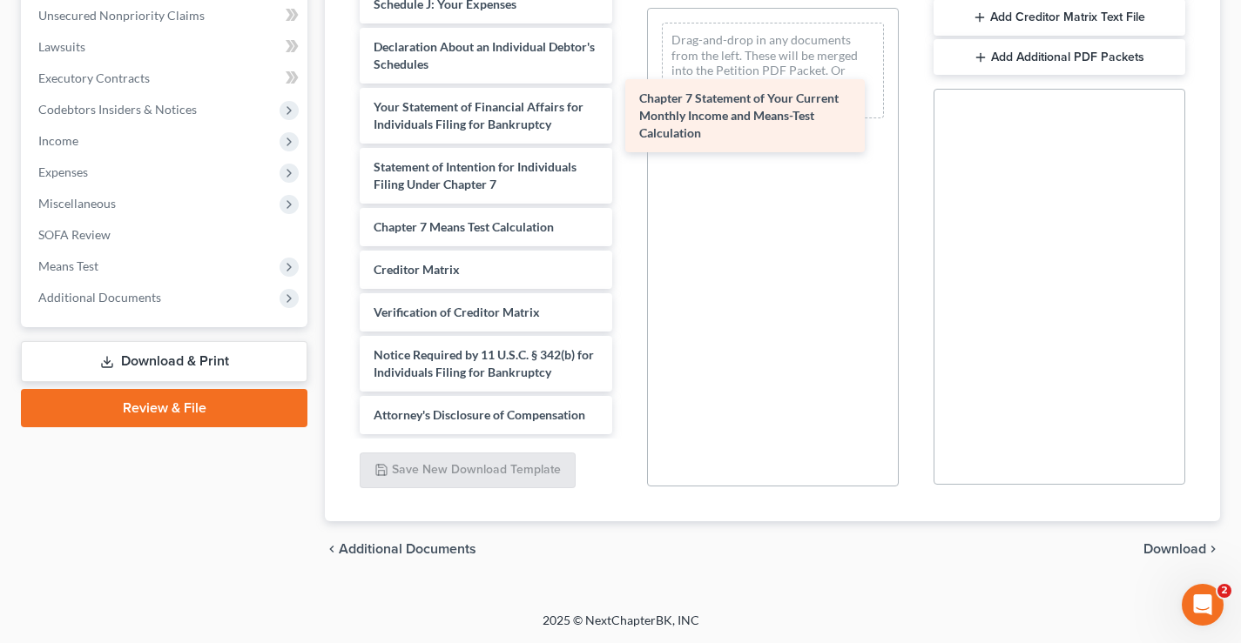
drag, startPoint x: 469, startPoint y: 144, endPoint x: 730, endPoint y: 103, distance: 264.4
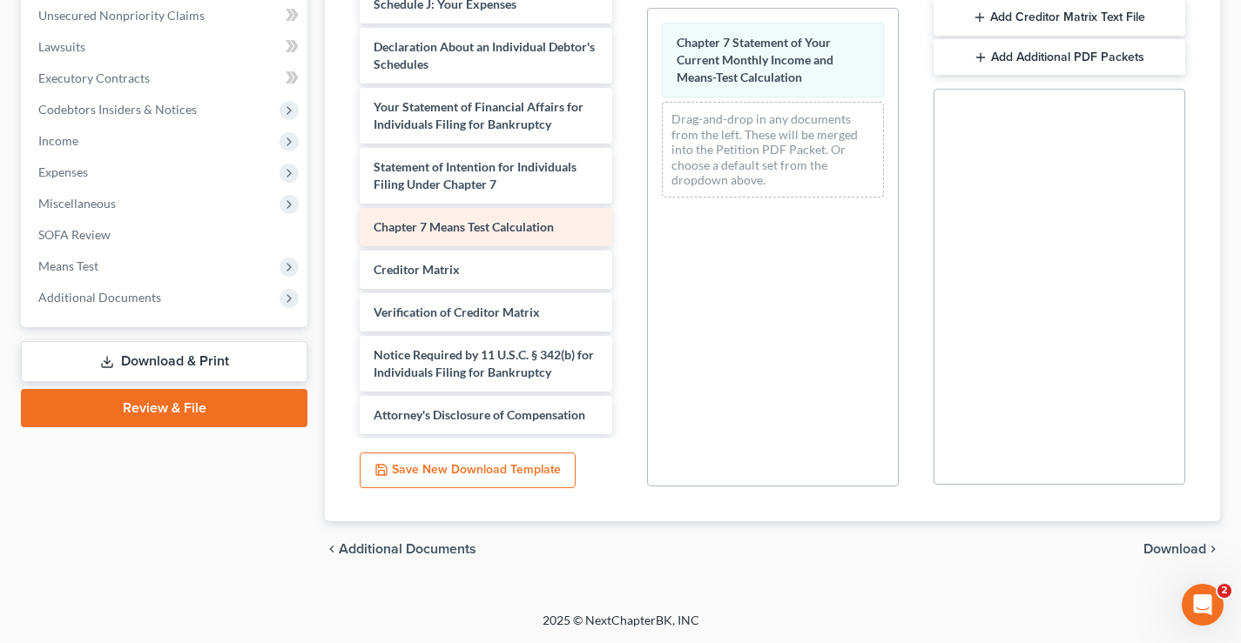
scroll to position [425, 0]
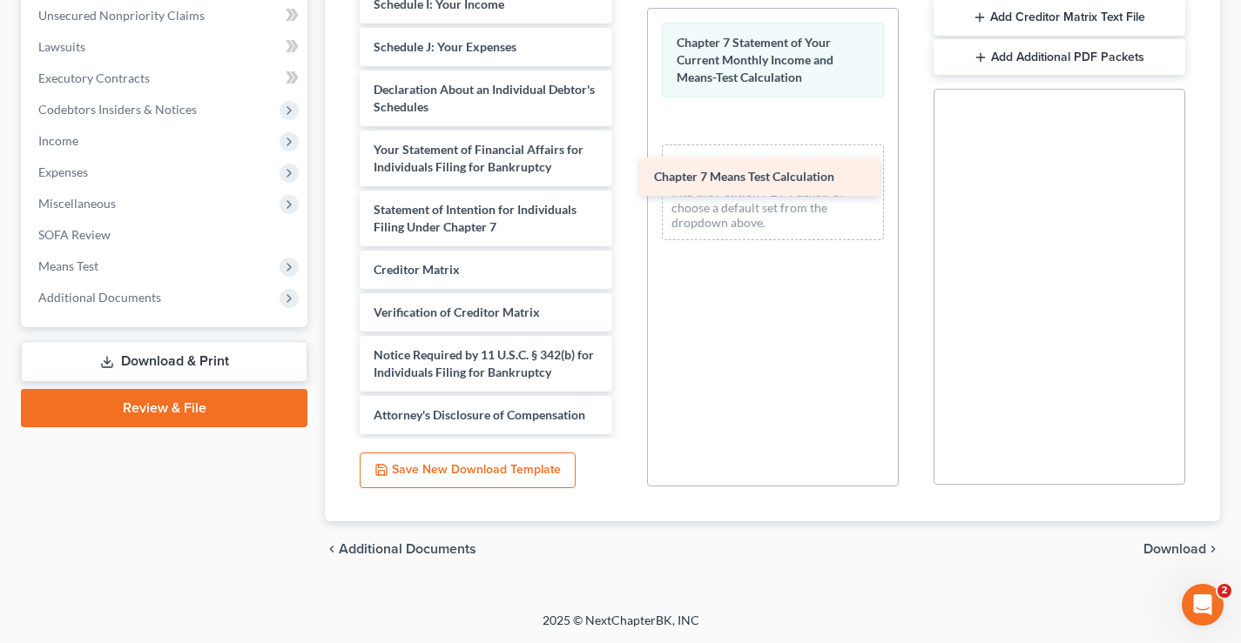
drag, startPoint x: 457, startPoint y: 211, endPoint x: 737, endPoint y: 177, distance: 282.4
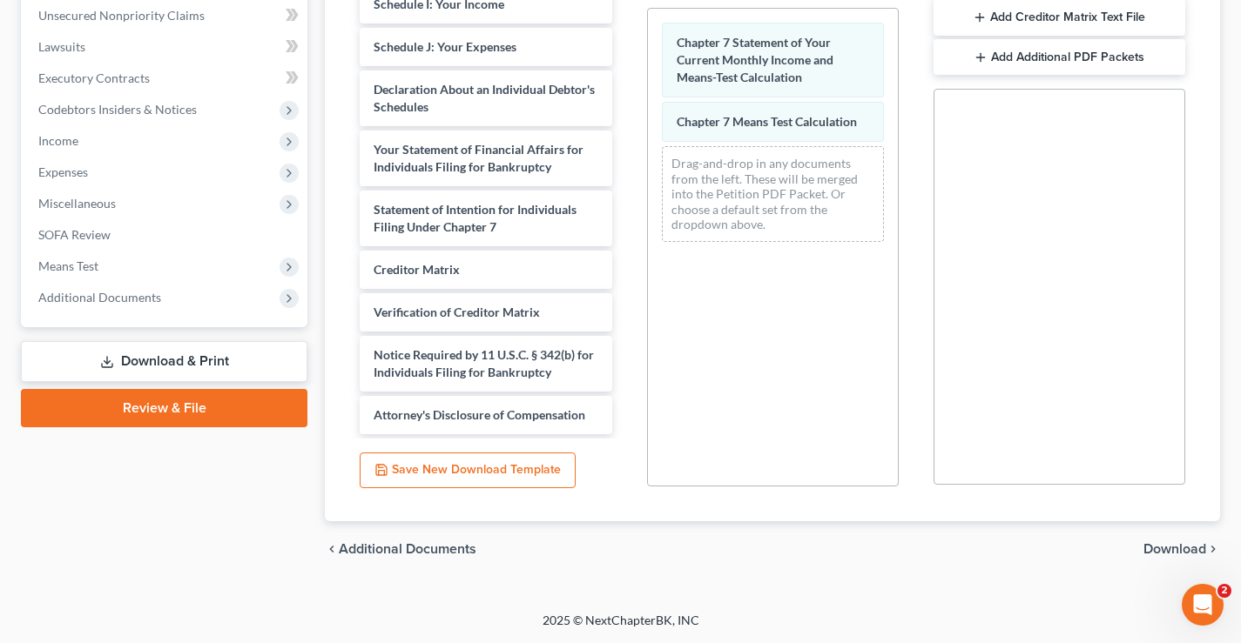
scroll to position [0, 0]
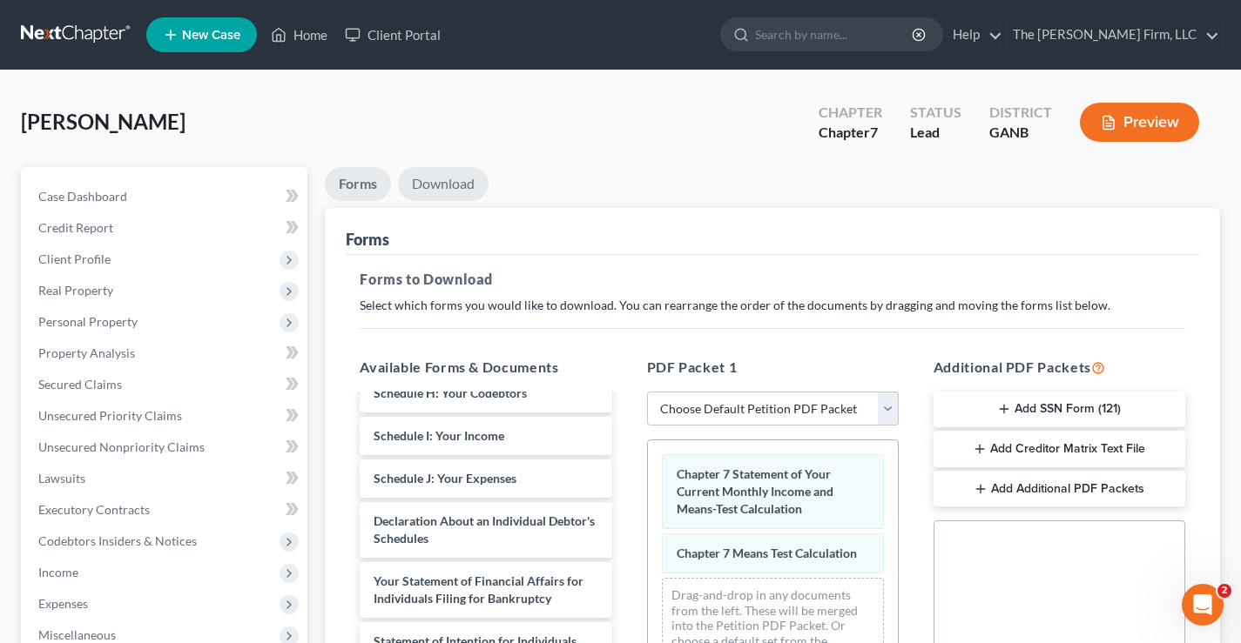
click at [450, 179] on link "Download" at bounding box center [443, 184] width 91 height 34
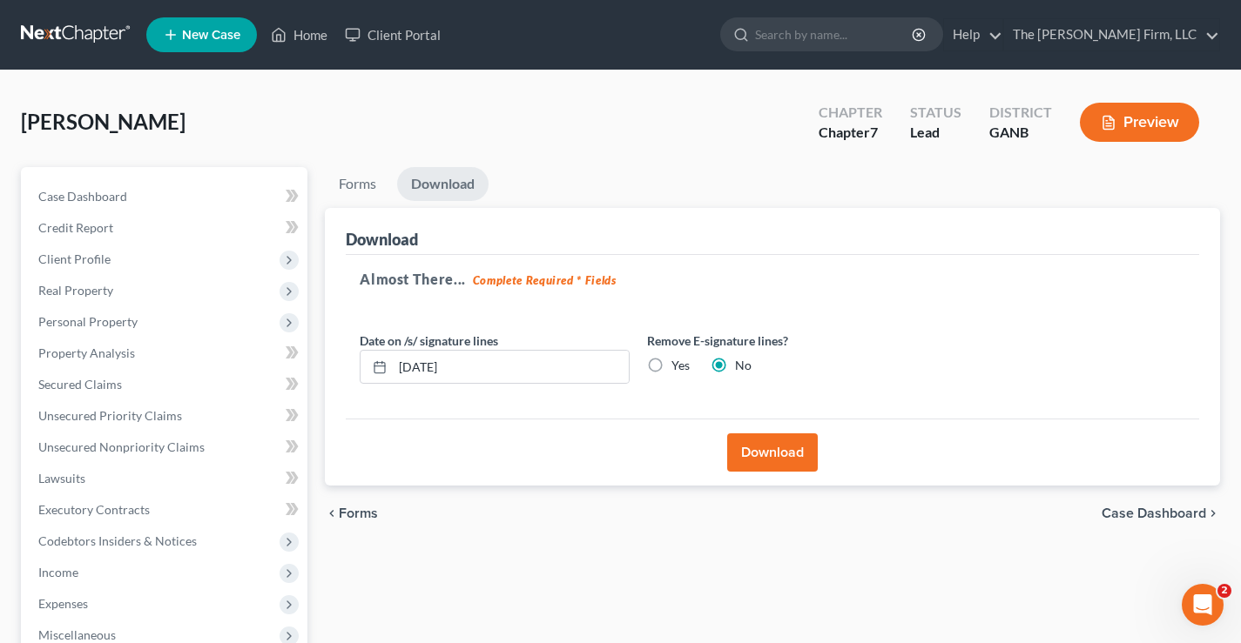
click at [771, 452] on button "Download" at bounding box center [772, 453] width 91 height 38
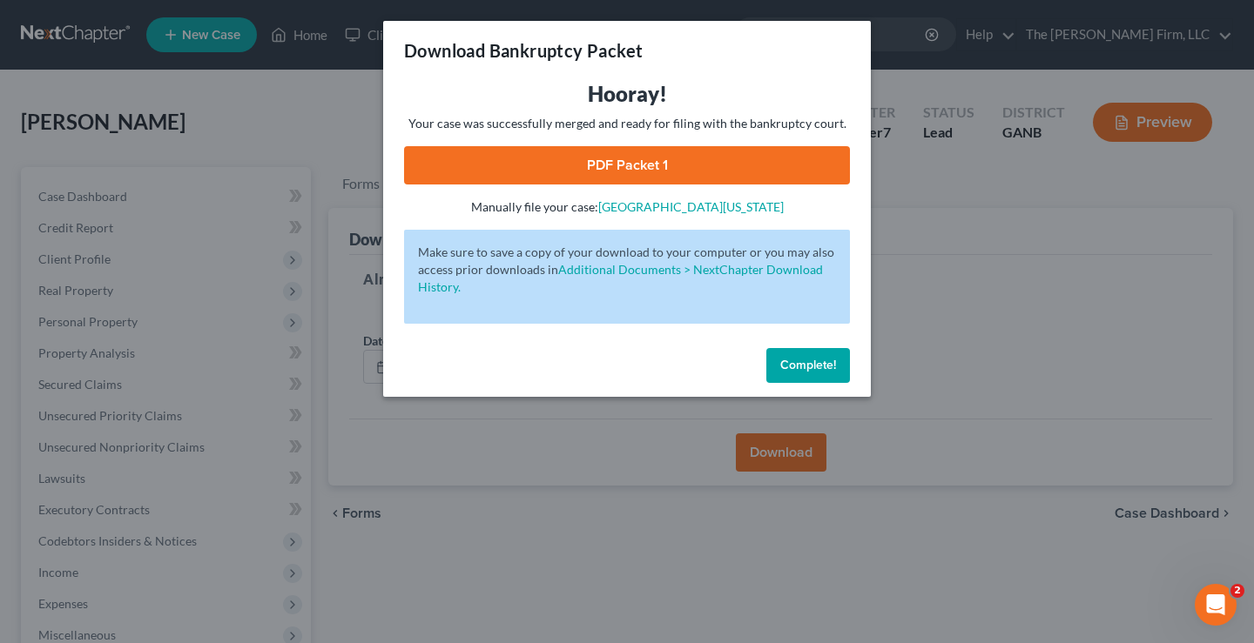
click at [735, 170] on link "PDF Packet 1" at bounding box center [627, 165] width 446 height 38
click at [805, 369] on span "Complete!" at bounding box center [808, 365] width 56 height 15
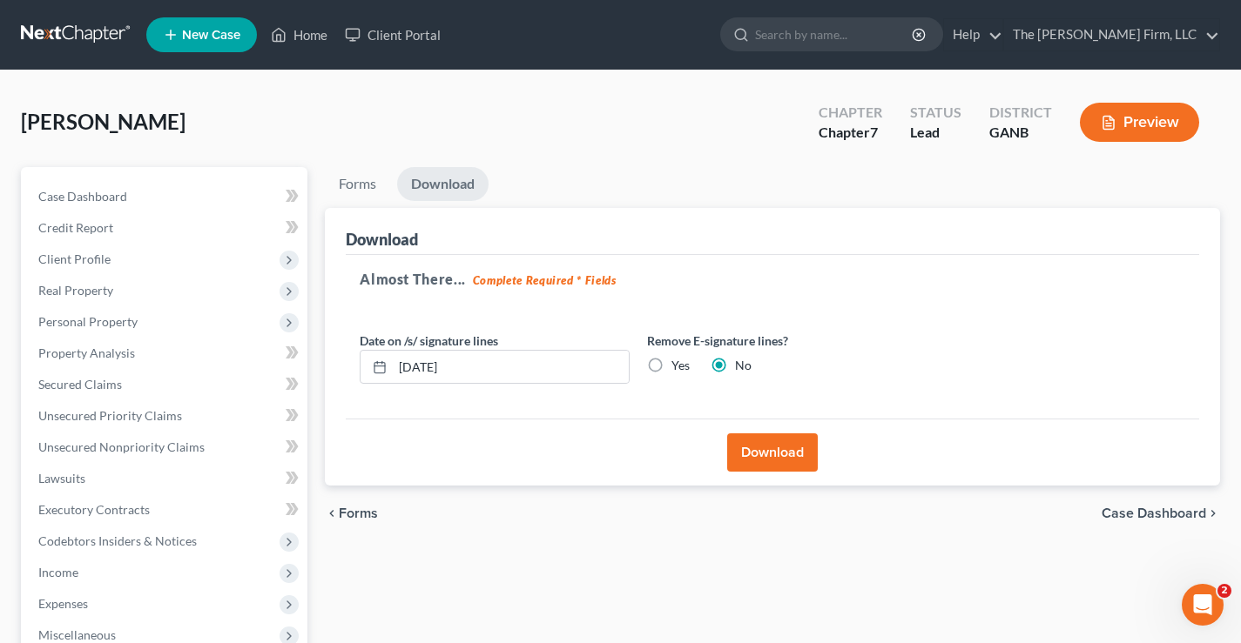
click at [259, 110] on div "[PERSON_NAME] Upgraded Chapter Chapter 7 Status Lead District GANB Preview" at bounding box center [620, 129] width 1199 height 76
click at [30, 35] on link at bounding box center [76, 34] width 111 height 31
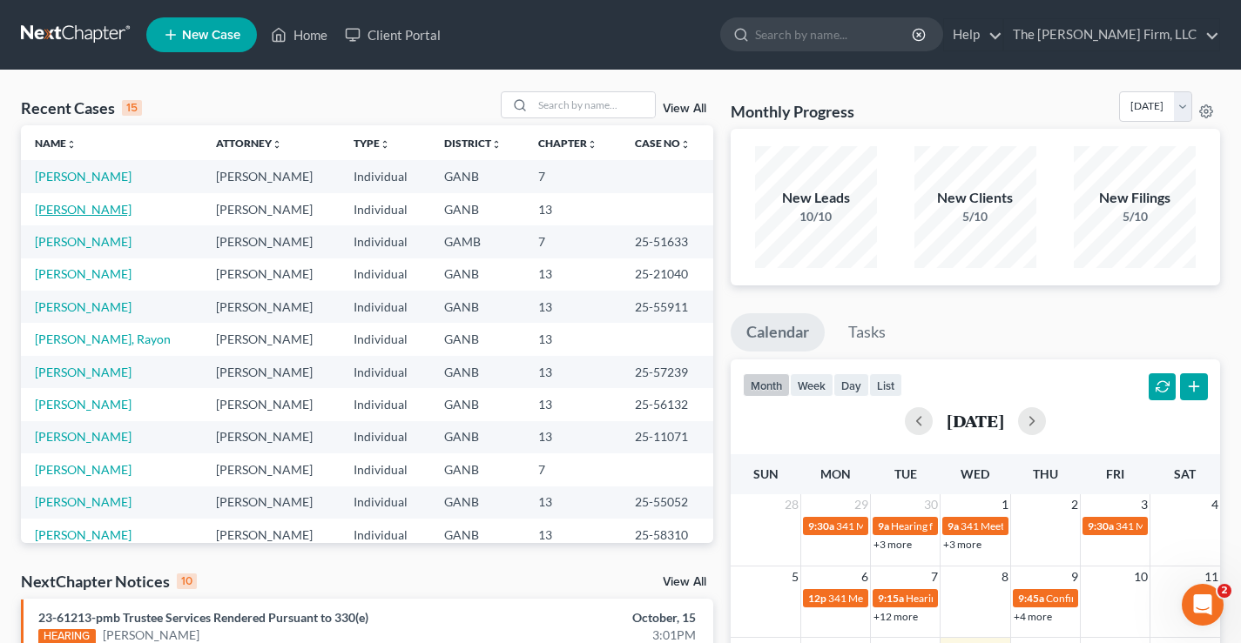
click at [70, 208] on link "[PERSON_NAME]" at bounding box center [83, 209] width 97 height 15
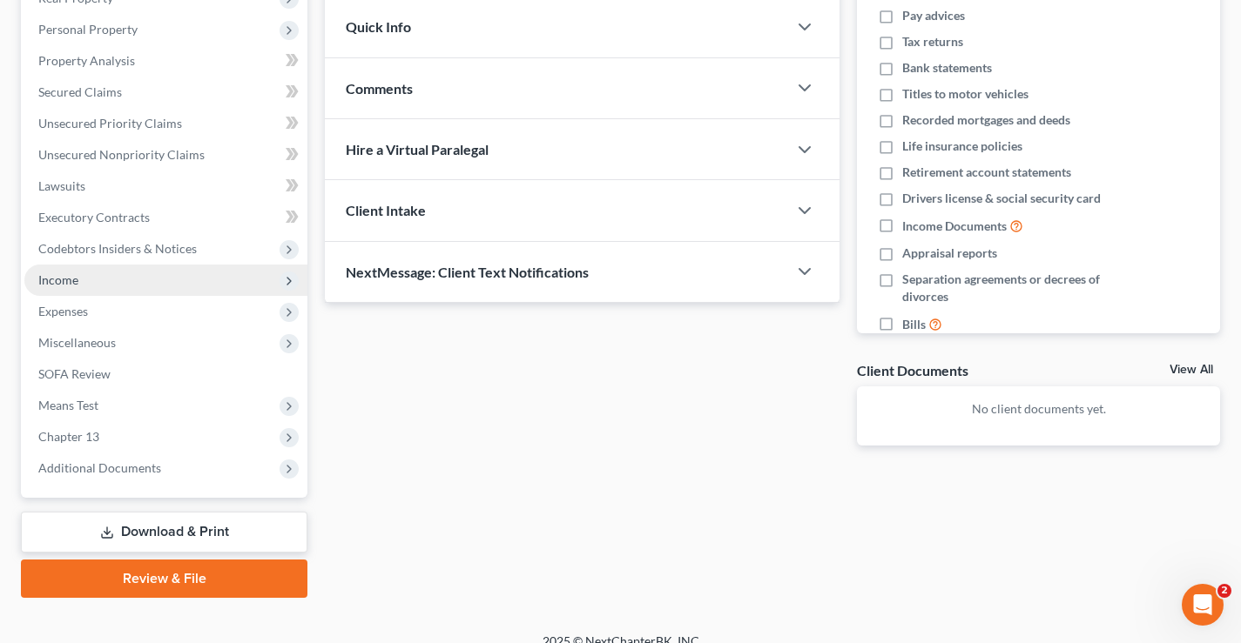
scroll to position [313, 0]
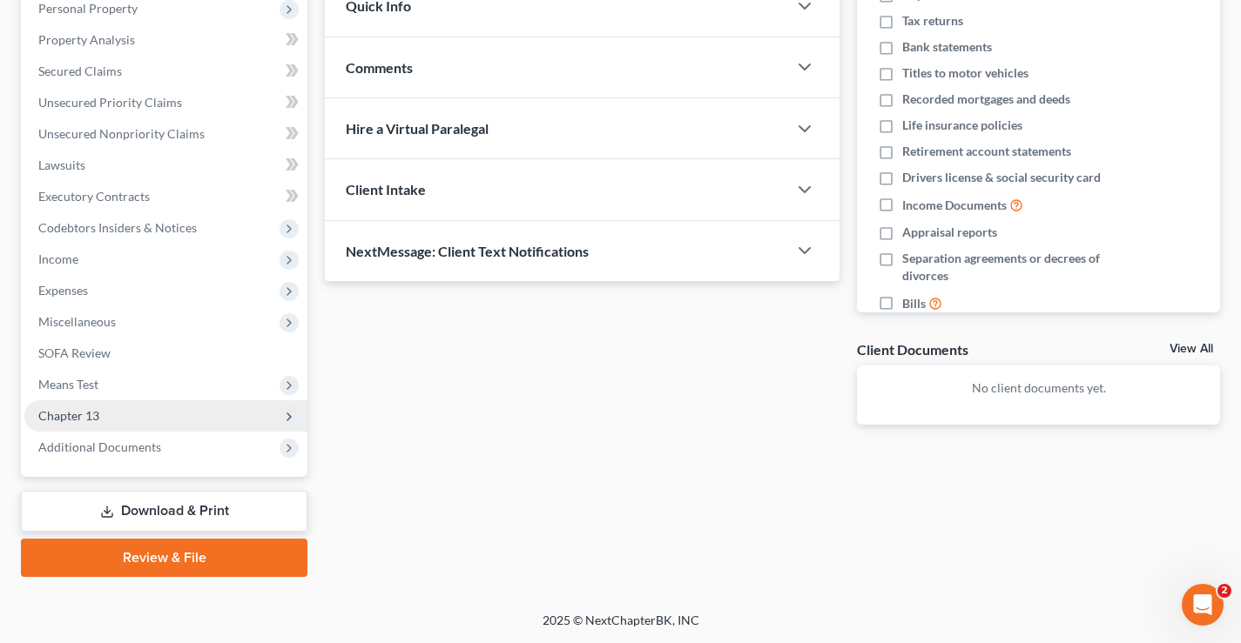
click at [98, 421] on span "Chapter 13" at bounding box center [68, 415] width 61 height 15
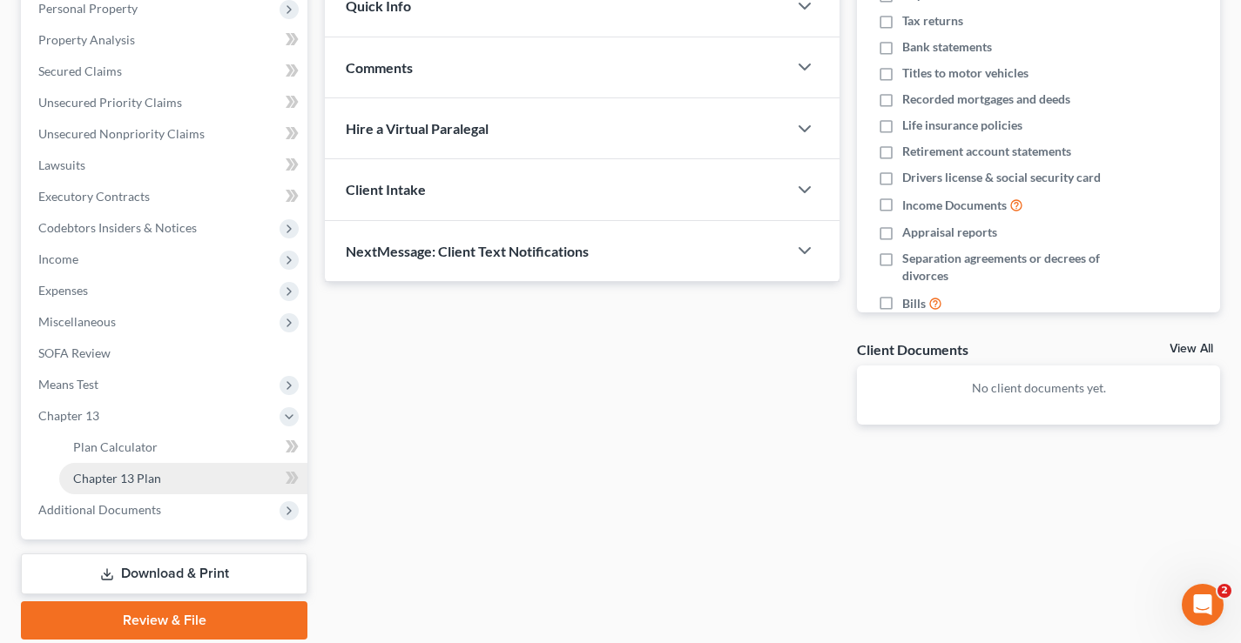
click at [132, 481] on span "Chapter 13 Plan" at bounding box center [117, 478] width 88 height 15
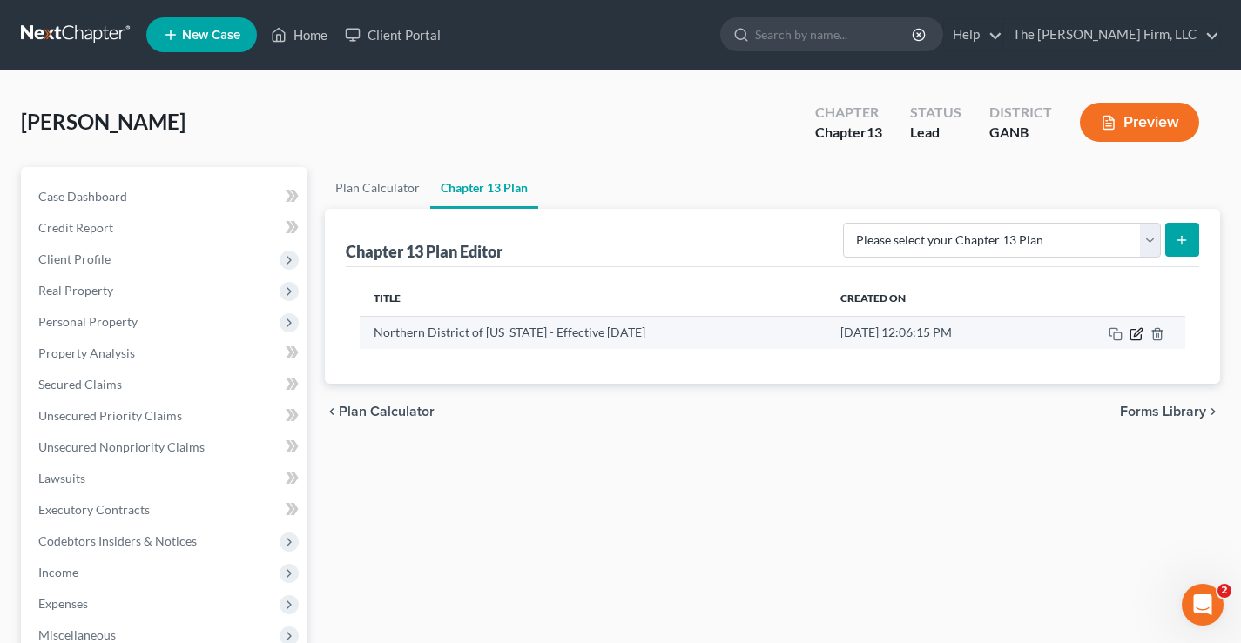
click at [1132, 340] on icon "button" at bounding box center [1135, 334] width 10 height 10
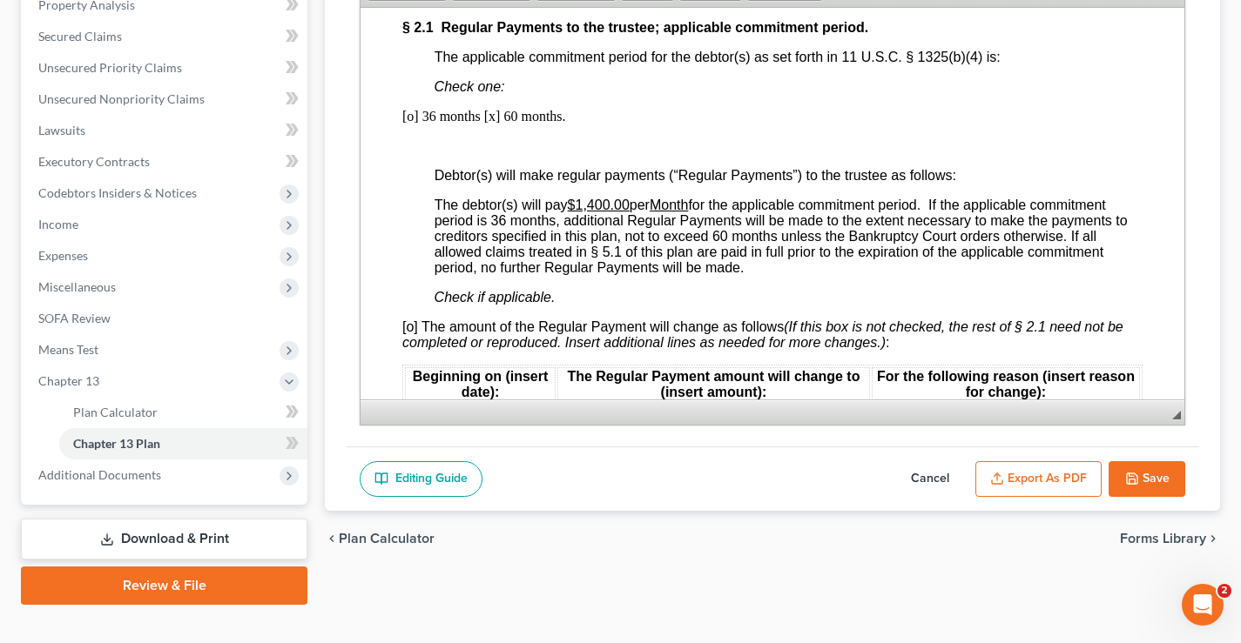
scroll to position [1219, 0]
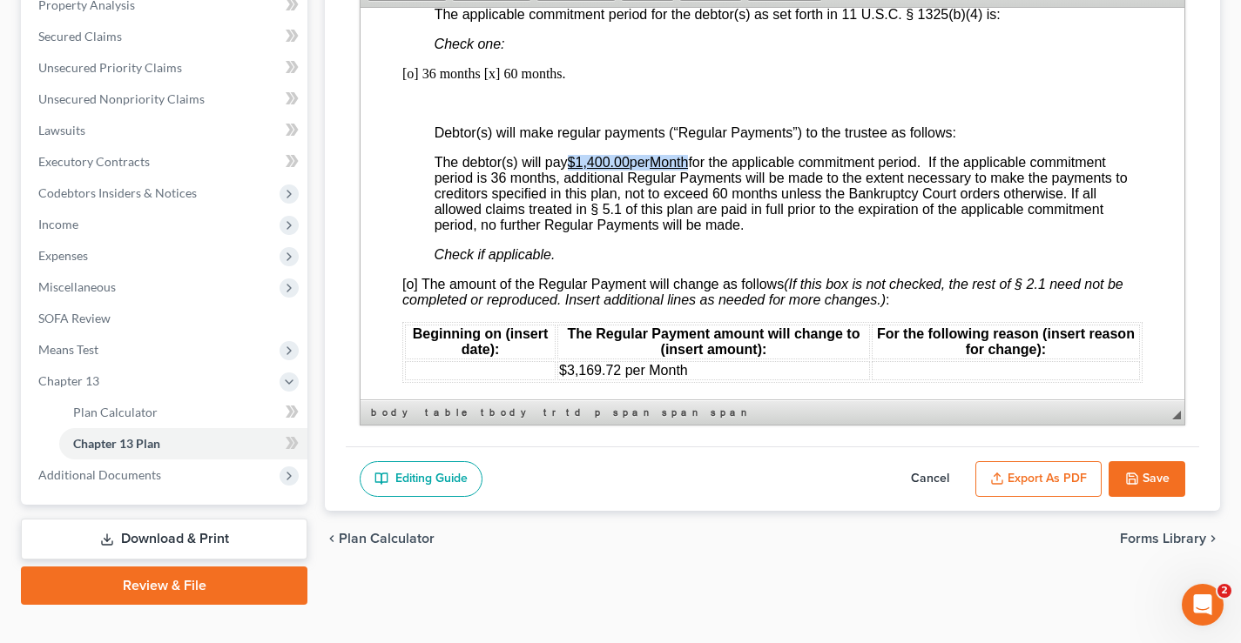
drag, startPoint x: 569, startPoint y: 163, endPoint x: 703, endPoint y: 163, distance: 133.2
click at [703, 163] on span "The debtor(s) will pay $1,400.00 per Month for the applicable commitment period…" at bounding box center [780, 192] width 693 height 77
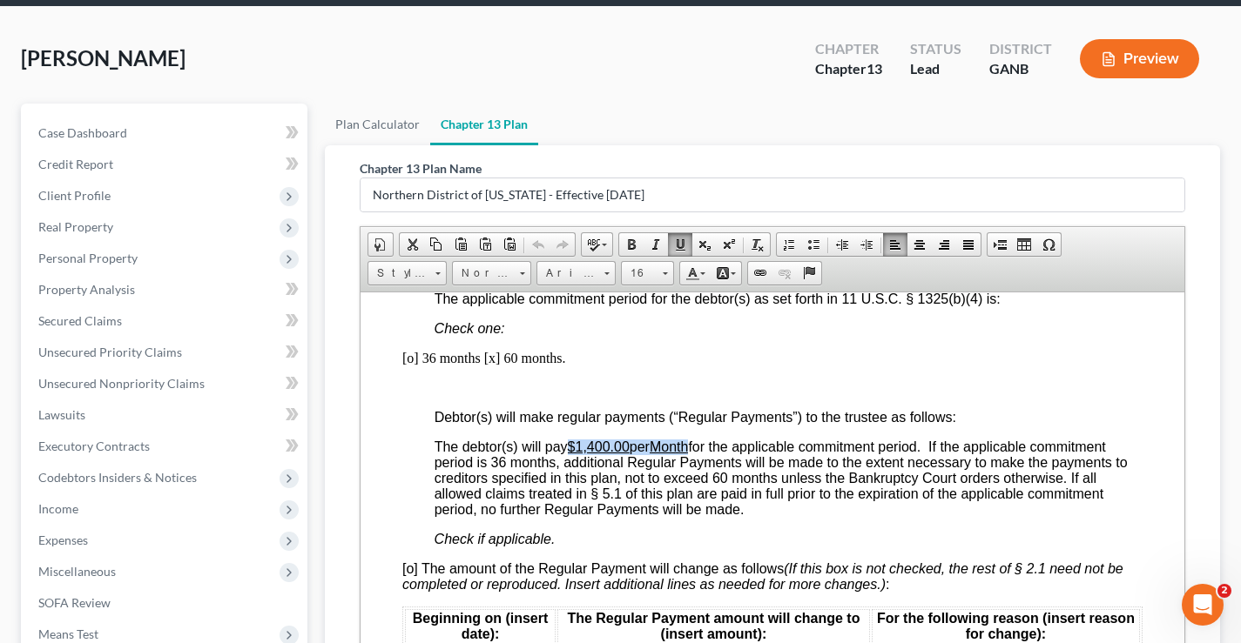
scroll to position [62, 0]
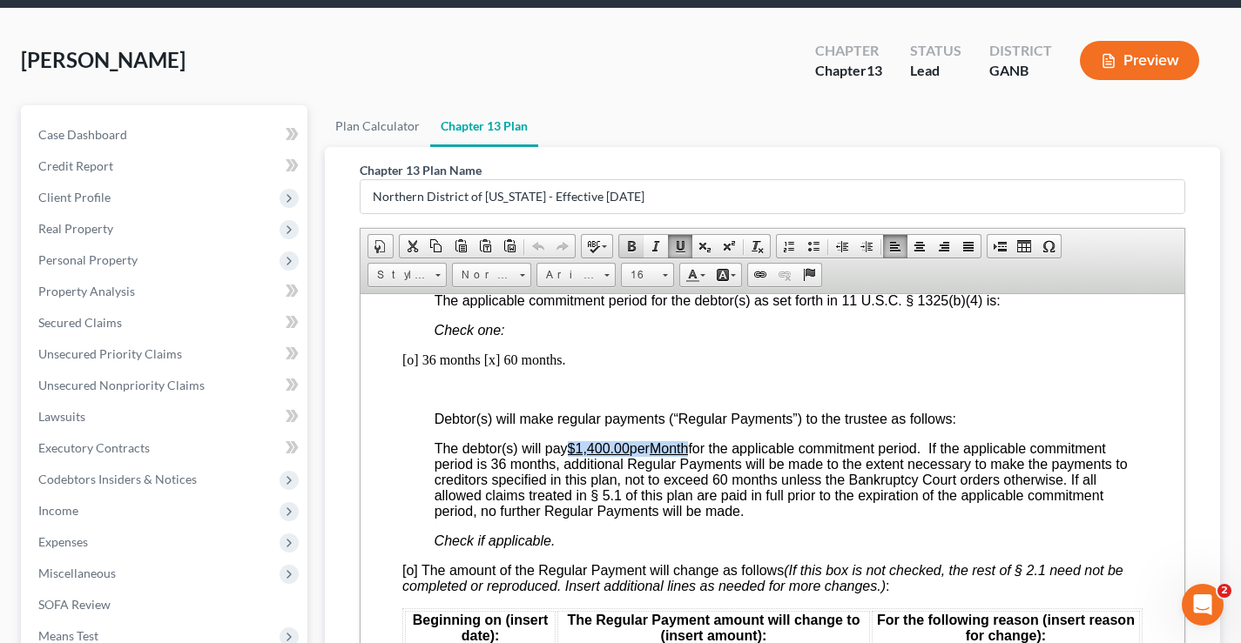
click at [630, 249] on span at bounding box center [631, 246] width 14 height 14
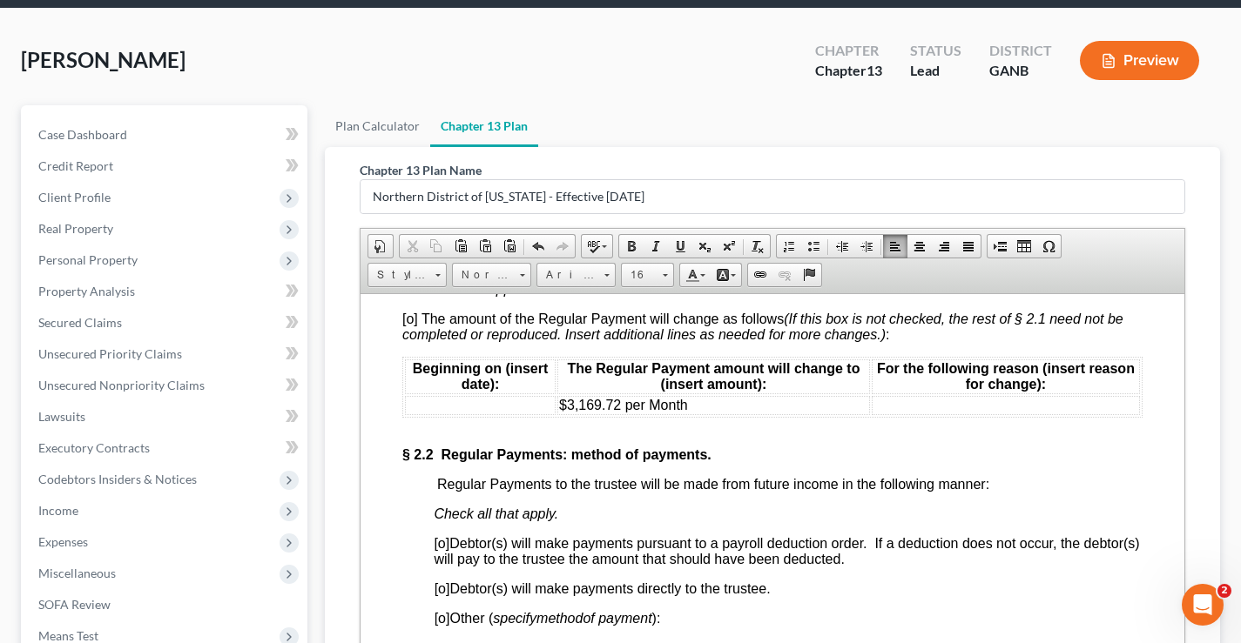
scroll to position [1393, 0]
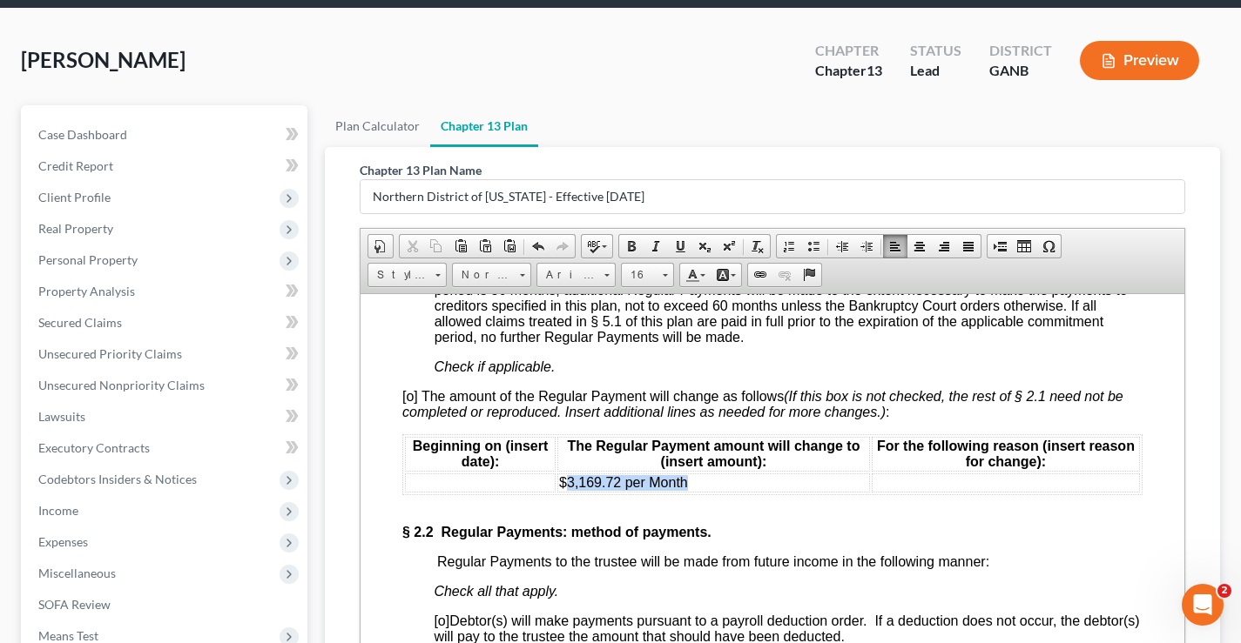
drag, startPoint x: 692, startPoint y: 481, endPoint x: 562, endPoint y: 487, distance: 130.7
click at [562, 487] on td "$3,169.72 per Month" at bounding box center [713, 482] width 313 height 19
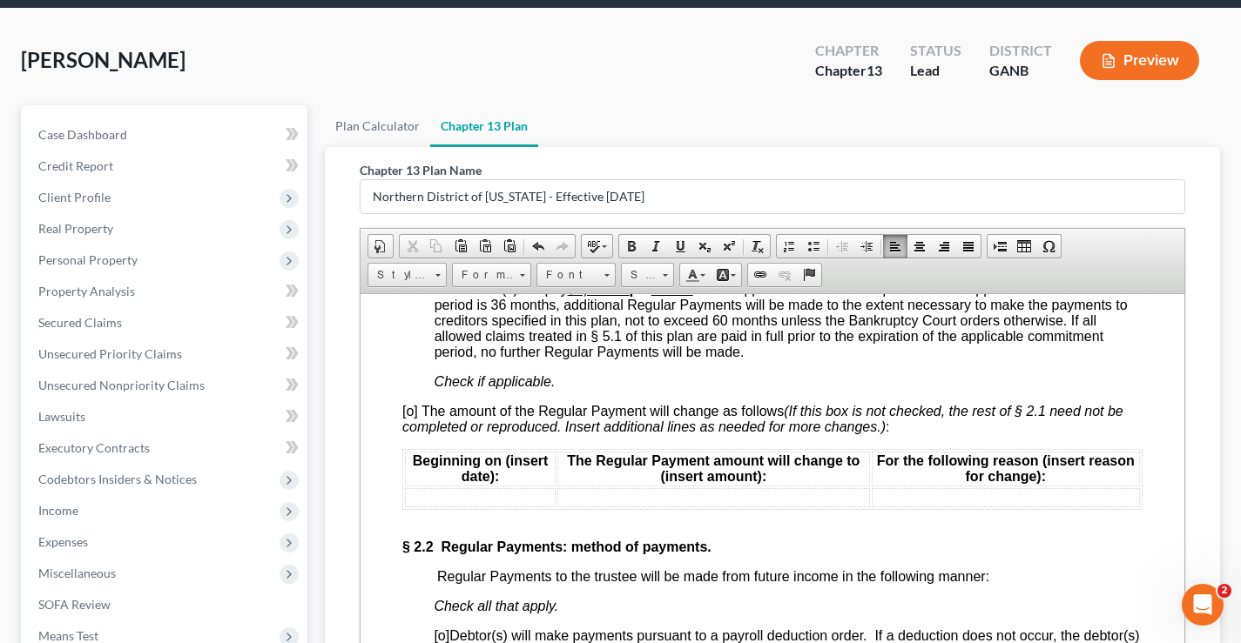
scroll to position [1567, 0]
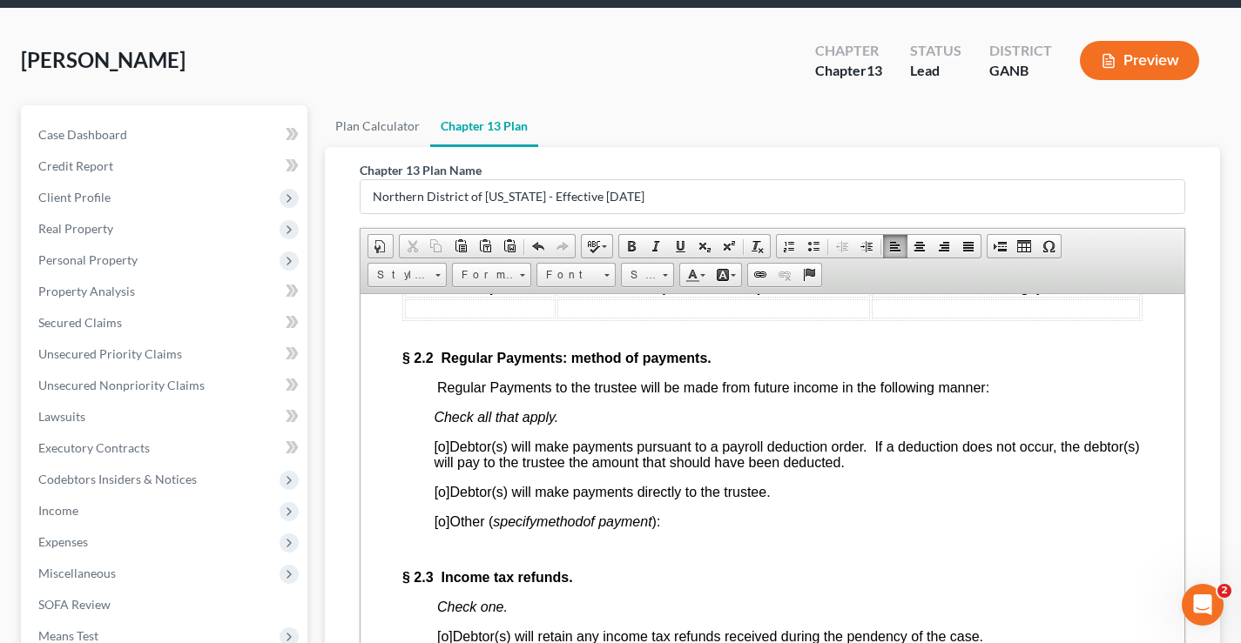
click at [442, 448] on span "[o]" at bounding box center [442, 446] width 16 height 15
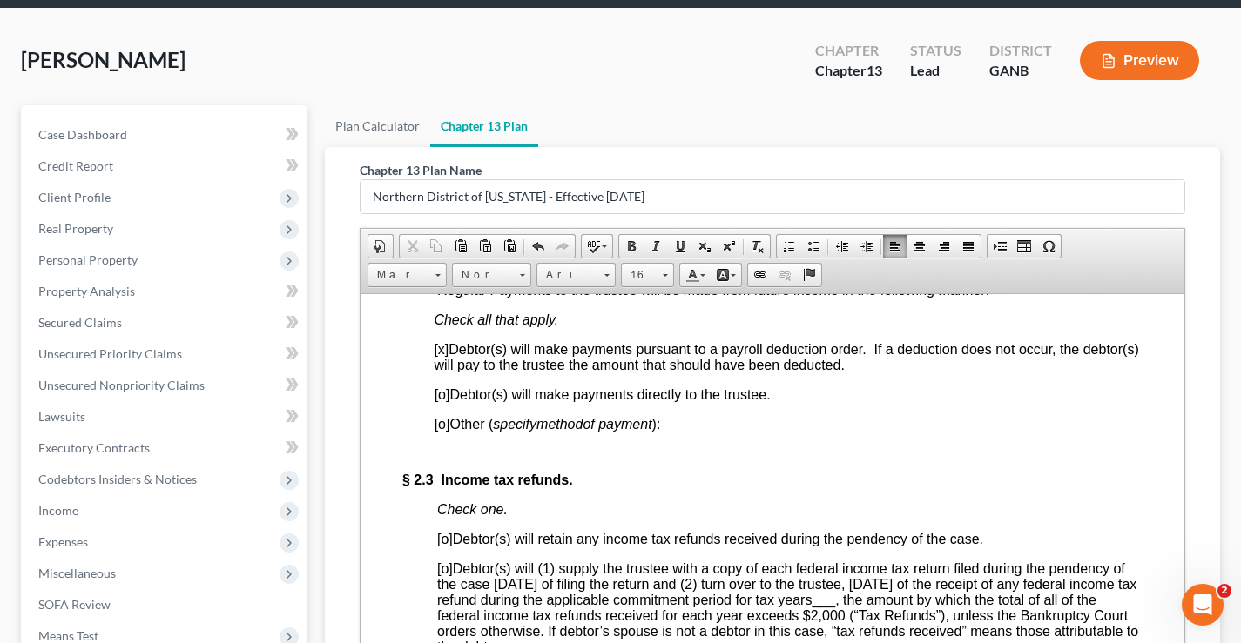
scroll to position [1828, 0]
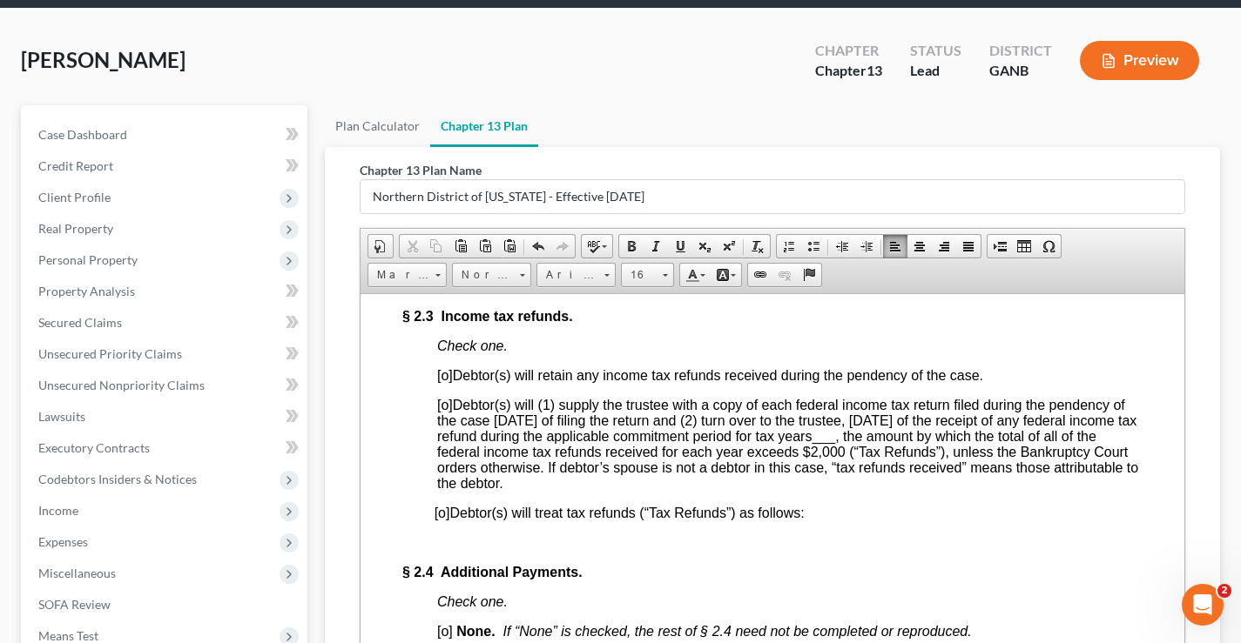
click at [446, 380] on span "[o]" at bounding box center [445, 374] width 16 height 15
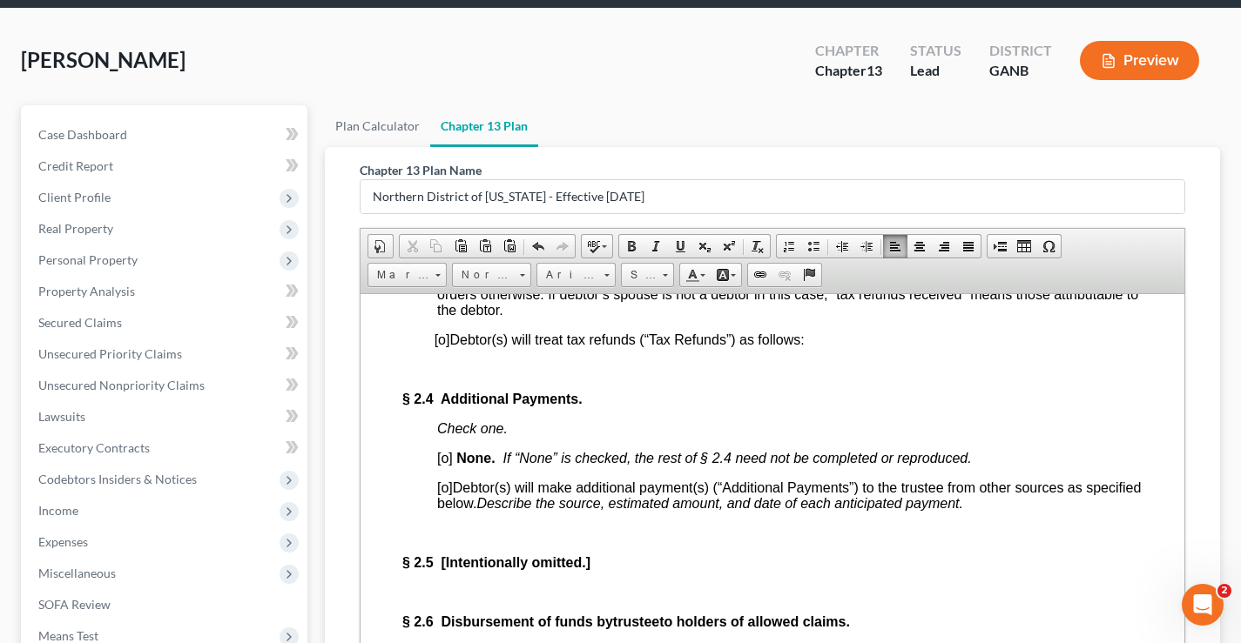
scroll to position [2003, 0]
click at [447, 464] on span "[o]" at bounding box center [445, 456] width 16 height 15
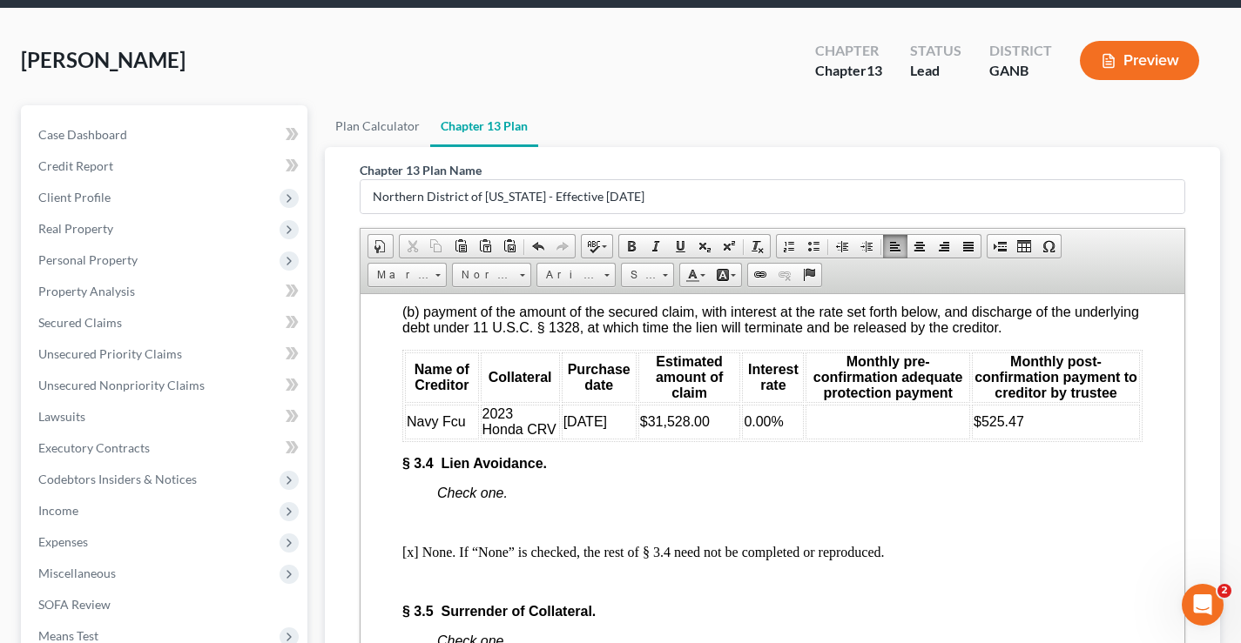
scroll to position [3309, 0]
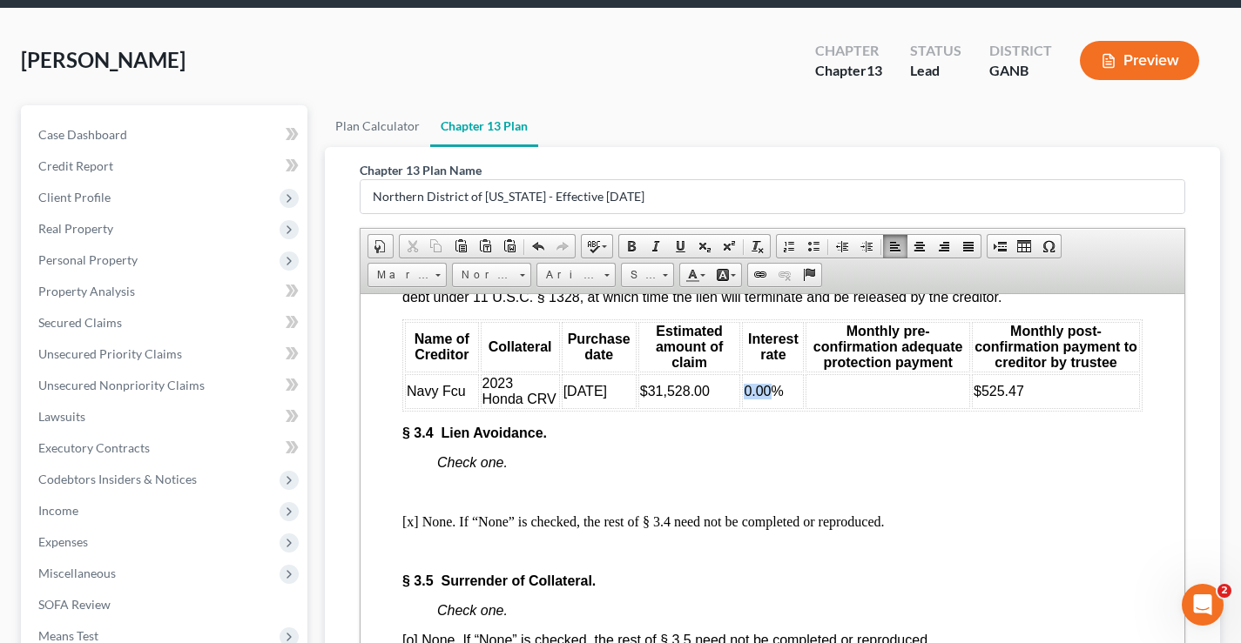
drag, startPoint x: 769, startPoint y: 437, endPoint x: 744, endPoint y: 441, distance: 25.6
click at [744, 398] on span "0.00%" at bounding box center [763, 390] width 39 height 15
click at [856, 408] on td at bounding box center [887, 391] width 165 height 35
drag, startPoint x: 973, startPoint y: 439, endPoint x: 1020, endPoint y: 434, distance: 46.4
click at [1020, 408] on td "$525.47" at bounding box center [1056, 391] width 168 height 35
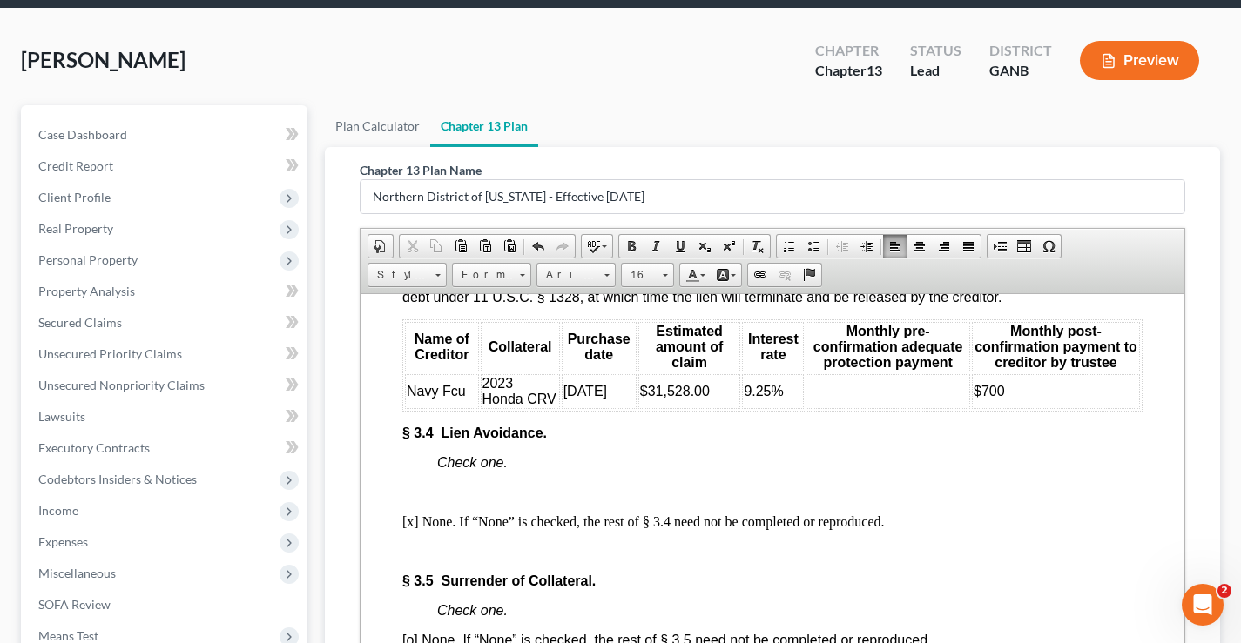
click at [831, 408] on td at bounding box center [887, 391] width 165 height 35
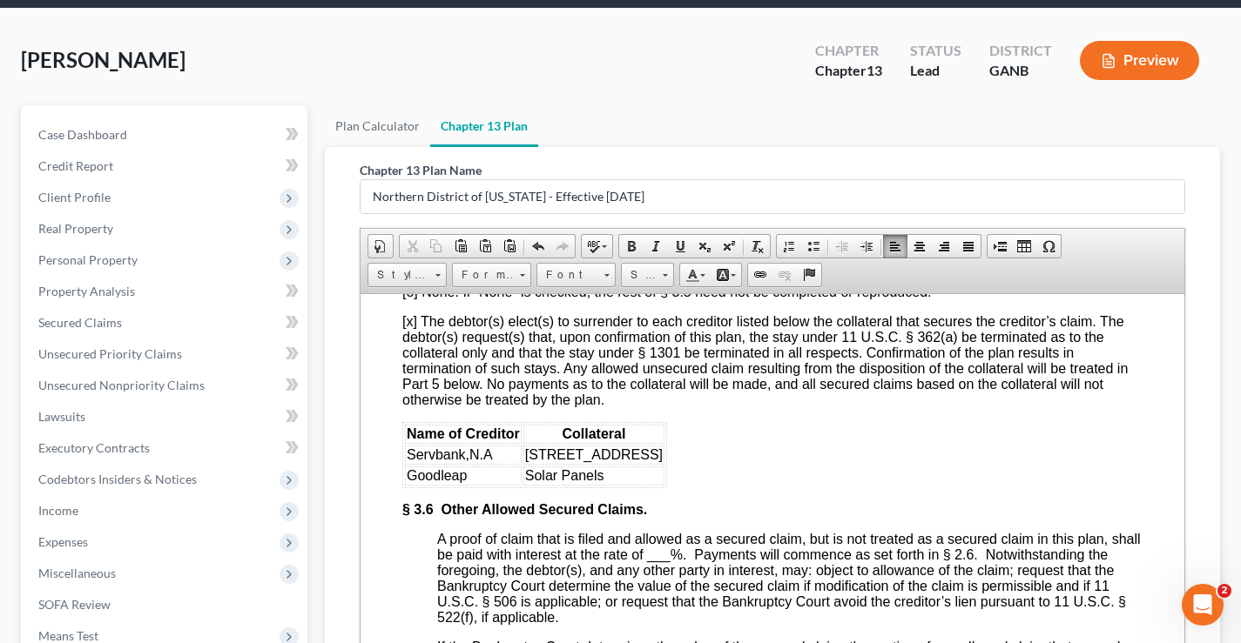
scroll to position [3744, 0]
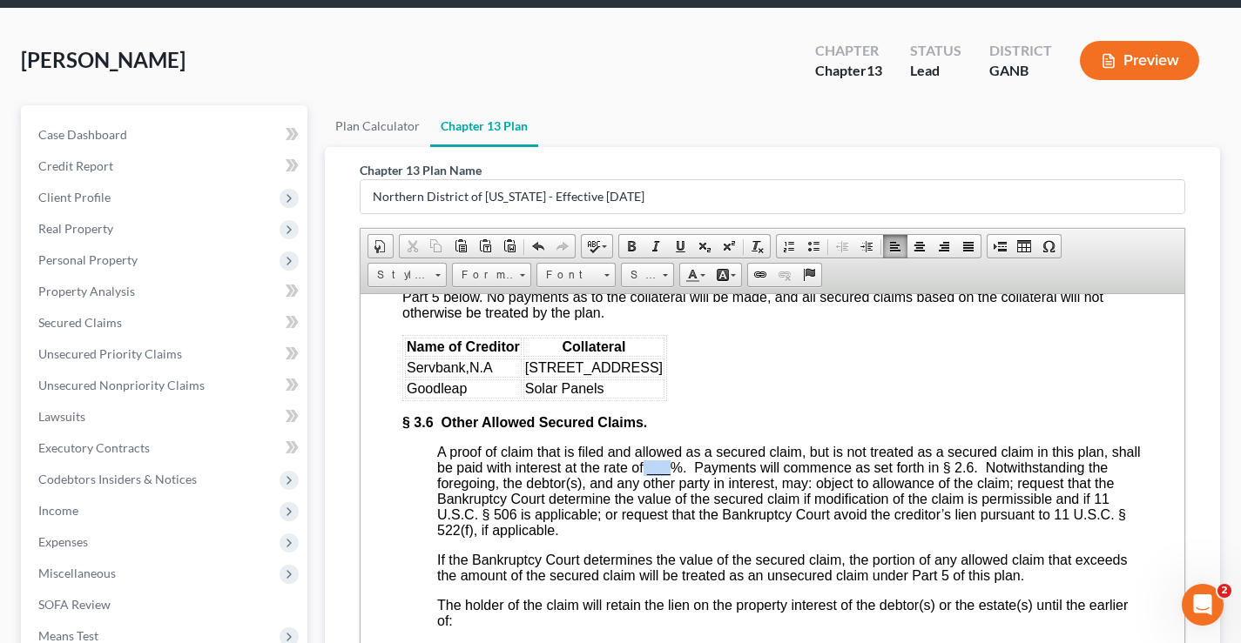
drag, startPoint x: 680, startPoint y: 524, endPoint x: 704, endPoint y: 525, distance: 23.5
click at [704, 525] on span "A proof of claim that is filed and allowed as a secured claim, but is not treat…" at bounding box center [789, 490] width 704 height 93
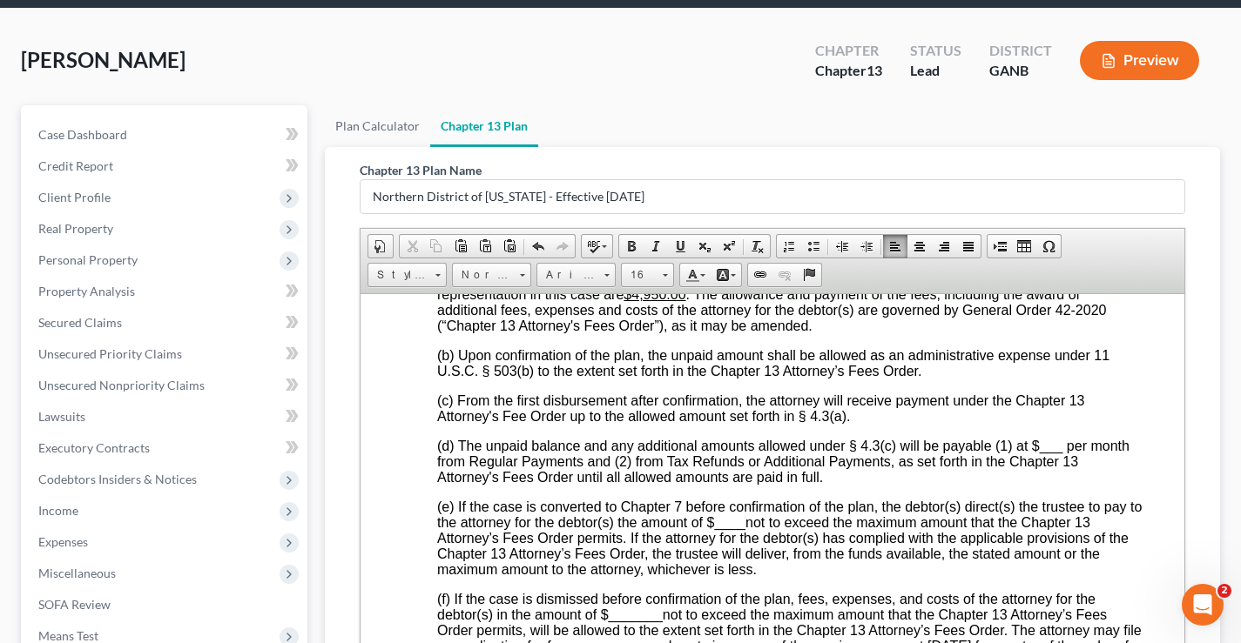
scroll to position [4440, 0]
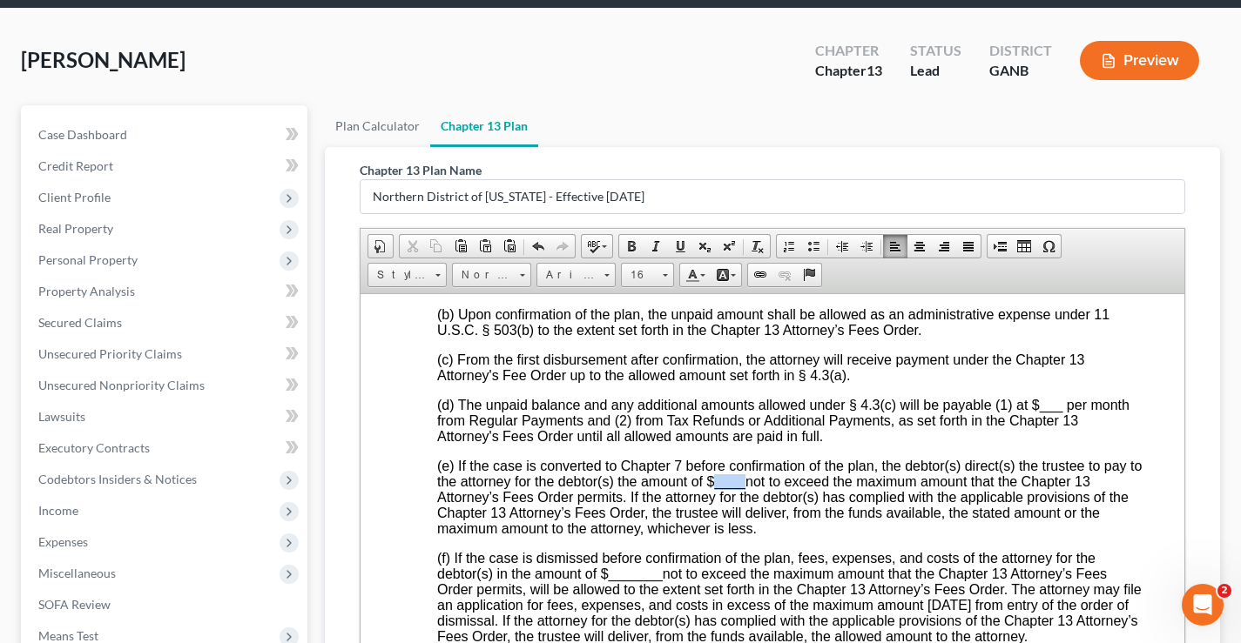
drag, startPoint x: 730, startPoint y: 539, endPoint x: 761, endPoint y: 539, distance: 30.5
click at [761, 535] on span "(e) If the case is converted to Chapter 7 before confirmation of the plan, the …" at bounding box center [789, 496] width 704 height 77
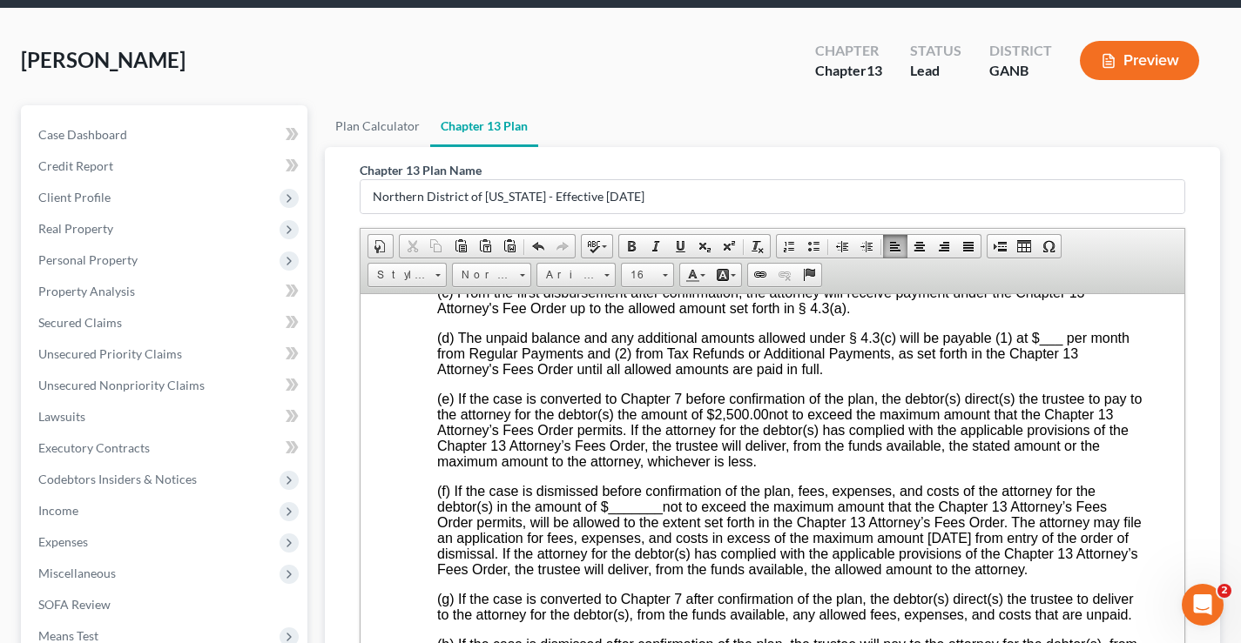
scroll to position [4615, 0]
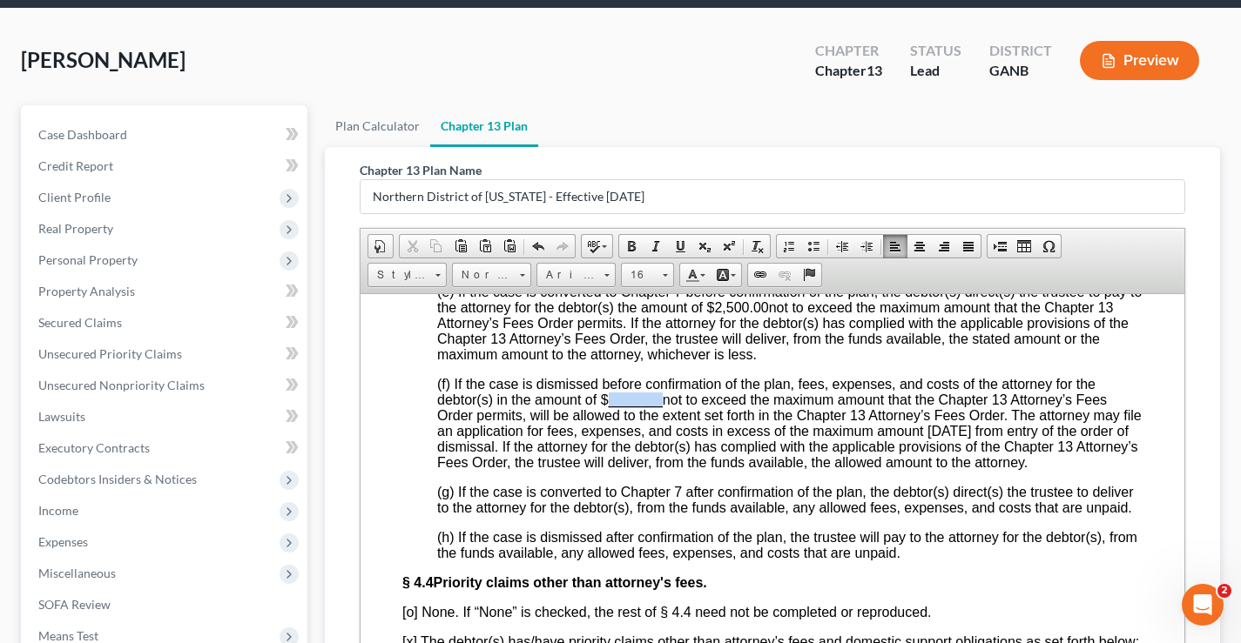
drag, startPoint x: 609, startPoint y: 460, endPoint x: 658, endPoint y: 452, distance: 50.2
click at [658, 407] on span "_______" at bounding box center [636, 399] width 54 height 15
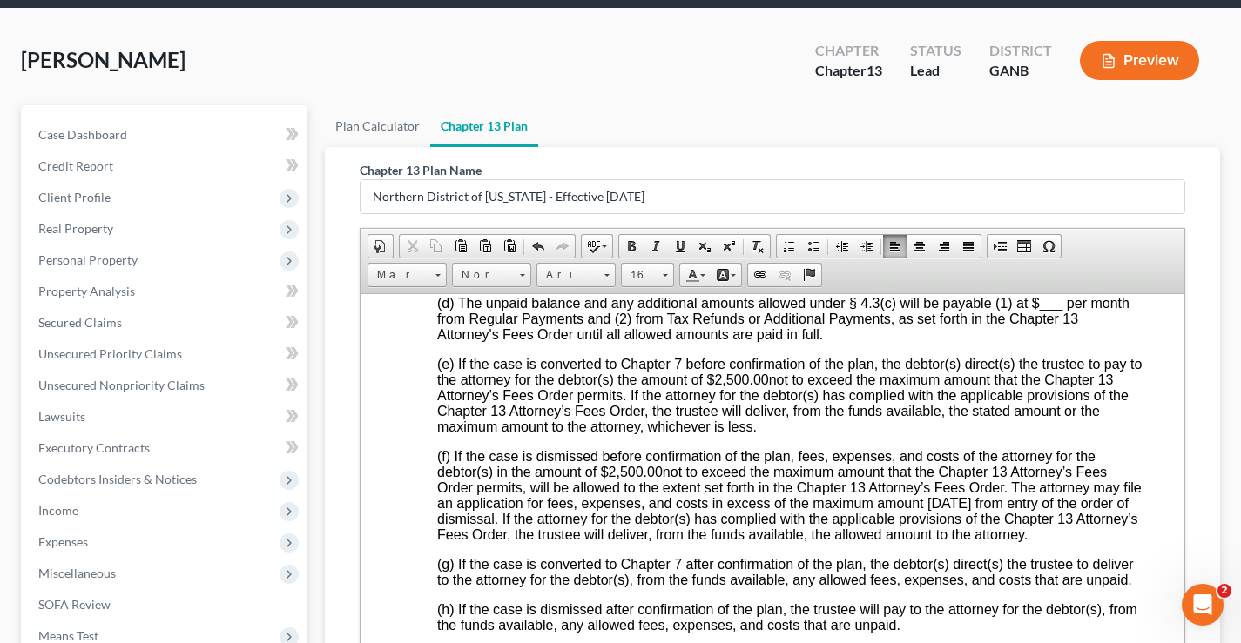
scroll to position [4440, 0]
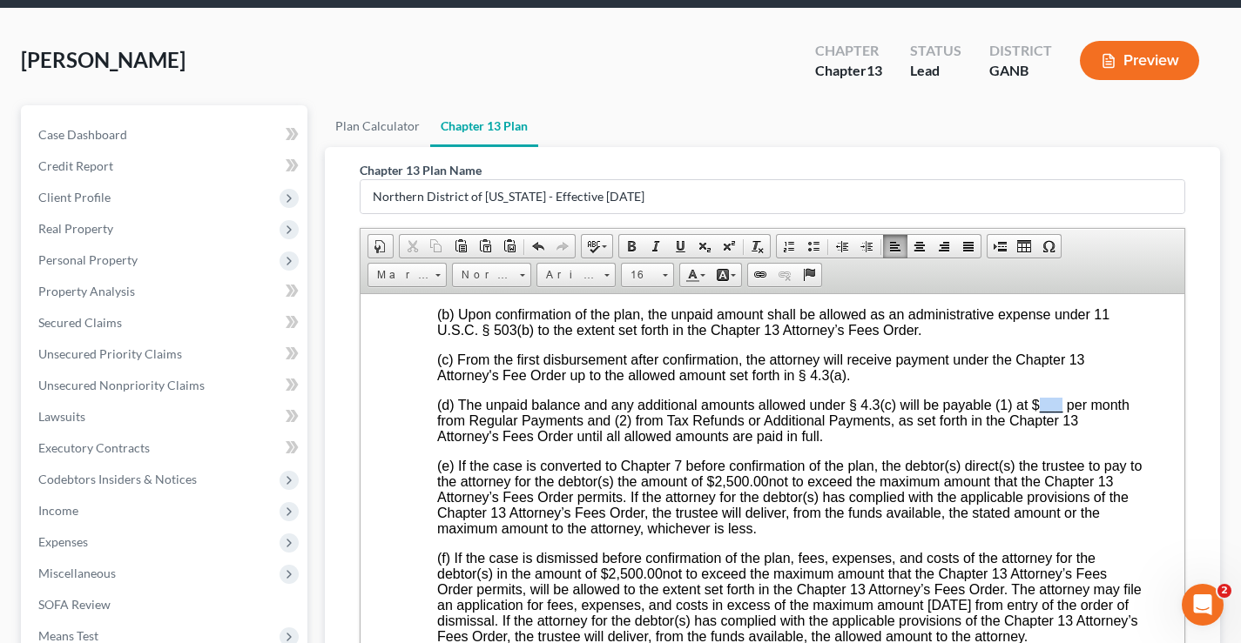
drag, startPoint x: 1039, startPoint y: 461, endPoint x: 1060, endPoint y: 461, distance: 20.9
click at [1060, 412] on span "___" at bounding box center [1052, 404] width 24 height 15
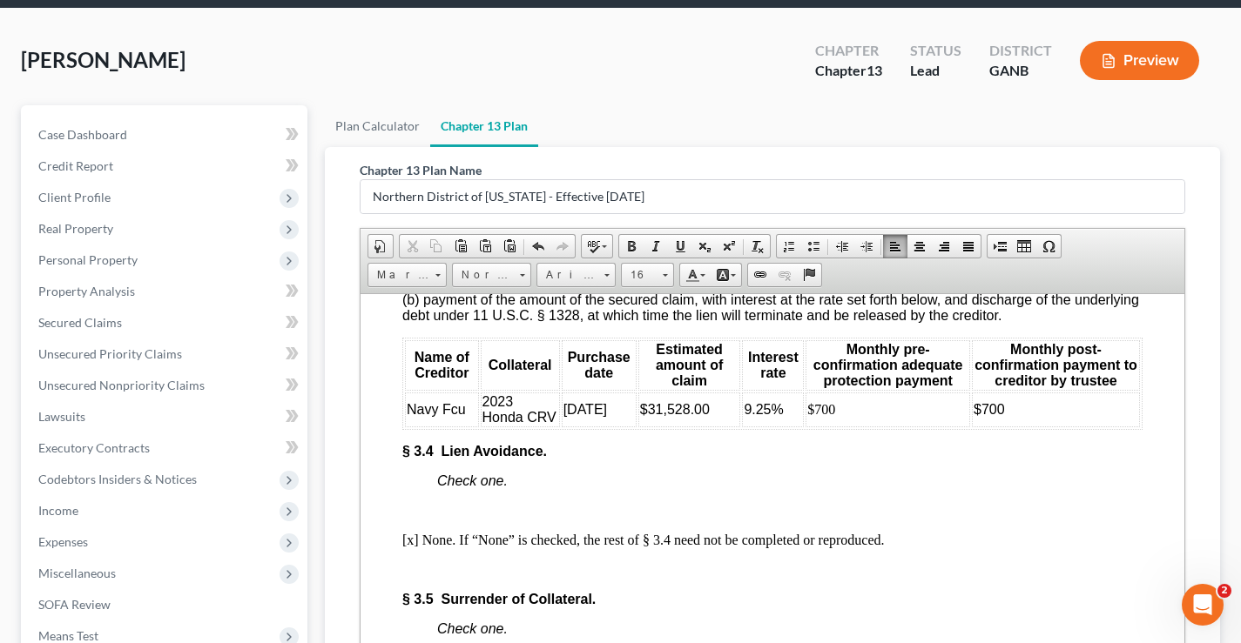
scroll to position [3309, 0]
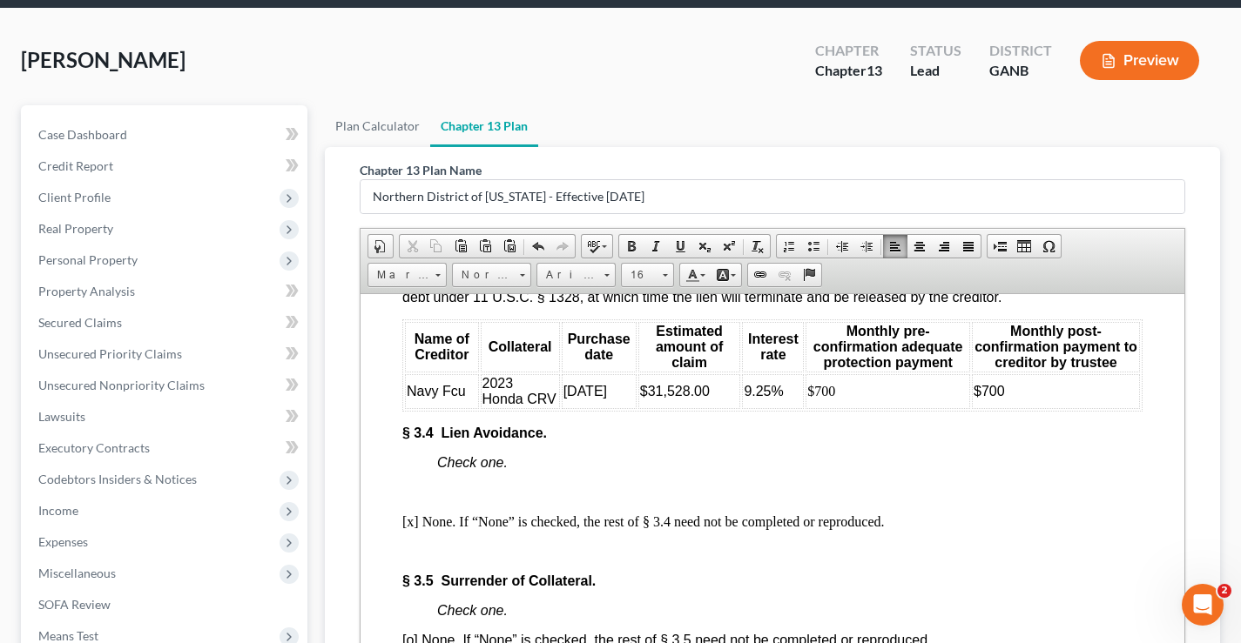
click at [1016, 408] on td "$700" at bounding box center [1056, 391] width 168 height 35
click at [973, 406] on span "$700 to step up to $ in july 2026" at bounding box center [1042, 390] width 138 height 30
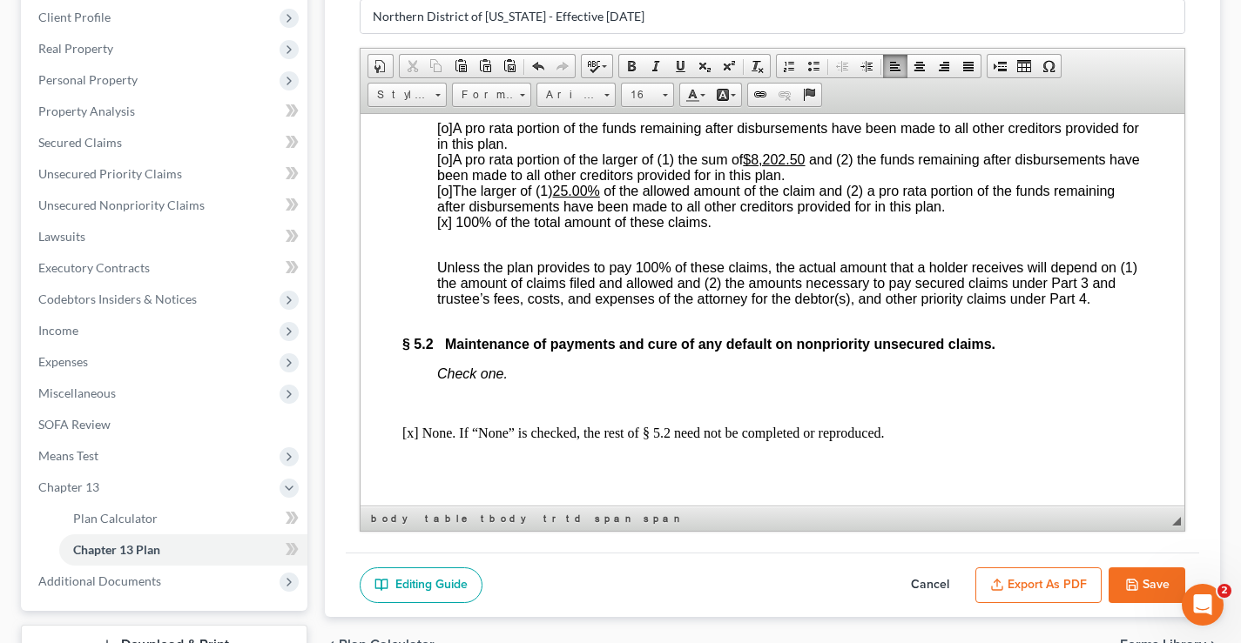
scroll to position [5224, 0]
drag, startPoint x: 756, startPoint y: 245, endPoint x: 810, endPoint y: 241, distance: 54.1
click at [805, 165] on u "$8,202.50" at bounding box center [774, 158] width 62 height 15
drag, startPoint x: 555, startPoint y: 276, endPoint x: 591, endPoint y: 275, distance: 36.6
click at [591, 212] on span "[o] The larger of (1) 25.00% of the allowed amount of the claim and (2) a pro r…" at bounding box center [775, 197] width 677 height 30
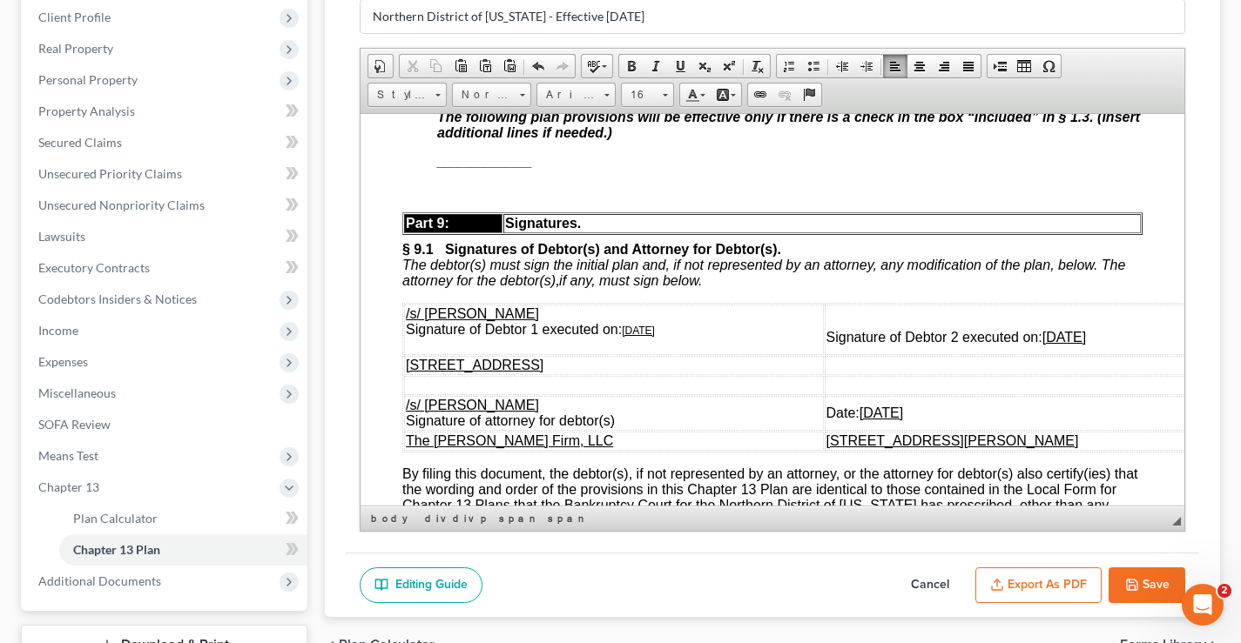
scroll to position [6182, 0]
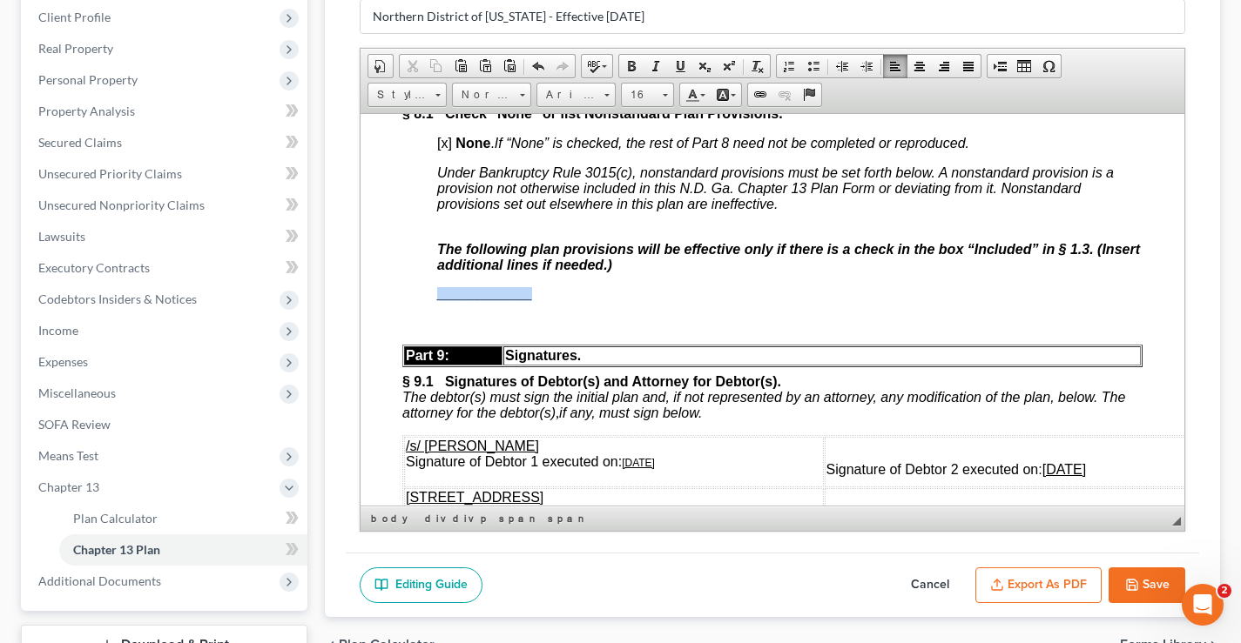
drag, startPoint x: 435, startPoint y: 382, endPoint x: 535, endPoint y: 379, distance: 99.3
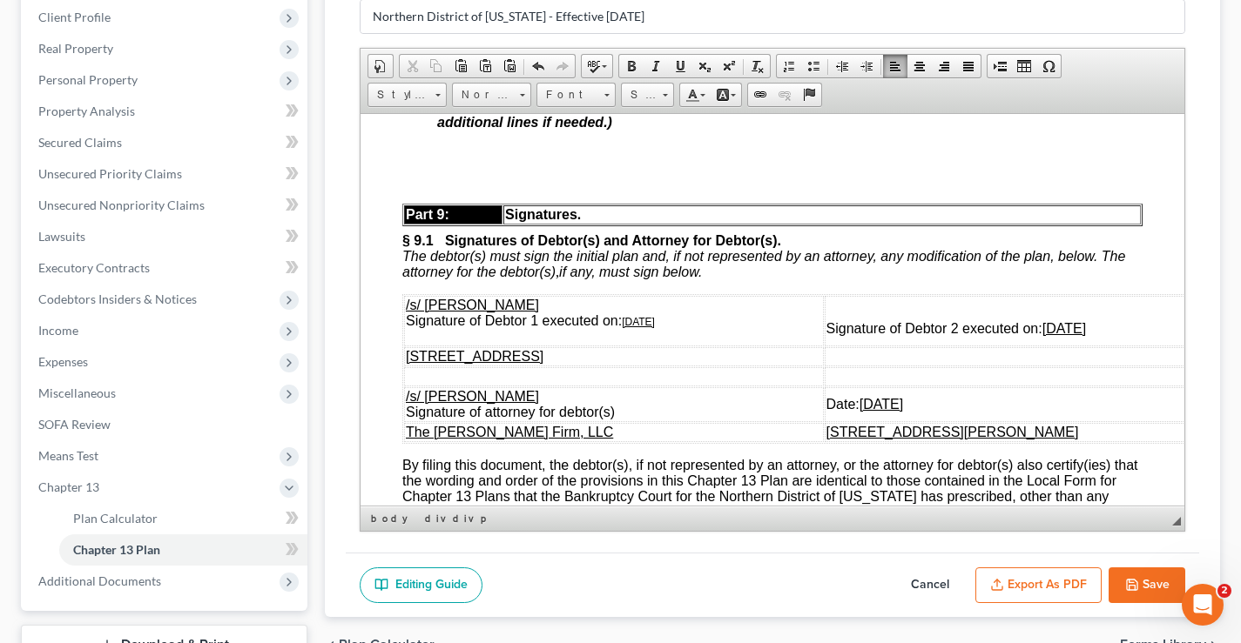
scroll to position [6443, 0]
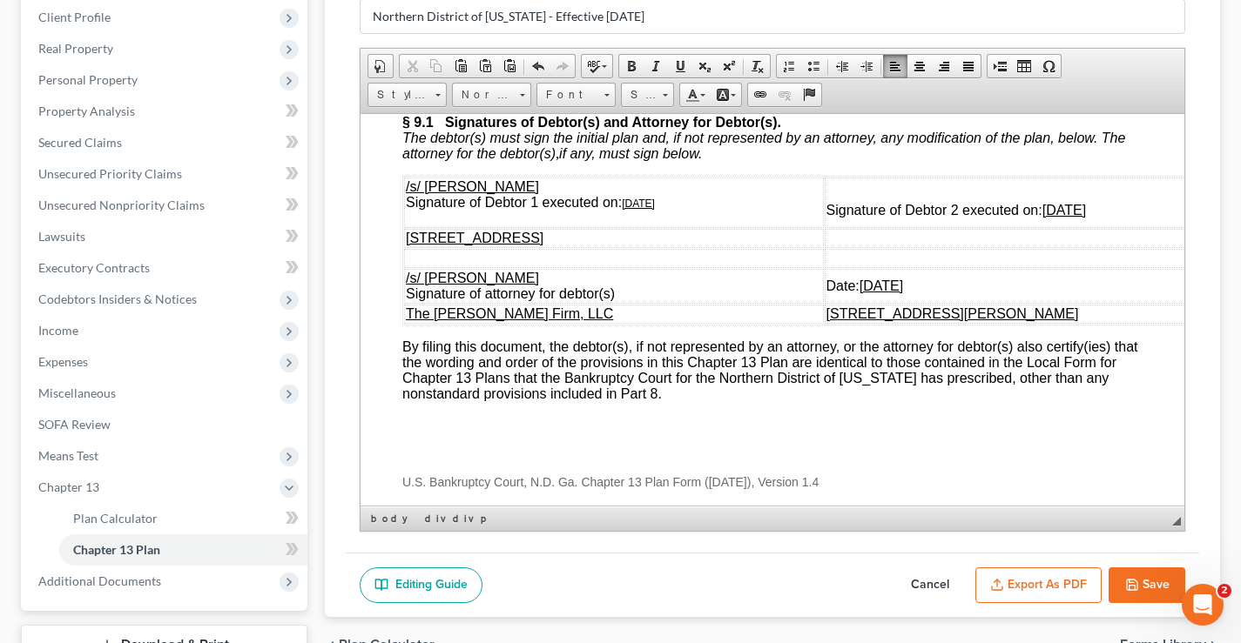
drag, startPoint x: 1102, startPoint y: 294, endPoint x: 1028, endPoint y: 296, distance: 74.0
click at [1028, 227] on td "Signature of Debtor 2 executed on: 10/14/2025" at bounding box center [1043, 202] width 437 height 50
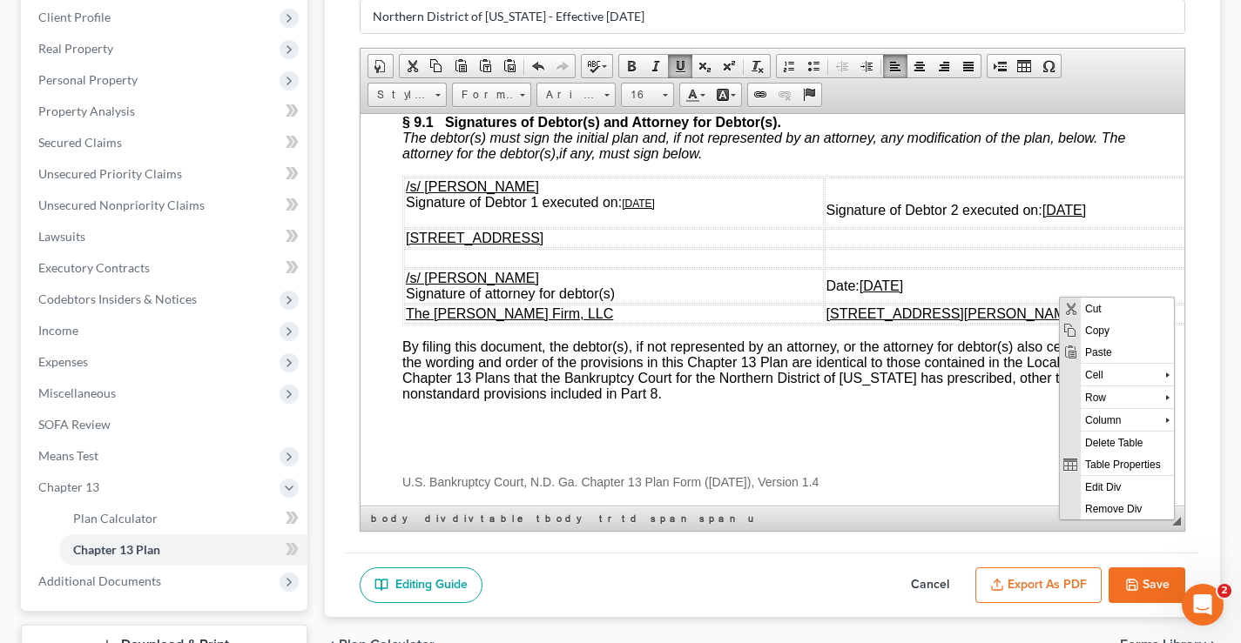
scroll to position [0, 0]
click at [1088, 306] on span "Cut" at bounding box center [1127, 308] width 93 height 22
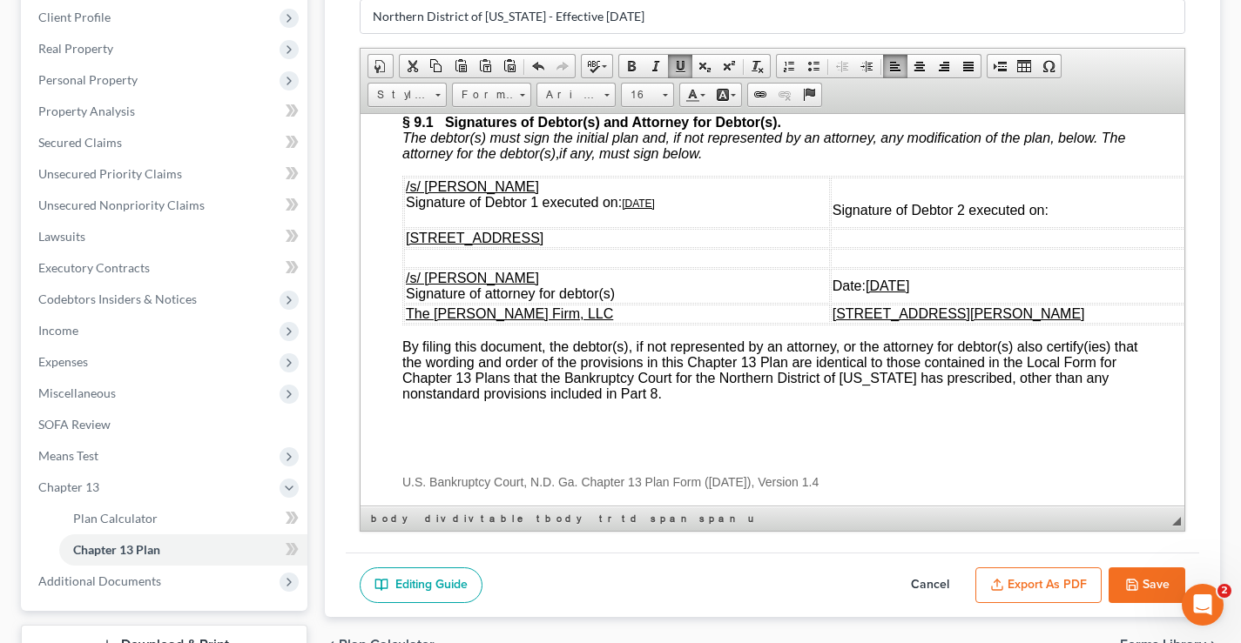
drag, startPoint x: 623, startPoint y: 286, endPoint x: 681, endPoint y: 286, distance: 57.5
click at [681, 227] on td "/s/ Derrick Donnell Harris Signature of Debtor 1 executed on: 10/14/2025" at bounding box center [617, 202] width 426 height 50
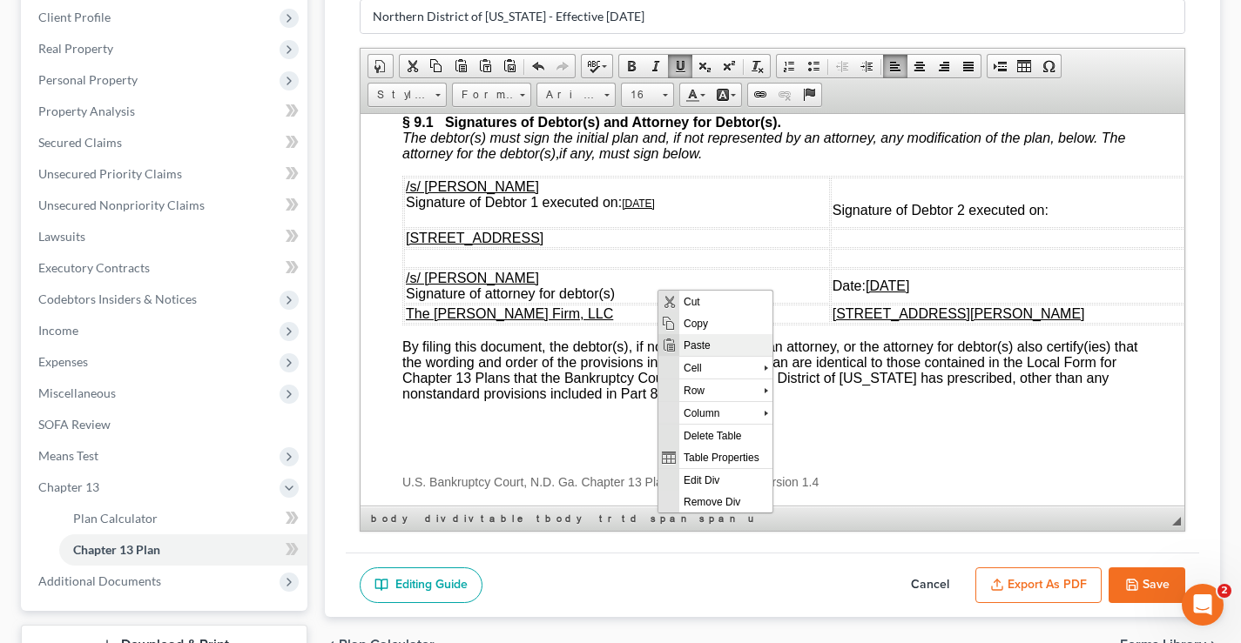
click at [719, 343] on span "Paste" at bounding box center [725, 344] width 93 height 22
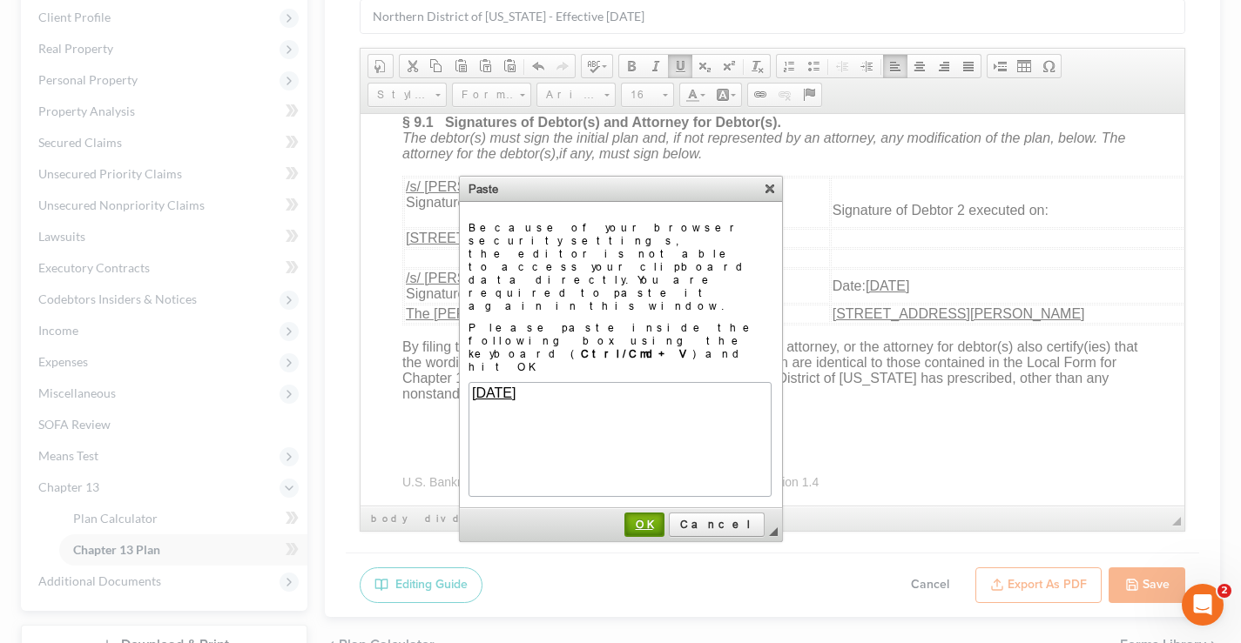
click at [663, 518] on span "OK" at bounding box center [644, 524] width 37 height 13
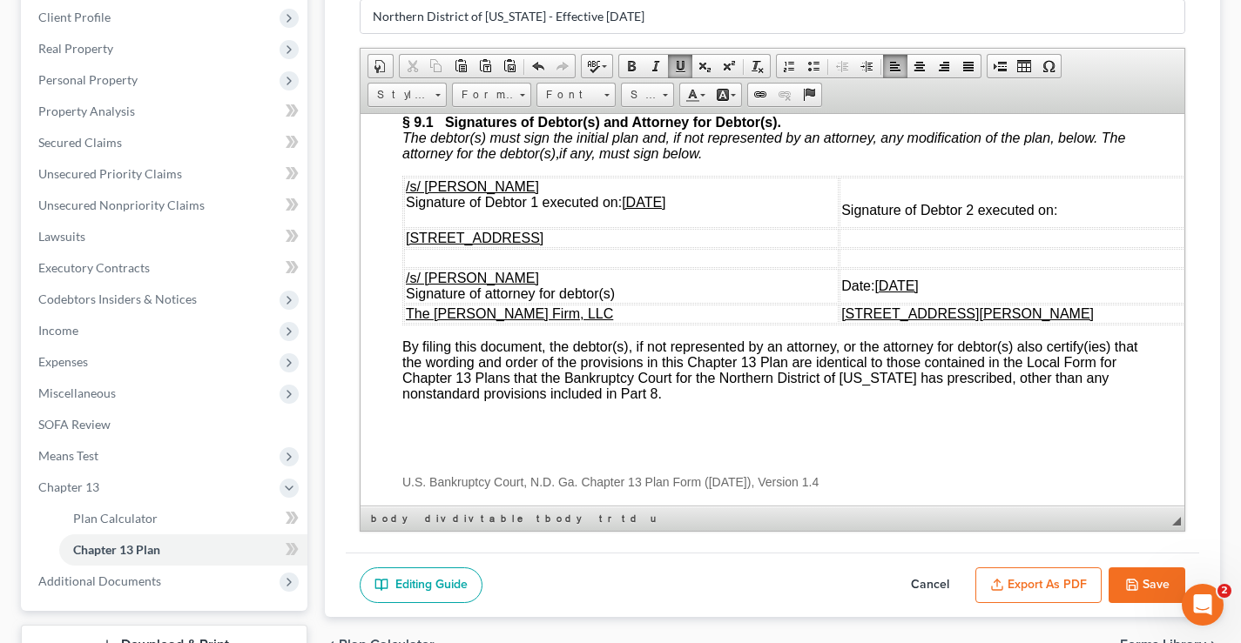
click at [1149, 585] on button "Save" at bounding box center [1146, 586] width 77 height 37
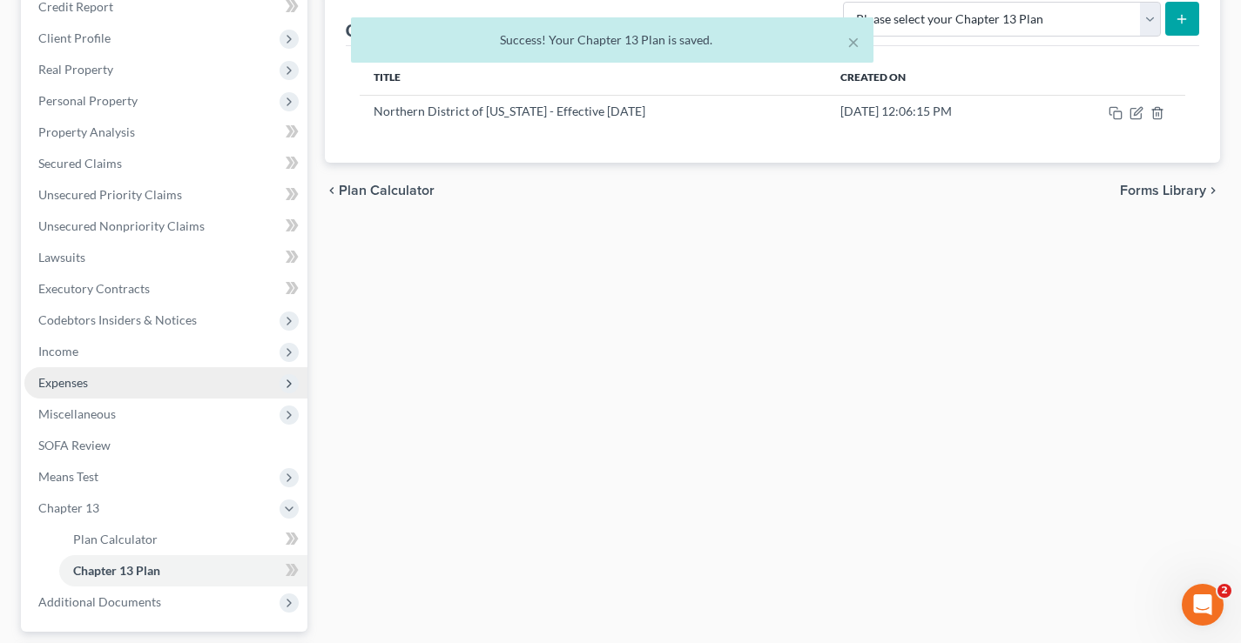
scroll to position [376, 0]
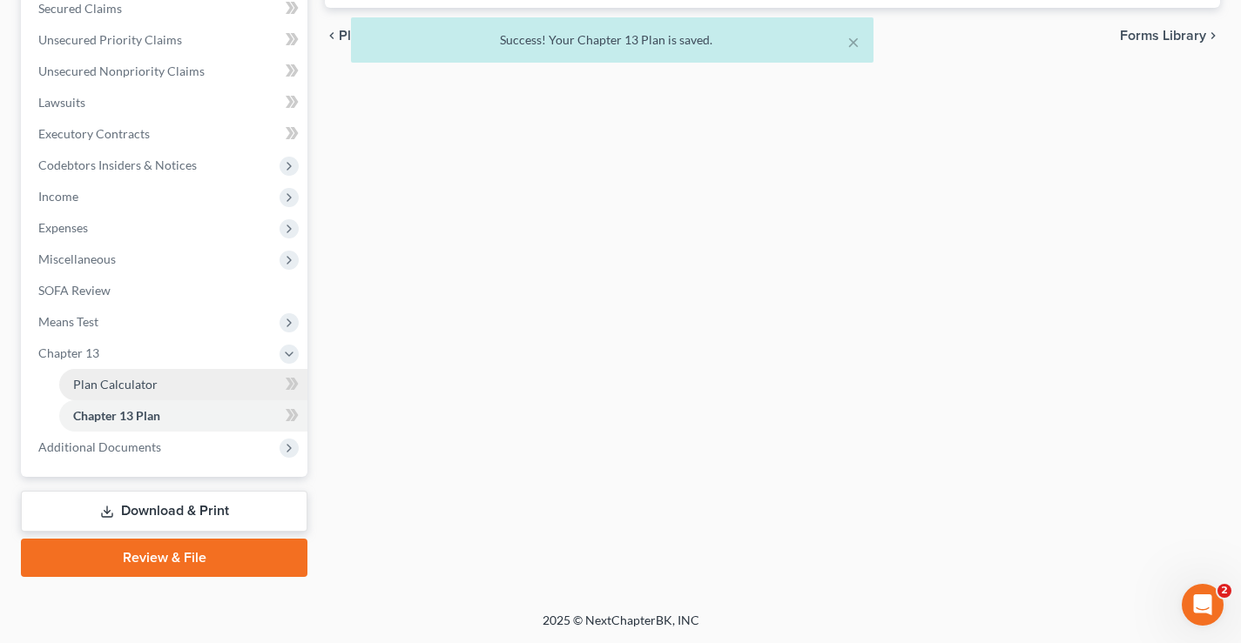
click at [107, 384] on span "Plan Calculator" at bounding box center [115, 384] width 84 height 15
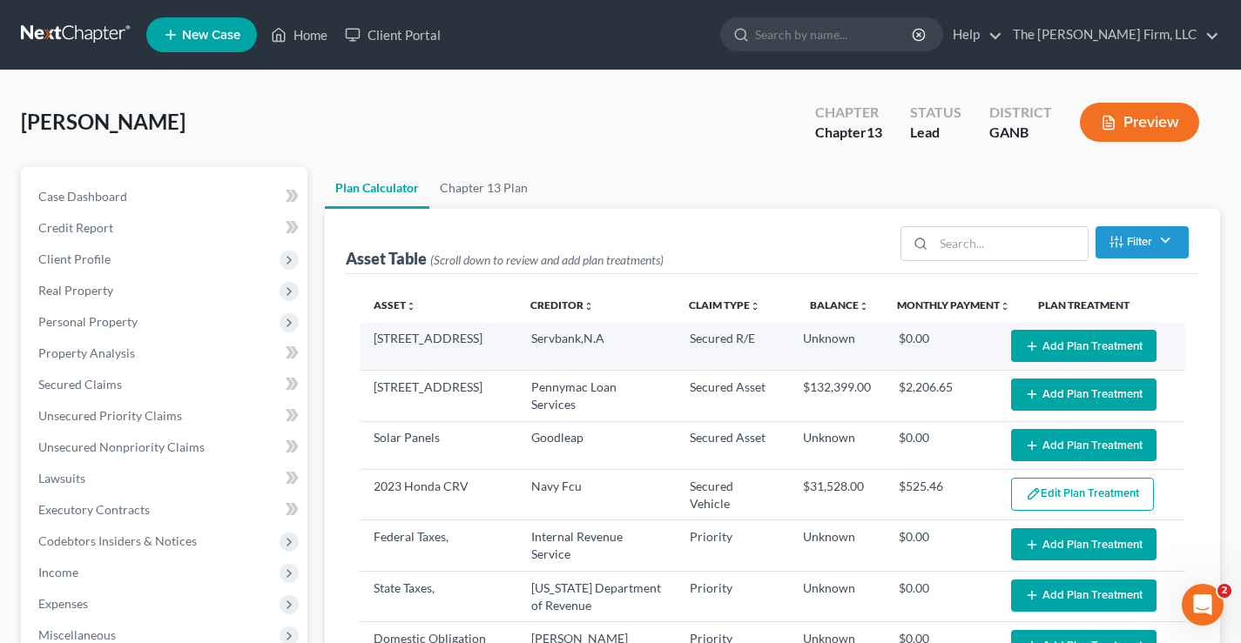
select select "59"
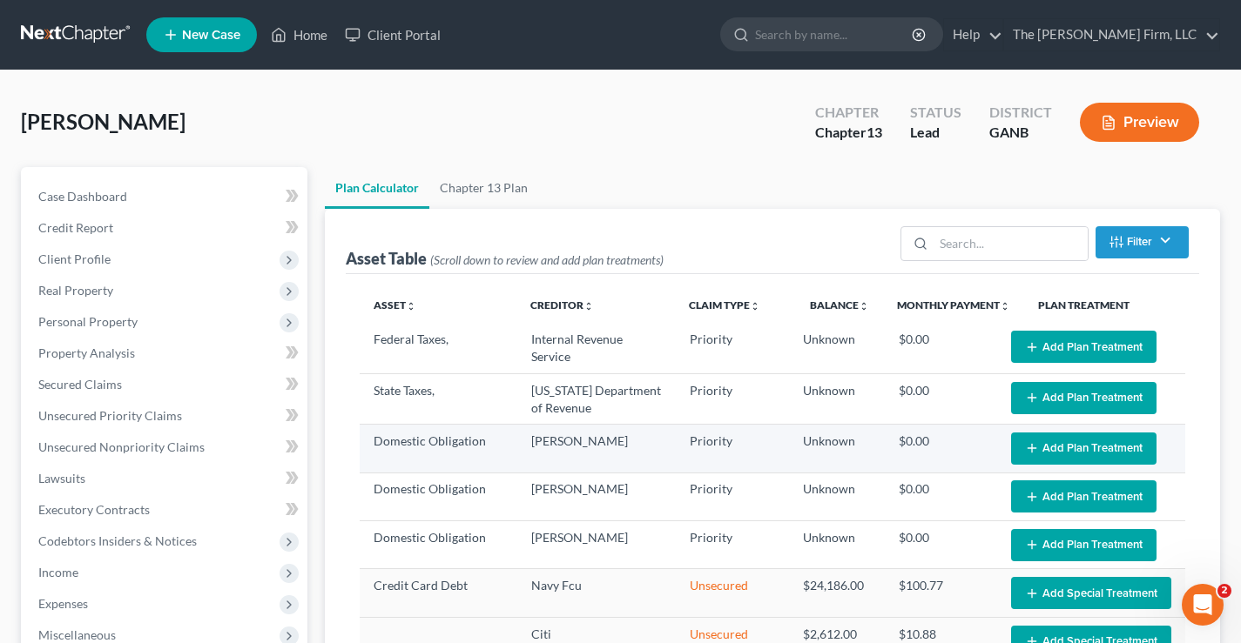
scroll to position [261, 0]
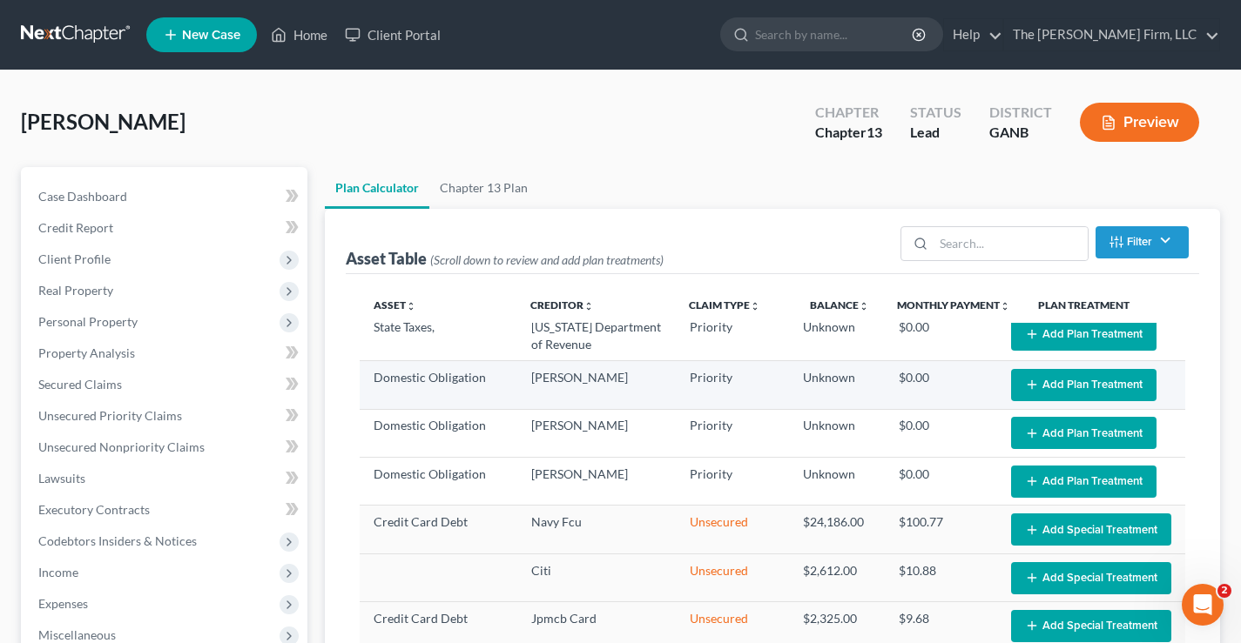
click at [1067, 389] on button "Add Plan Treatment" at bounding box center [1083, 385] width 145 height 32
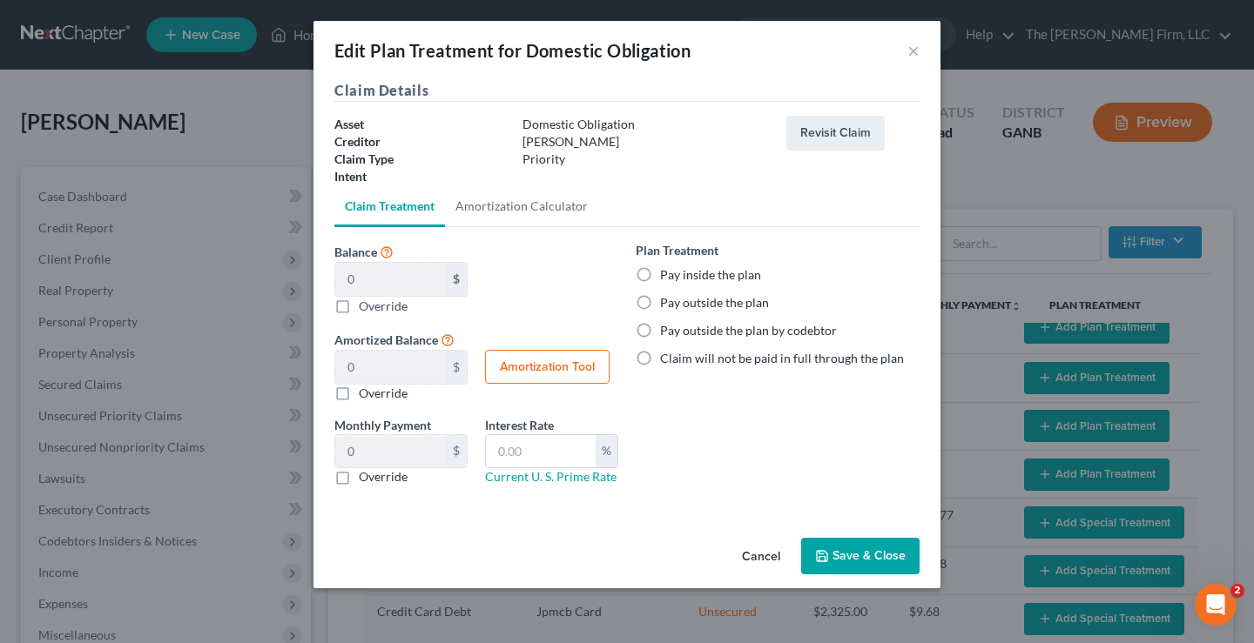
click at [660, 274] on label "Pay inside the plan" at bounding box center [710, 274] width 101 height 17
click at [667, 274] on input "Pay inside the plan" at bounding box center [672, 271] width 11 height 11
radio input "true"
click at [867, 552] on button "Save & Close" at bounding box center [860, 556] width 118 height 37
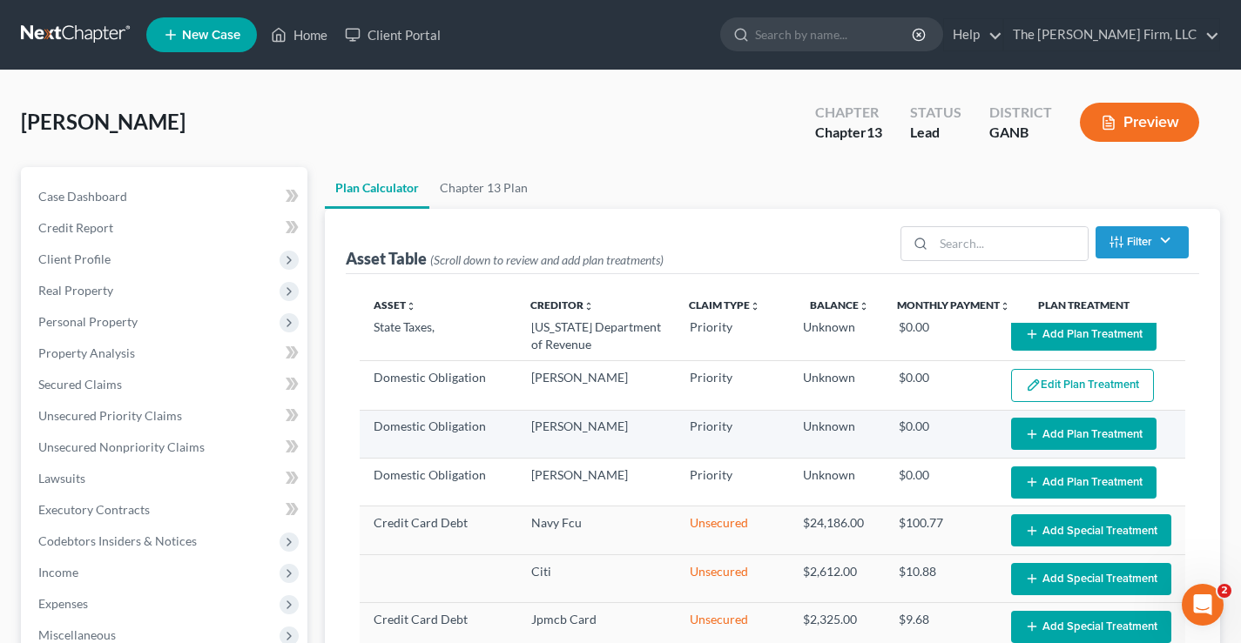
select select "59"
click at [1049, 433] on button "Add Plan Treatment" at bounding box center [1083, 434] width 145 height 32
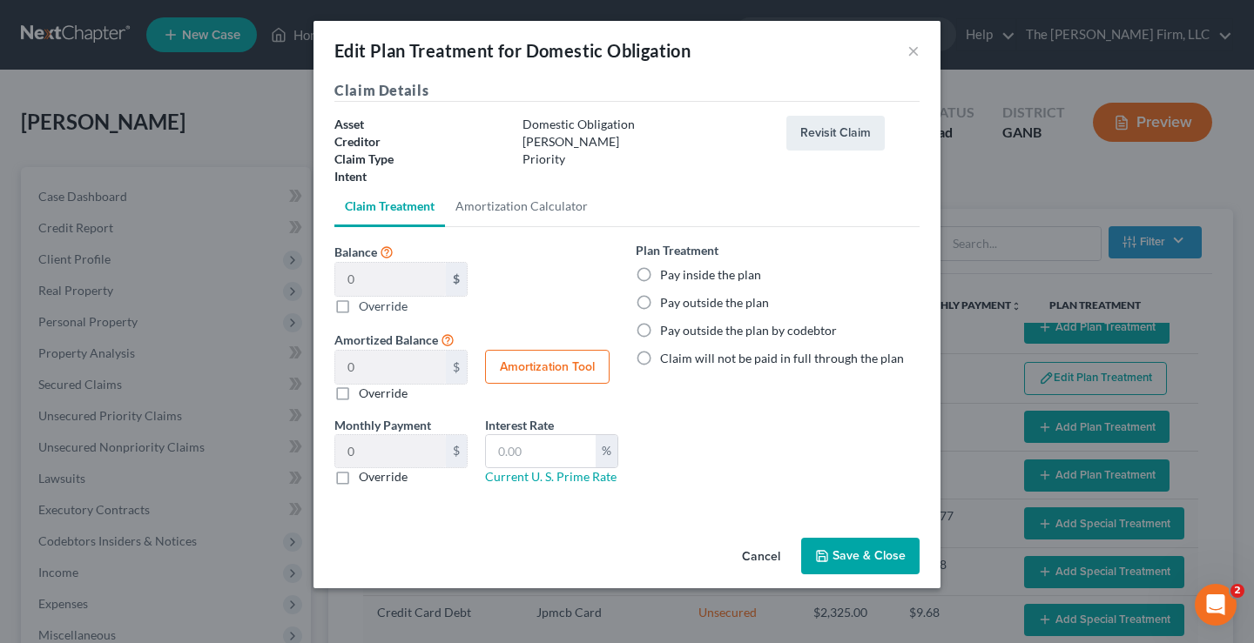
click at [660, 271] on label "Pay inside the plan" at bounding box center [710, 274] width 101 height 17
click at [667, 271] on input "Pay inside the plan" at bounding box center [672, 271] width 11 height 11
radio input "true"
click at [856, 553] on button "Save & Close" at bounding box center [860, 556] width 118 height 37
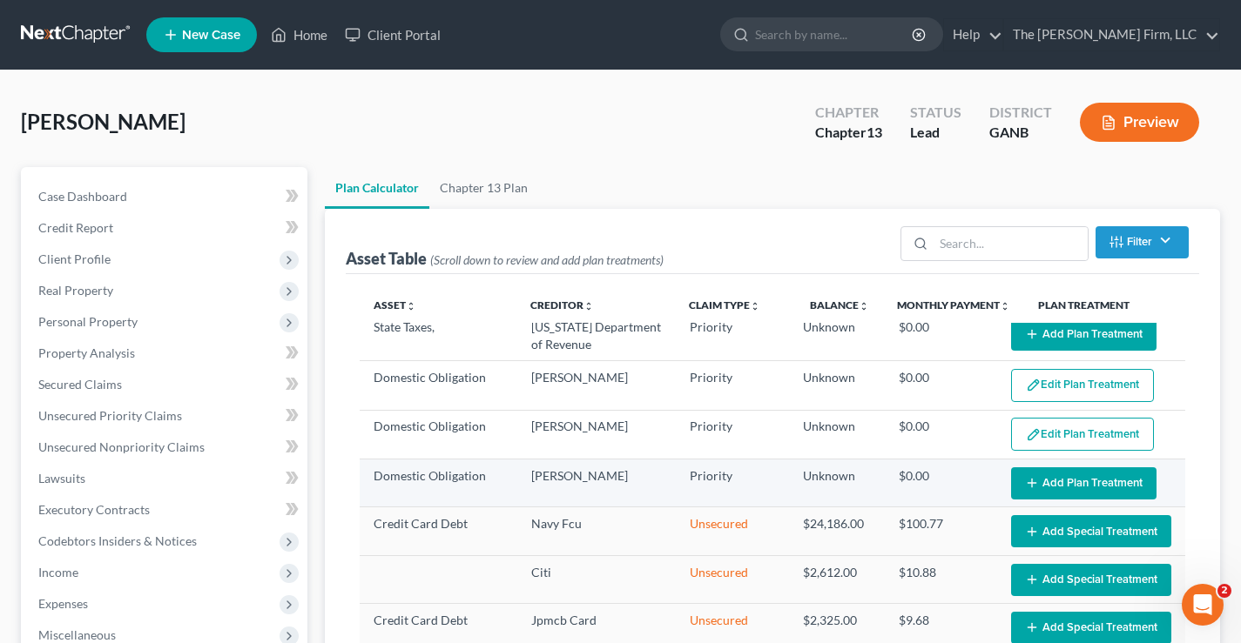
select select "59"
click at [1071, 482] on button "Add Plan Treatment" at bounding box center [1083, 484] width 145 height 32
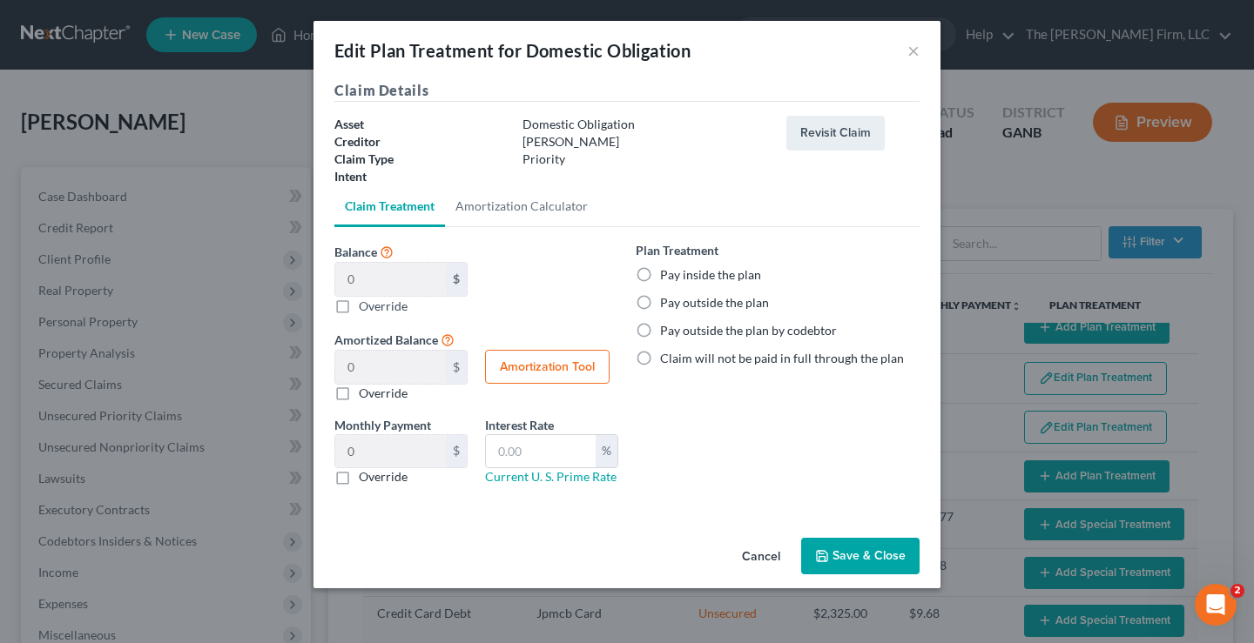
click at [660, 276] on label "Pay inside the plan" at bounding box center [710, 274] width 101 height 17
click at [667, 276] on input "Pay inside the plan" at bounding box center [672, 271] width 11 height 11
radio input "true"
click at [868, 556] on button "Save & Close" at bounding box center [860, 556] width 118 height 37
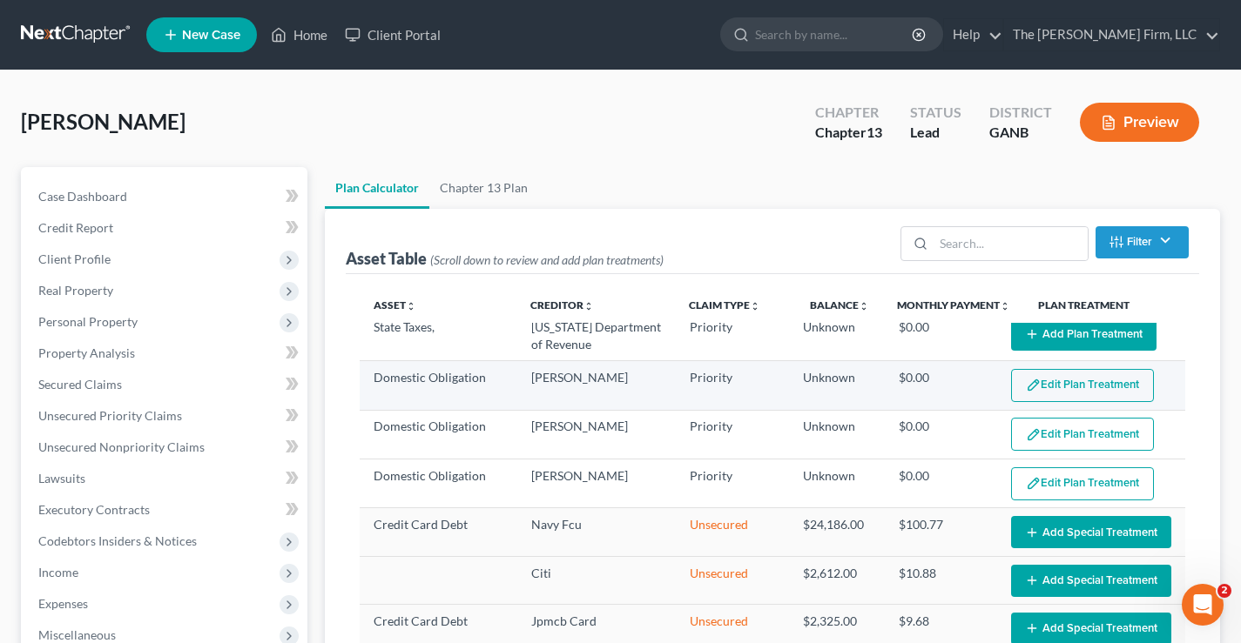
select select "59"
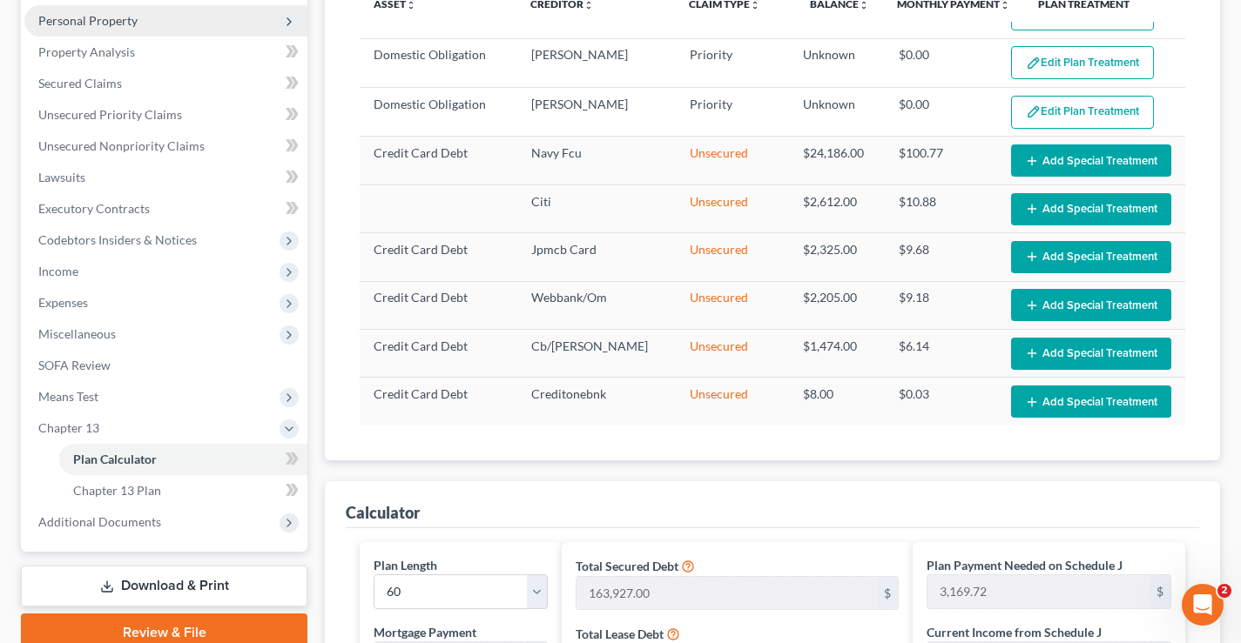
scroll to position [435, 0]
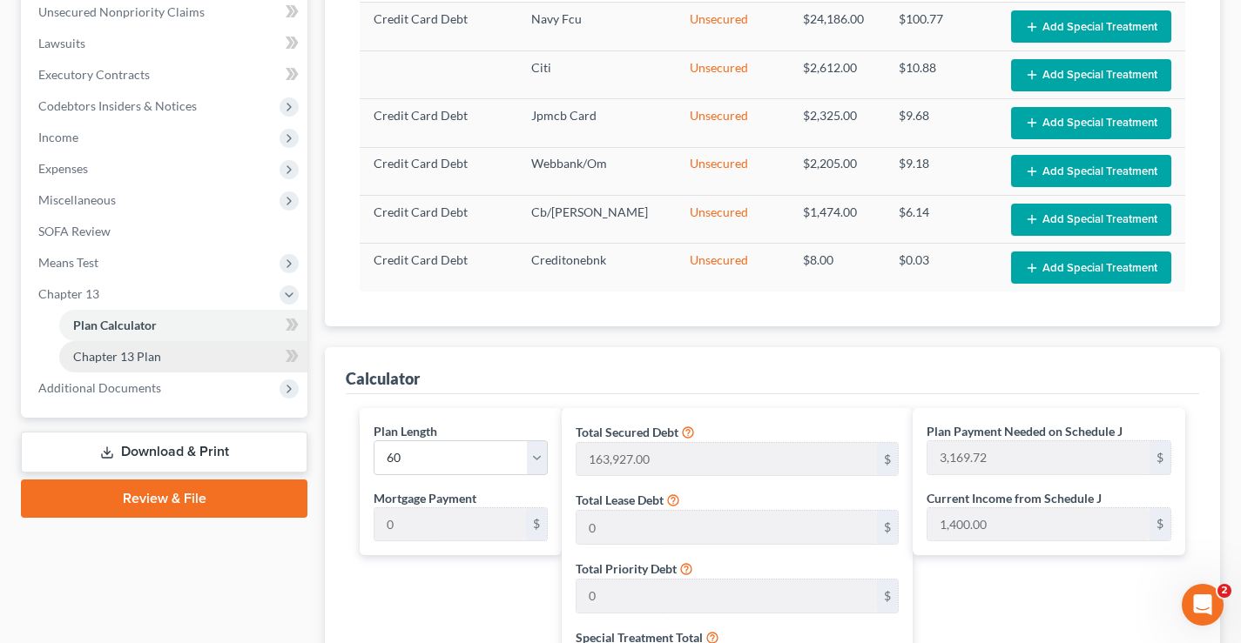
click at [129, 351] on span "Chapter 13 Plan" at bounding box center [117, 356] width 88 height 15
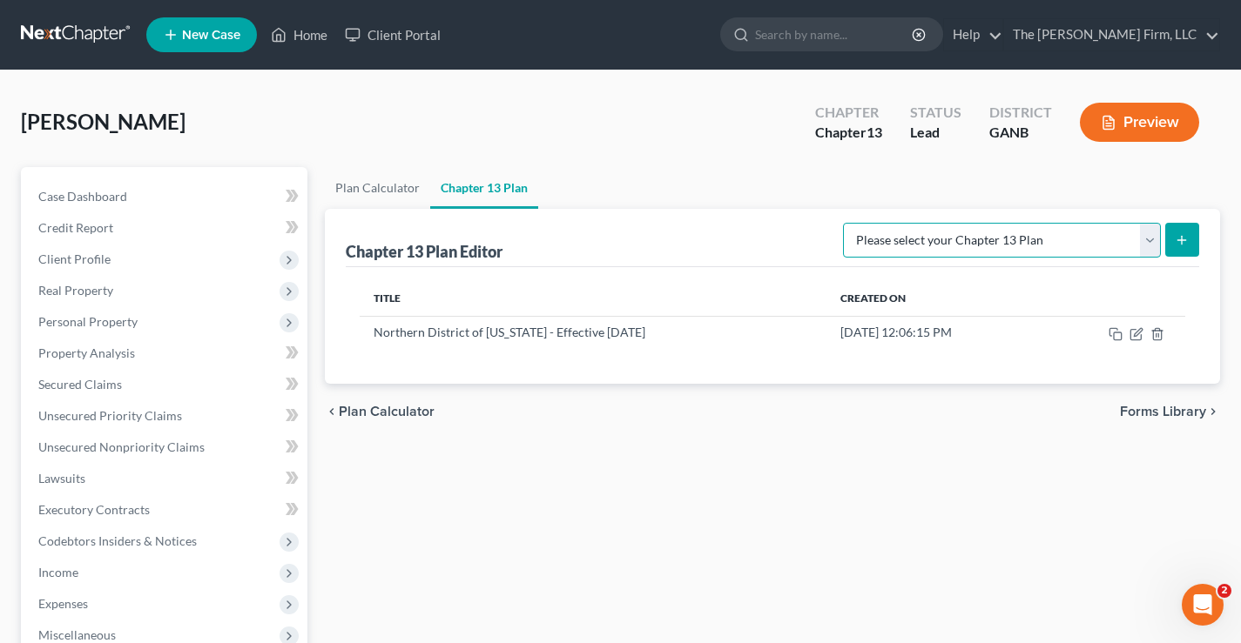
click at [1148, 239] on select "Please select your Chapter 13 Plan National Form Plan - Official Form 113 North…" at bounding box center [1002, 240] width 318 height 35
select select "2"
click at [845, 223] on select "Please select your Chapter 13 Plan National Form Plan - Official Form 113 North…" at bounding box center [1002, 240] width 318 height 35
click at [1179, 243] on icon "submit" at bounding box center [1182, 240] width 14 height 14
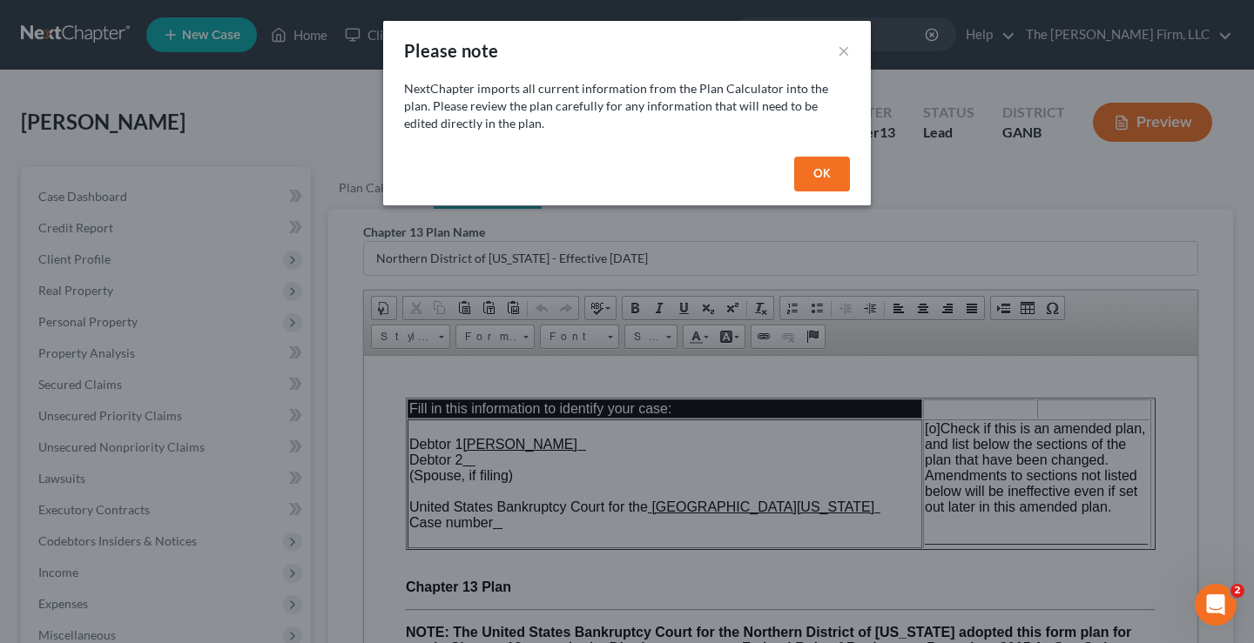
click at [819, 184] on button "OK" at bounding box center [822, 174] width 56 height 35
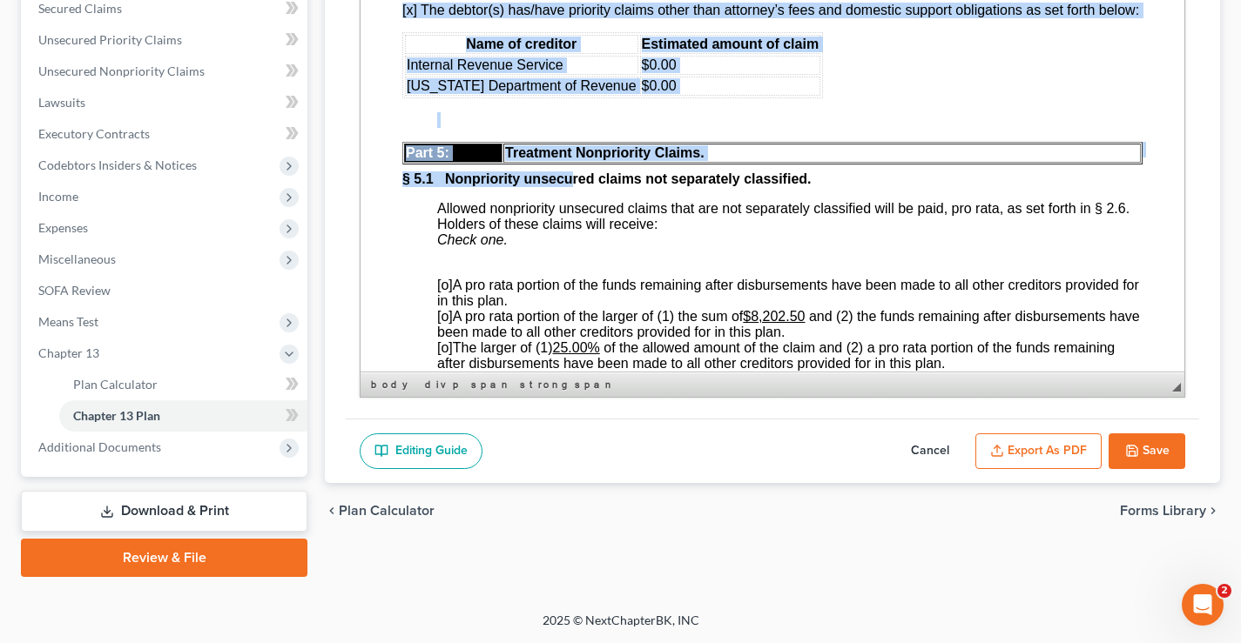
scroll to position [5231, 0]
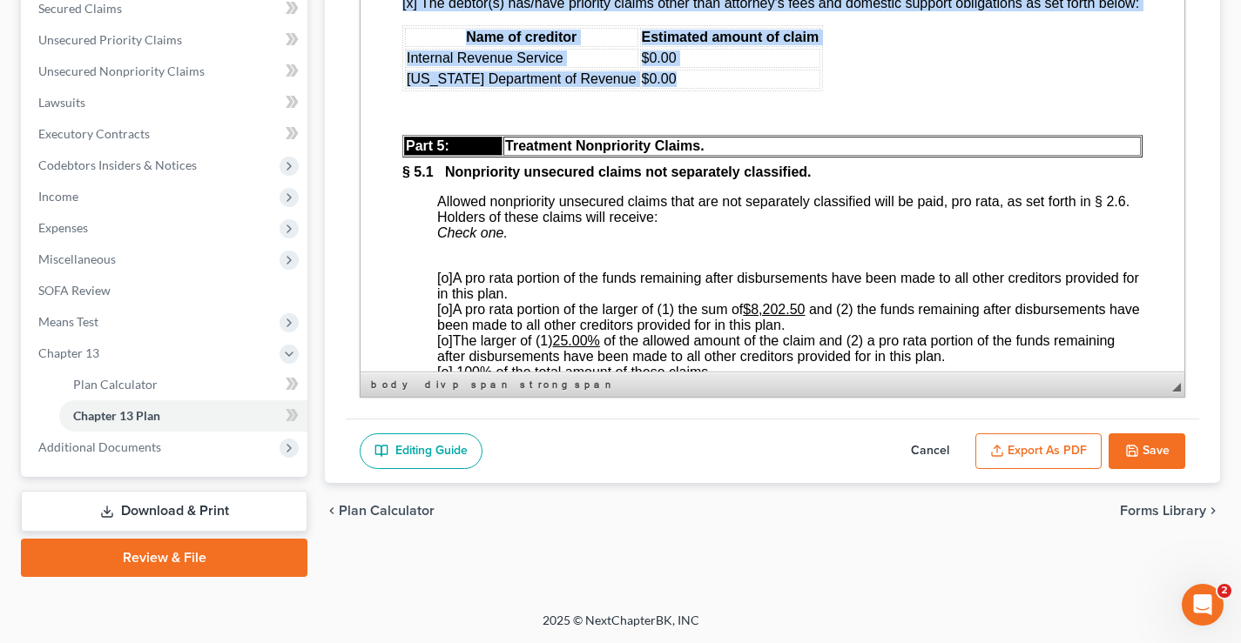
drag, startPoint x: 401, startPoint y: 105, endPoint x: 652, endPoint y: 147, distance: 255.1
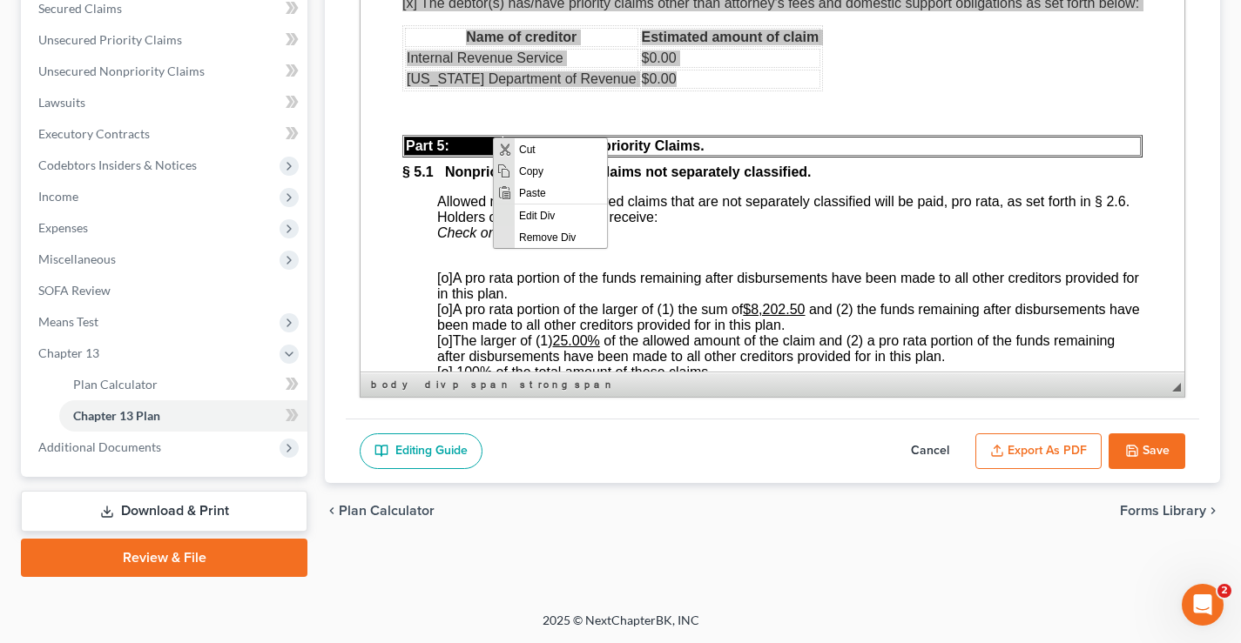
scroll to position [0, 0]
click at [546, 171] on span "Copy" at bounding box center [561, 170] width 92 height 22
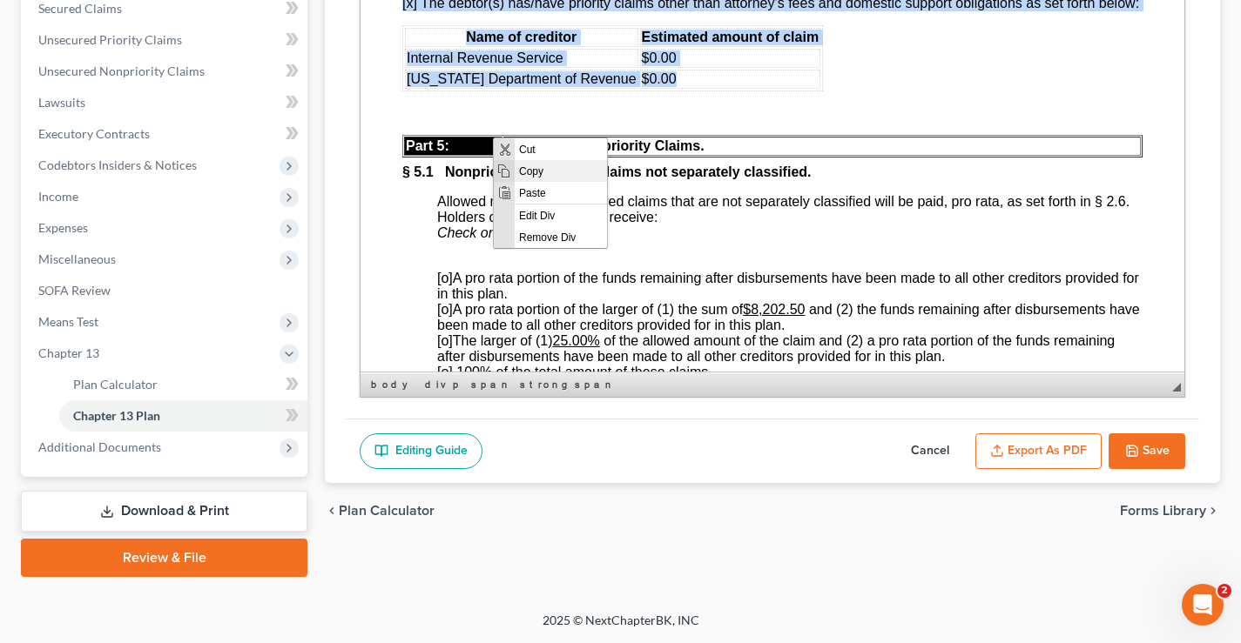
copy div "§ 4.4 Priority claims other than attorney's fees. [o] None. If “None” is checke…"
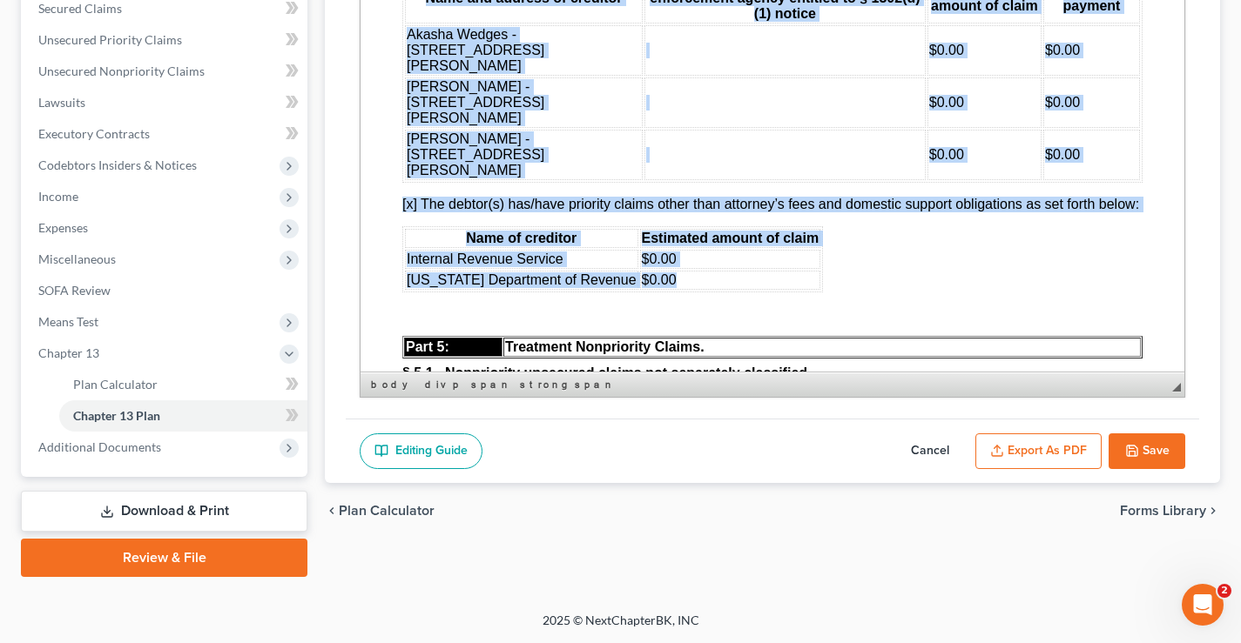
scroll to position [356, 0]
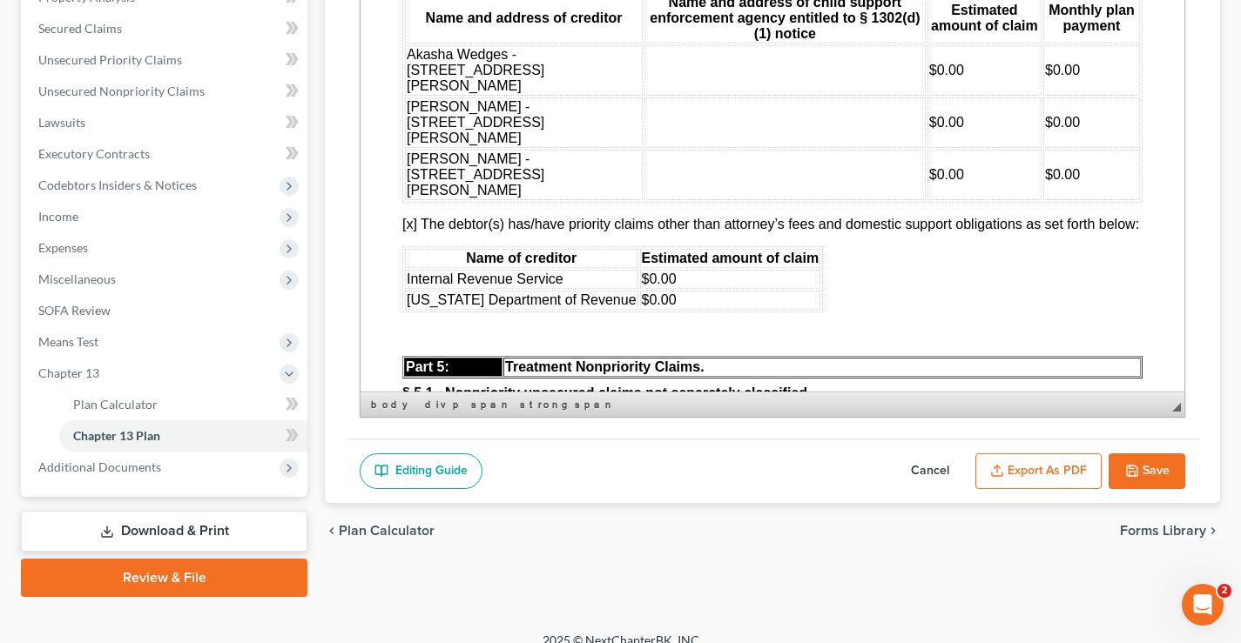
click at [935, 470] on button "Cancel" at bounding box center [930, 472] width 77 height 37
select select "2"
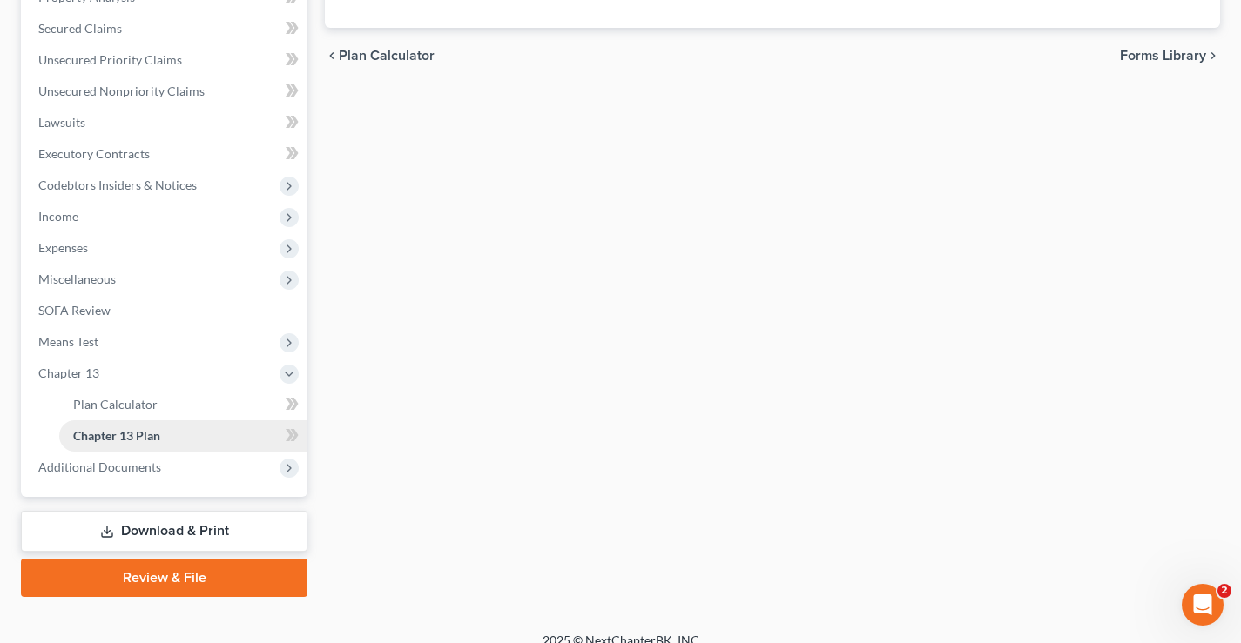
click at [105, 436] on span "Chapter 13 Plan" at bounding box center [116, 435] width 87 height 15
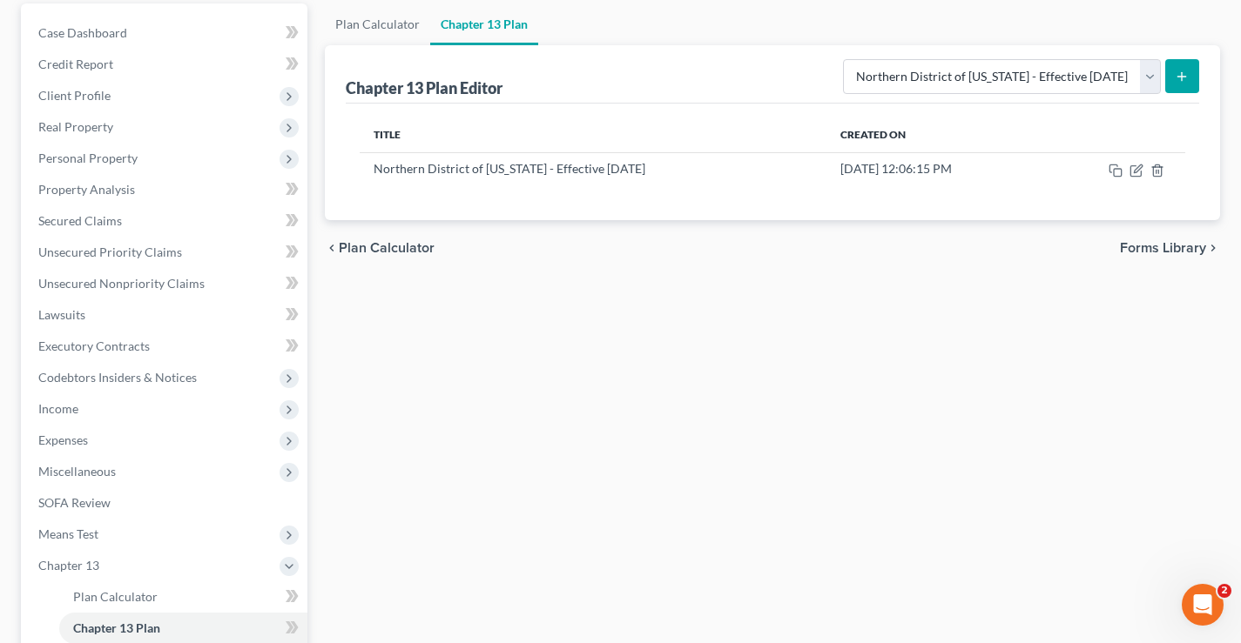
scroll to position [8, 0]
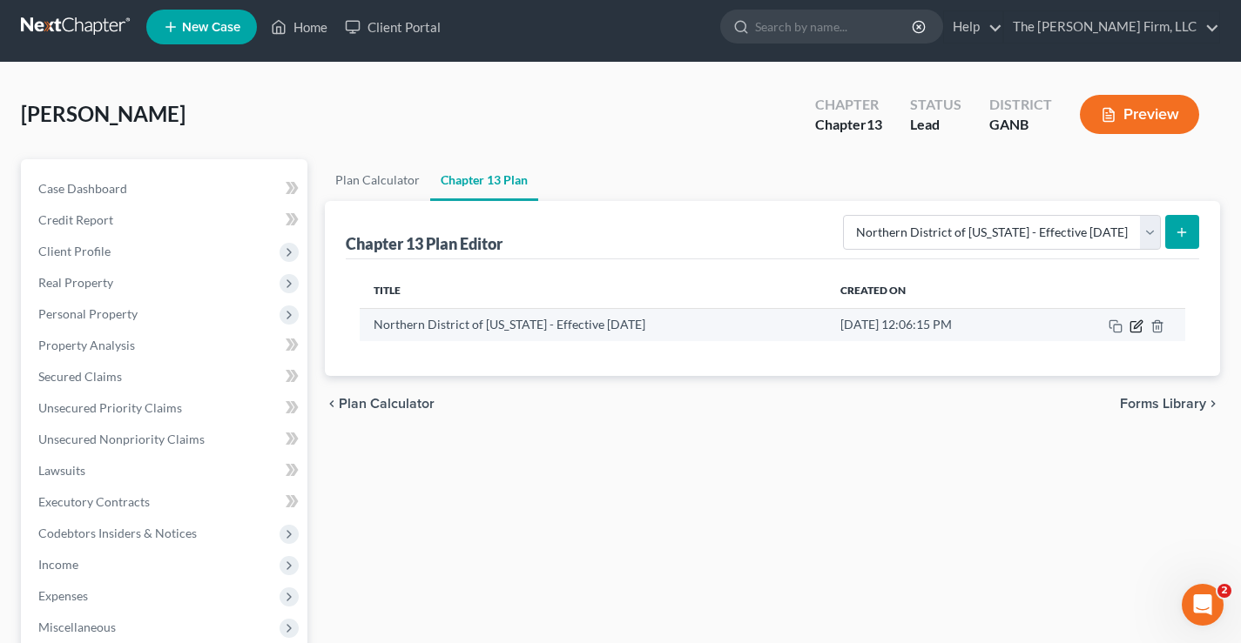
click at [1137, 329] on icon "button" at bounding box center [1136, 327] width 14 height 14
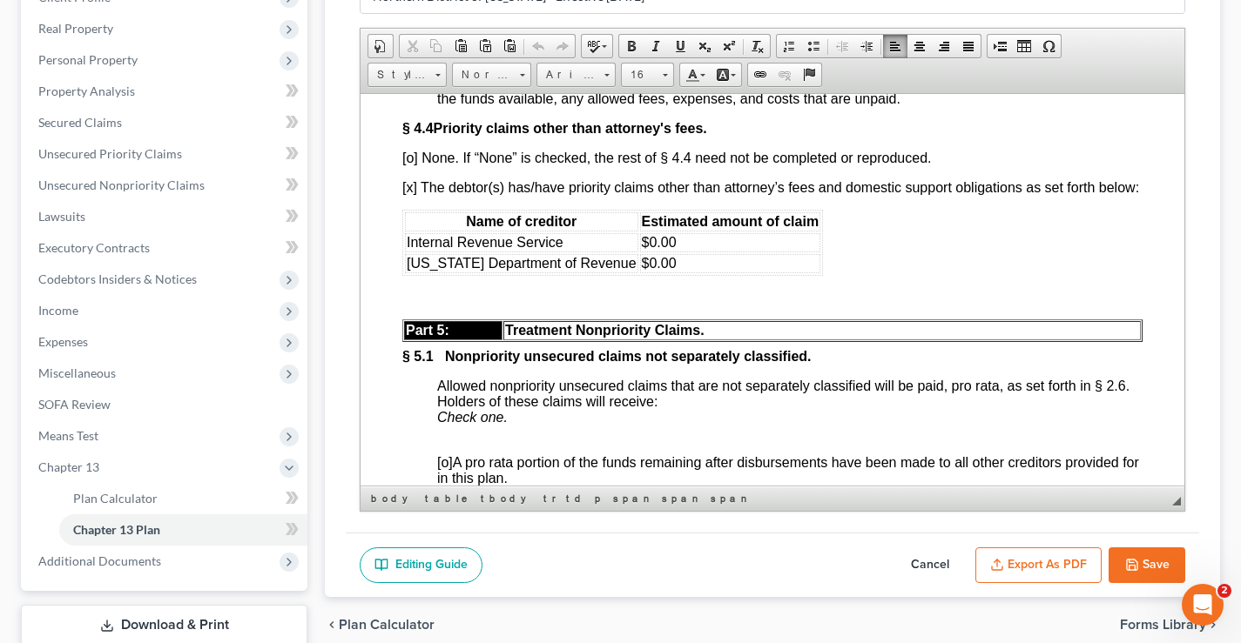
scroll to position [4886, 0]
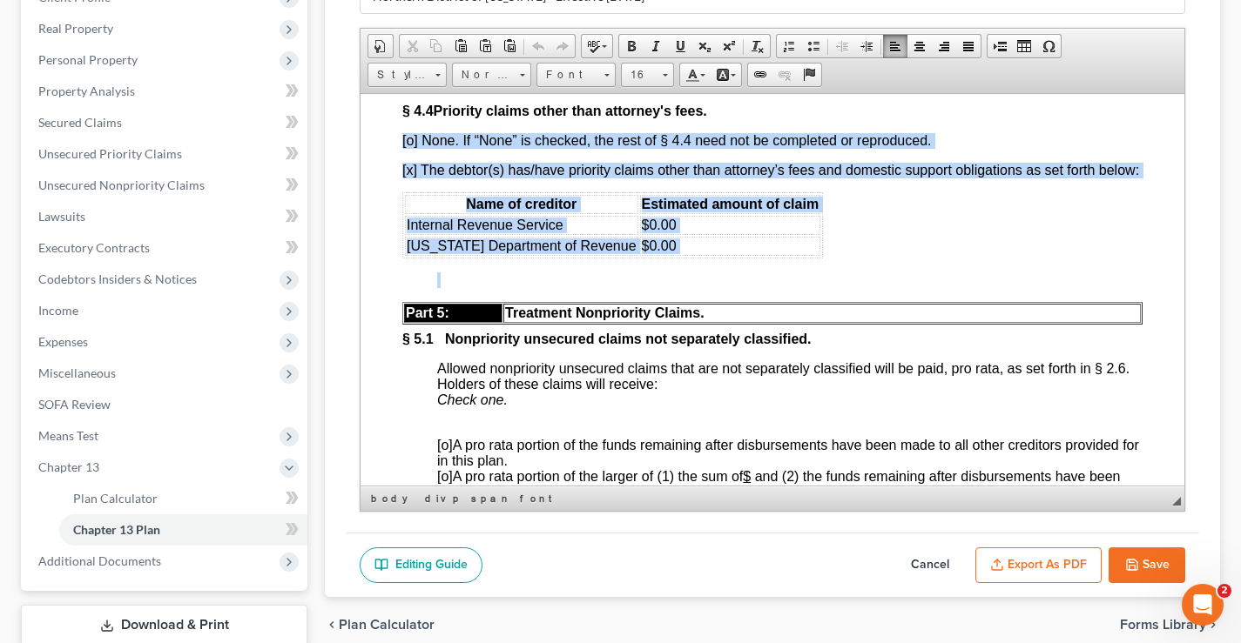
drag, startPoint x: 399, startPoint y: 210, endPoint x: 790, endPoint y: 344, distance: 413.3
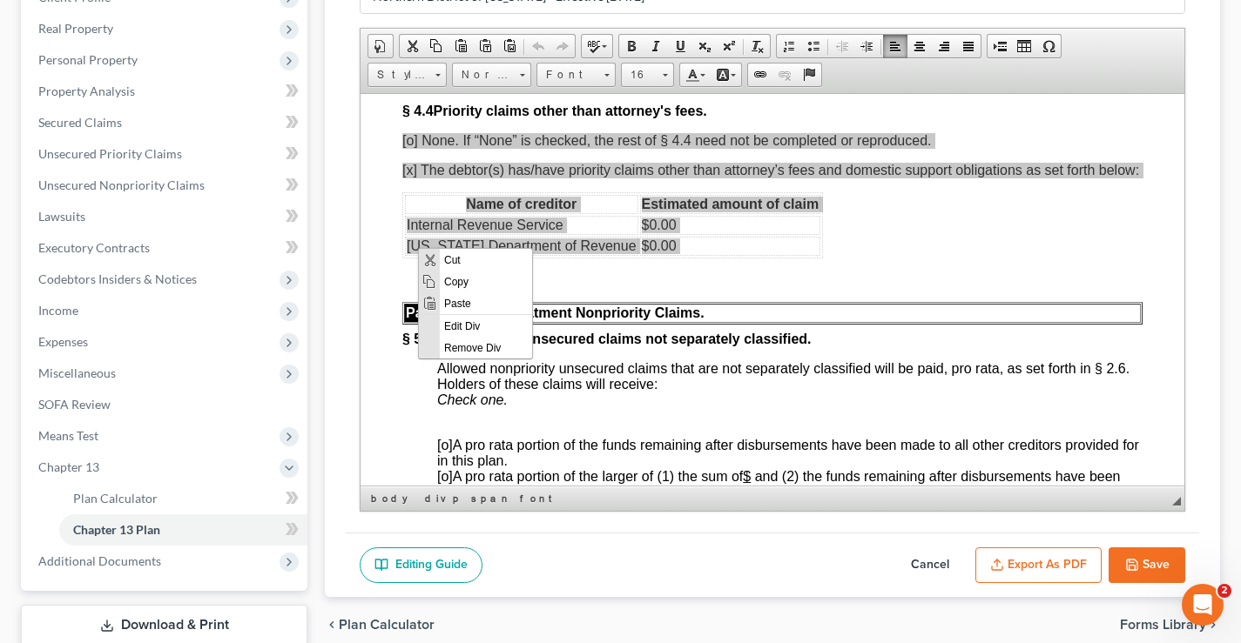
scroll to position [0, 0]
click at [460, 305] on span "Paste" at bounding box center [486, 303] width 92 height 22
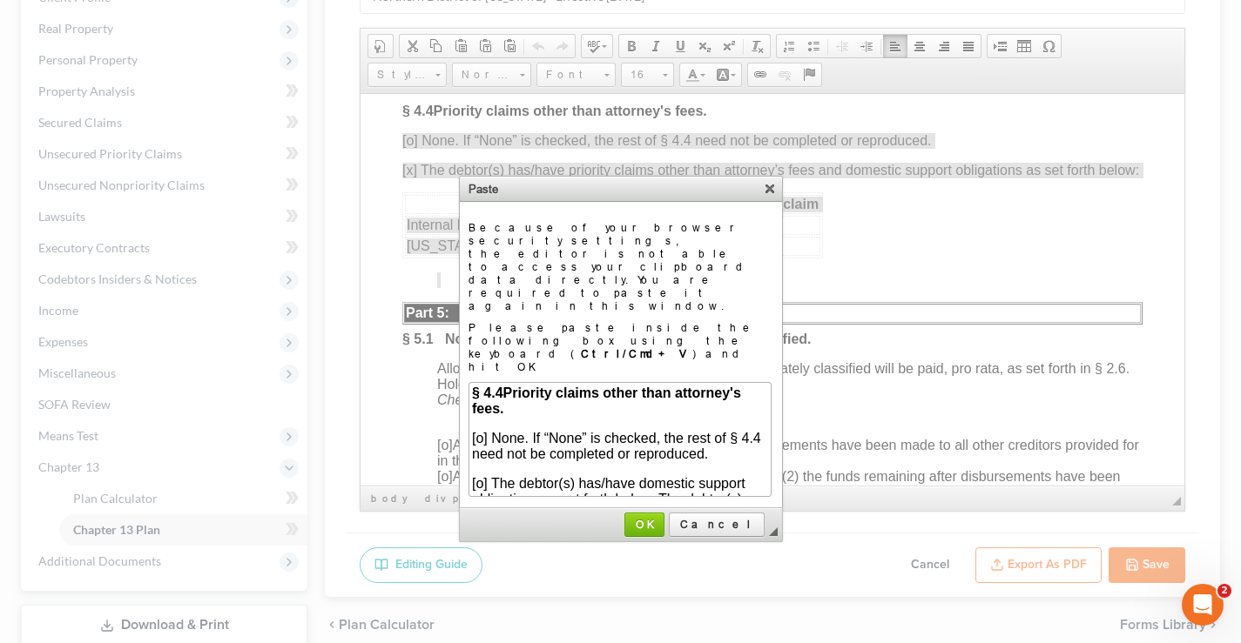
scroll to position [708, 0]
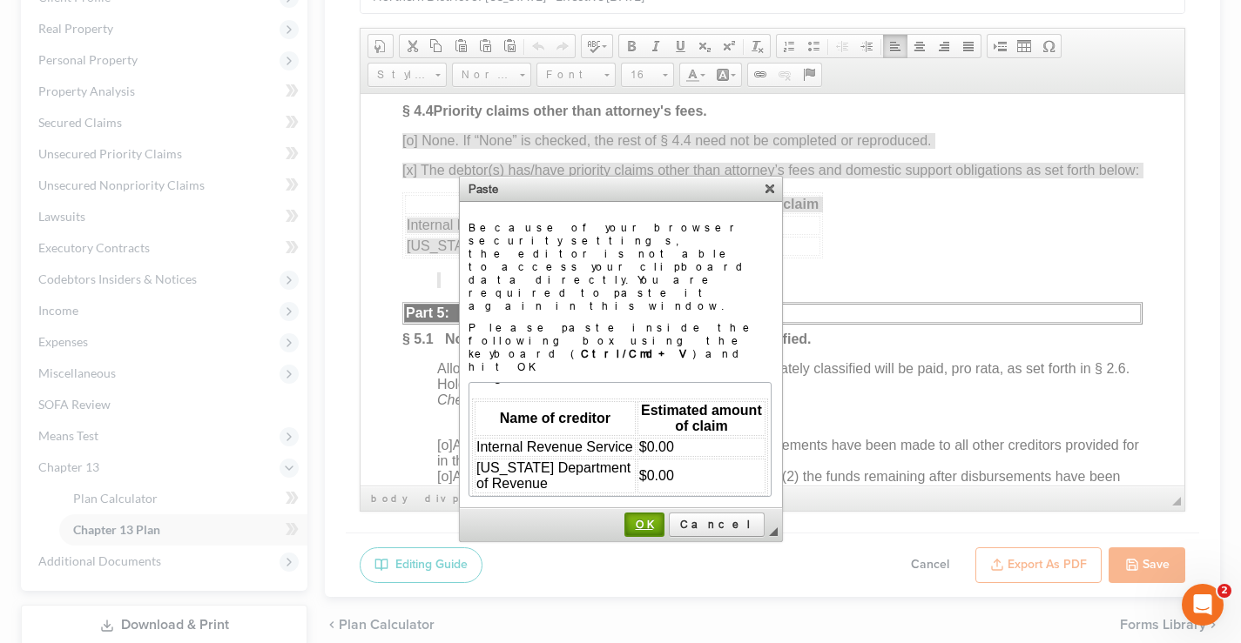
click at [663, 518] on span "OK" at bounding box center [644, 524] width 37 height 13
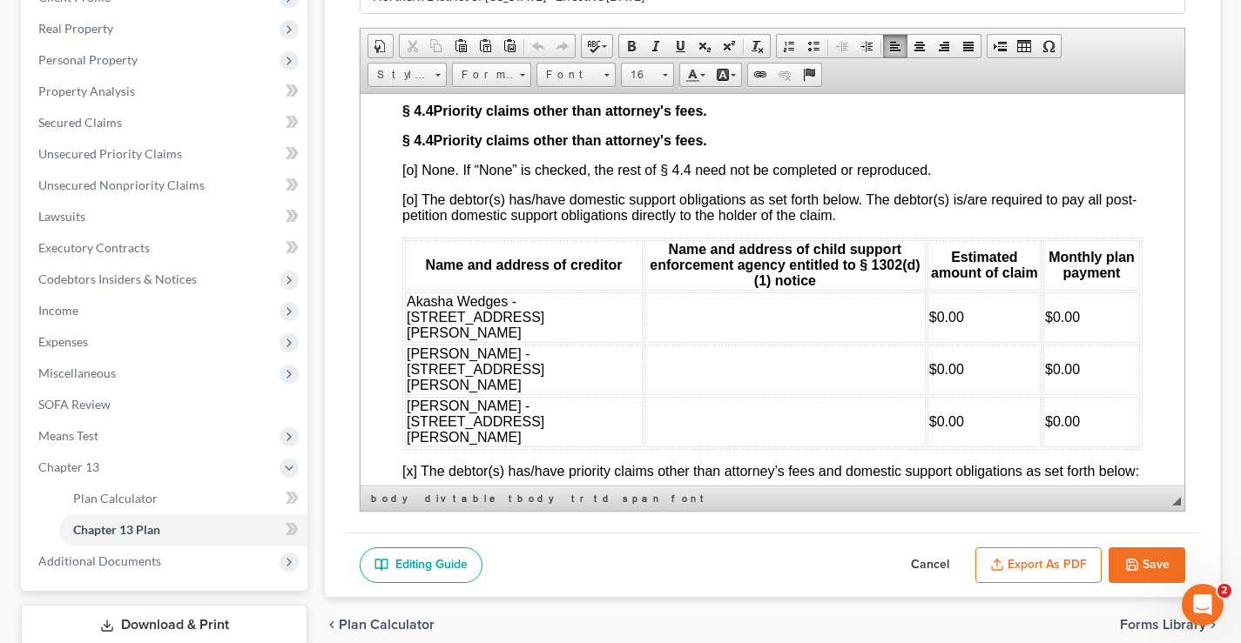
scroll to position [4, 0]
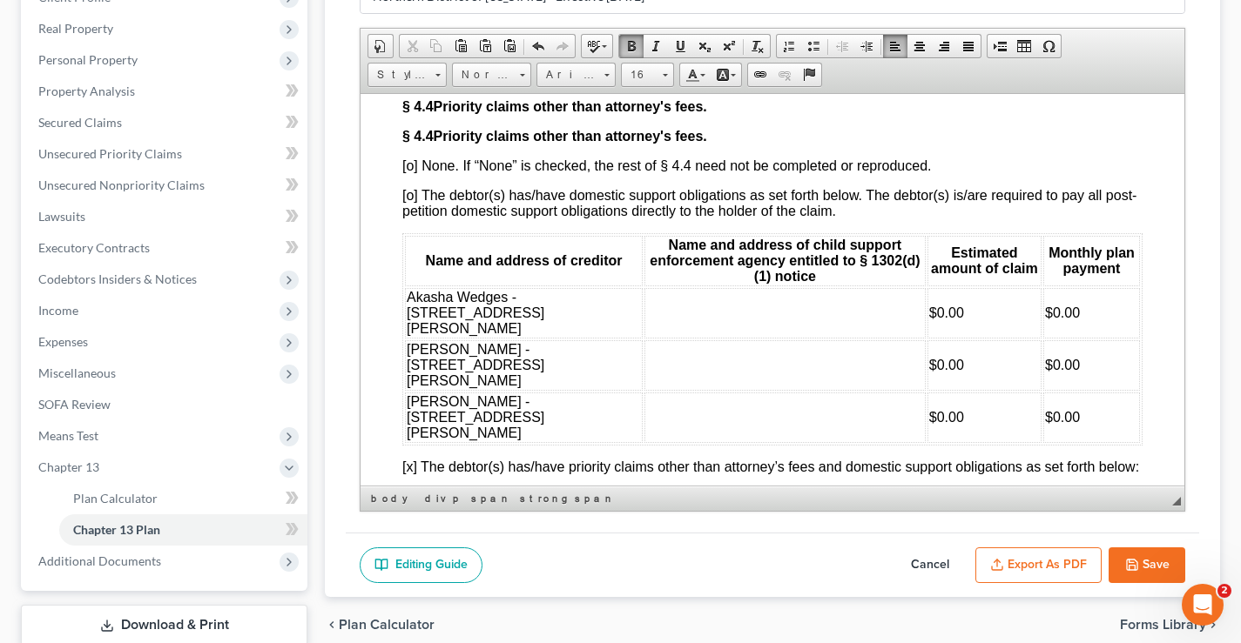
drag, startPoint x: 469, startPoint y: 187, endPoint x: 731, endPoint y: 177, distance: 262.3
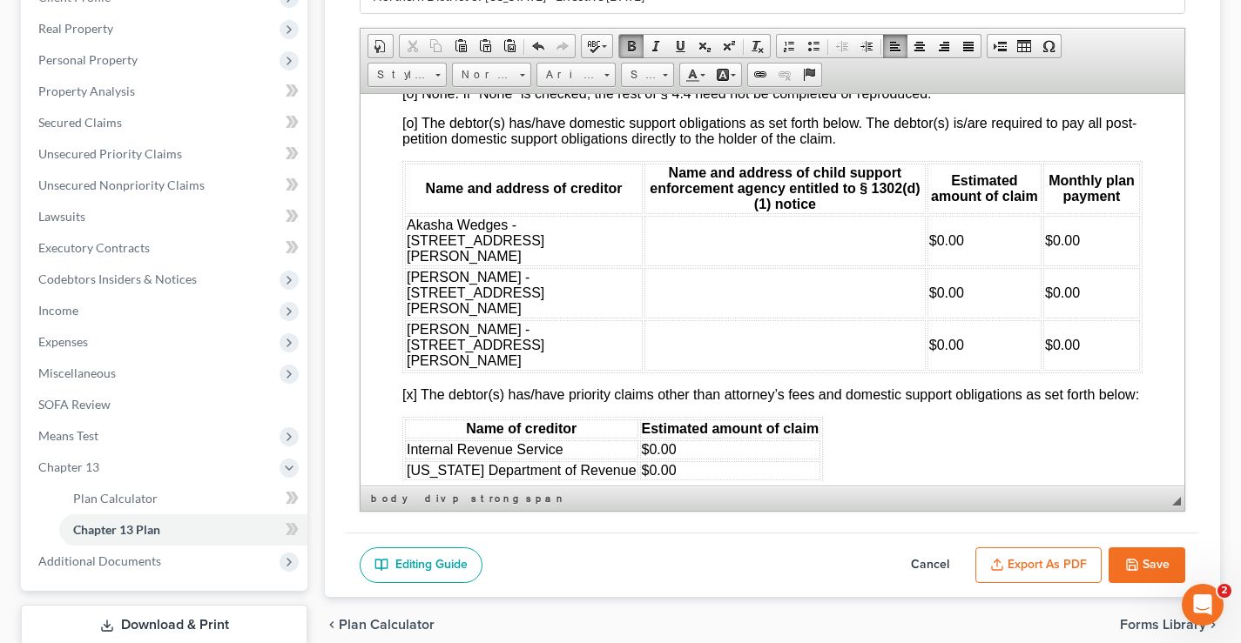
scroll to position [4886, 0]
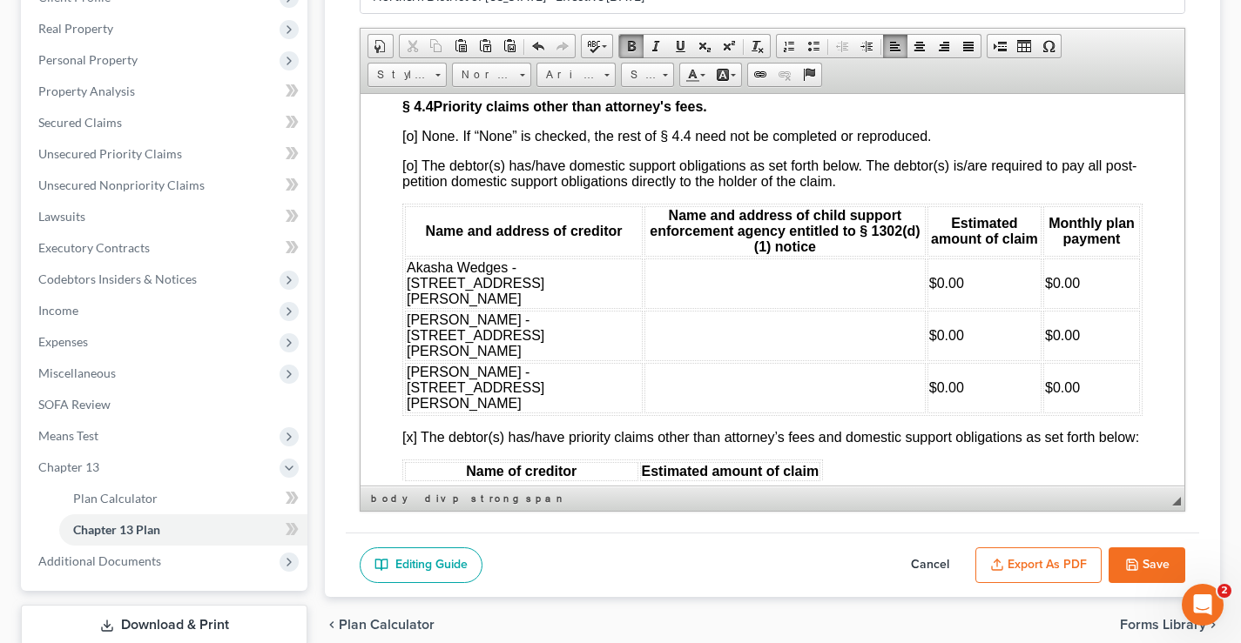
click at [544, 306] on font "Akasha Wedges - 209 Mcvey Trail, Centerville, GA 31028" at bounding box center [476, 282] width 138 height 46
click at [445, 413] on td "Jaquise Madison - 3903 Audubon Rd., Montgomery, AL 36111" at bounding box center [524, 387] width 238 height 50
click at [495, 410] on font "Jaquise Madison - 3903 Audubon Rd., Montgomery, AL 36111" at bounding box center [476, 387] width 138 height 46
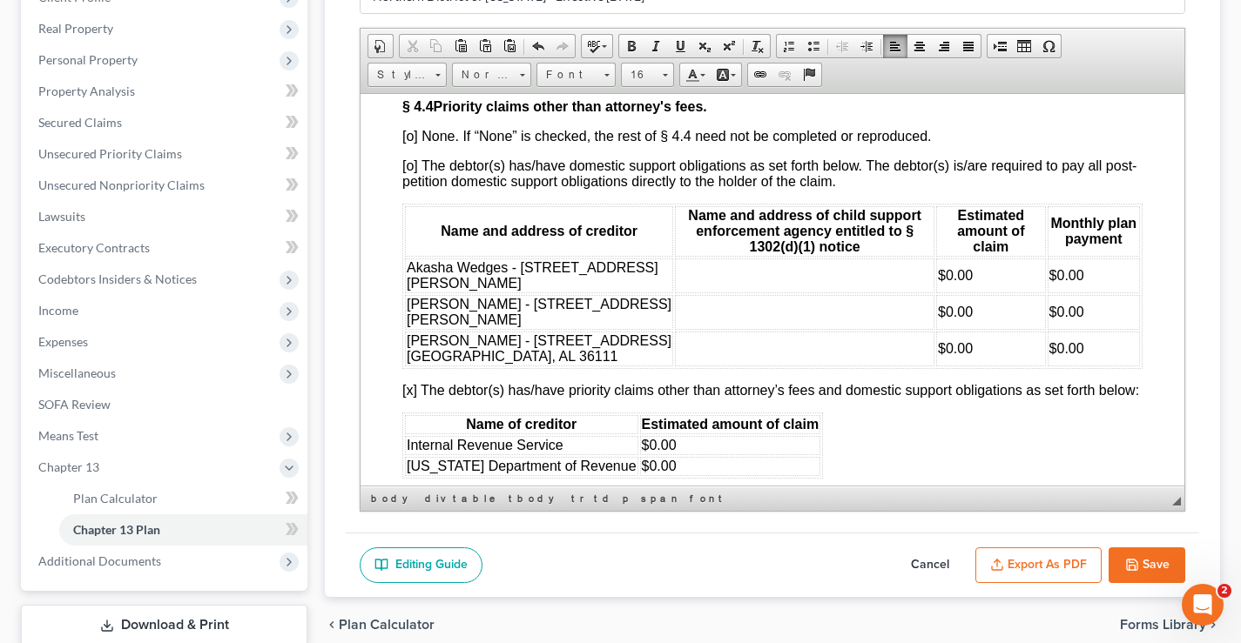
click at [444, 364] on p "Jaquise Madison - 3903 Audubon Rd., Montgomery, AL 36111" at bounding box center [539, 348] width 265 height 31
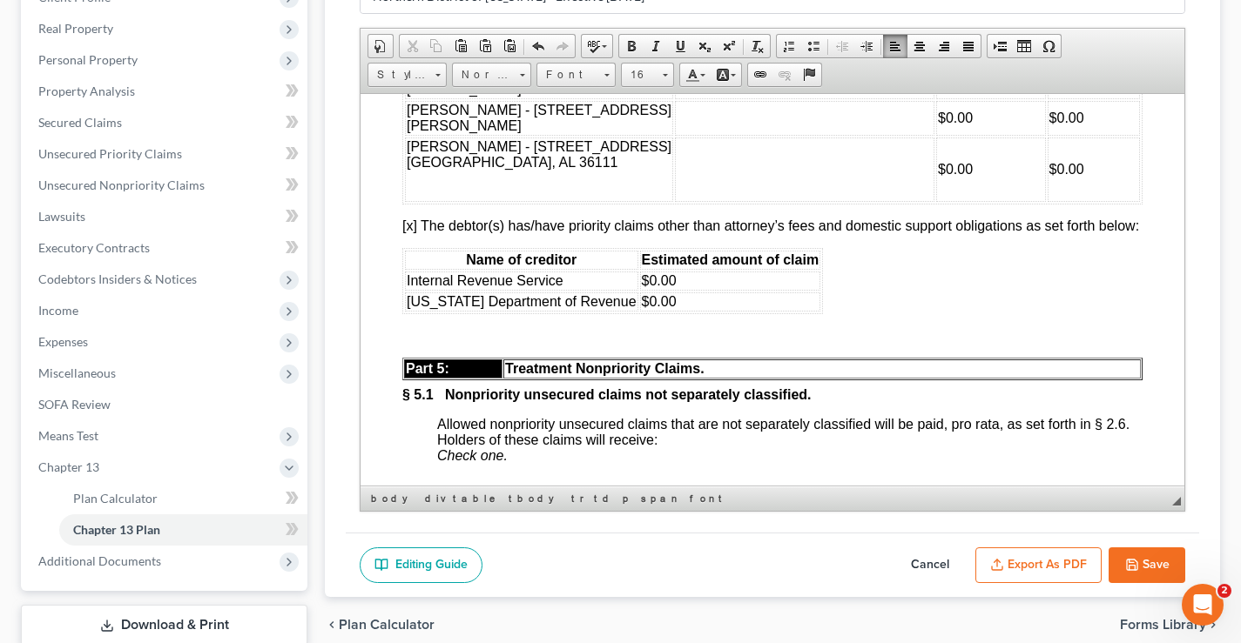
scroll to position [4973, 0]
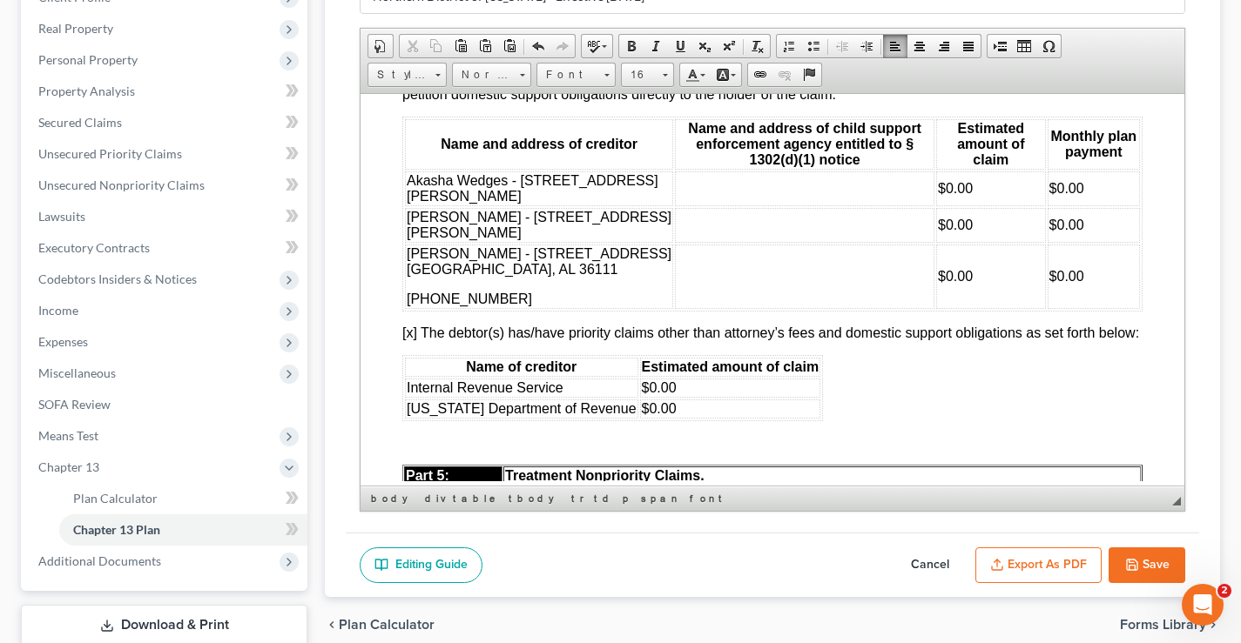
click at [549, 242] on td "Jaime Smiley - 107 Thorton Dr., Grovetown, GA 30813" at bounding box center [539, 224] width 268 height 35
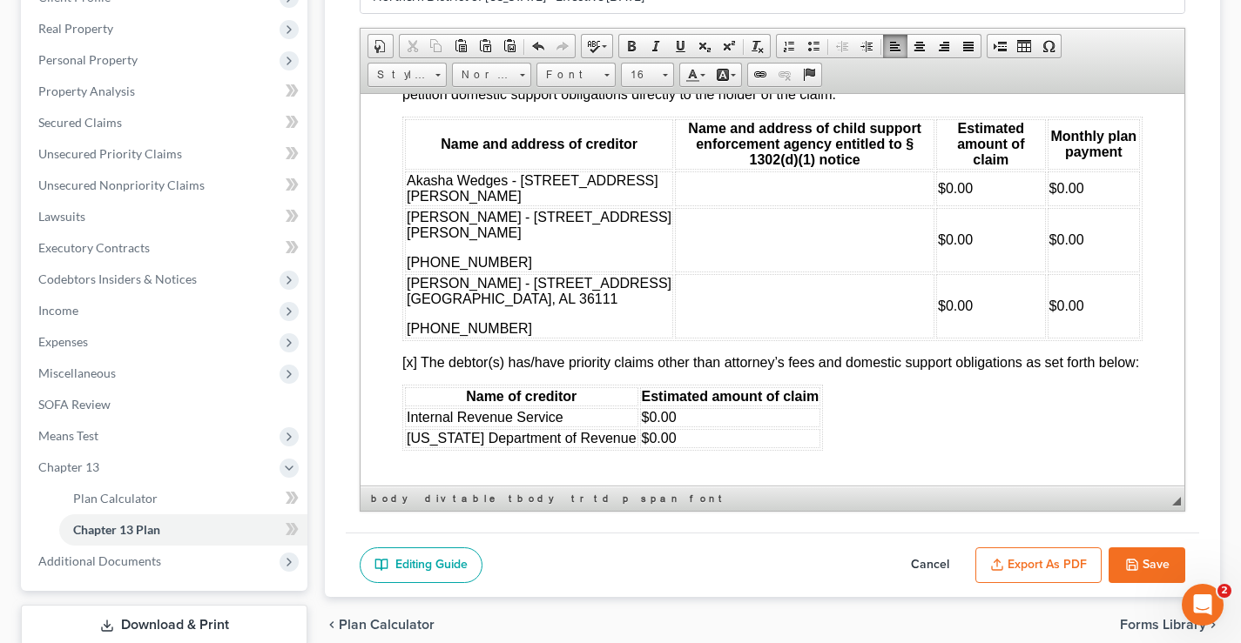
click at [577, 205] on td "Akasha Wedges - 209 Mcvey Trail, Centerville, GA 31028" at bounding box center [539, 188] width 268 height 35
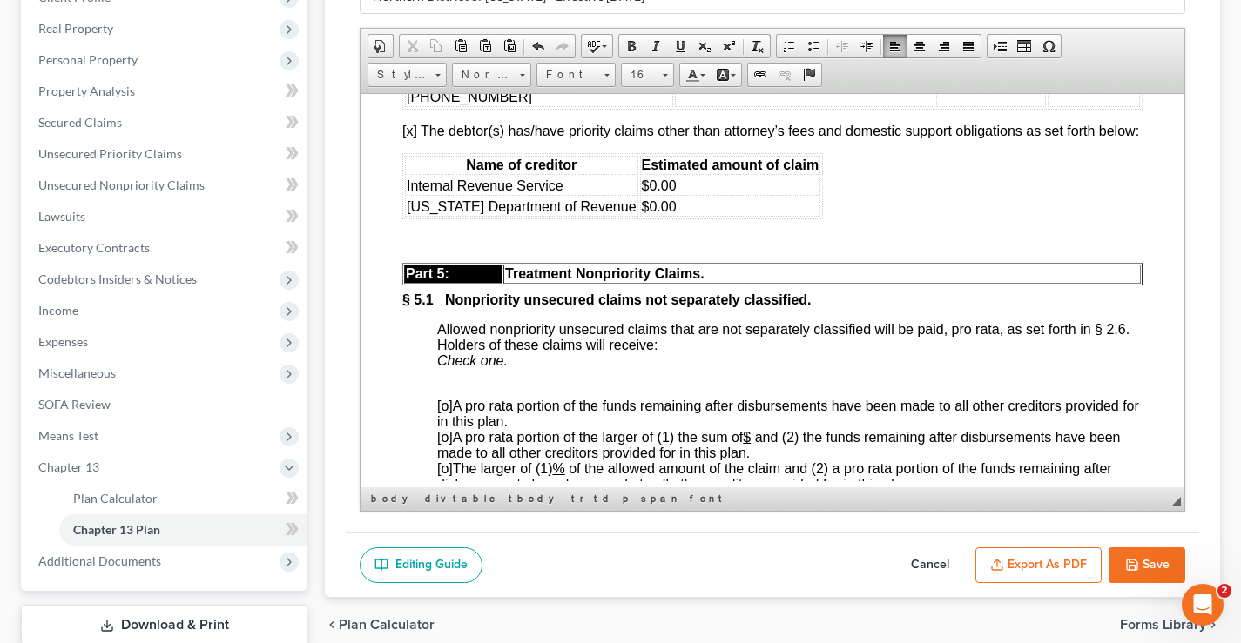
scroll to position [347, 0]
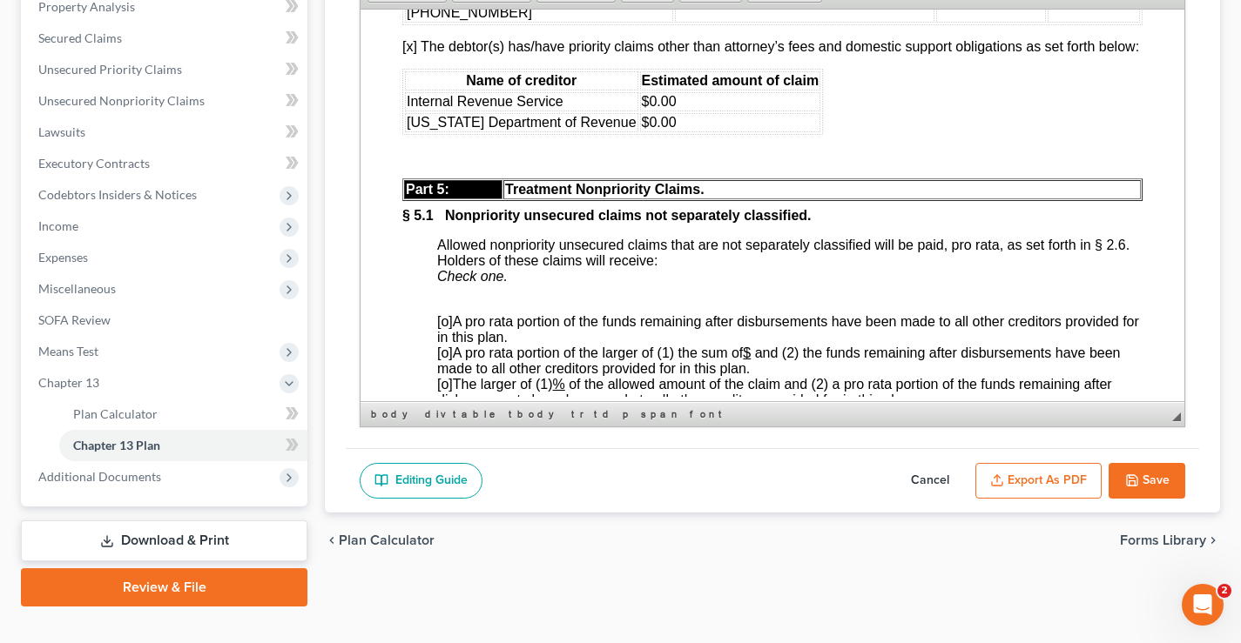
click at [1153, 477] on button "Save" at bounding box center [1146, 481] width 77 height 37
select select "2"
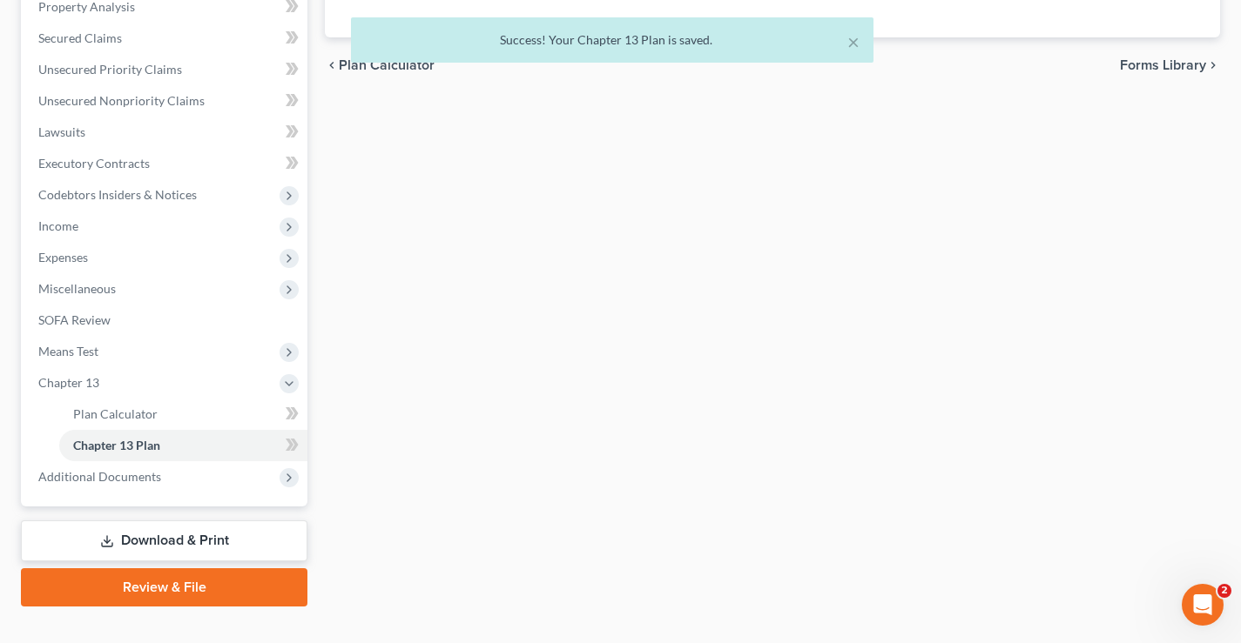
scroll to position [0, 0]
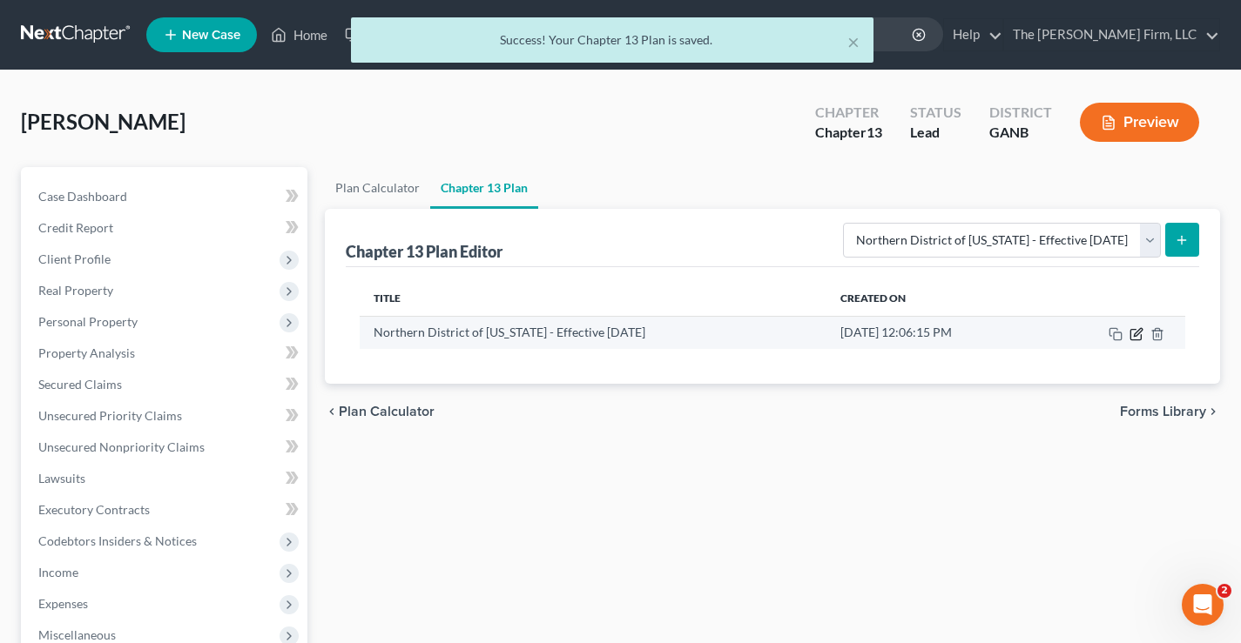
click at [1141, 335] on icon "button" at bounding box center [1135, 334] width 10 height 10
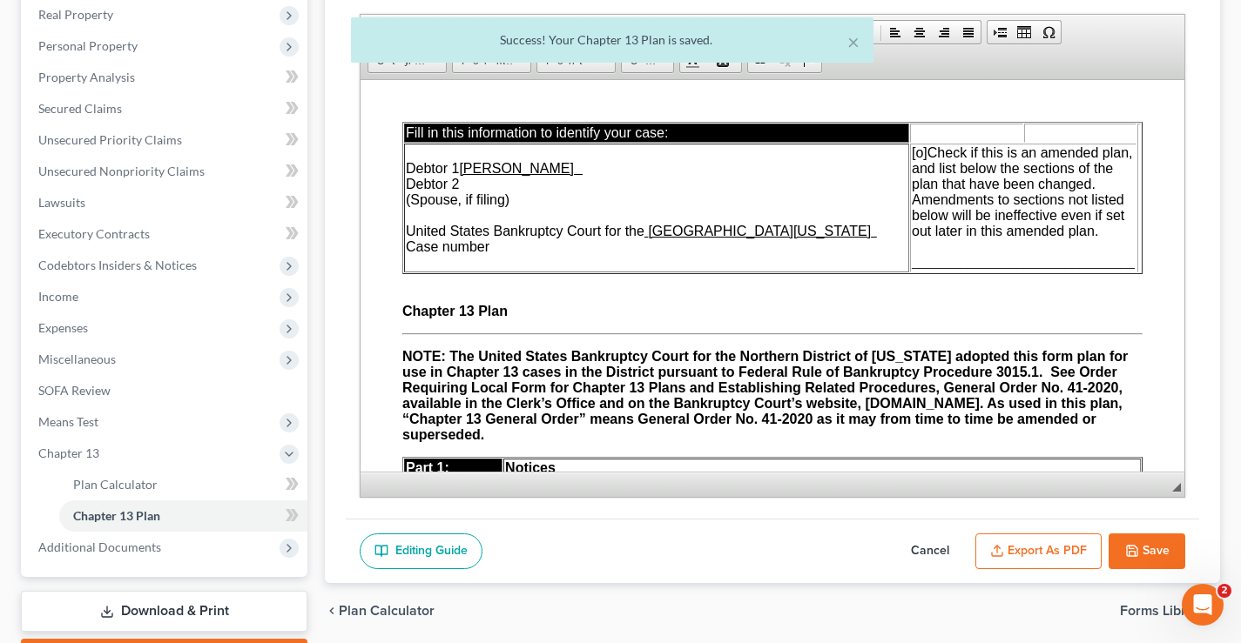
scroll to position [285, 0]
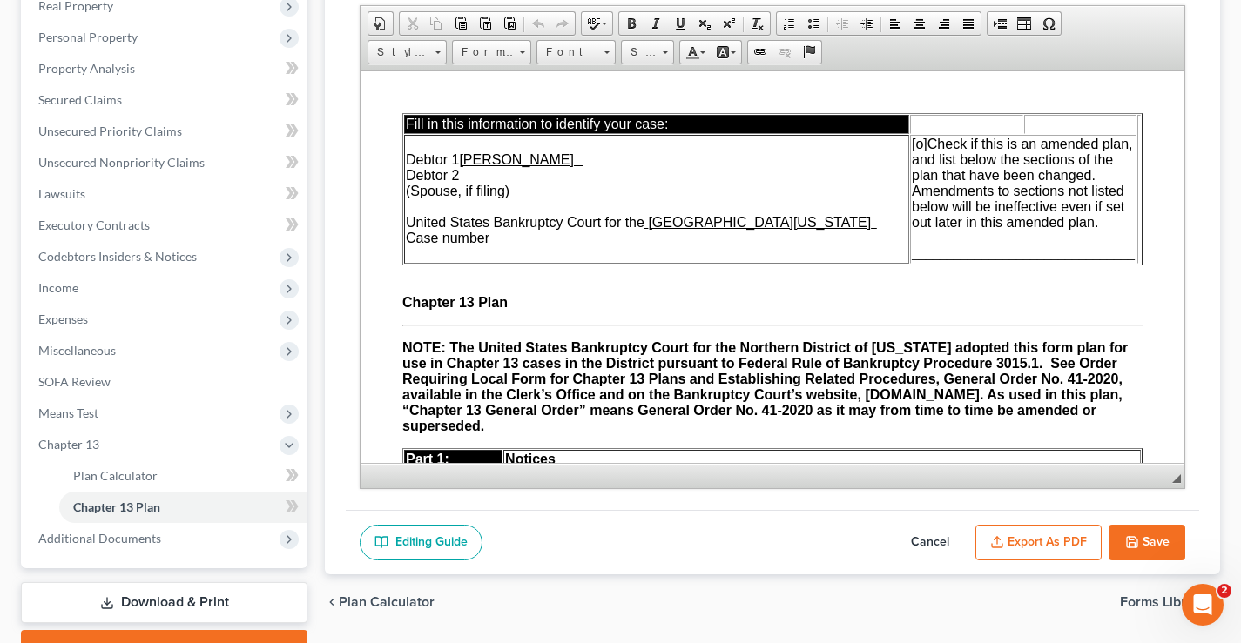
click at [1045, 545] on button "Export as PDF" at bounding box center [1038, 543] width 126 height 37
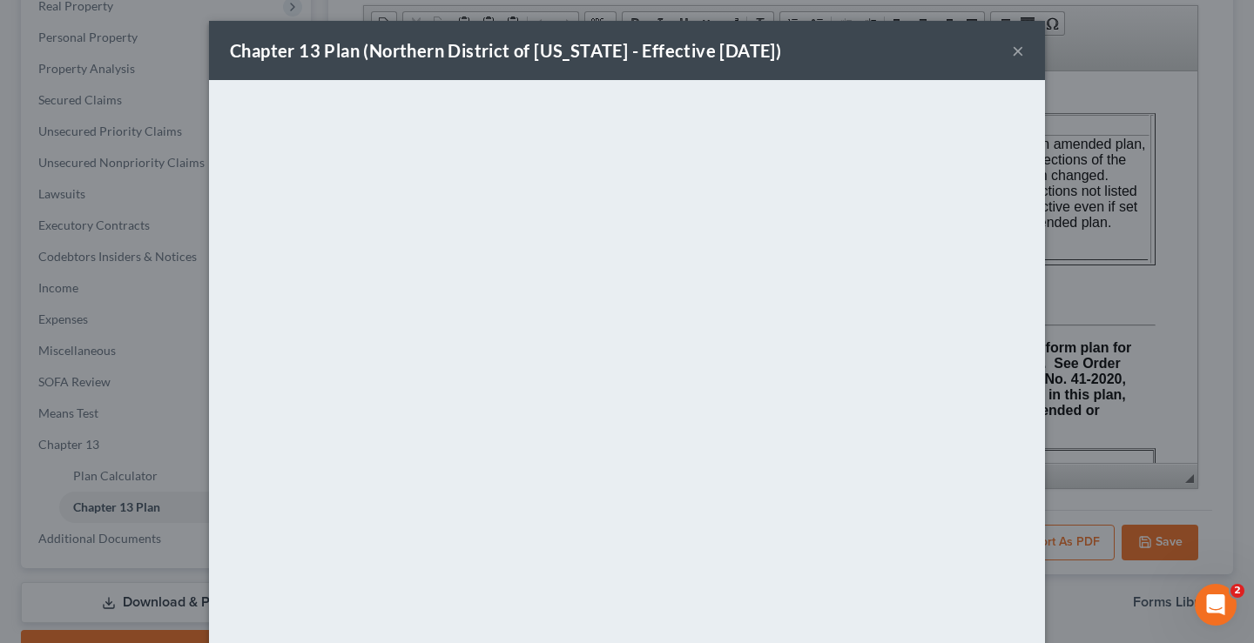
click at [1013, 53] on button "×" at bounding box center [1018, 50] width 12 height 21
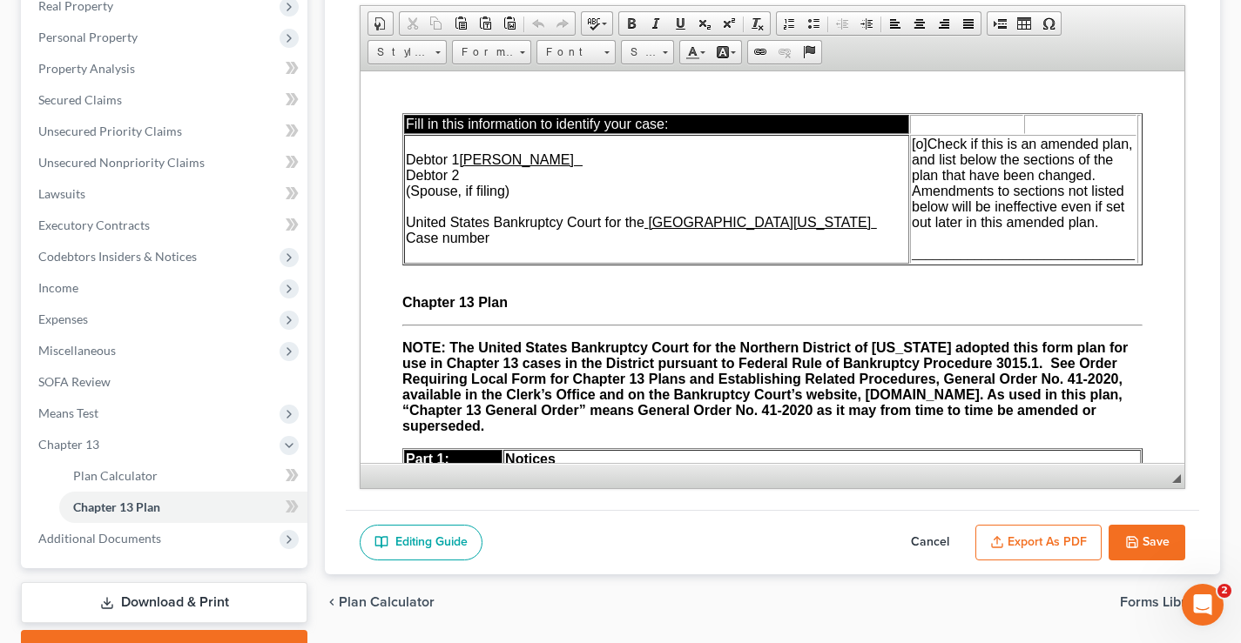
click at [1155, 545] on button "Save" at bounding box center [1146, 543] width 77 height 37
select select "2"
